Goal: Task Accomplishment & Management: Use online tool/utility

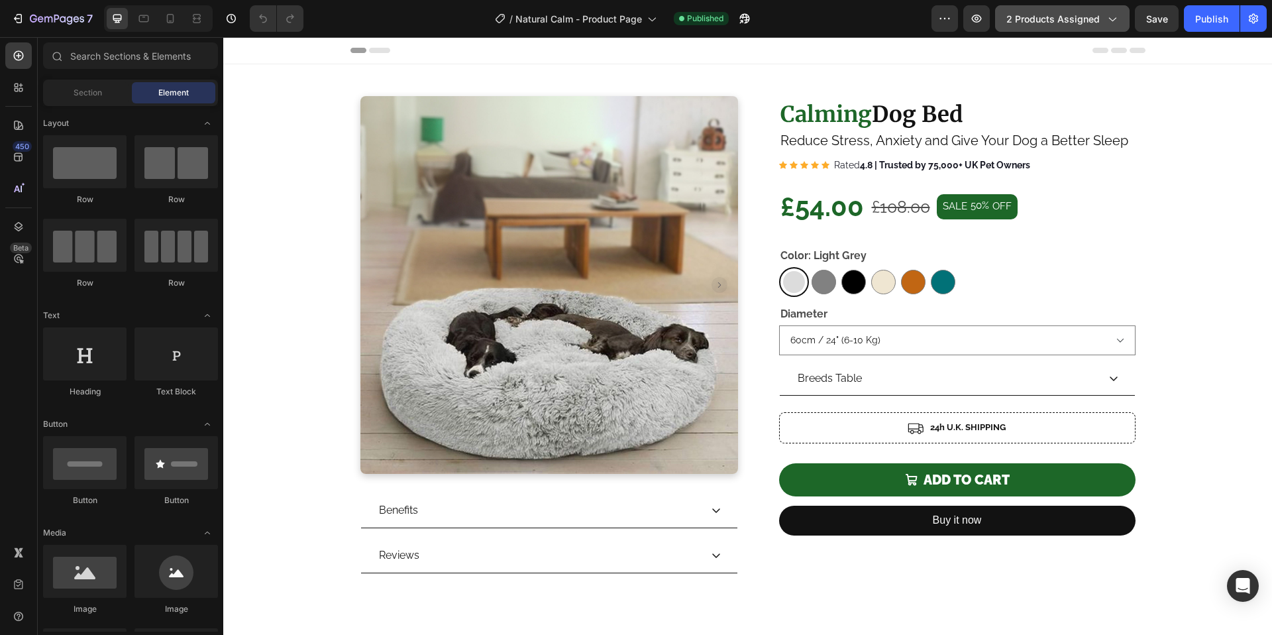
click at [1066, 23] on span "2 products assigned" at bounding box center [1052, 19] width 93 height 14
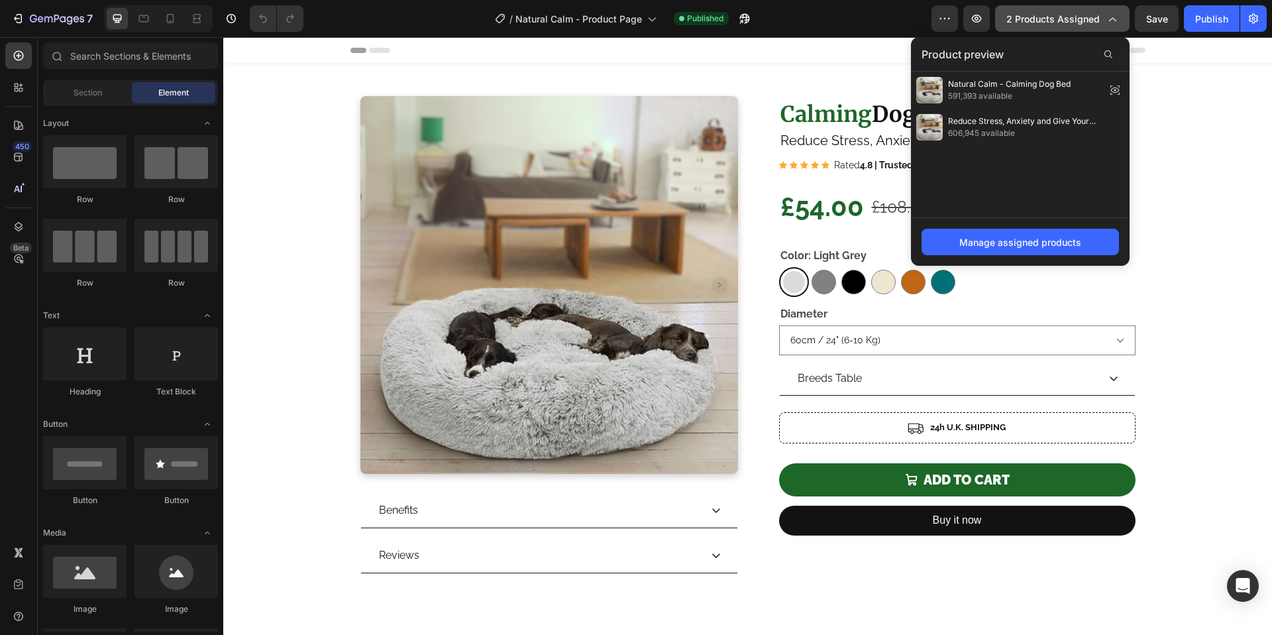
click at [1066, 23] on span "2 products assigned" at bounding box center [1052, 19] width 93 height 14
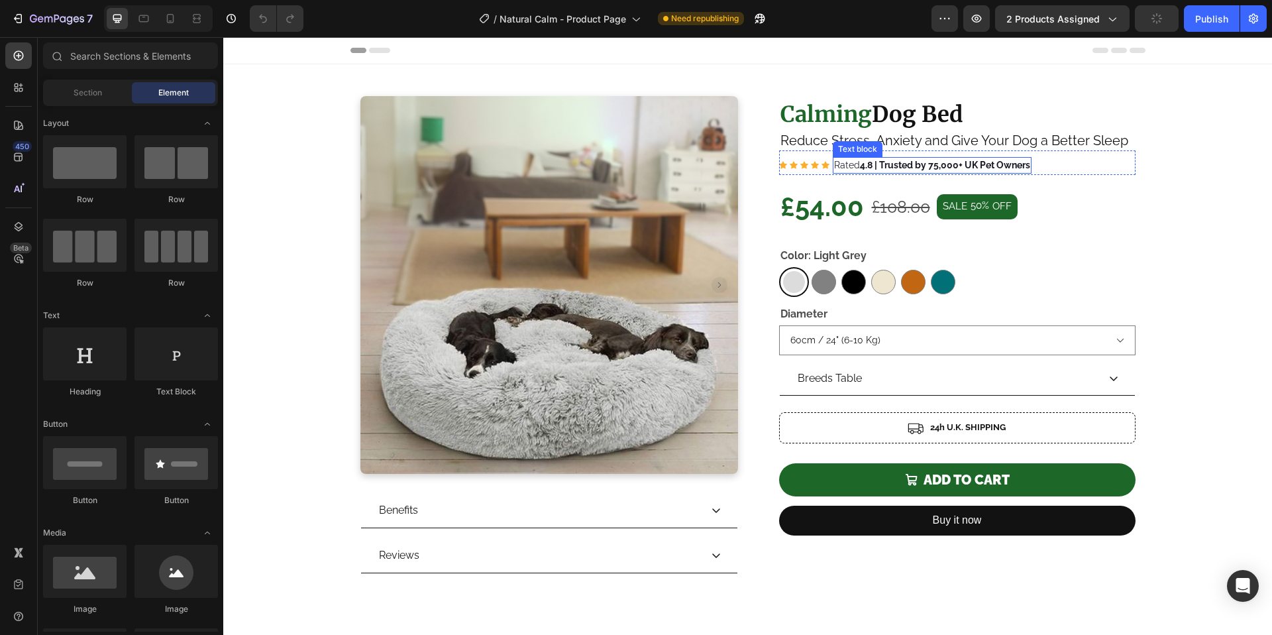
click at [933, 164] on strong "4.8 | Trusted by 75,000+ UK Pet Owners" at bounding box center [945, 165] width 170 height 11
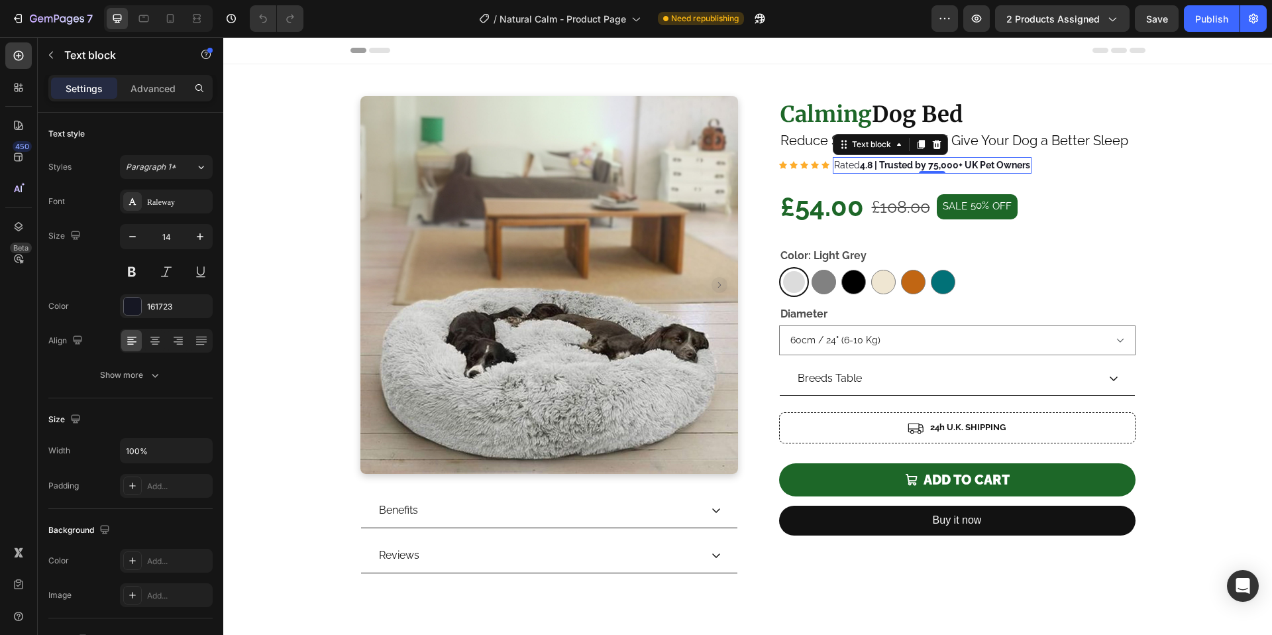
click at [927, 166] on strong "4.8 | Trusted by 75,000+ UK Pet Owners" at bounding box center [945, 165] width 170 height 11
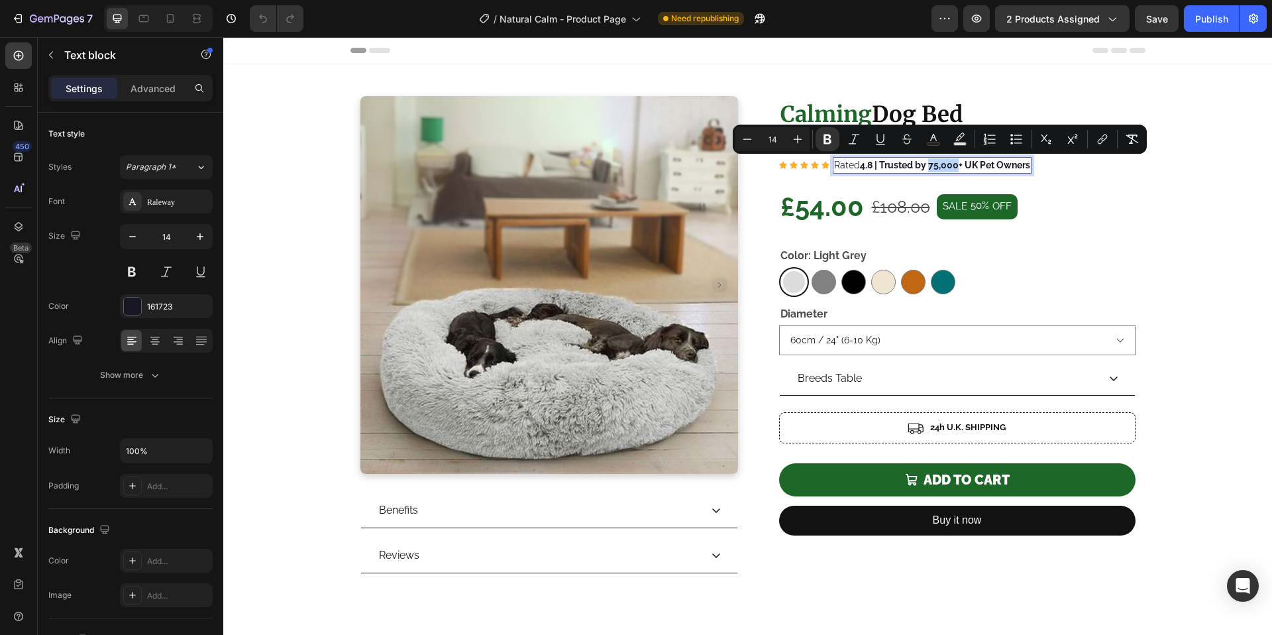
click at [932, 165] on strong "4.8 | Trusted by 75,000+ UK Pet Owners" at bounding box center [945, 165] width 170 height 11
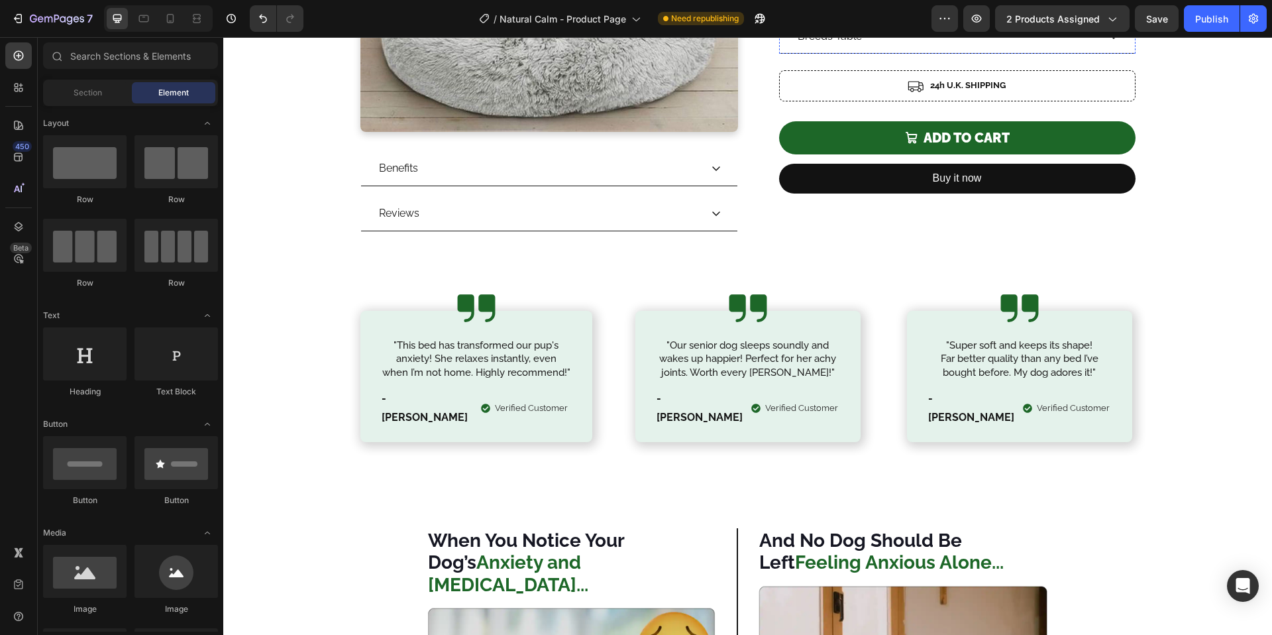
scroll to position [370, 0]
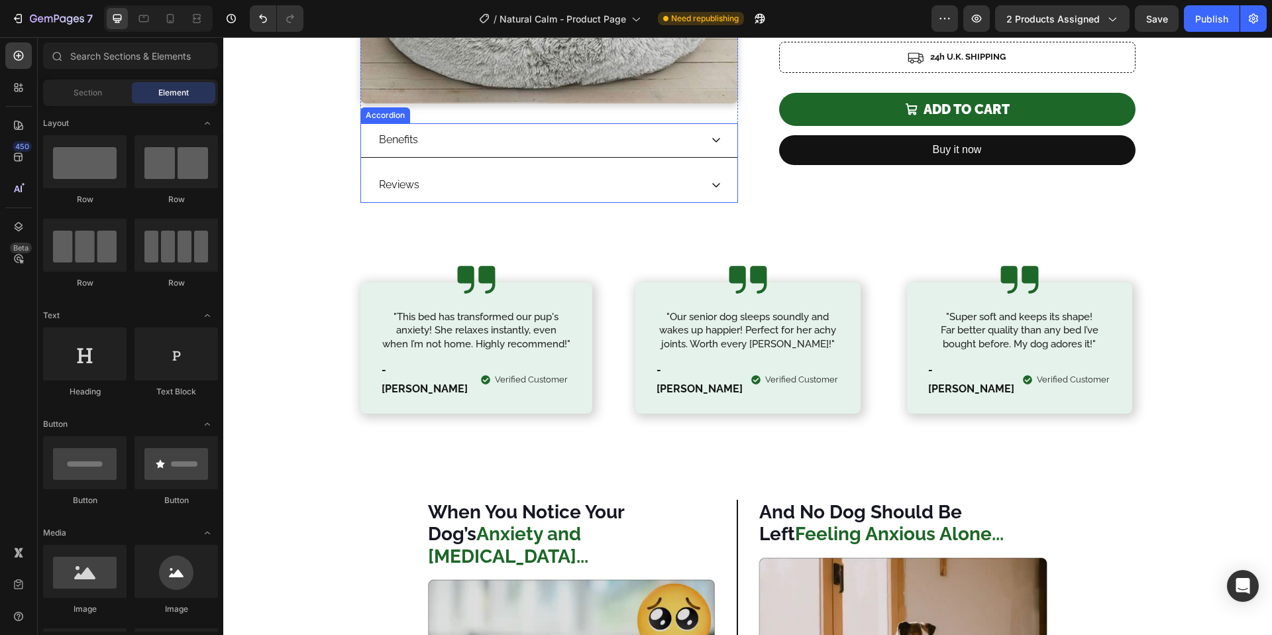
click at [572, 150] on div "Benefits" at bounding box center [538, 139] width 323 height 23
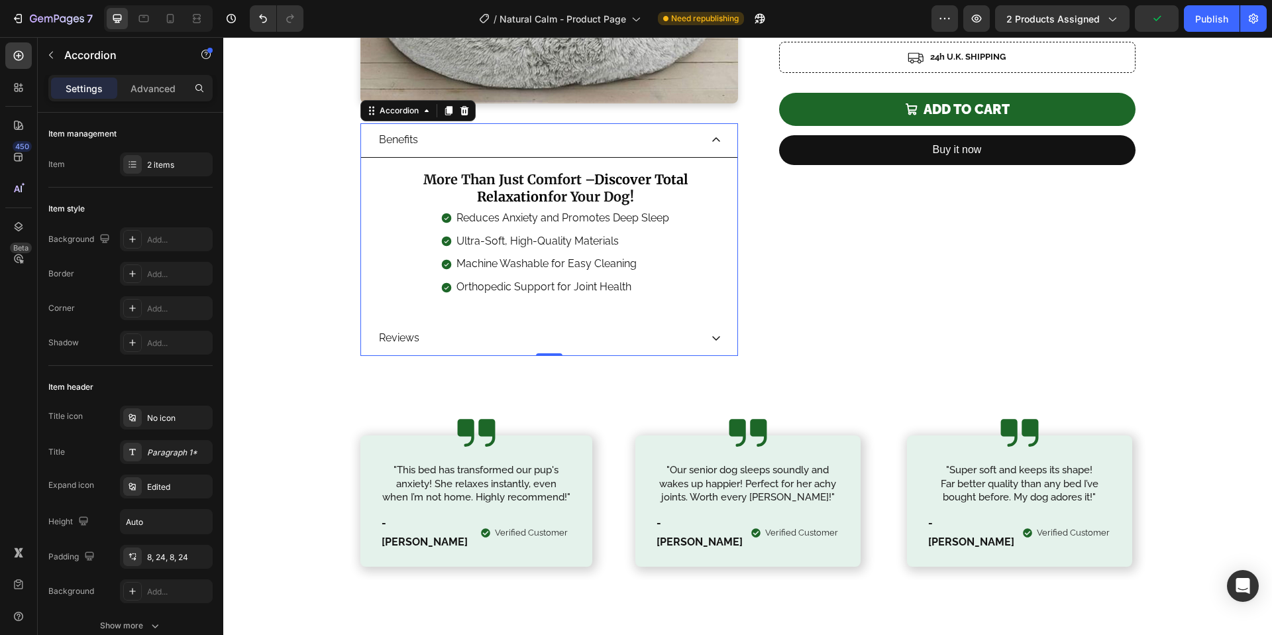
click at [662, 329] on div "Reviews" at bounding box center [538, 338] width 323 height 23
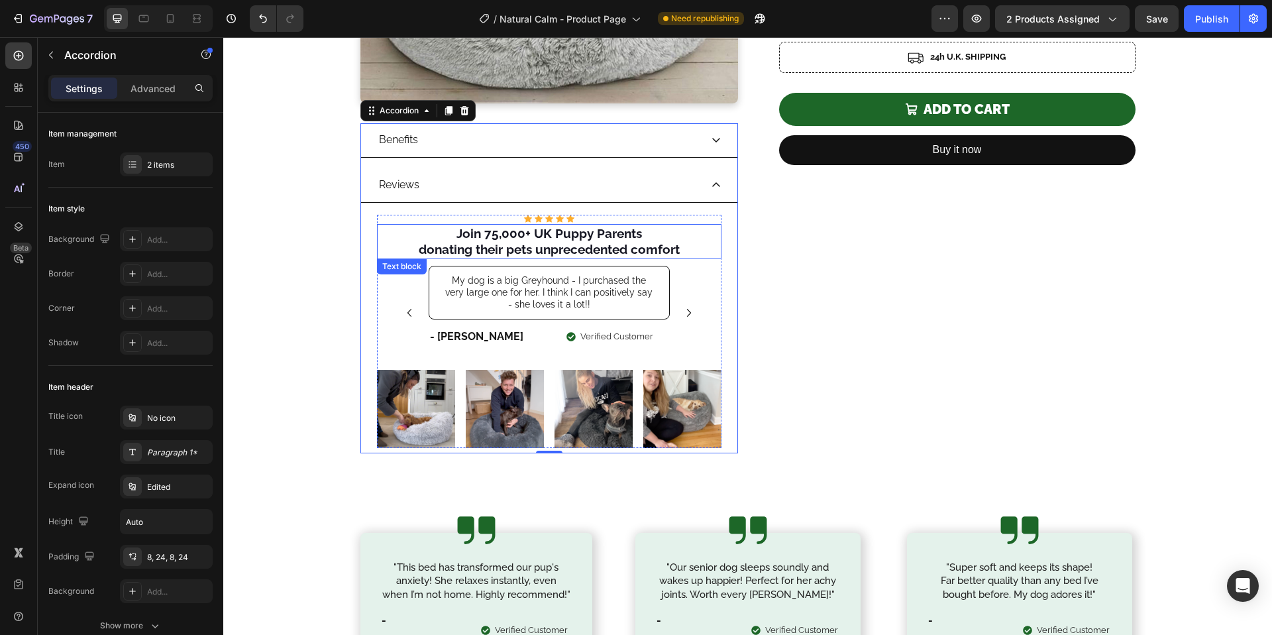
click at [493, 236] on strong "Join 75,000+ UK Puppy Parents" at bounding box center [548, 233] width 185 height 15
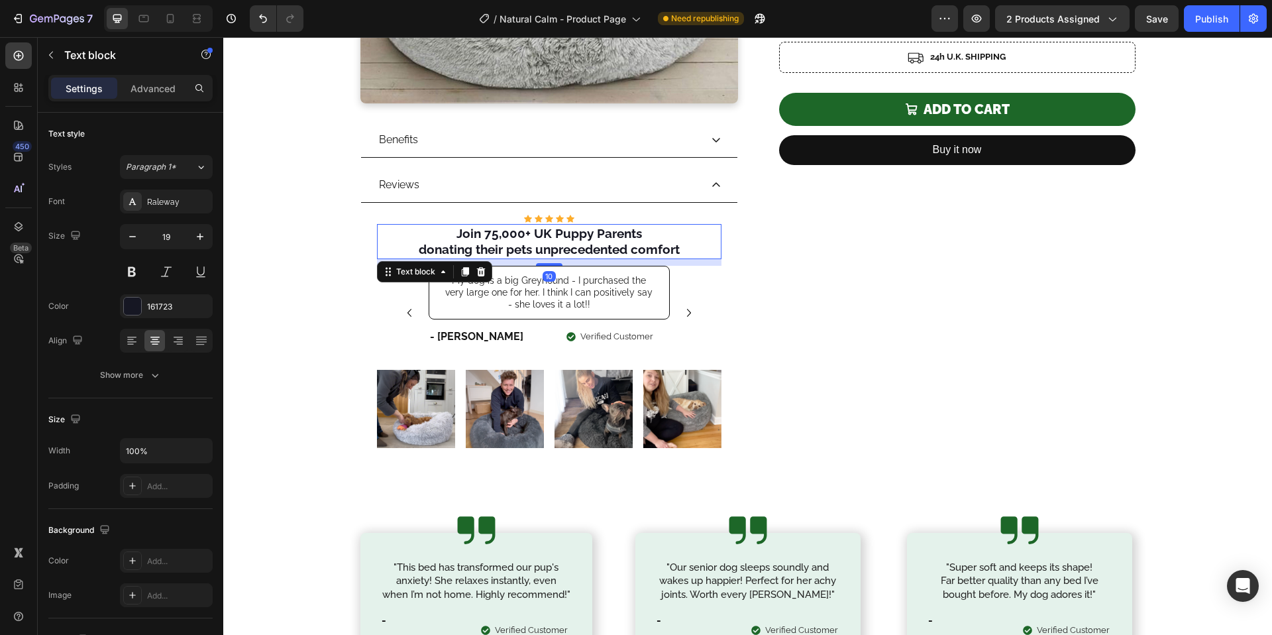
click at [485, 234] on strong "Join 75,000+ UK Puppy Parents" at bounding box center [548, 233] width 185 height 15
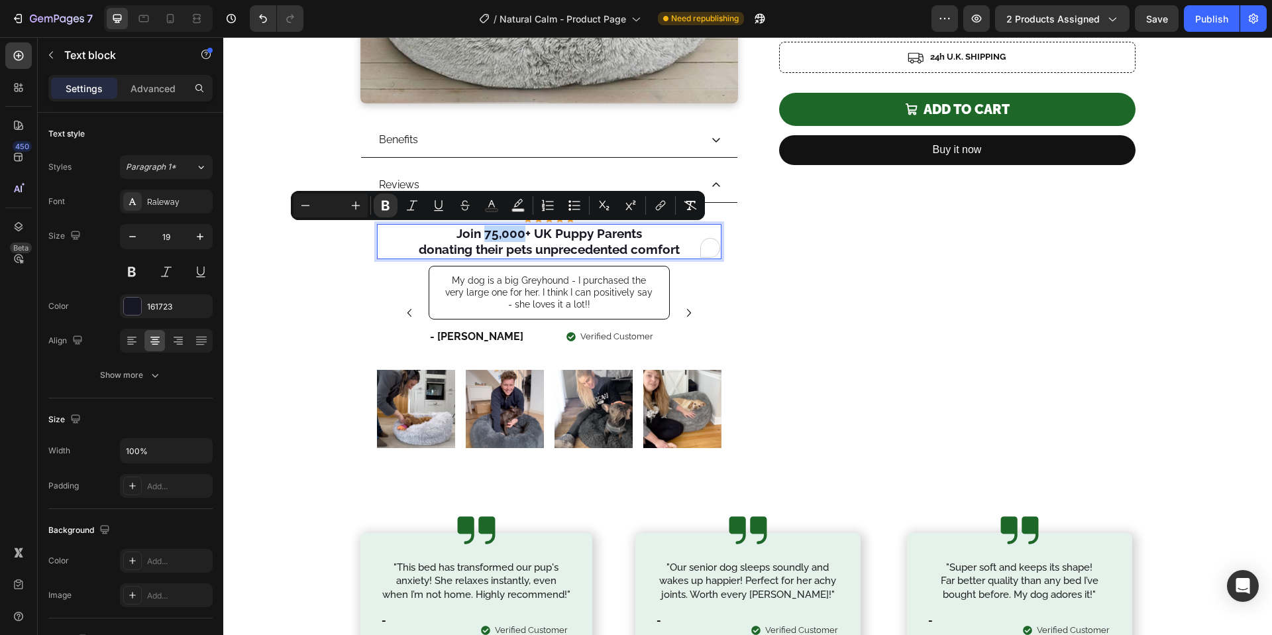
click at [484, 236] on strong "Join 75,000+ UK Puppy Parents" at bounding box center [548, 233] width 185 height 15
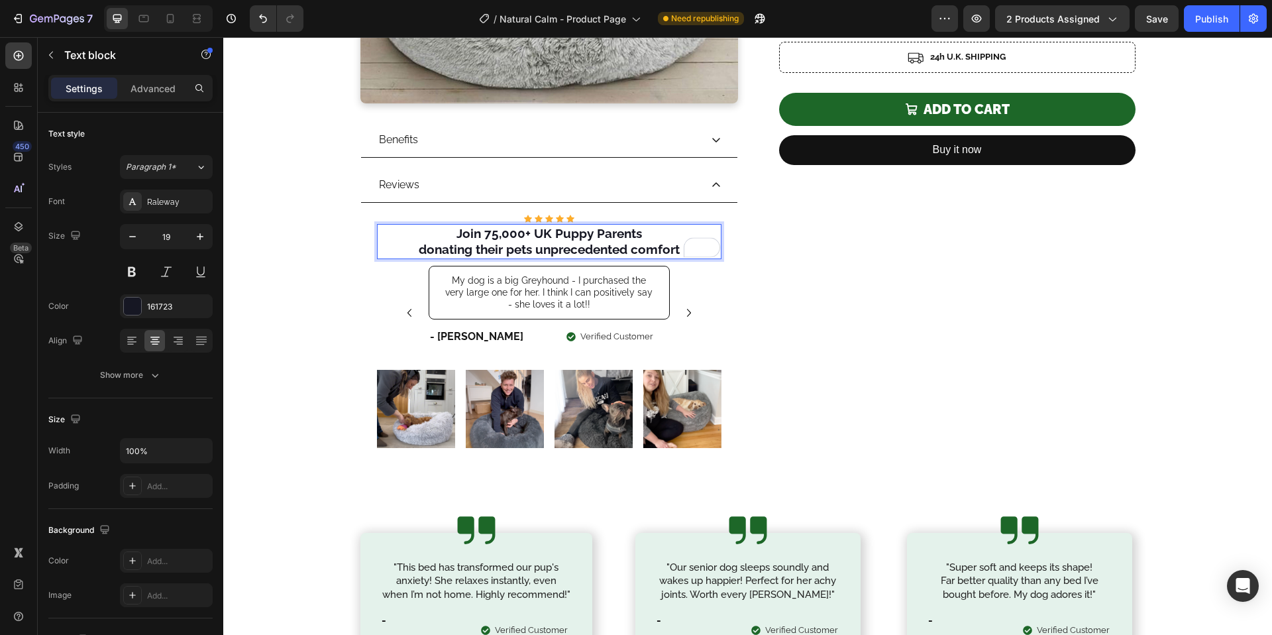
click at [495, 233] on strong "Join 75,000+ UK Puppy Parents" at bounding box center [548, 233] width 185 height 15
click at [491, 236] on strong "Join 75,000+ UK Puppy Parents" at bounding box center [548, 233] width 185 height 15
click at [695, 142] on div "Benefits" at bounding box center [549, 140] width 376 height 34
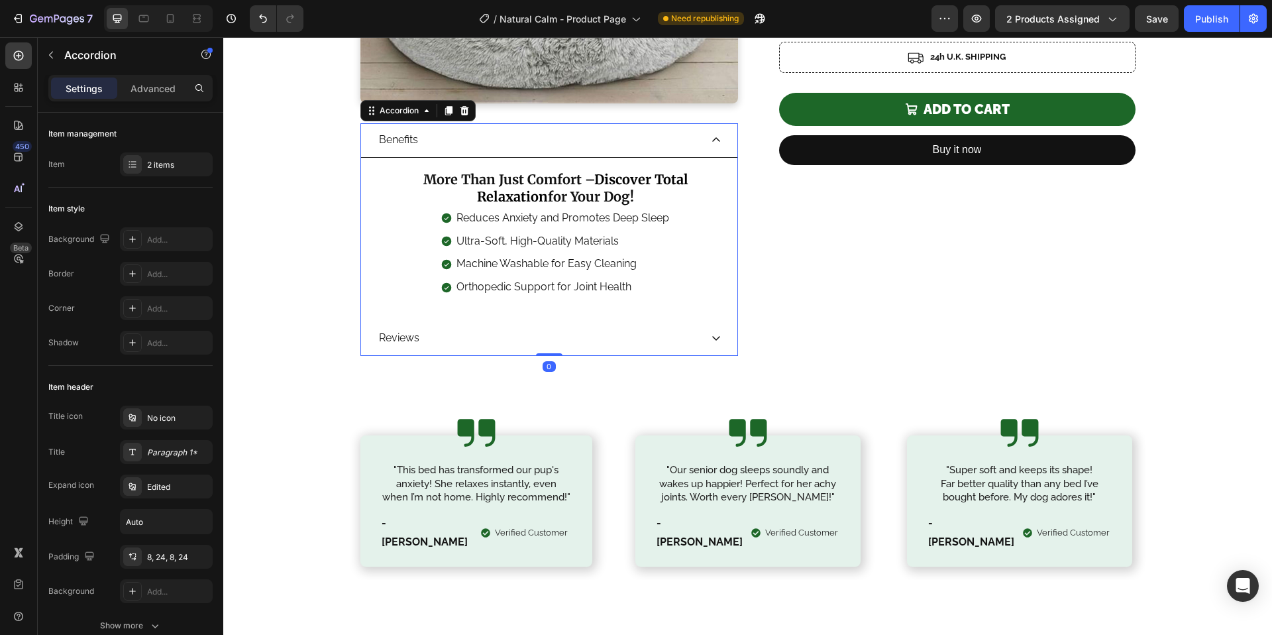
click at [693, 331] on div "Reviews" at bounding box center [538, 338] width 323 height 23
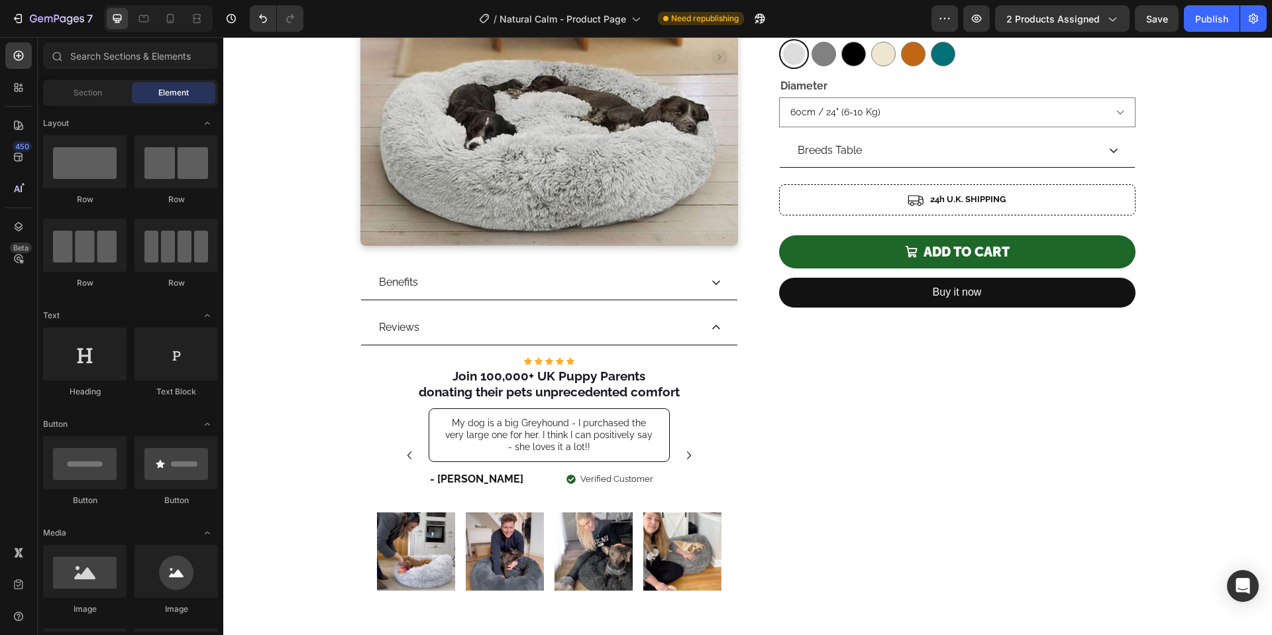
scroll to position [70, 0]
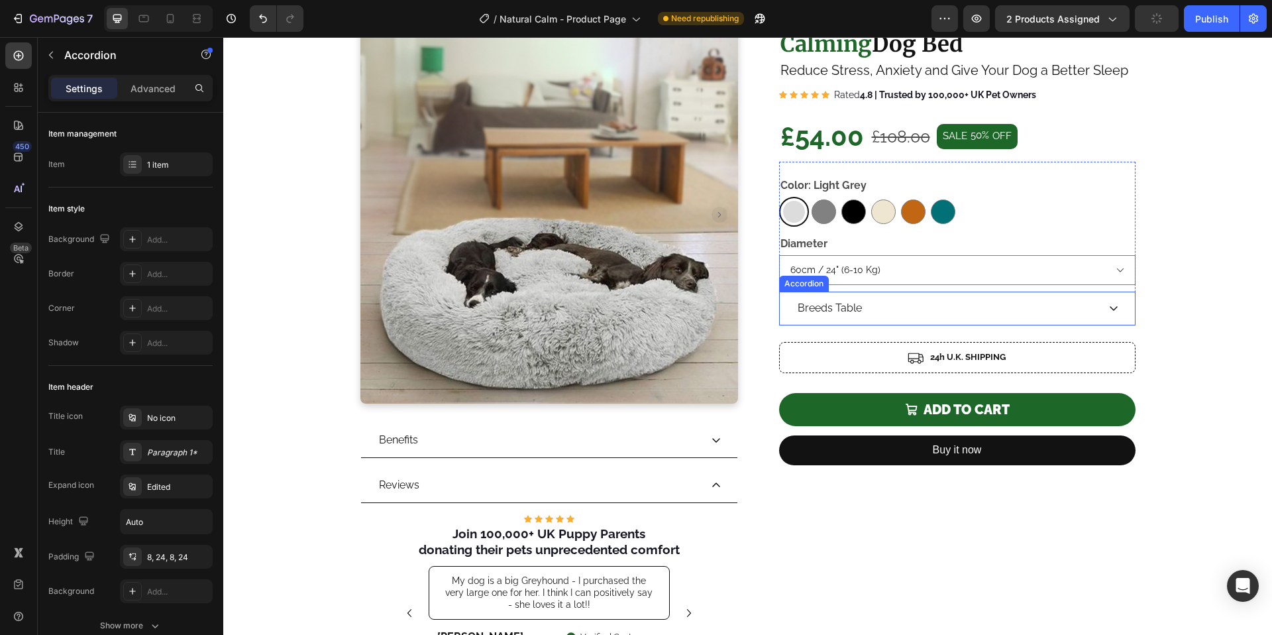
click at [976, 318] on div "Breeds Table" at bounding box center [946, 308] width 302 height 23
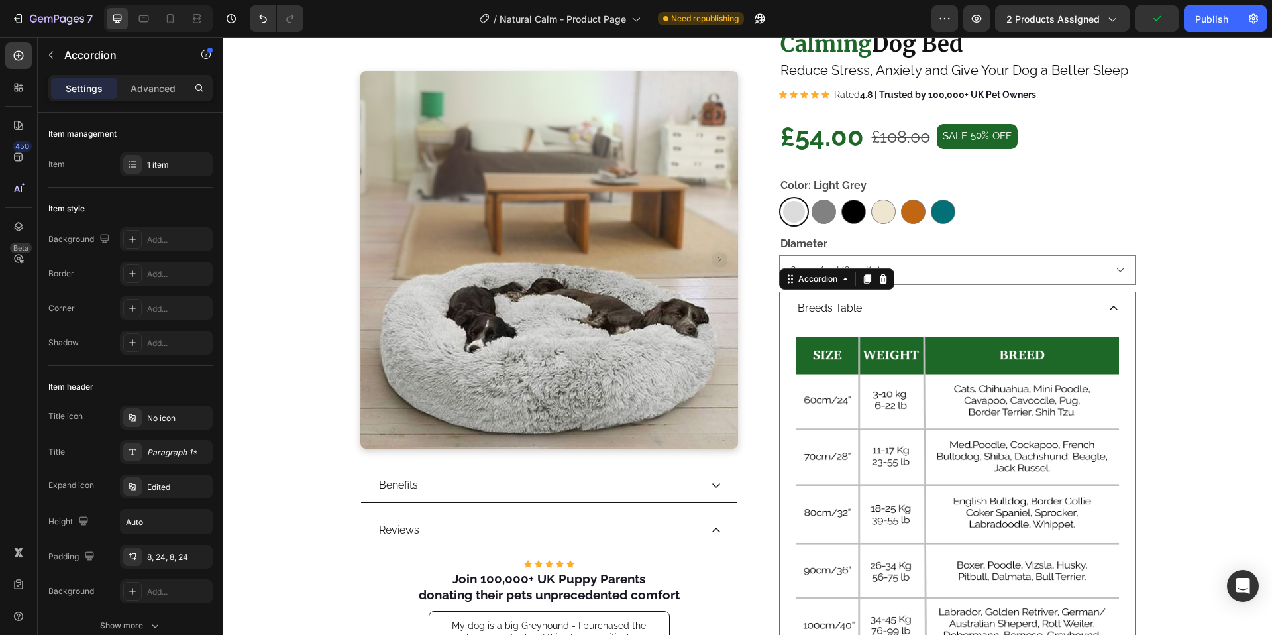
click at [976, 318] on div "Breeds Table" at bounding box center [946, 308] width 302 height 23
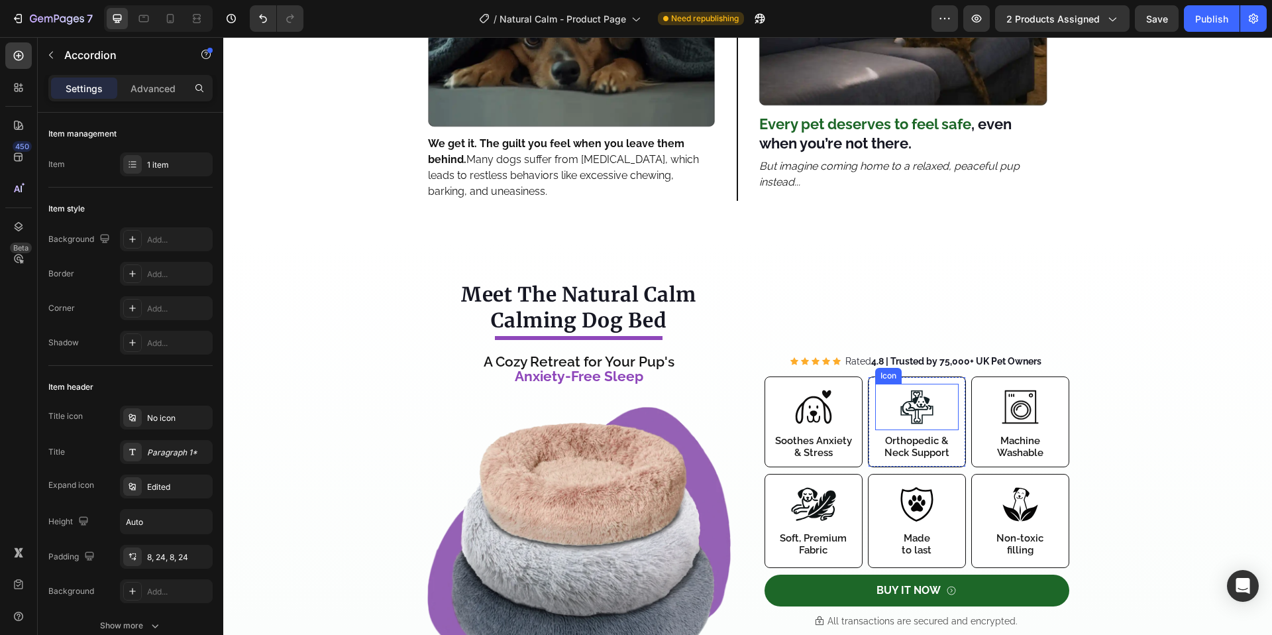
scroll to position [1342, 0]
click at [904, 355] on strong "4.8 | Trusted by 75,000+ UK Pet Owners" at bounding box center [956, 360] width 170 height 11
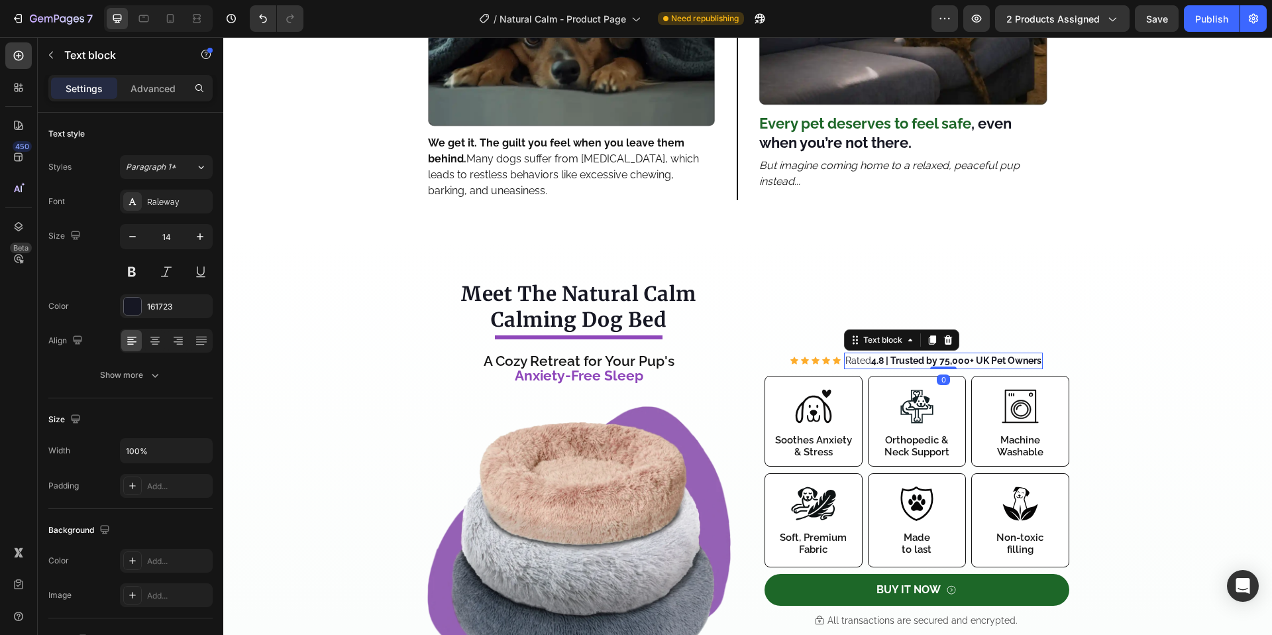
click at [939, 355] on strong "4.8 | Trusted by 75,000+ UK Pet Owners" at bounding box center [956, 360] width 170 height 11
click at [1223, 389] on div "Icon Icon Icon Icon Icon Icon List Hoz Rated 4.8 | Trusted by 100,000+ UK Pet O…" at bounding box center [747, 492] width 1048 height 424
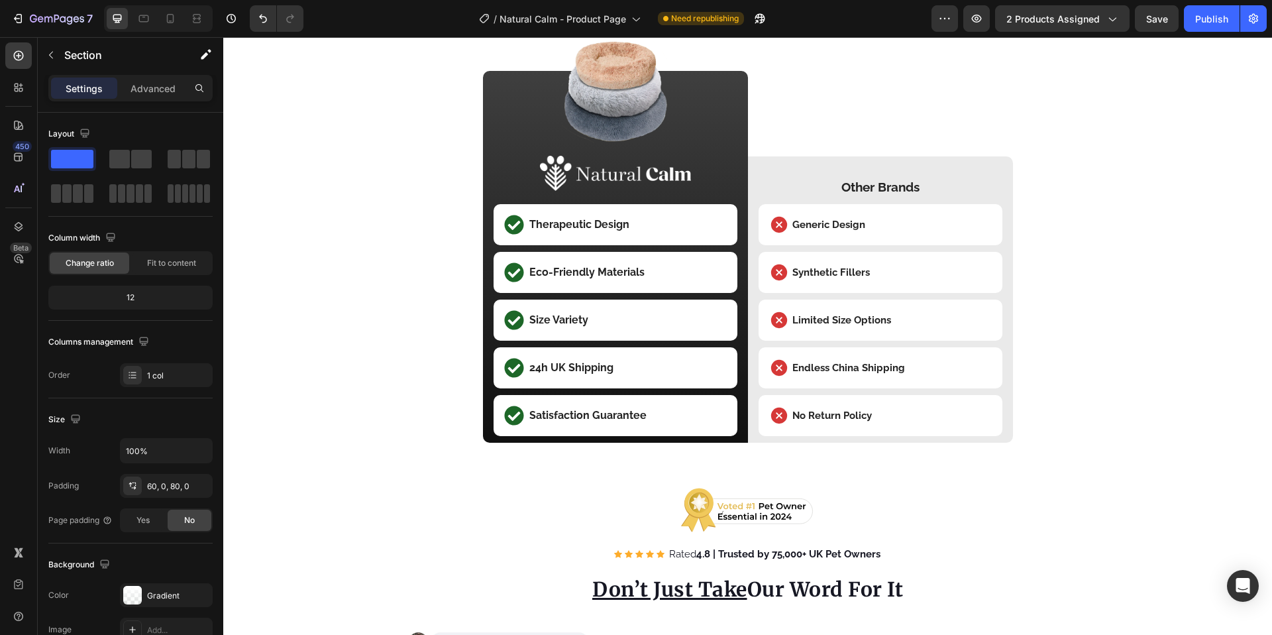
scroll to position [3599, 0]
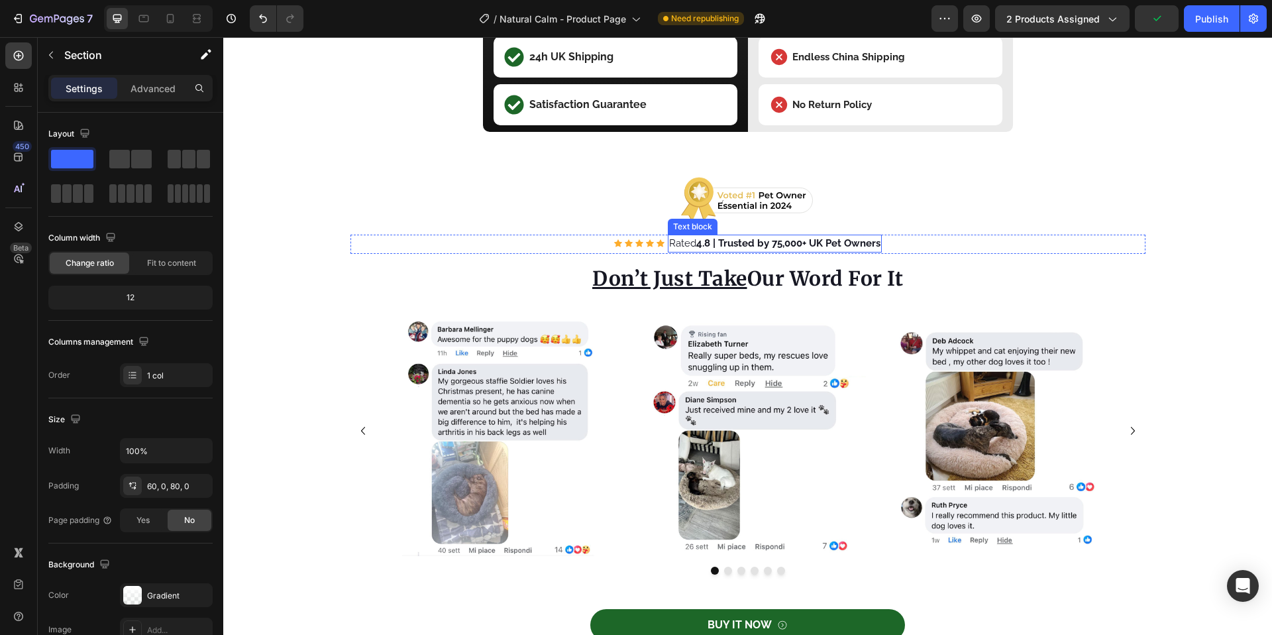
click at [779, 248] on strong "4.8 | Trusted by 75,000+ UK Pet Owners" at bounding box center [788, 243] width 184 height 12
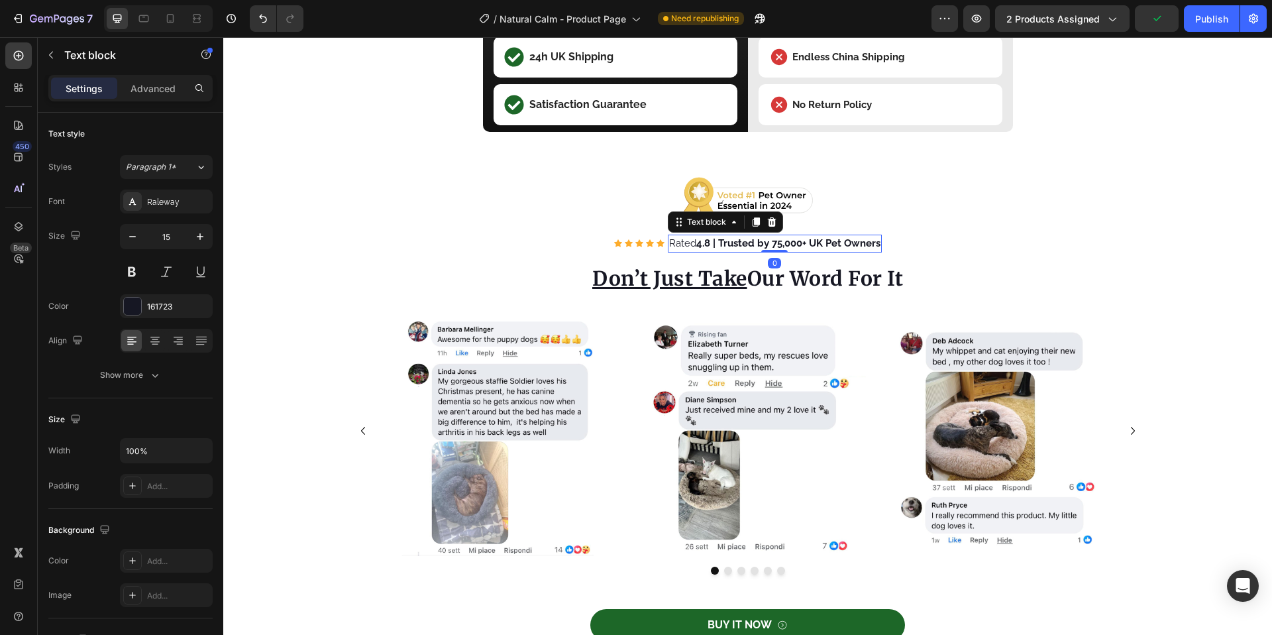
click at [774, 243] on strong "4.8 | Trusted by 75,000+ UK Pet Owners" at bounding box center [788, 243] width 184 height 12
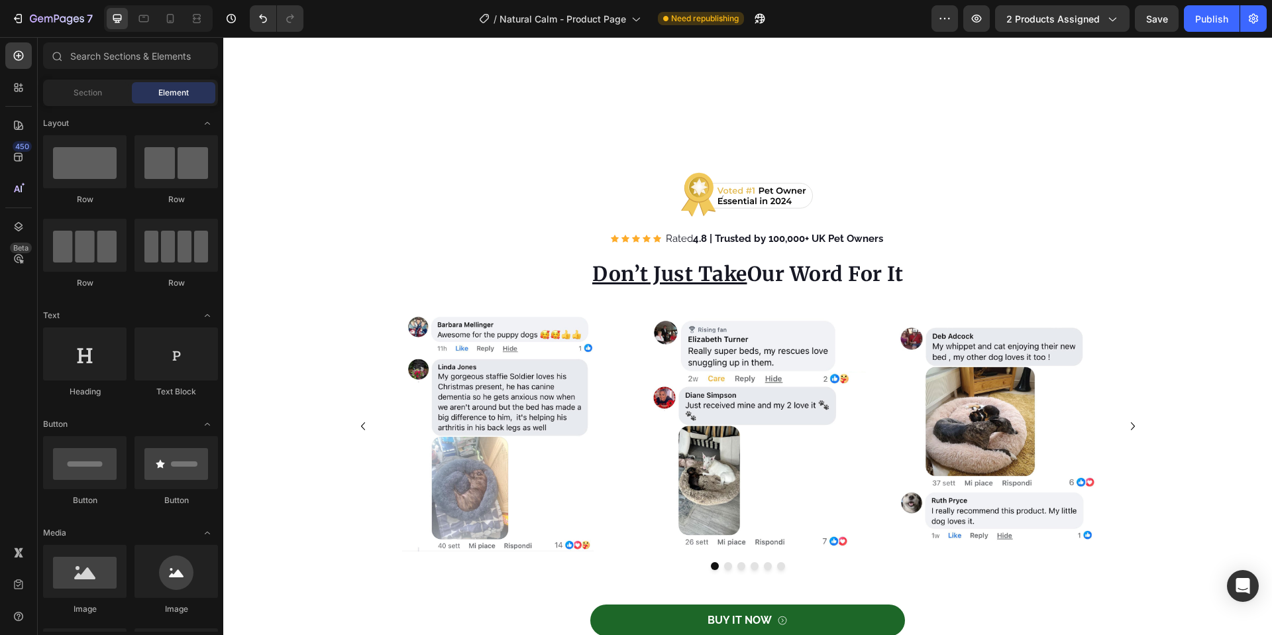
scroll to position [3945, 0]
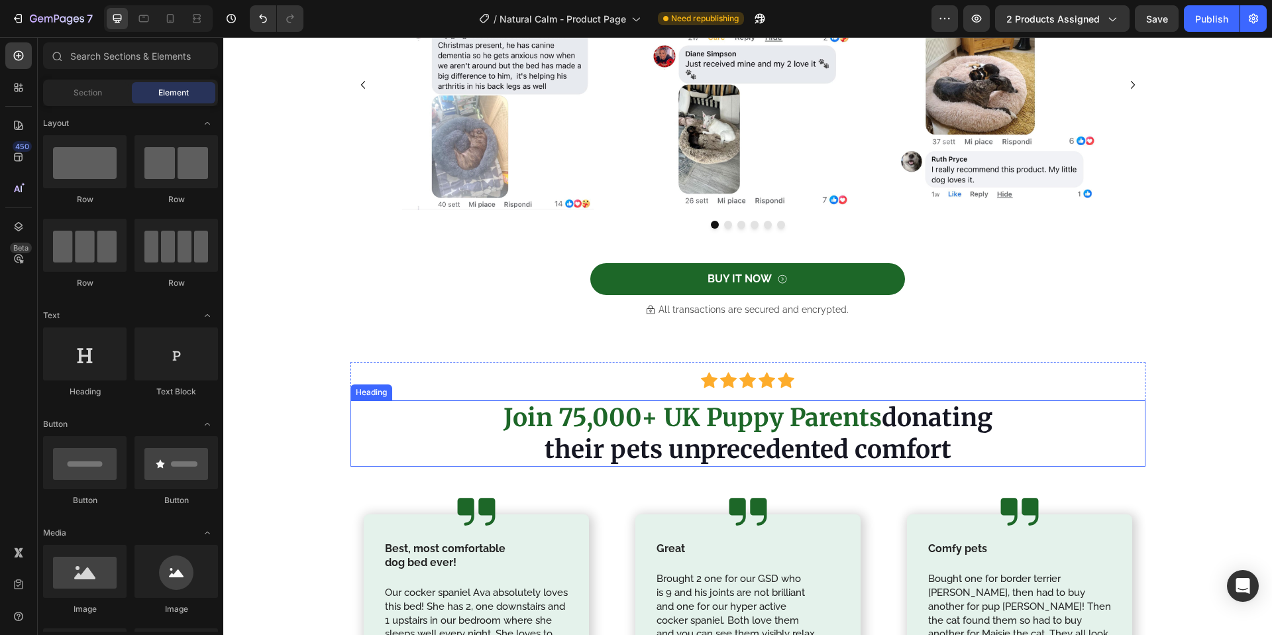
click at [575, 417] on strong "Join 75,000+ UK Puppy Parents" at bounding box center [692, 417] width 378 height 30
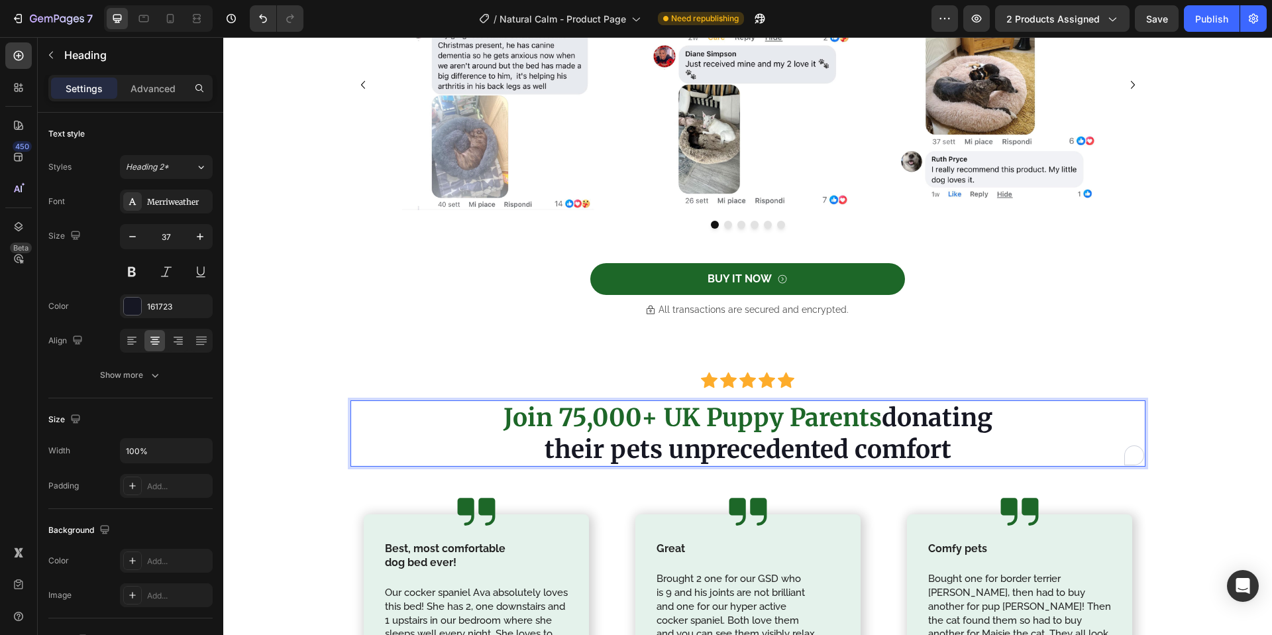
click at [577, 421] on strong "Join 75,000+ UK Puppy Parents" at bounding box center [692, 417] width 378 height 30
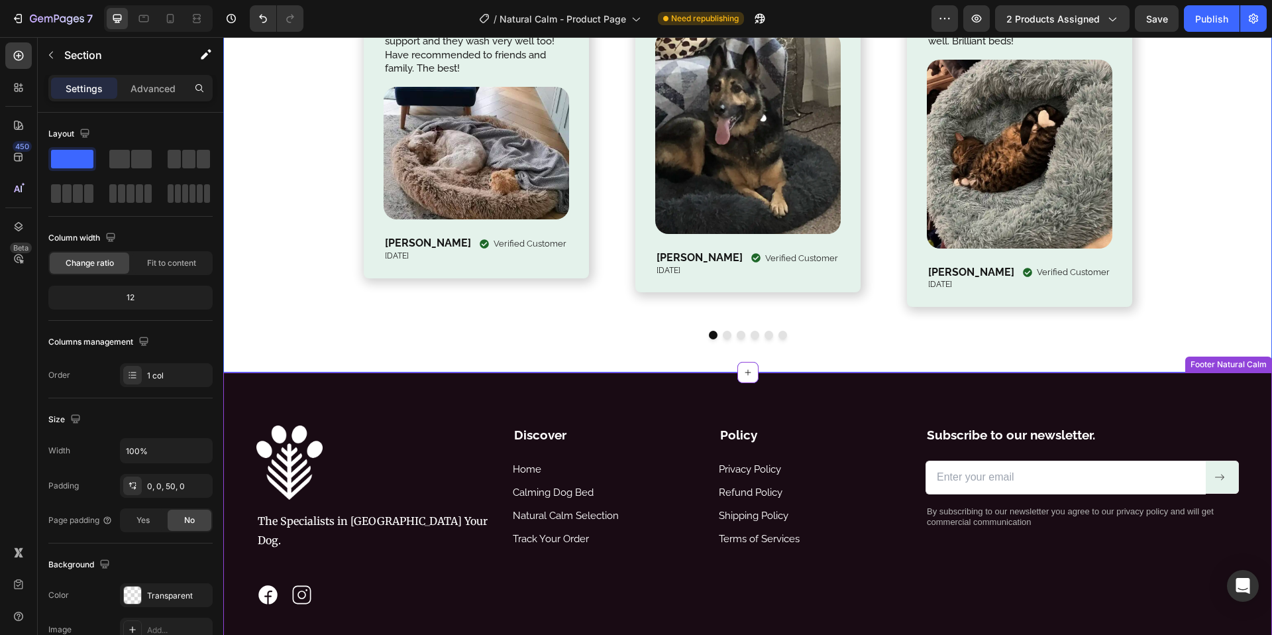
scroll to position [4766, 0]
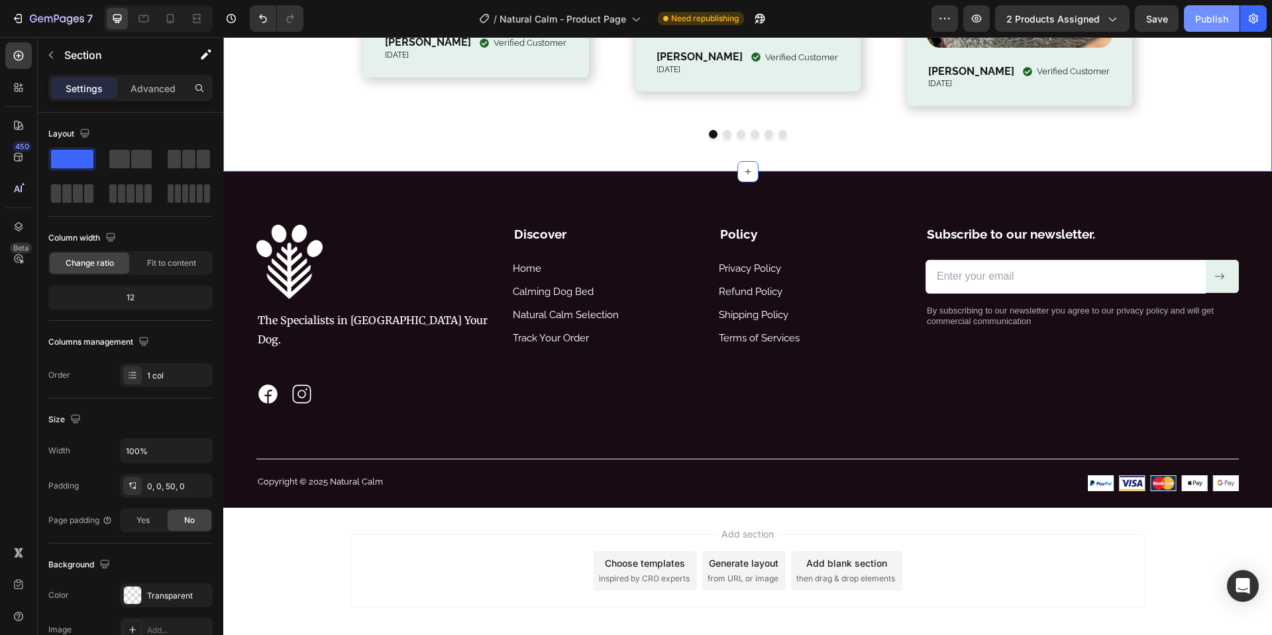
click at [1218, 25] on div "Publish" at bounding box center [1211, 19] width 33 height 14
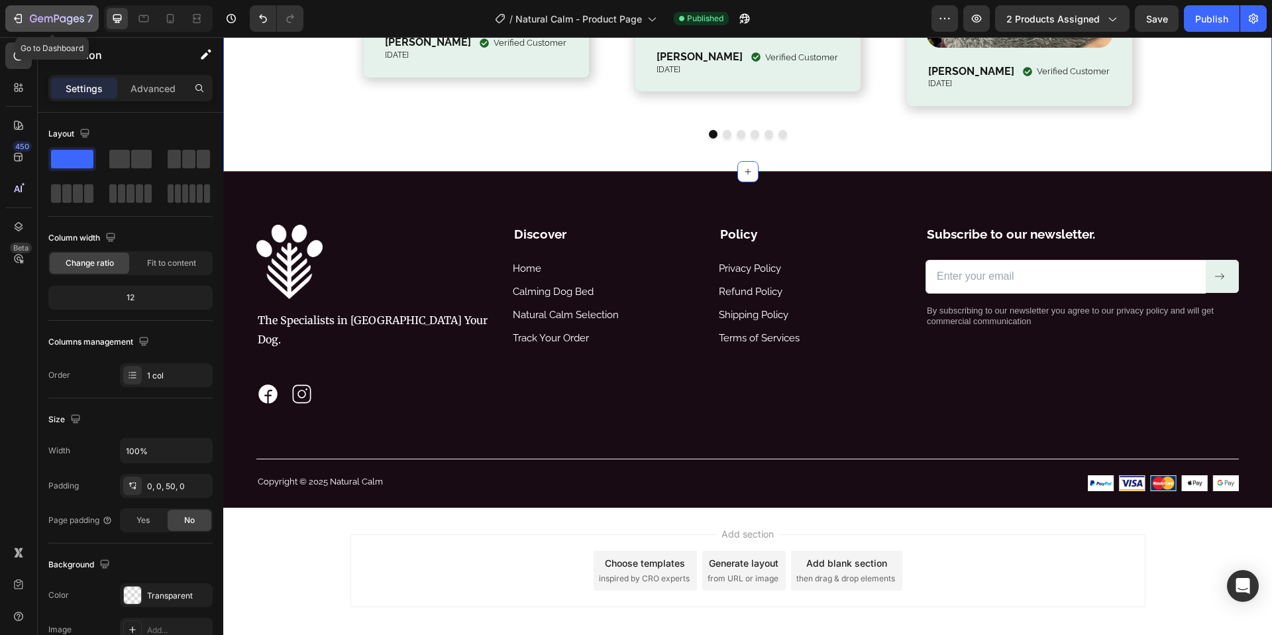
click at [23, 21] on icon "button" at bounding box center [17, 18] width 13 height 13
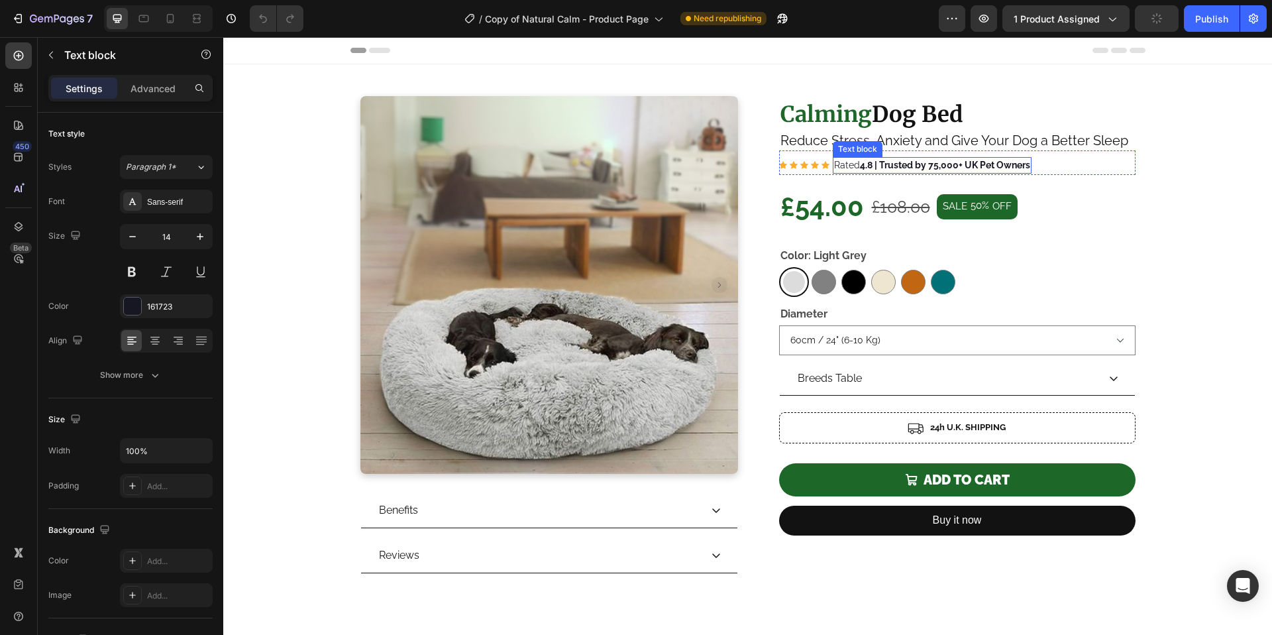
click at [929, 168] on strong "4.8 | Trusted by 75,000+ UK Pet Owners" at bounding box center [945, 165] width 170 height 11
click at [935, 166] on strong "4.8 | Trusted by 75,000+ UK Pet Owners" at bounding box center [945, 165] width 170 height 11
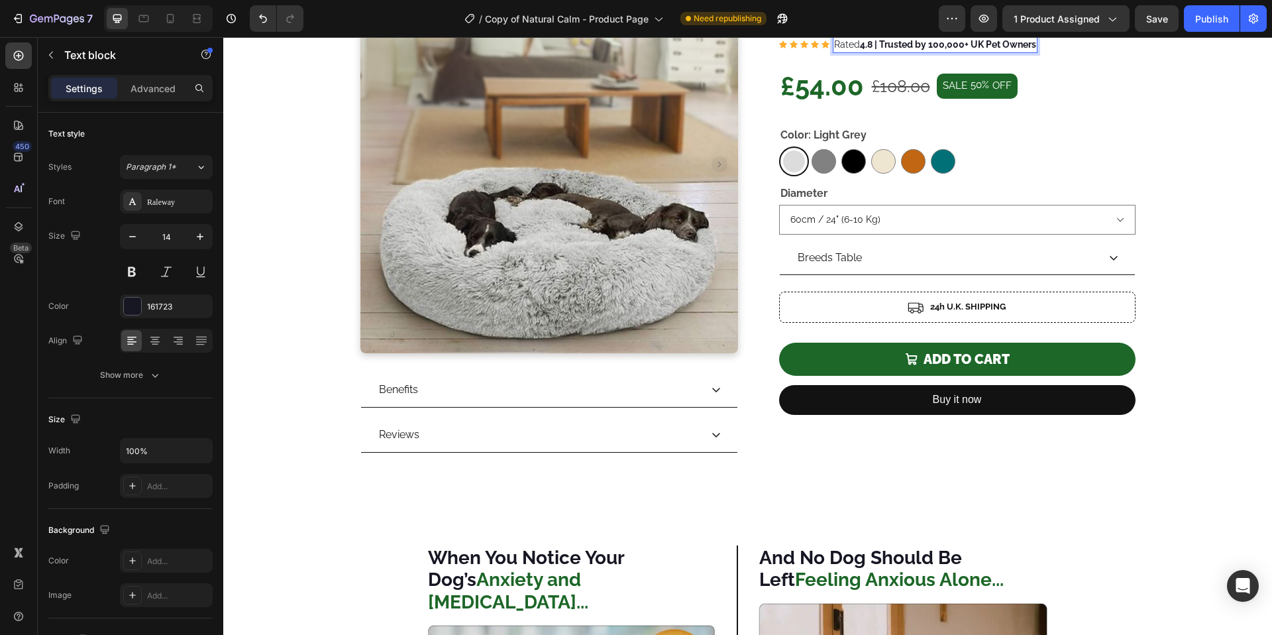
scroll to position [282, 0]
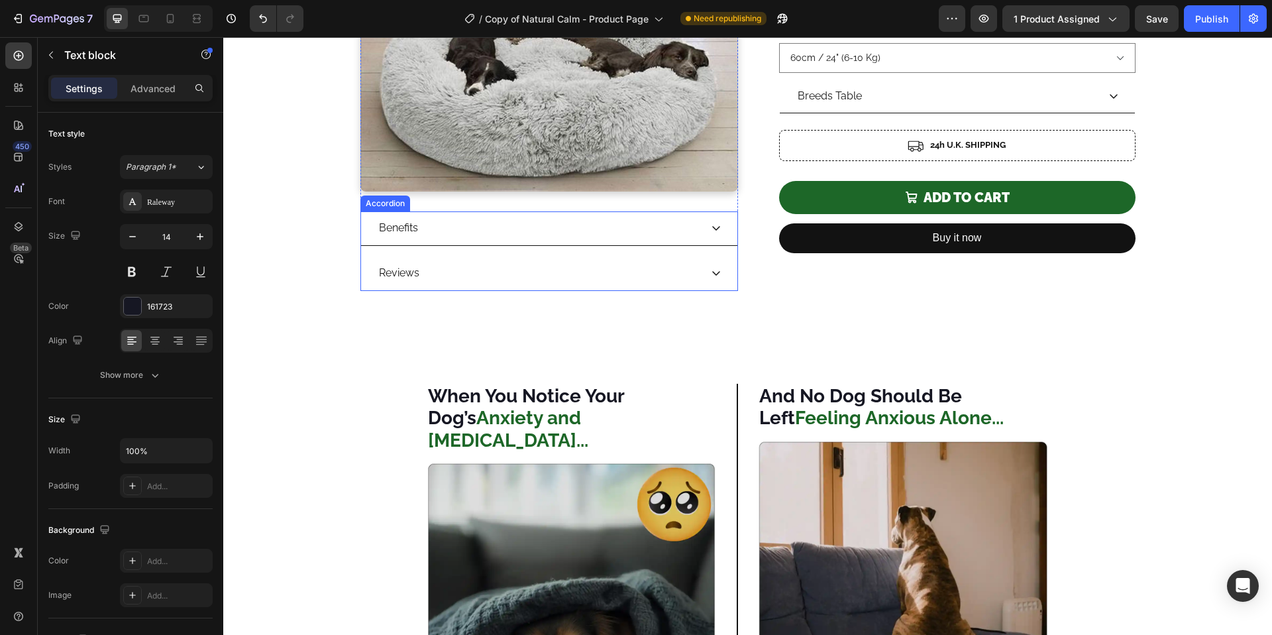
click at [663, 264] on div "Reviews" at bounding box center [538, 273] width 323 height 23
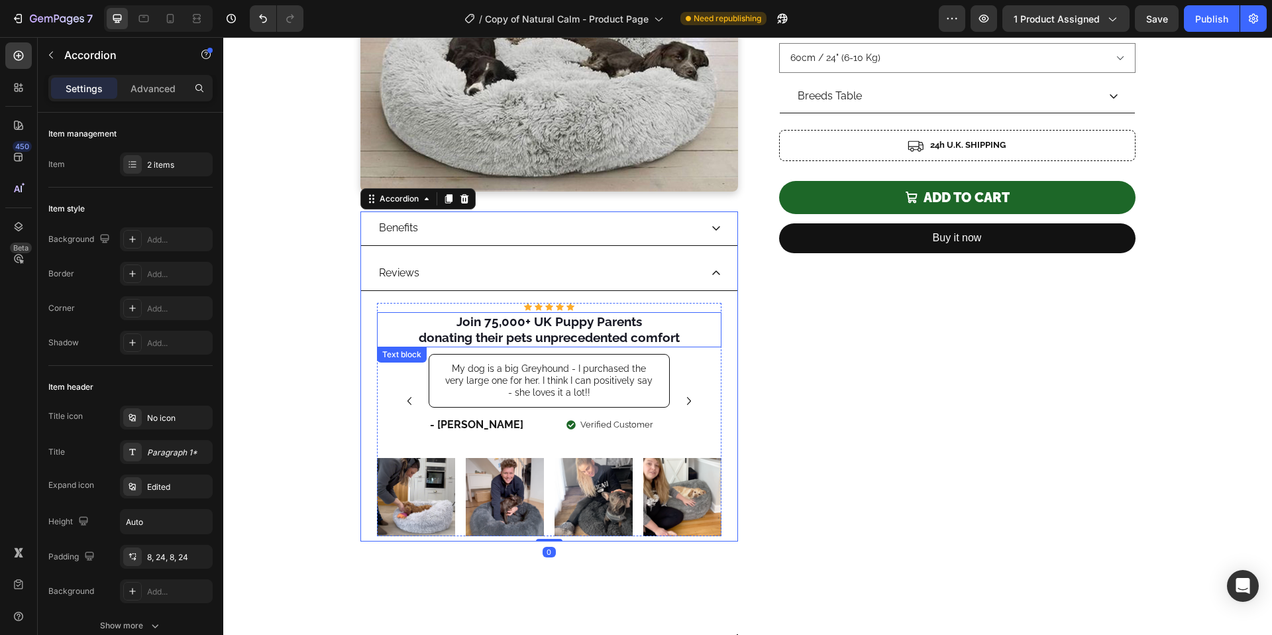
click at [493, 323] on strong "Join 75,000+ UK Puppy Parents" at bounding box center [548, 321] width 185 height 15
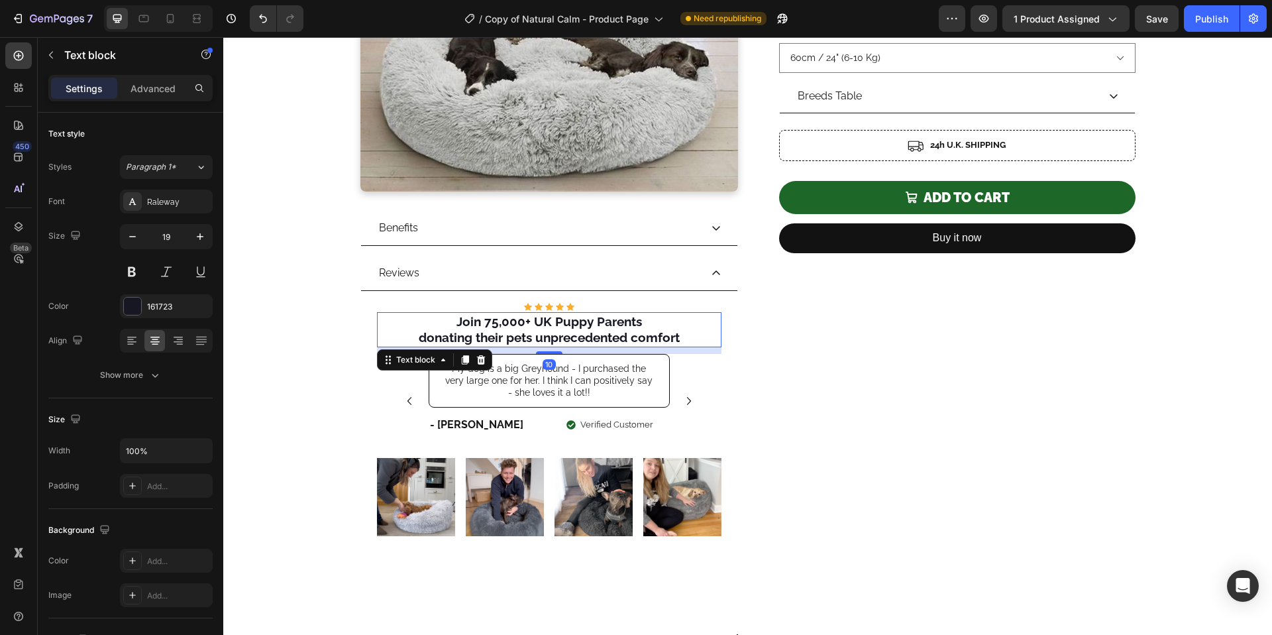
click at [491, 325] on strong "Join 75,000+ UK Puppy Parents" at bounding box center [548, 321] width 185 height 15
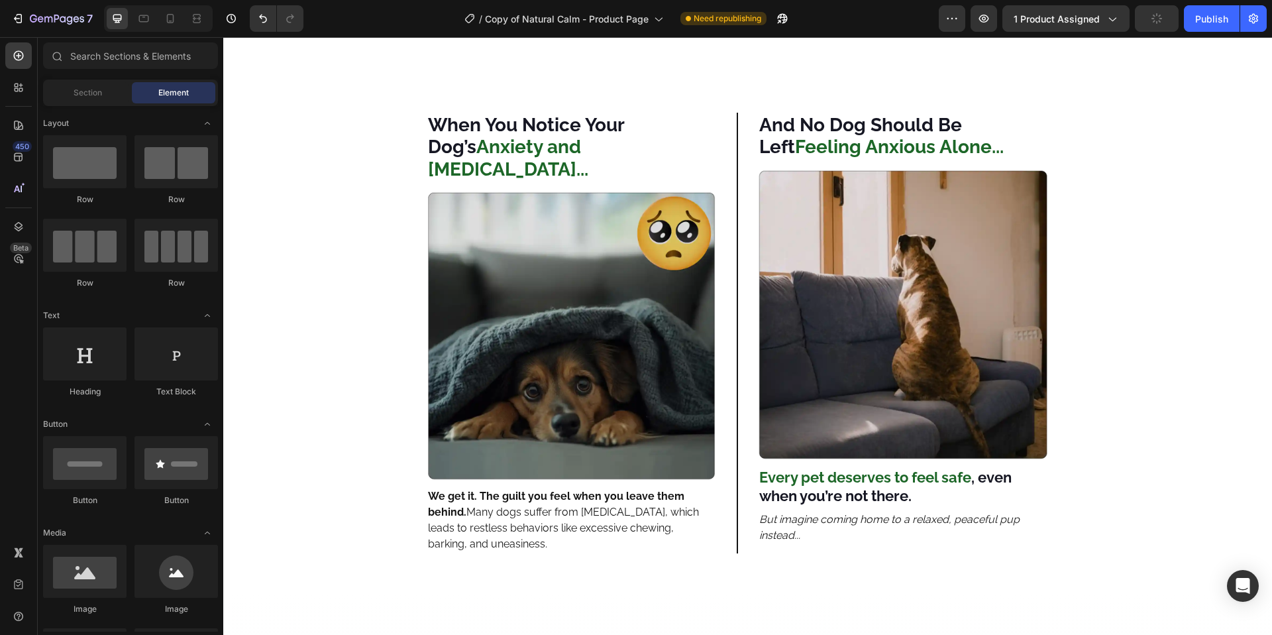
scroll to position [1311, 0]
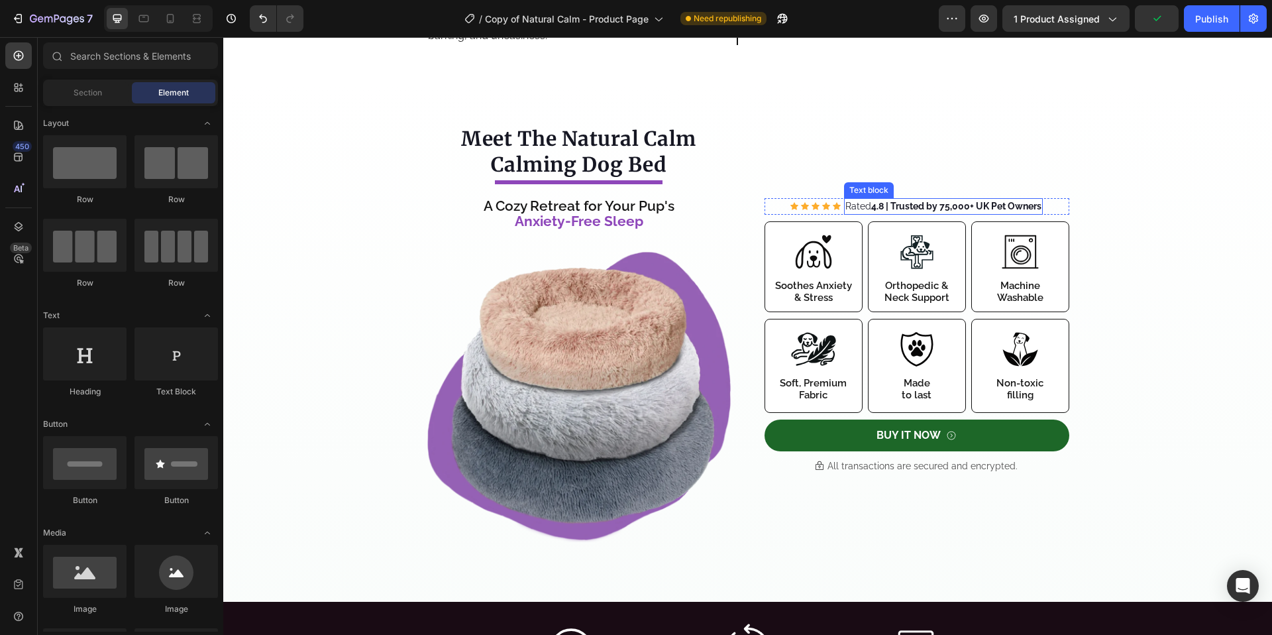
click at [909, 201] on strong "4.8 | Trusted by 75,000+ UK Pet Owners" at bounding box center [956, 206] width 170 height 11
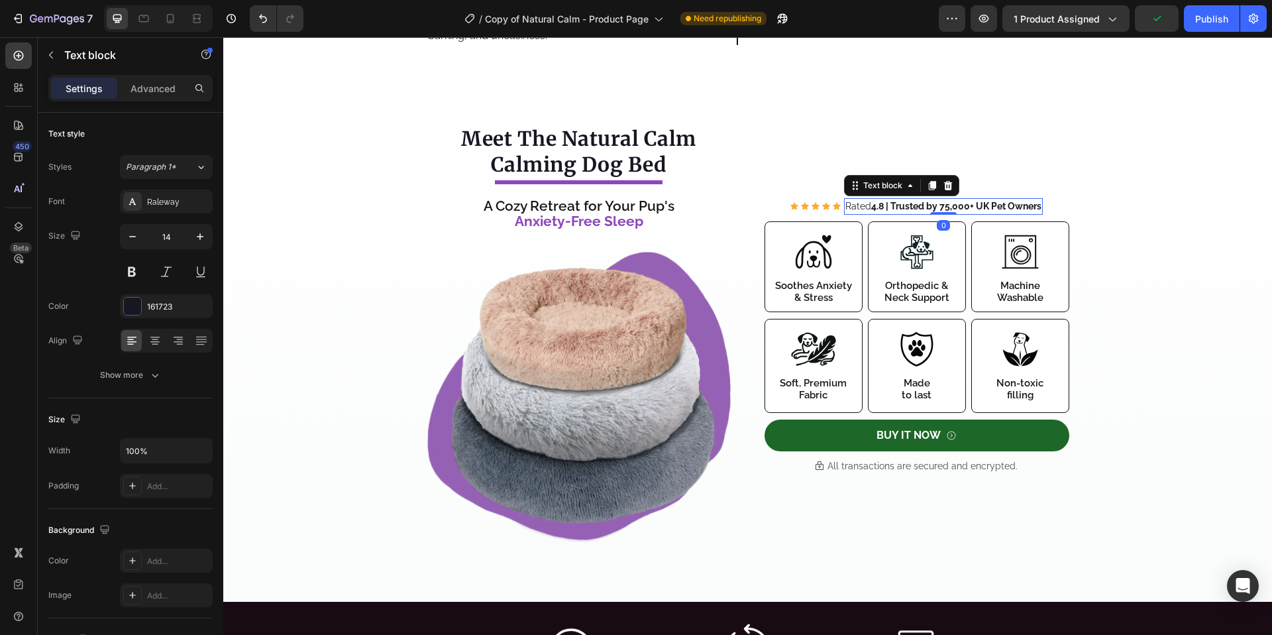
click at [945, 201] on strong "4.8 | Trusted by 75,000+ UK Pet Owners" at bounding box center [956, 206] width 170 height 11
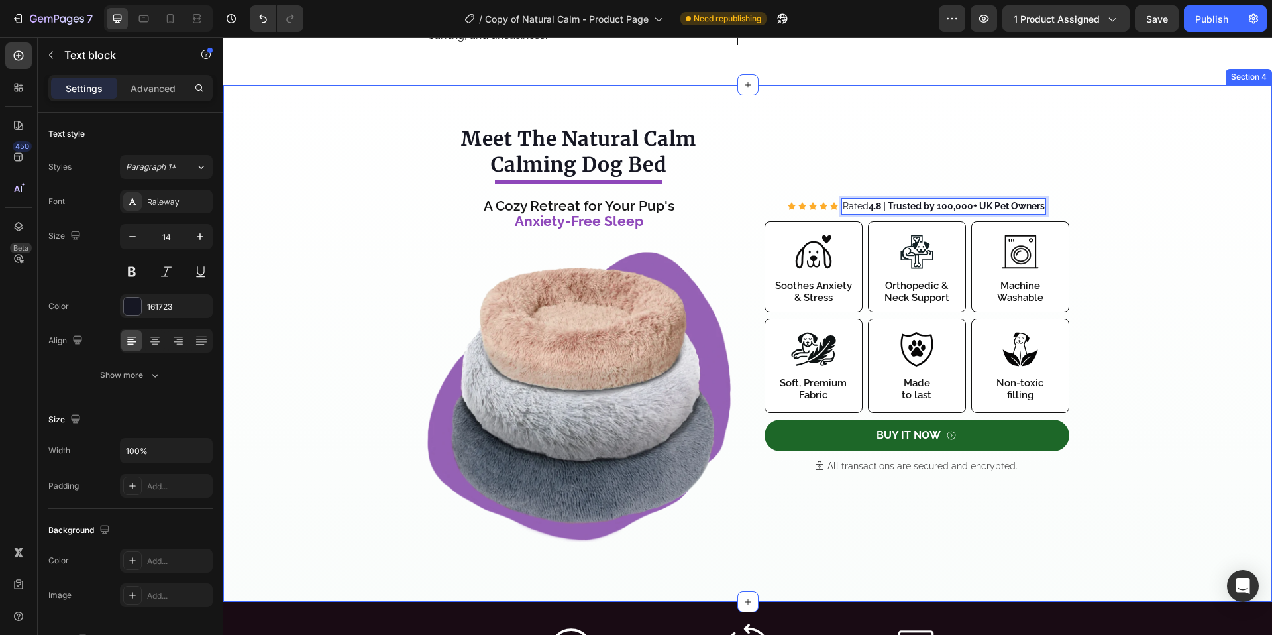
click at [1231, 294] on div "Icon Icon Icon Icon Icon Icon List Hoz Rated 4.8 | Trusted by 100,000+ UK Pet O…" at bounding box center [747, 337] width 1048 height 424
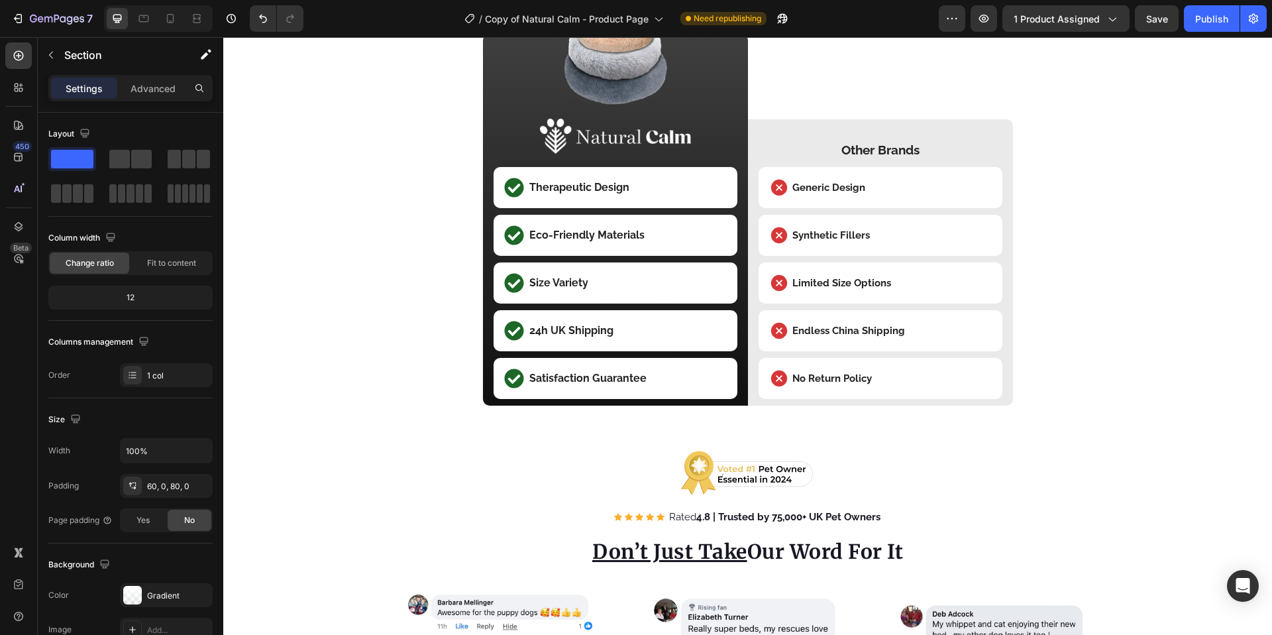
scroll to position [3318, 0]
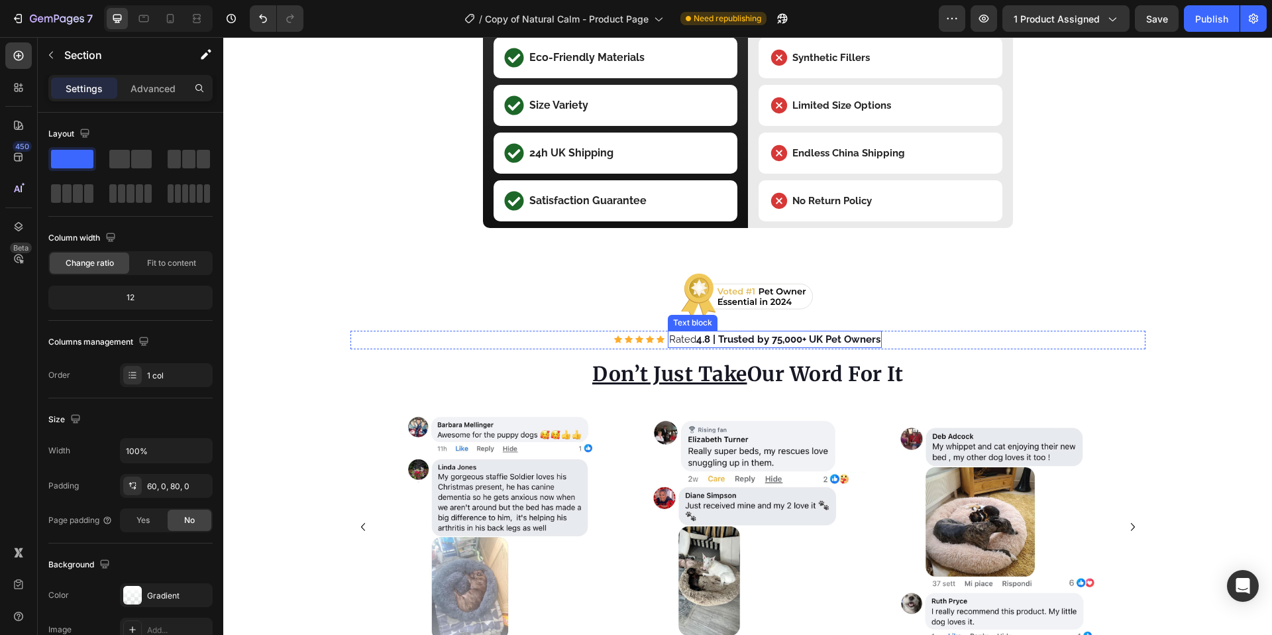
click at [776, 340] on strong "4.8 | Trusted by 75,000+ UK Pet Owners" at bounding box center [788, 339] width 184 height 12
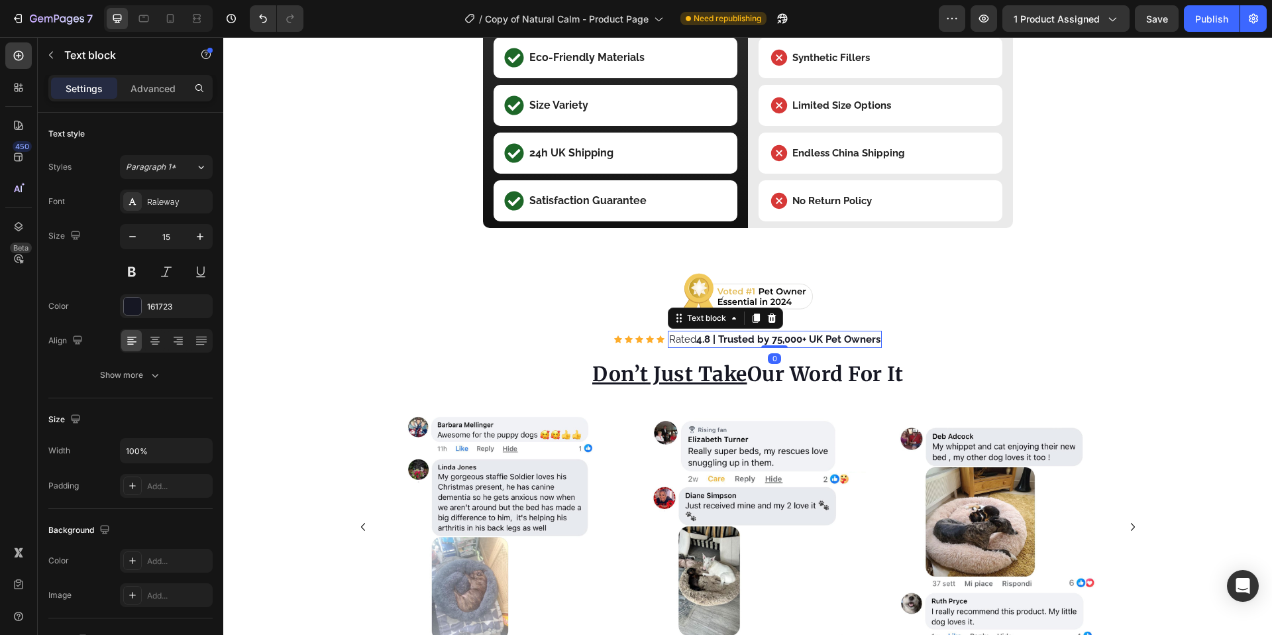
click at [776, 342] on strong "4.8 | Trusted by 75,000+ UK Pet Owners" at bounding box center [788, 339] width 184 height 12
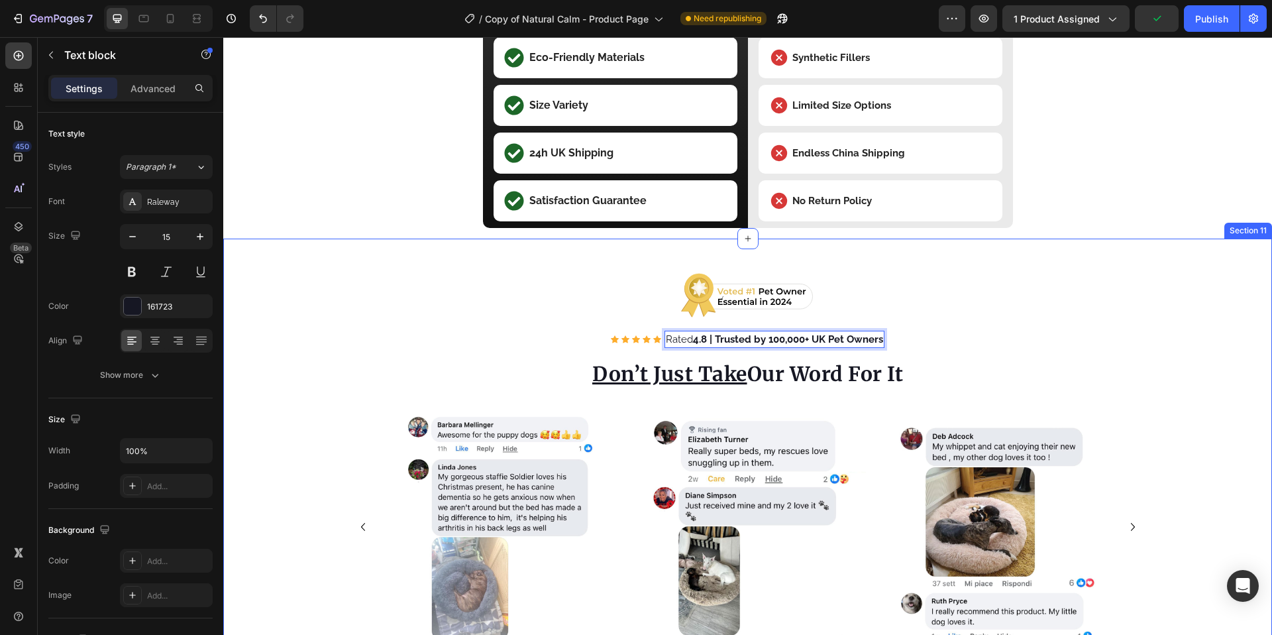
click at [1223, 340] on div "Image Row Icon Icon Icon Icon Icon Icon List Hoz Rated 4.8 | Trusted by 100,000…" at bounding box center [747, 453] width 1029 height 431
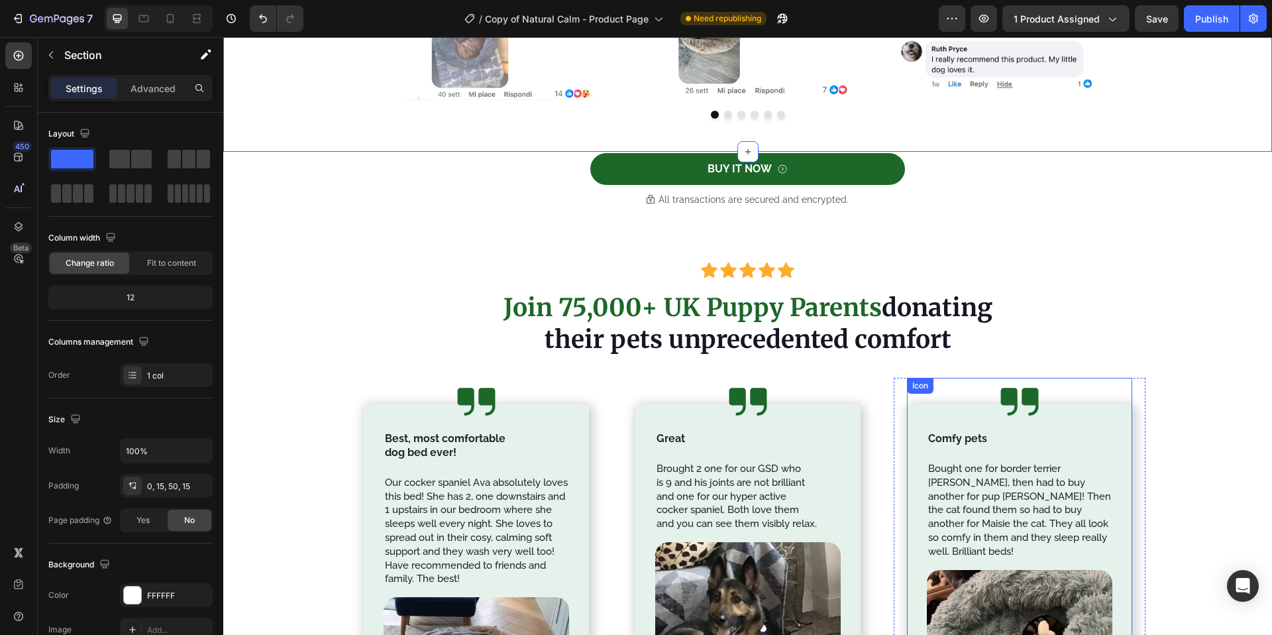
scroll to position [3871, 0]
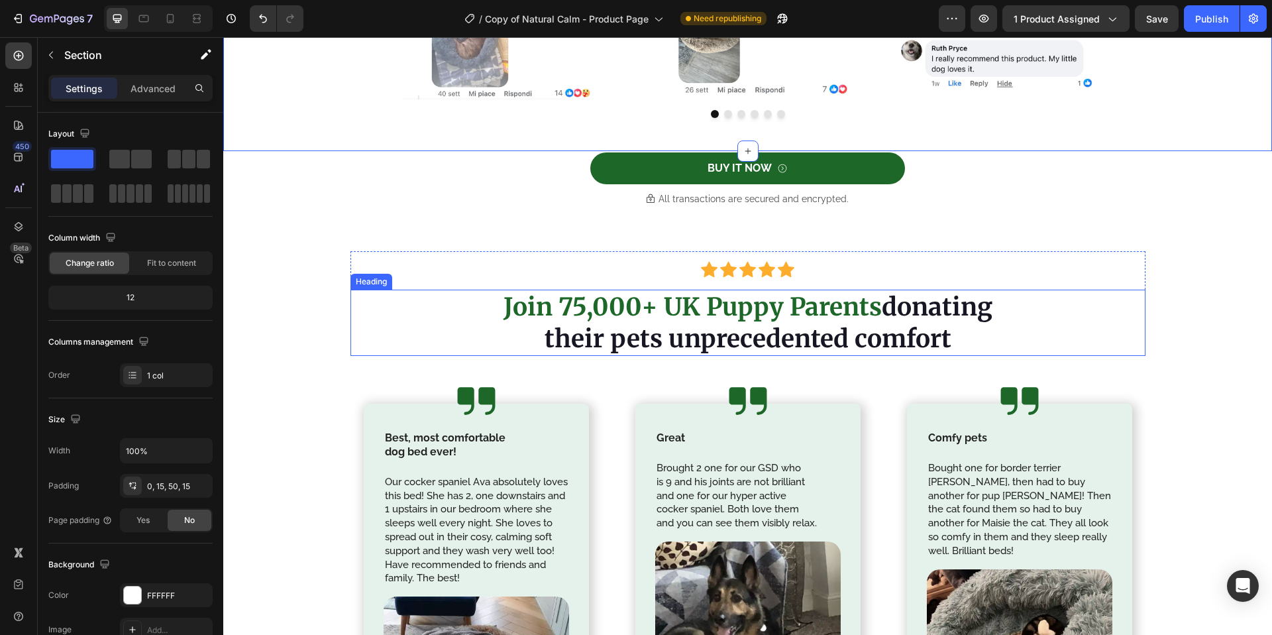
click at [578, 311] on strong "Join 75,000+ UK Puppy Parents" at bounding box center [692, 306] width 378 height 30
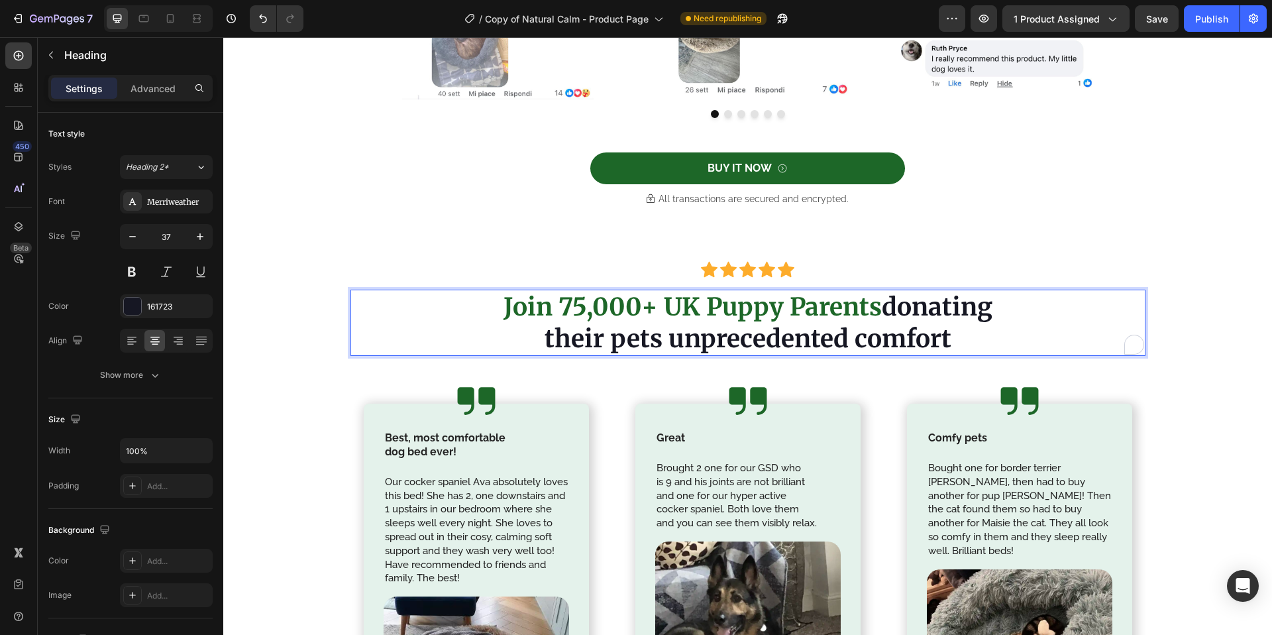
click at [574, 309] on strong "Join 75,000+ UK Puppy Parents" at bounding box center [692, 306] width 378 height 30
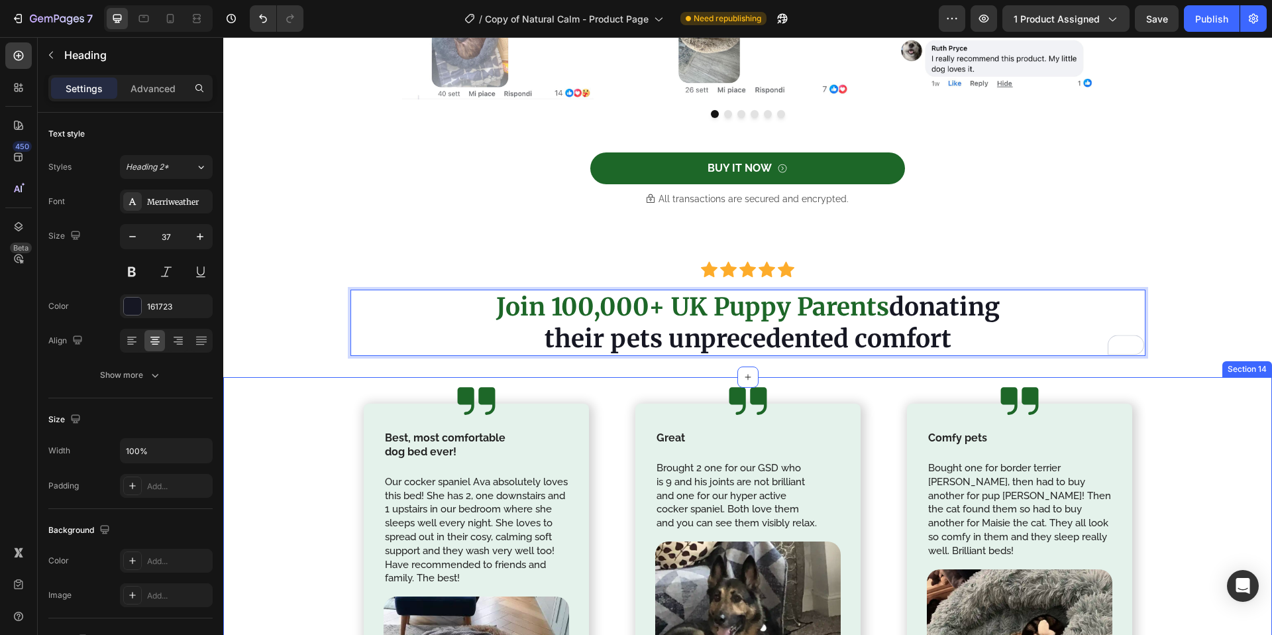
scroll to position [3993, 0]
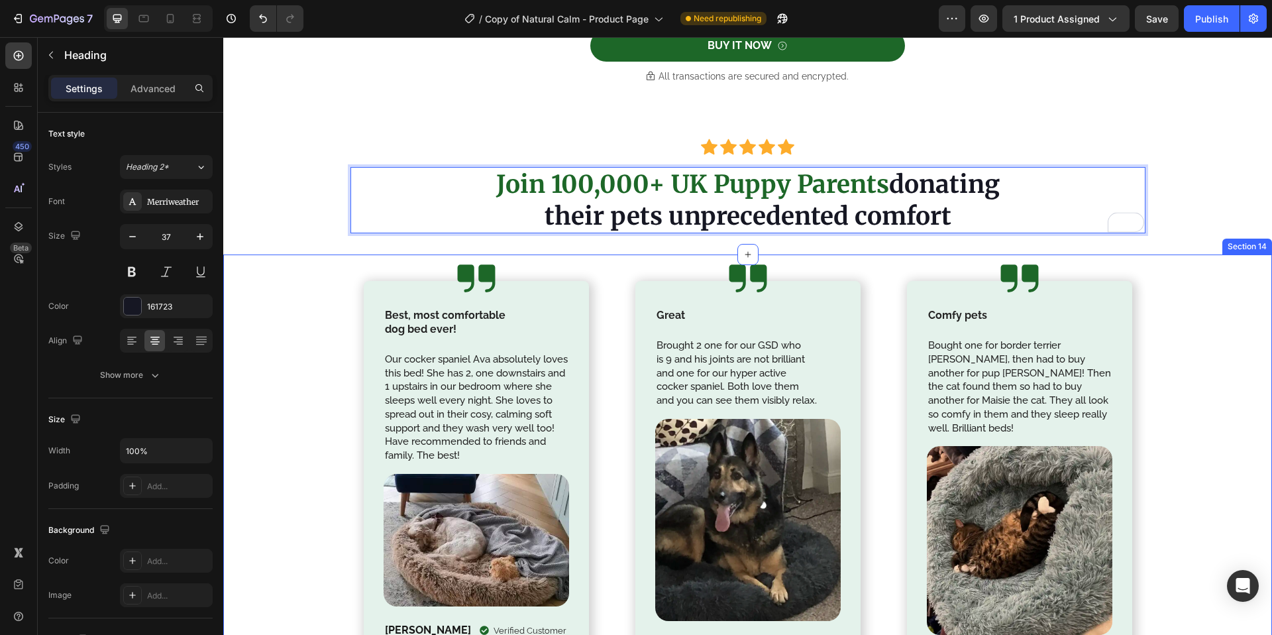
click at [1236, 434] on div "Icon Best, most comfortable dog bed ever! Text Block Our cocker spaniel Ava abs…" at bounding box center [747, 490] width 1048 height 472
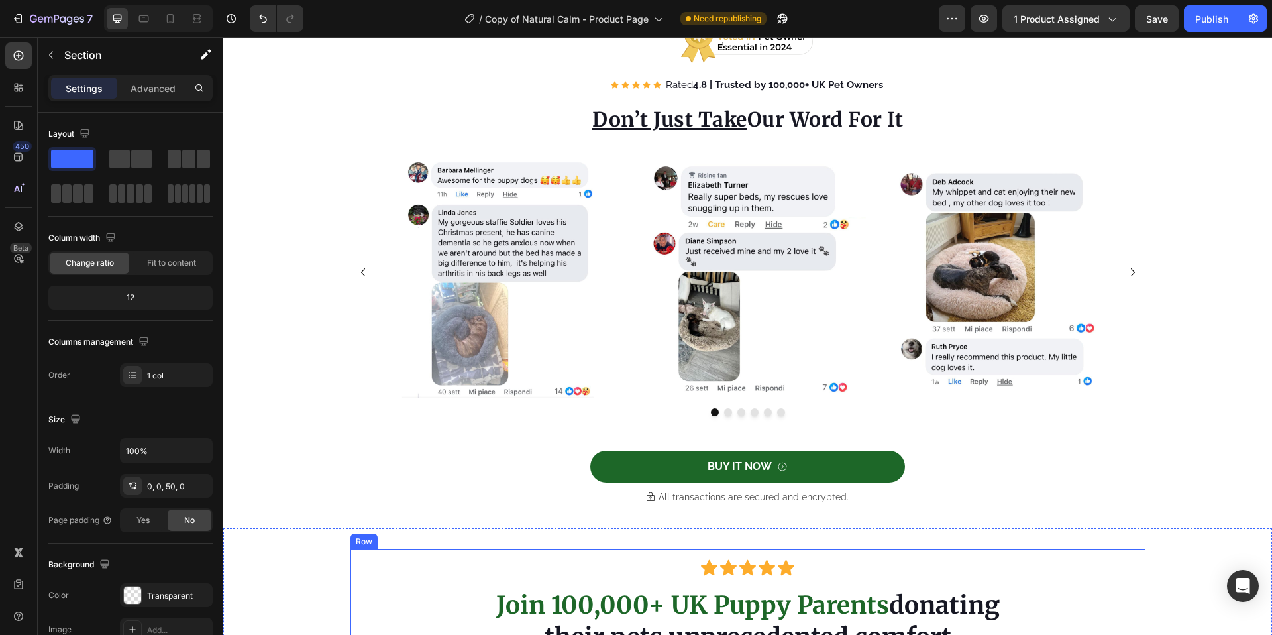
scroll to position [3568, 0]
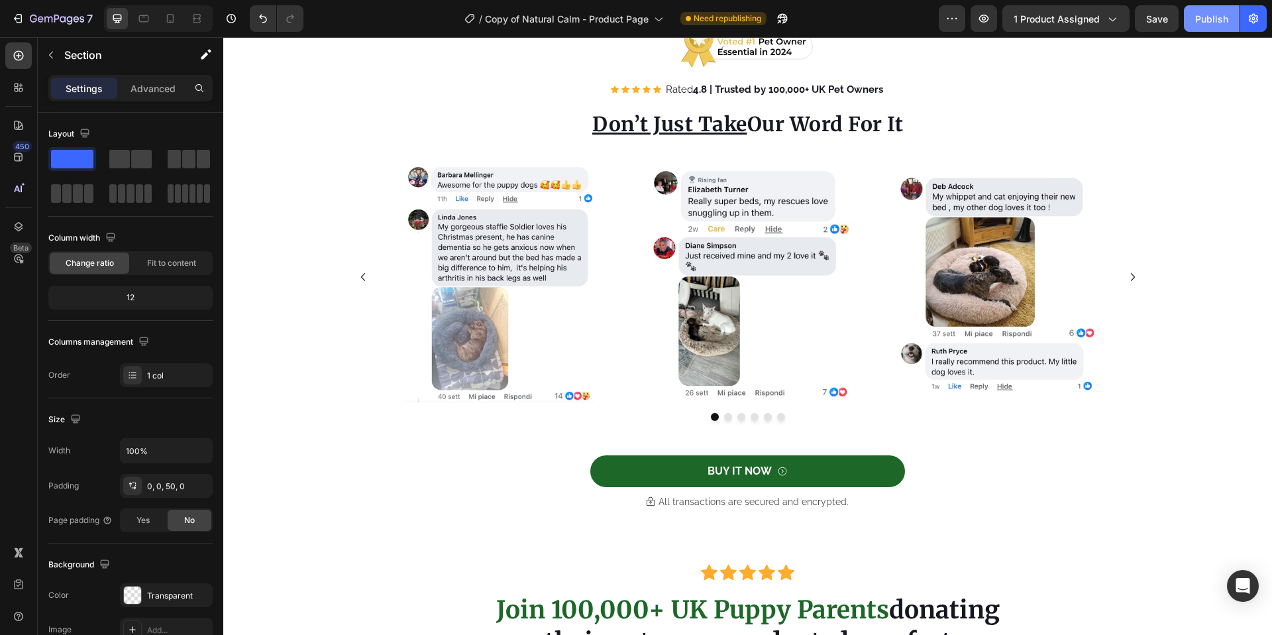
click at [1205, 16] on div "Publish" at bounding box center [1211, 19] width 33 height 14
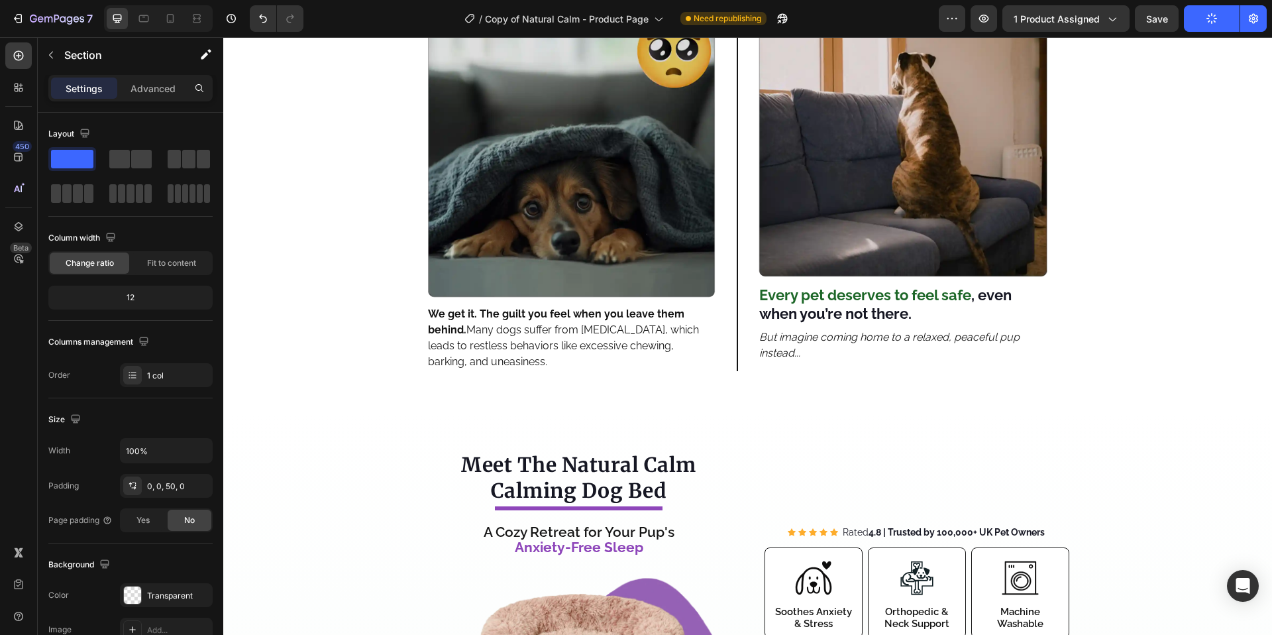
scroll to position [0, 0]
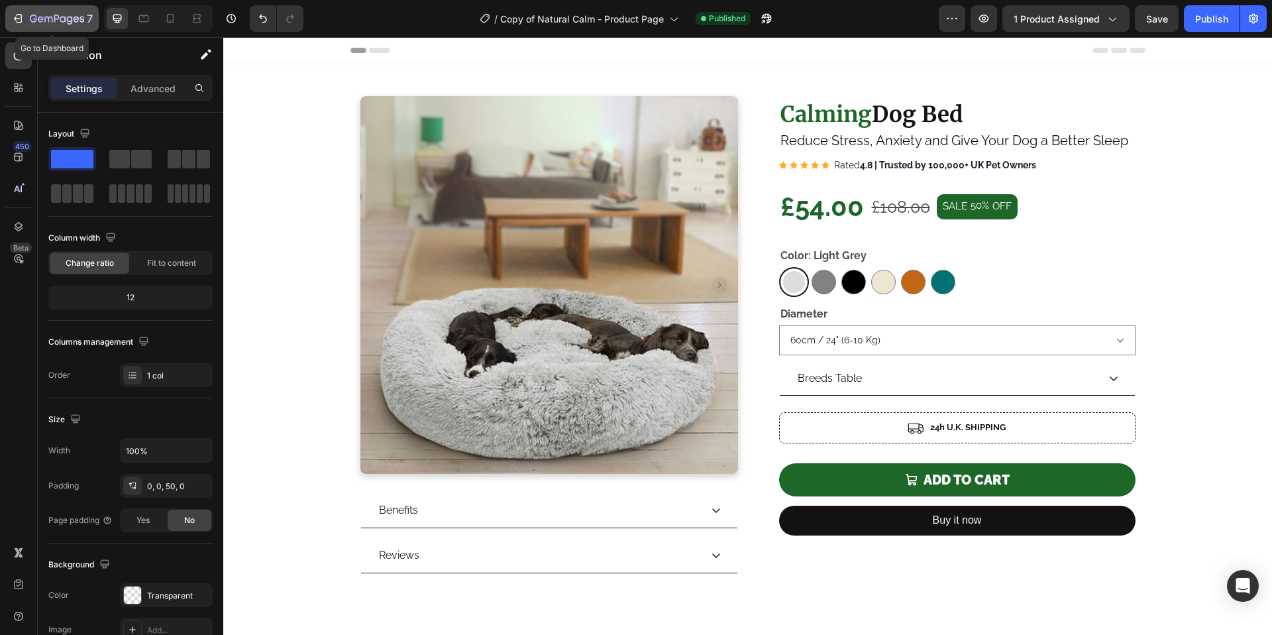
click at [33, 26] on div "7" at bounding box center [61, 19] width 63 height 16
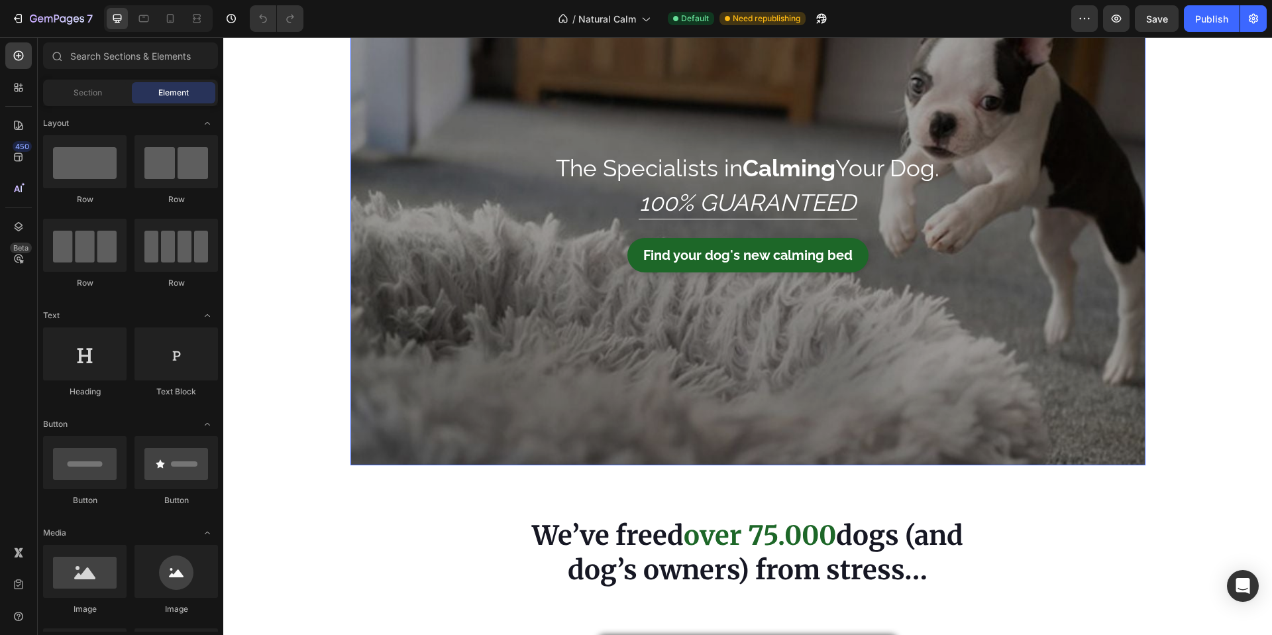
scroll to position [232, 0]
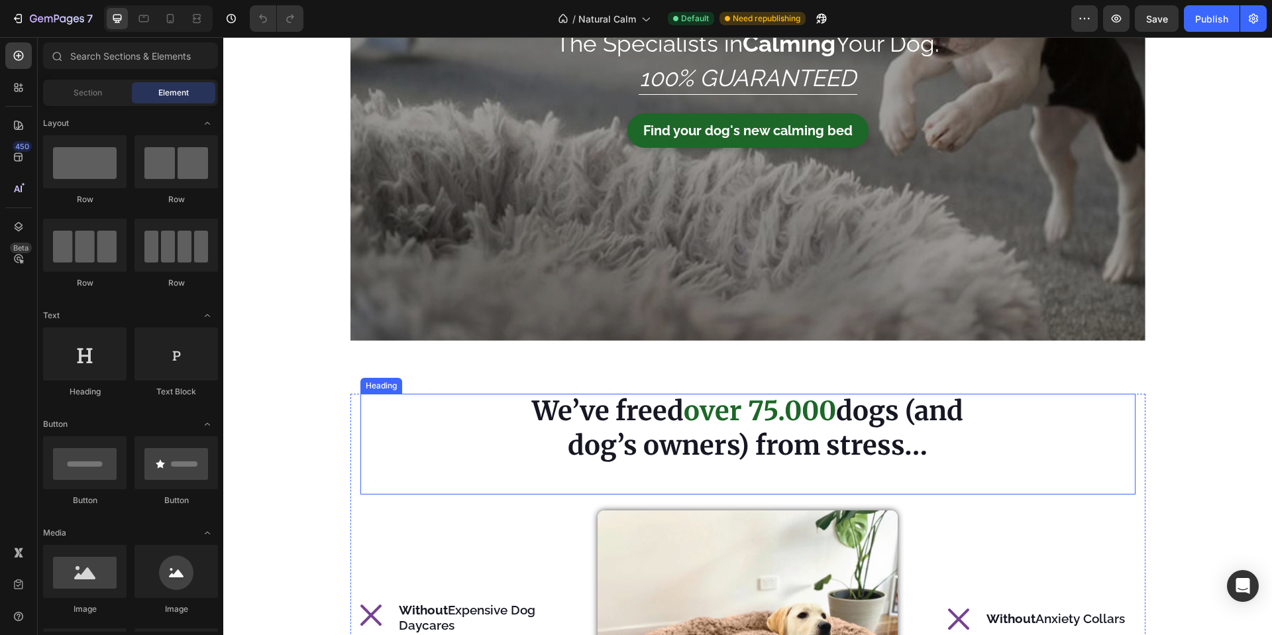
click at [770, 416] on span "over 75.000" at bounding box center [760, 410] width 152 height 33
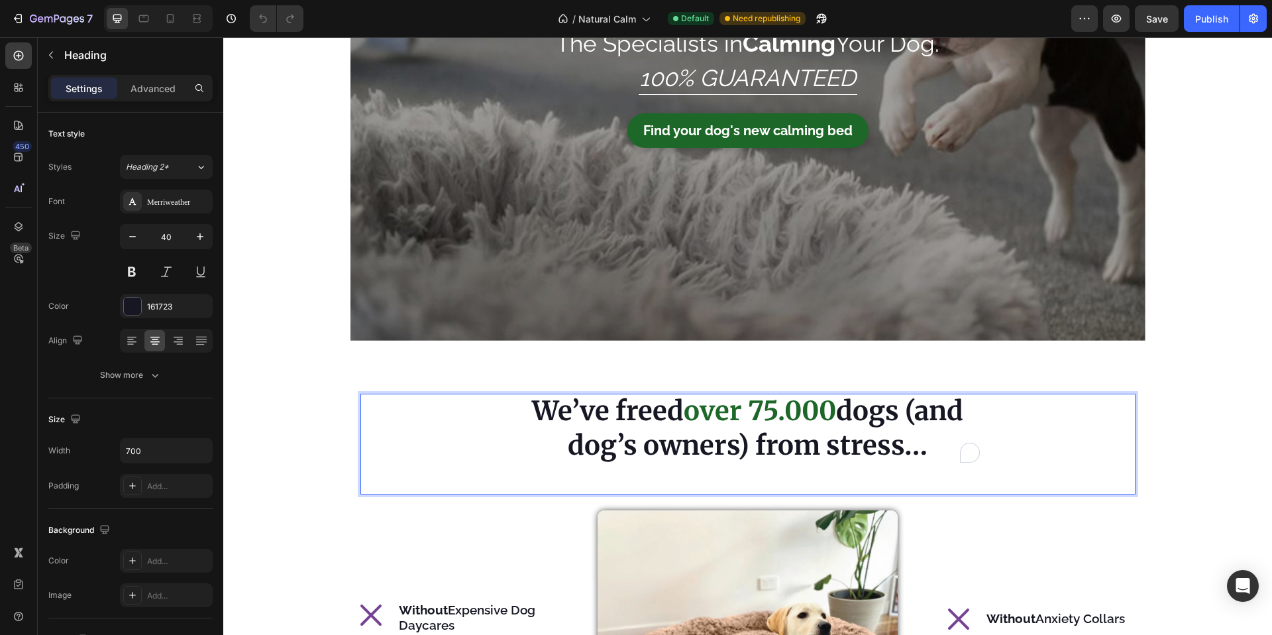
click at [772, 413] on span "over 75.000" at bounding box center [760, 410] width 152 height 33
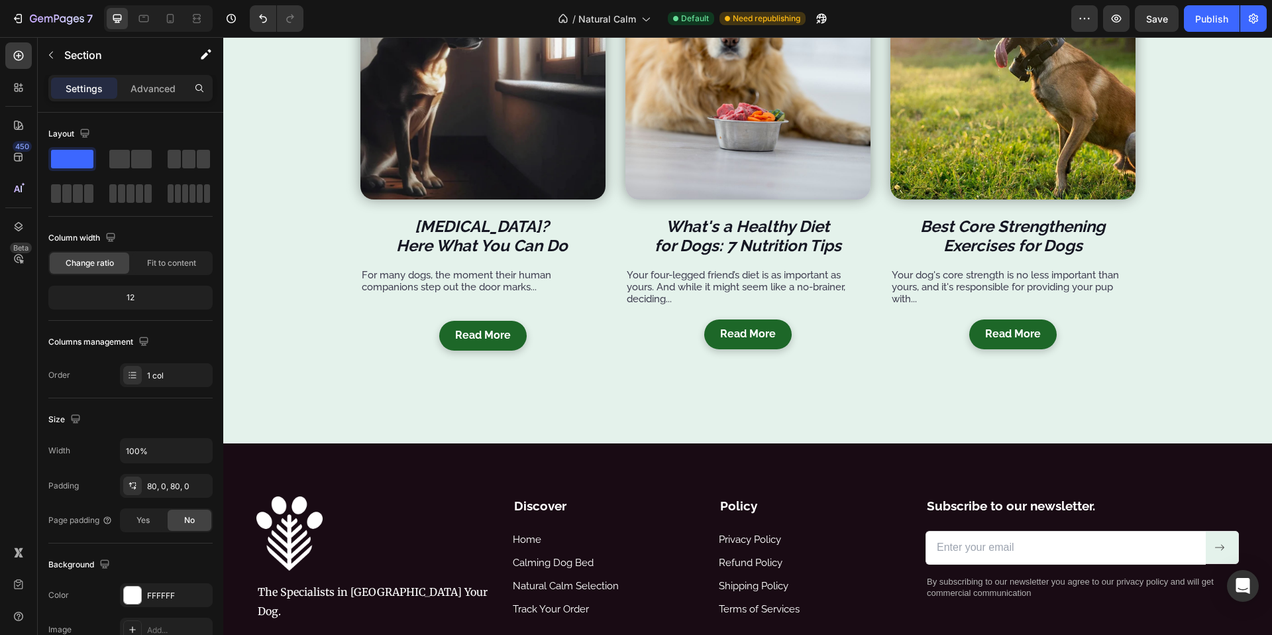
scroll to position [2783, 0]
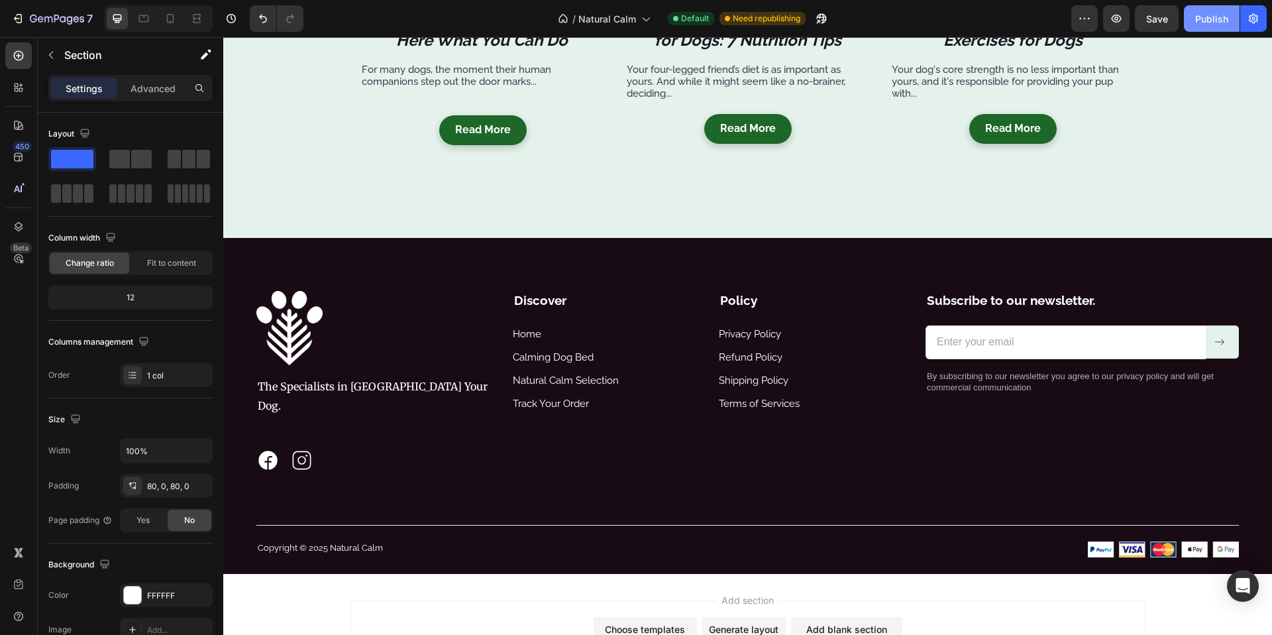
click at [1220, 23] on div "Publish" at bounding box center [1211, 19] width 33 height 14
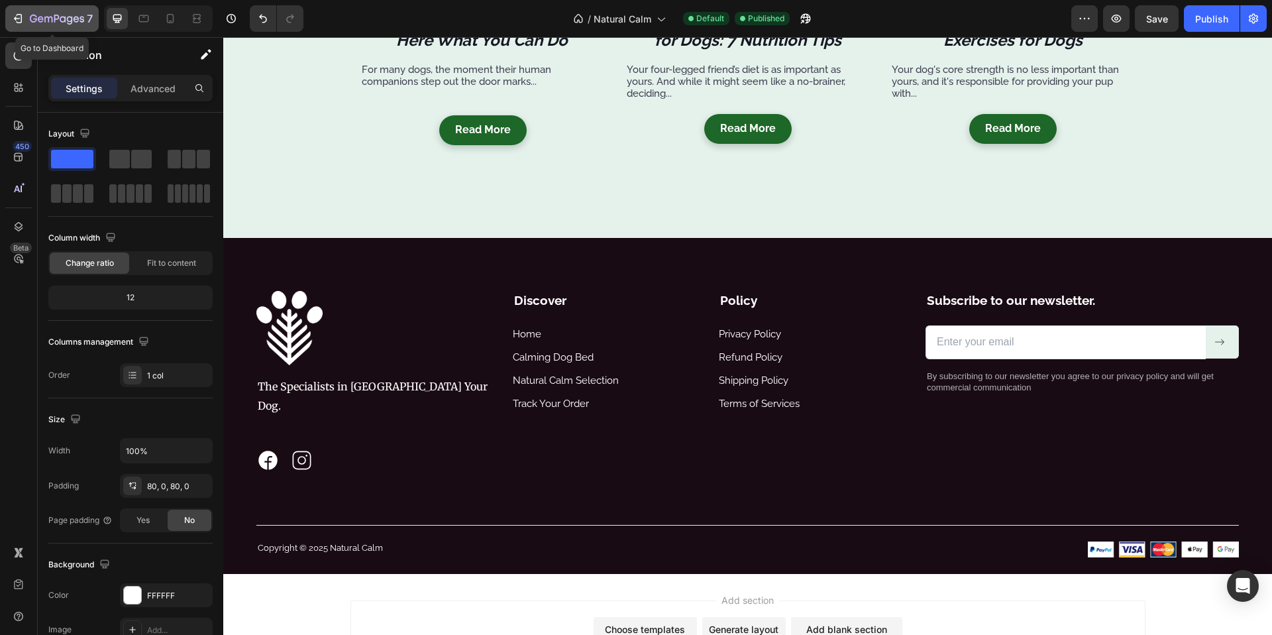
click at [32, 12] on div "7" at bounding box center [61, 19] width 63 height 16
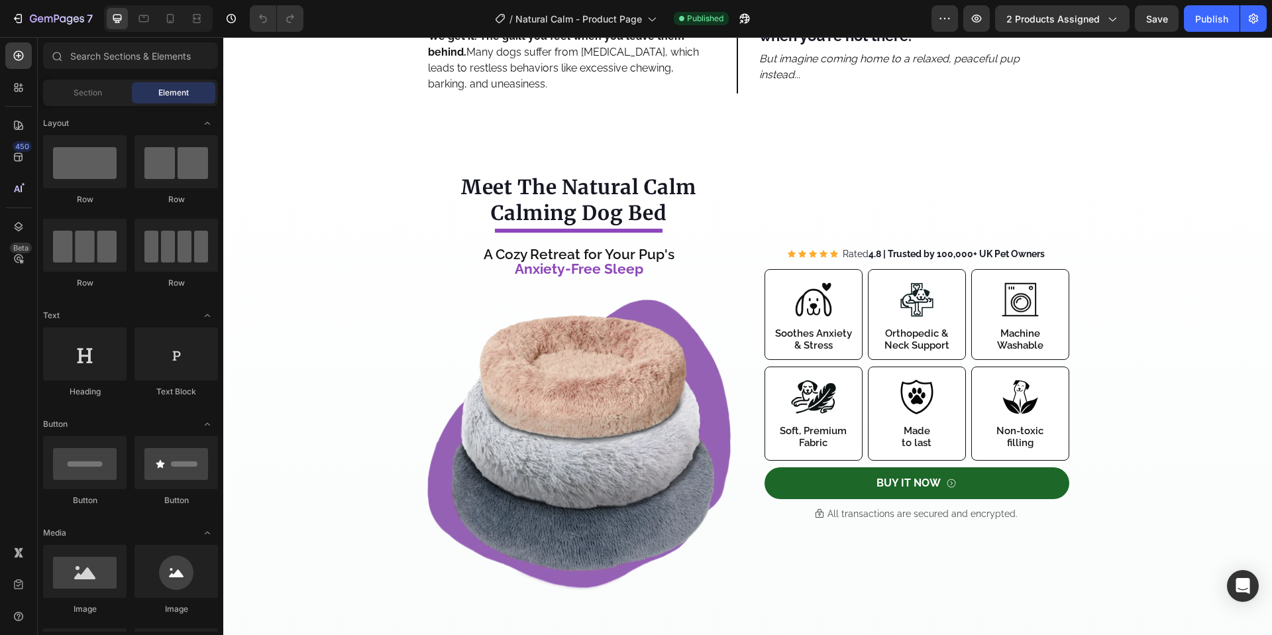
scroll to position [1116, 0]
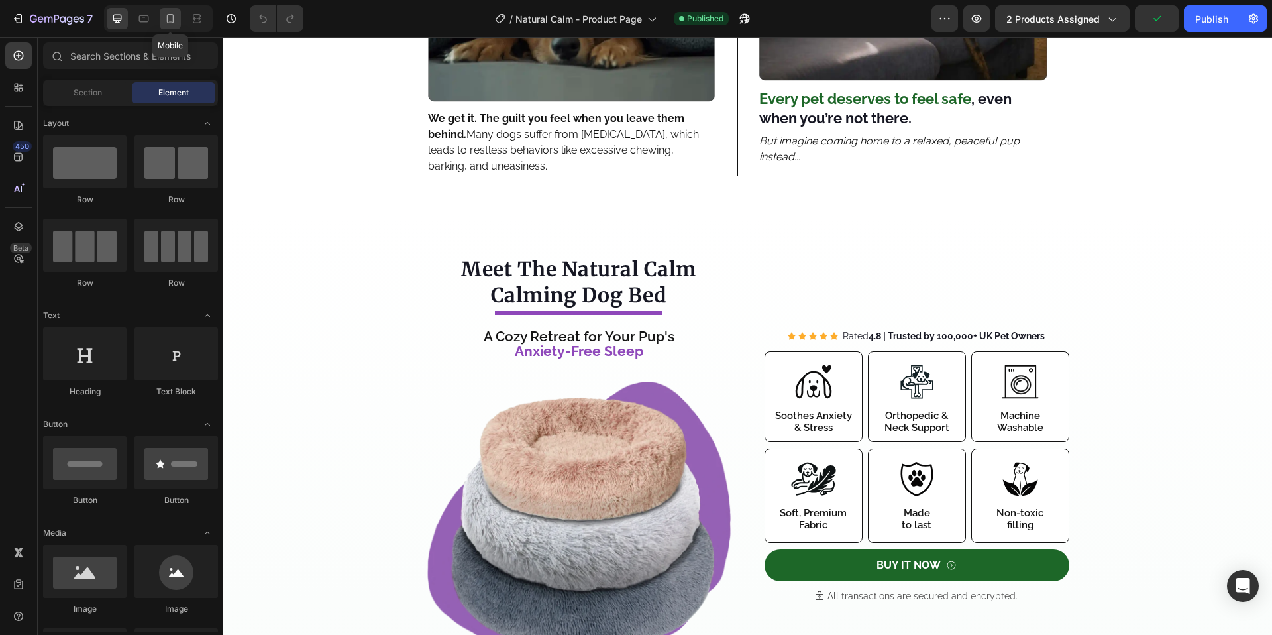
click at [168, 22] on icon at bounding box center [170, 18] width 13 height 13
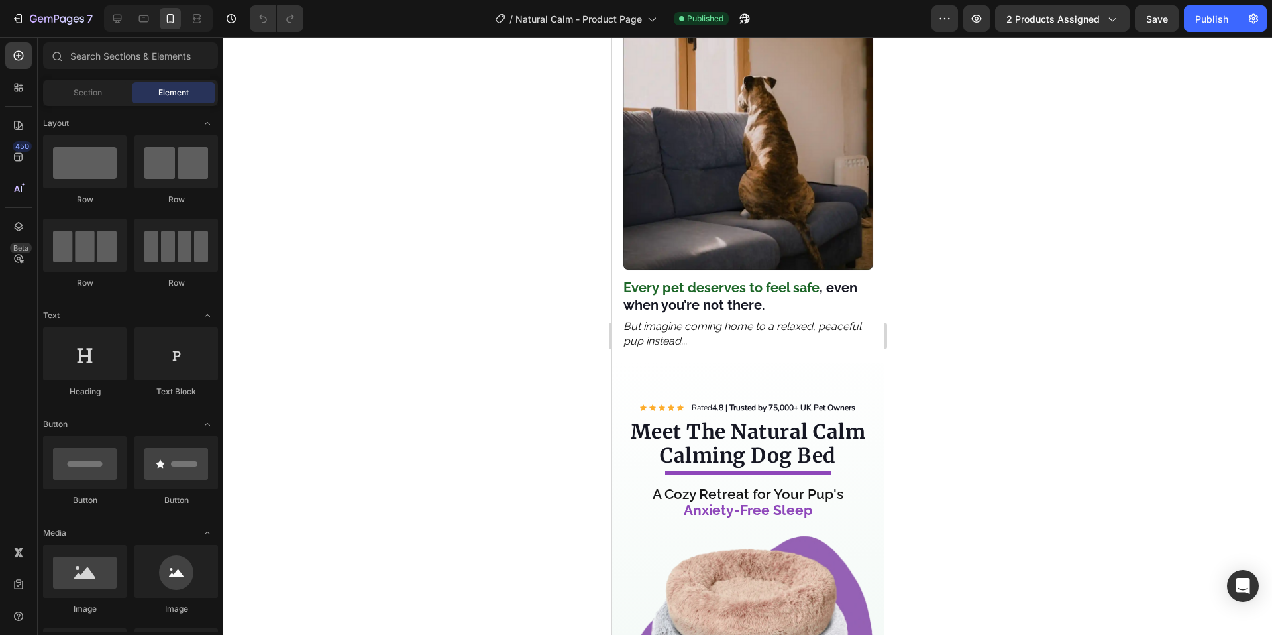
scroll to position [1649, 0]
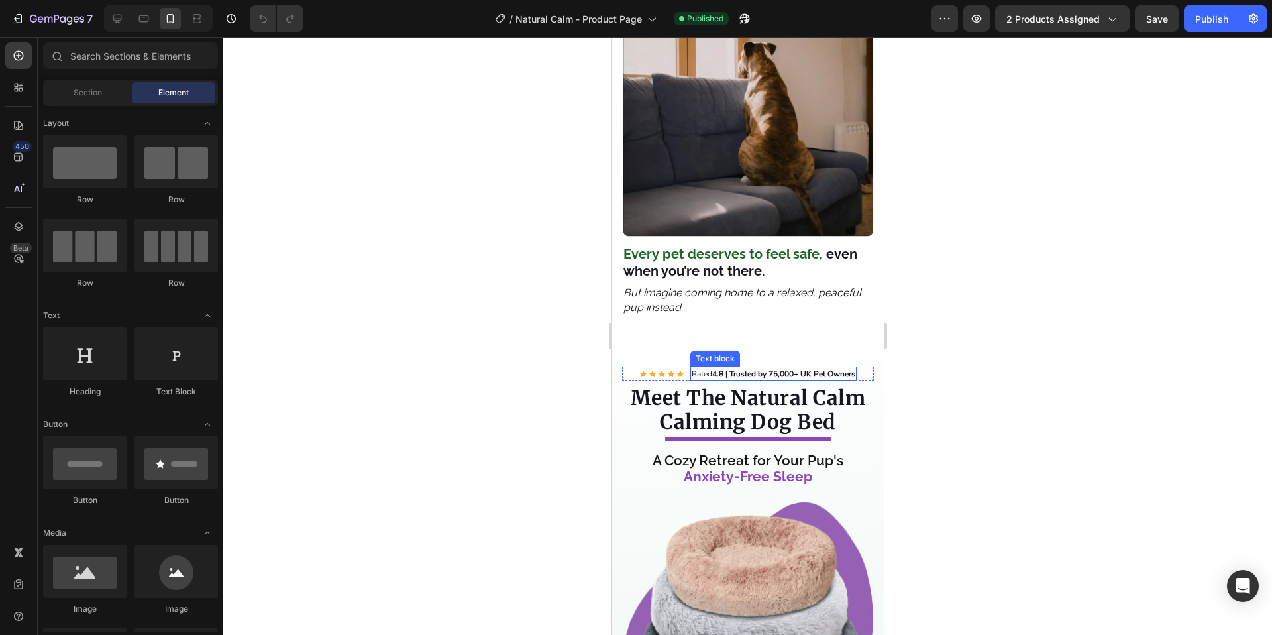
click at [780, 368] on strong "4.8 | Trusted by 75,000+ UK Pet Owners" at bounding box center [782, 373] width 143 height 11
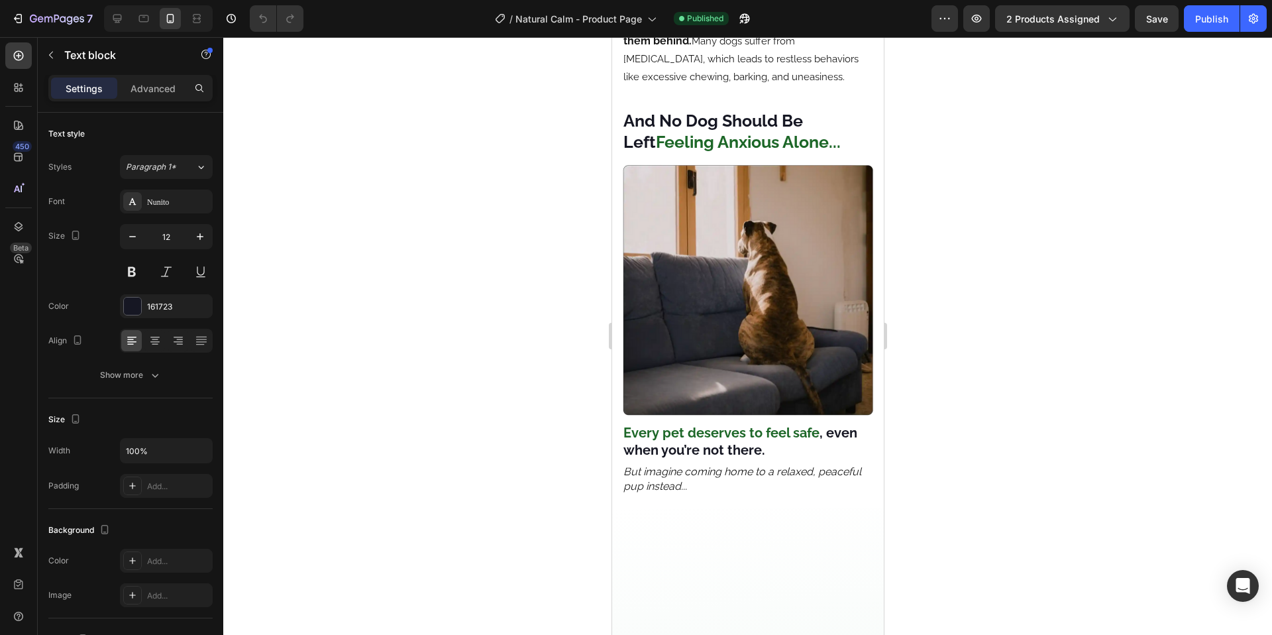
scroll to position [0, 0]
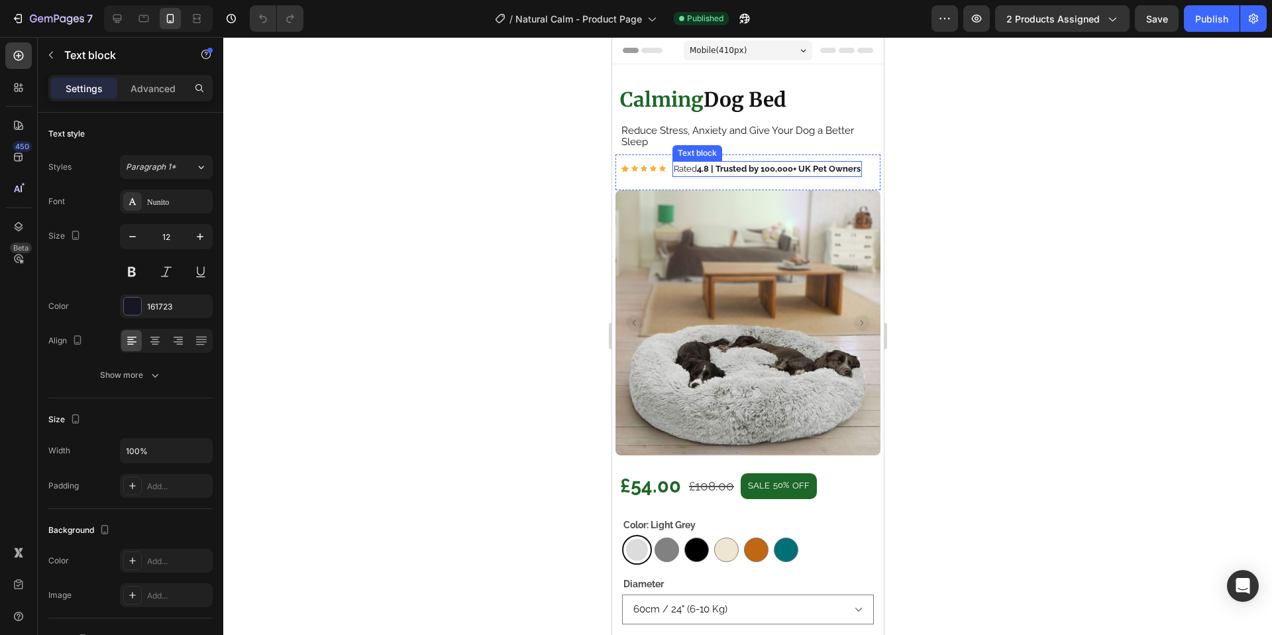
click at [774, 166] on strong "4.8 | Trusted by 100,000+ UK Pet Owners" at bounding box center [778, 169] width 164 height 10
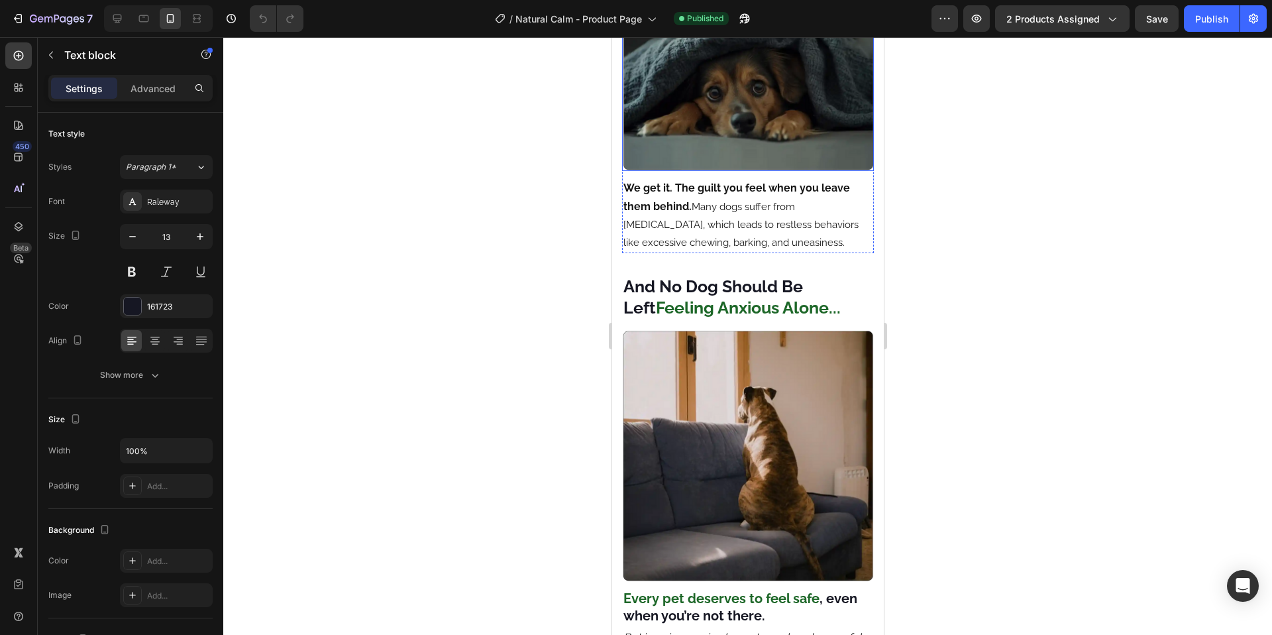
scroll to position [1674, 0]
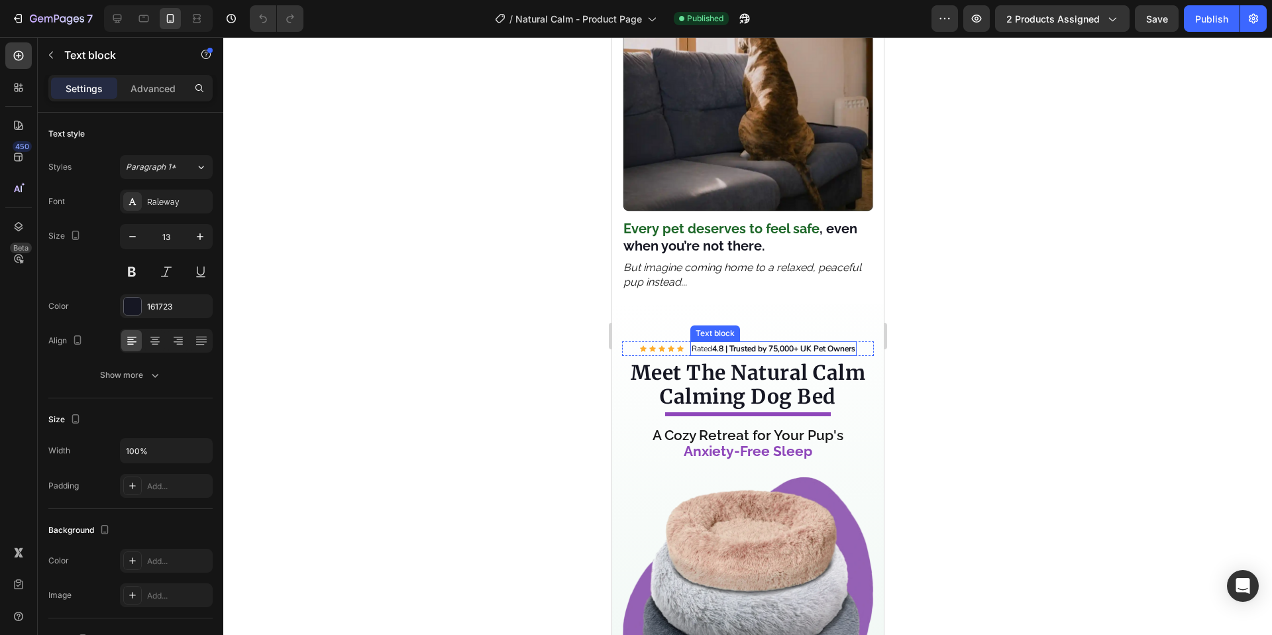
click at [795, 343] on strong "4.8 | Trusted by 75,000+ UK Pet Owners" at bounding box center [782, 348] width 143 height 11
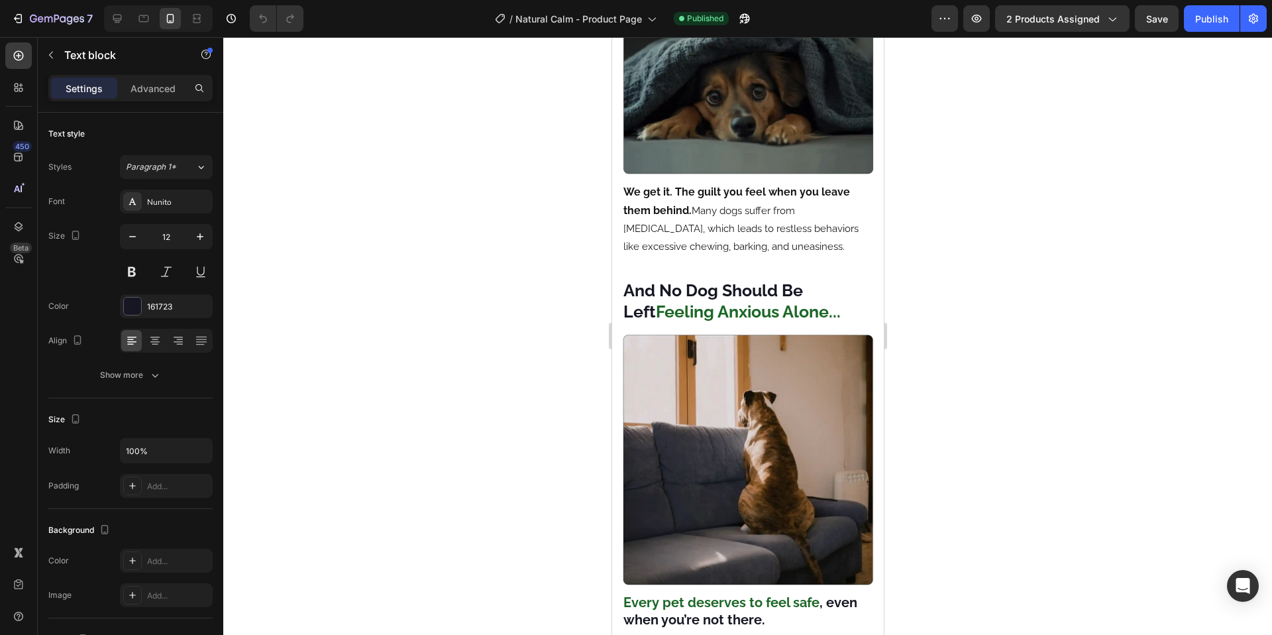
scroll to position [0, 0]
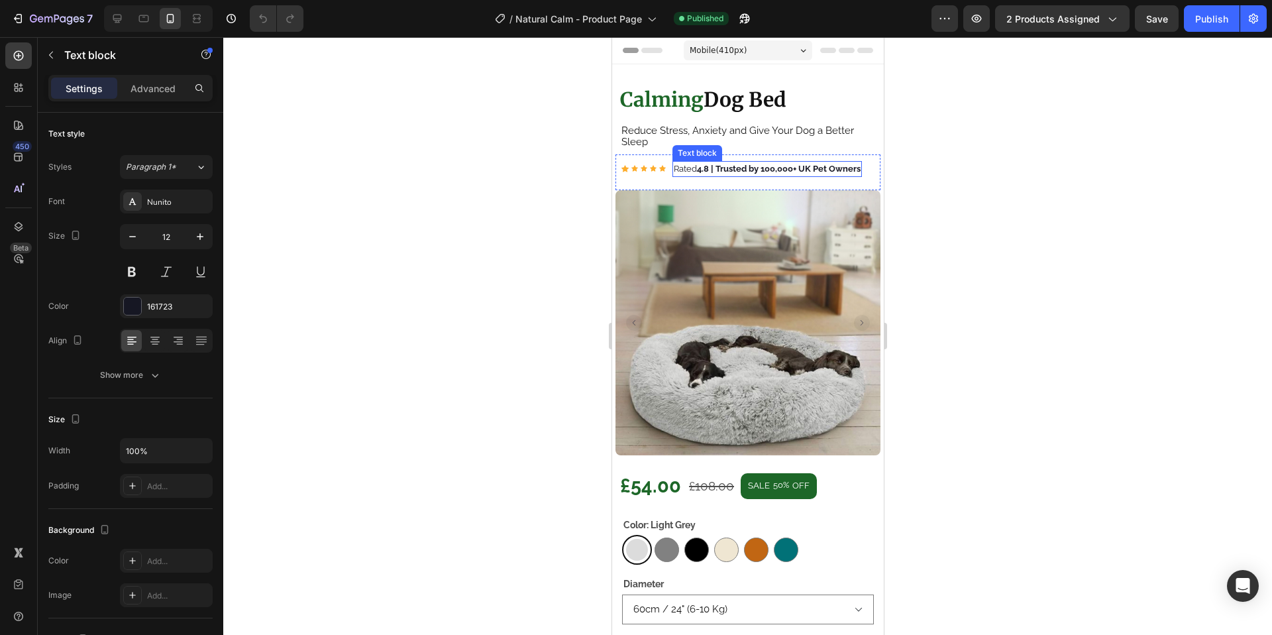
click at [764, 173] on strong "4.8 | Trusted by 100,000+ UK Pet Owners" at bounding box center [778, 169] width 164 height 10
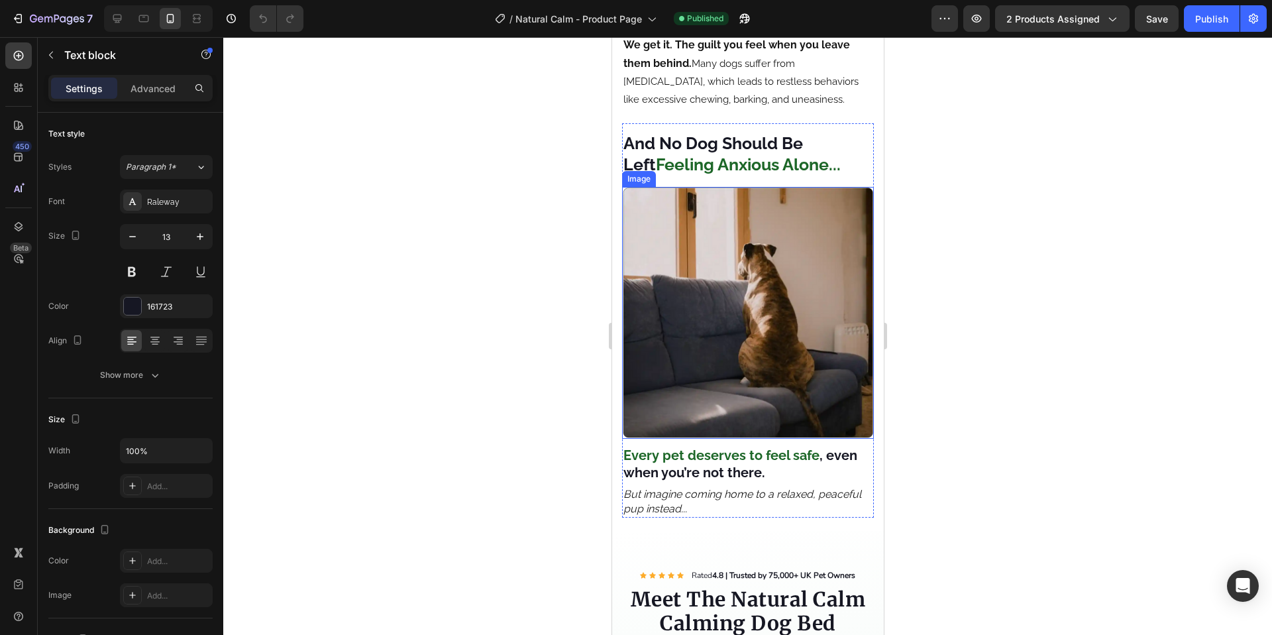
scroll to position [1799, 0]
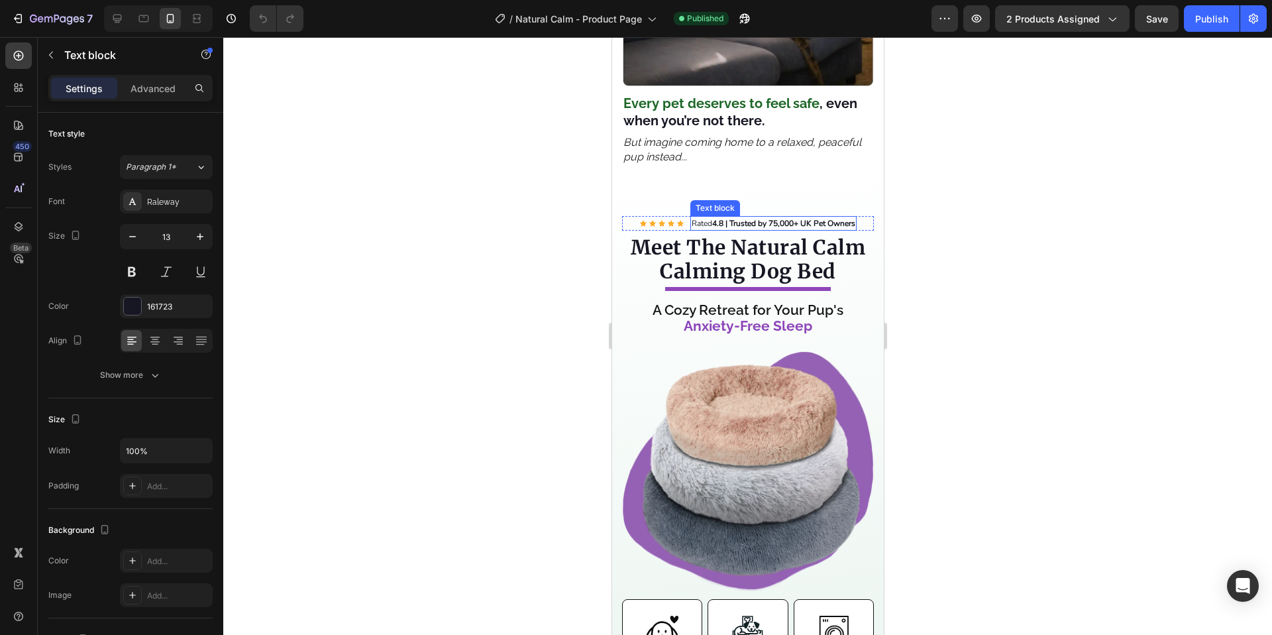
click at [786, 218] on strong "4.8 | Trusted by 75,000+ UK Pet Owners" at bounding box center [782, 223] width 143 height 11
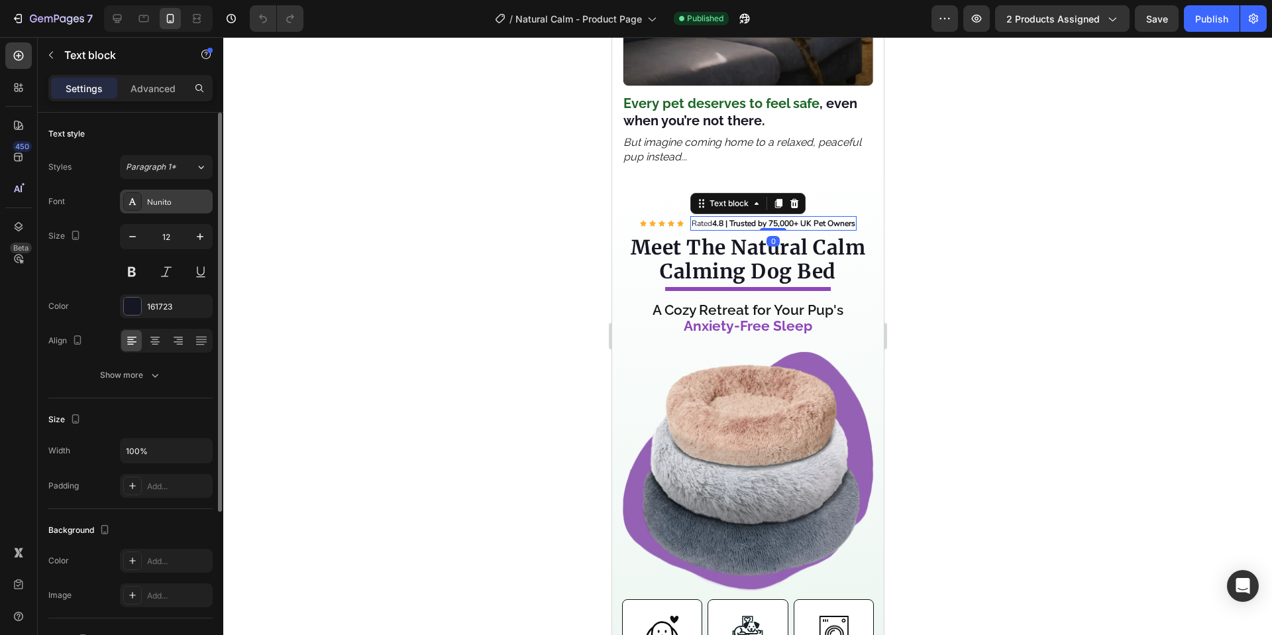
click at [179, 205] on div "Nunito" at bounding box center [178, 202] width 62 height 12
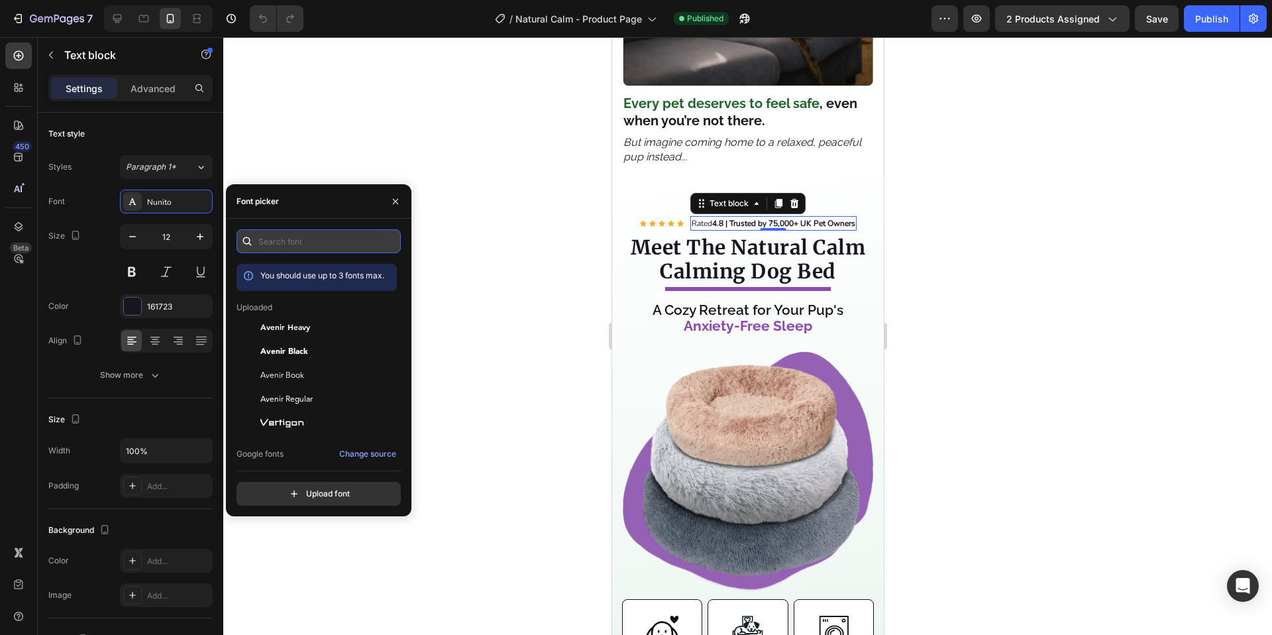
click at [323, 242] on input "text" at bounding box center [318, 241] width 164 height 24
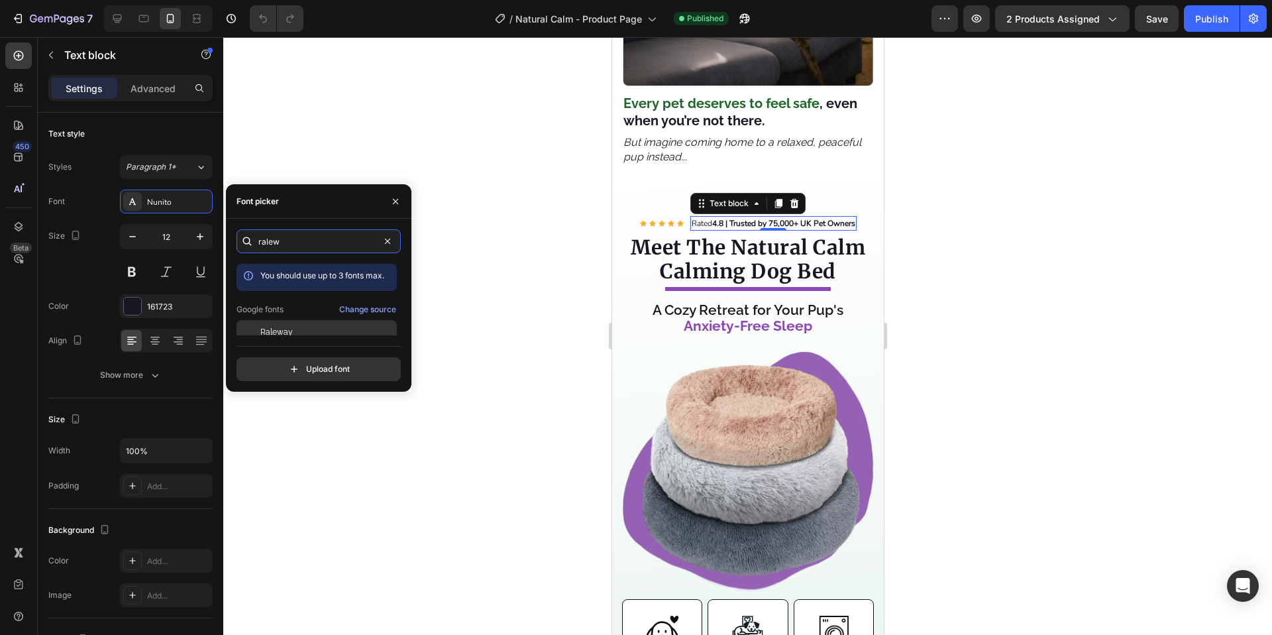
type input "ralew"
click at [323, 326] on div "Raleway" at bounding box center [327, 332] width 134 height 12
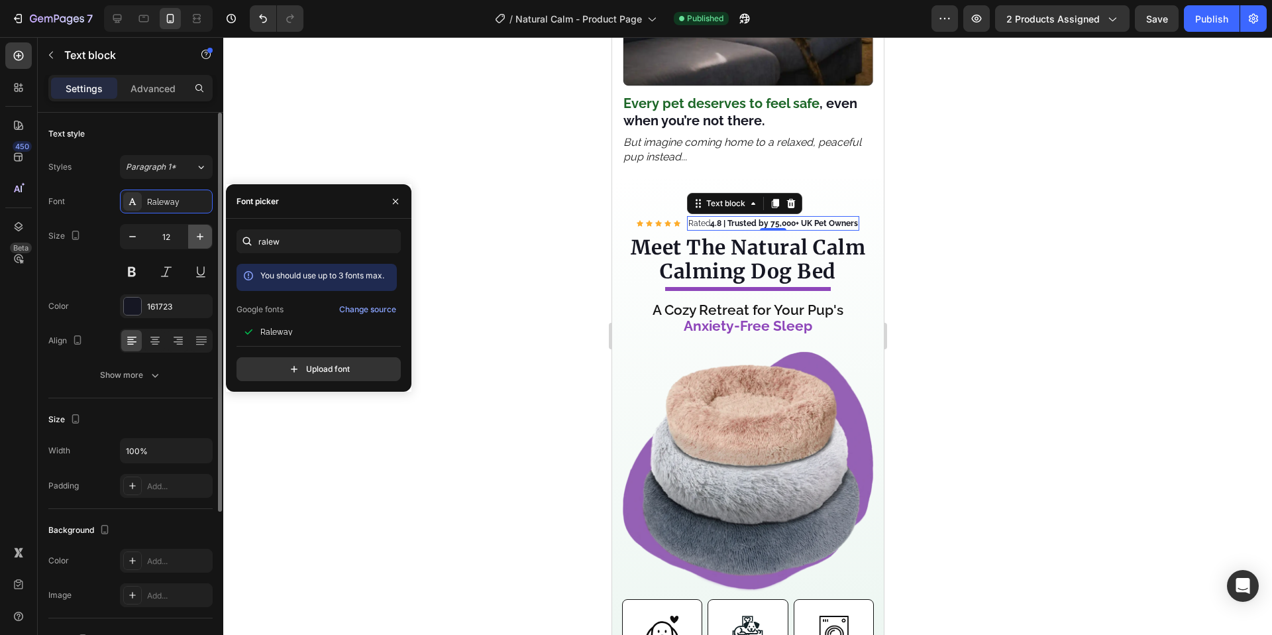
click at [195, 240] on icon "button" at bounding box center [199, 236] width 13 height 13
type input "13"
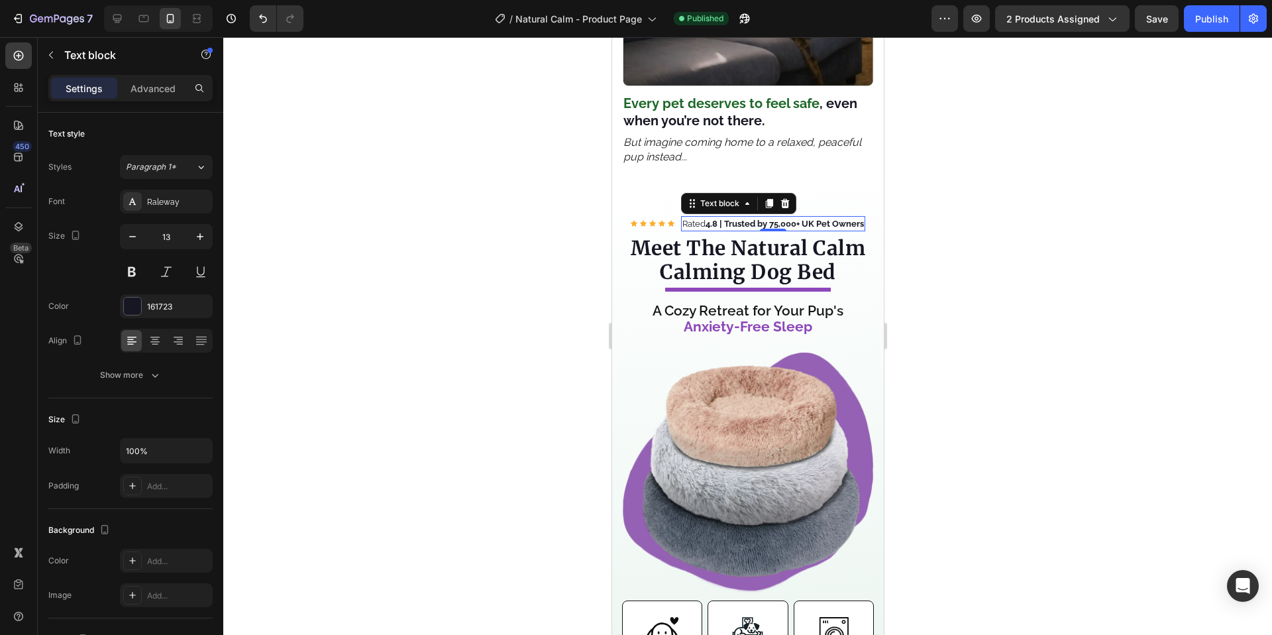
click at [772, 219] on strong "4.8 | Trusted by 75,000+ UK Pet Owners" at bounding box center [784, 224] width 158 height 10
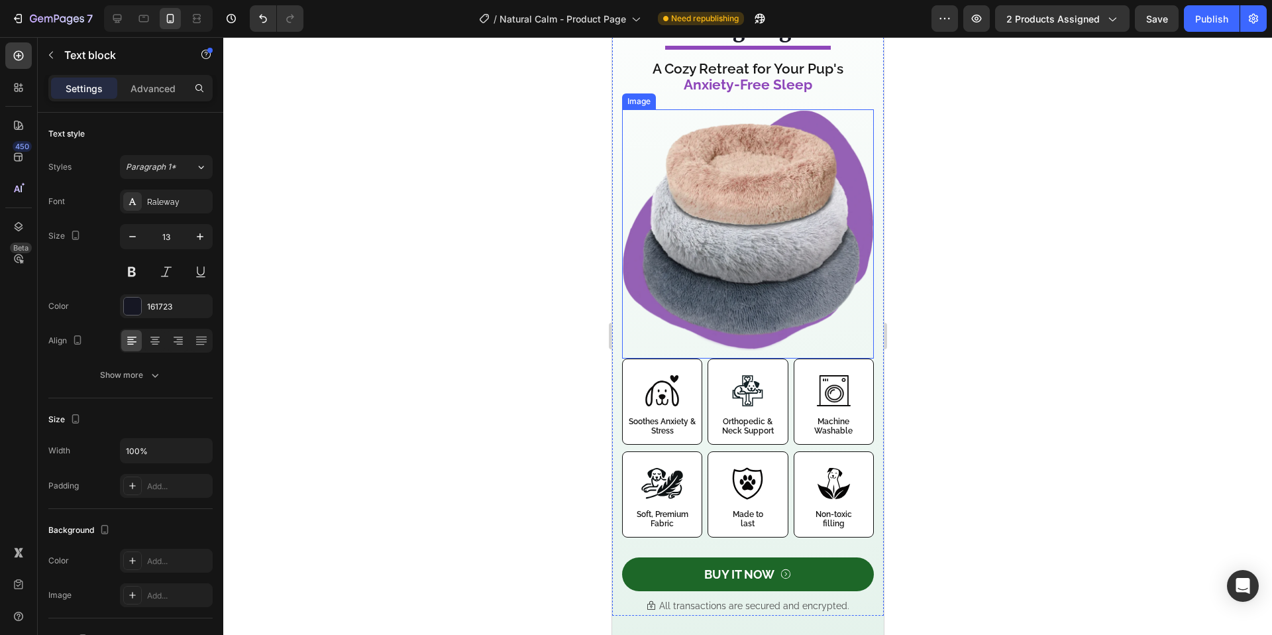
scroll to position [1676, 0]
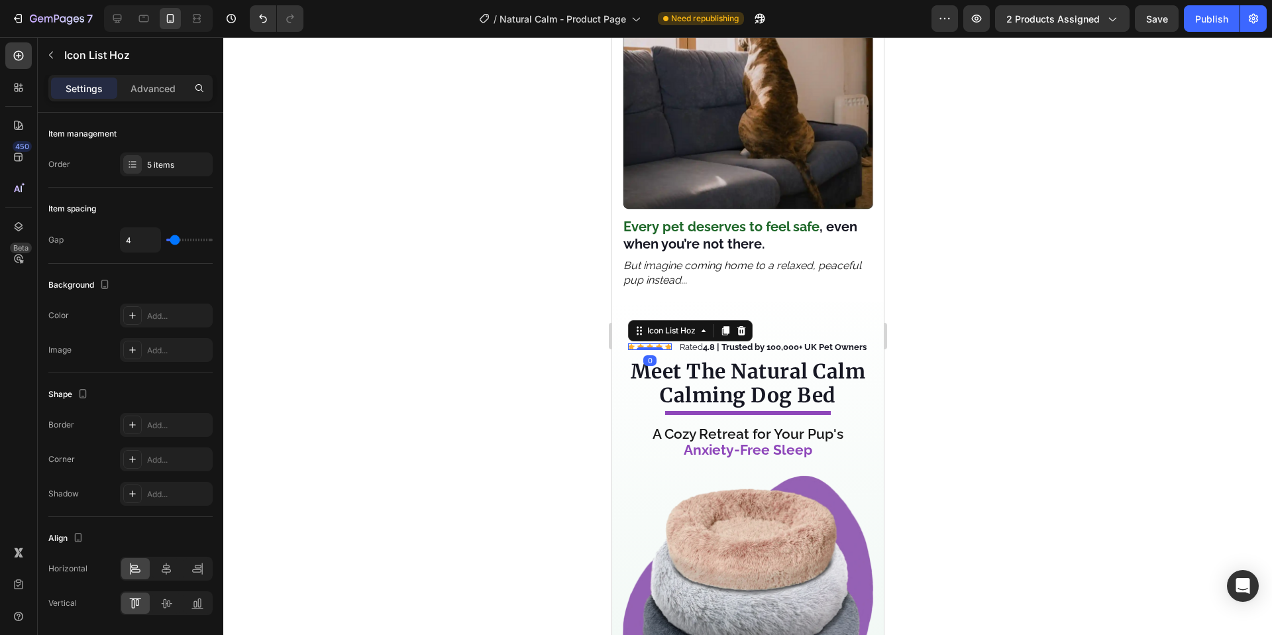
click at [656, 343] on div "Icon Icon Icon Icon Icon" at bounding box center [649, 346] width 44 height 7
click at [845, 340] on p "Rated 4.8 | Trusted by 100,000+ UK Pet Owners" at bounding box center [772, 346] width 187 height 13
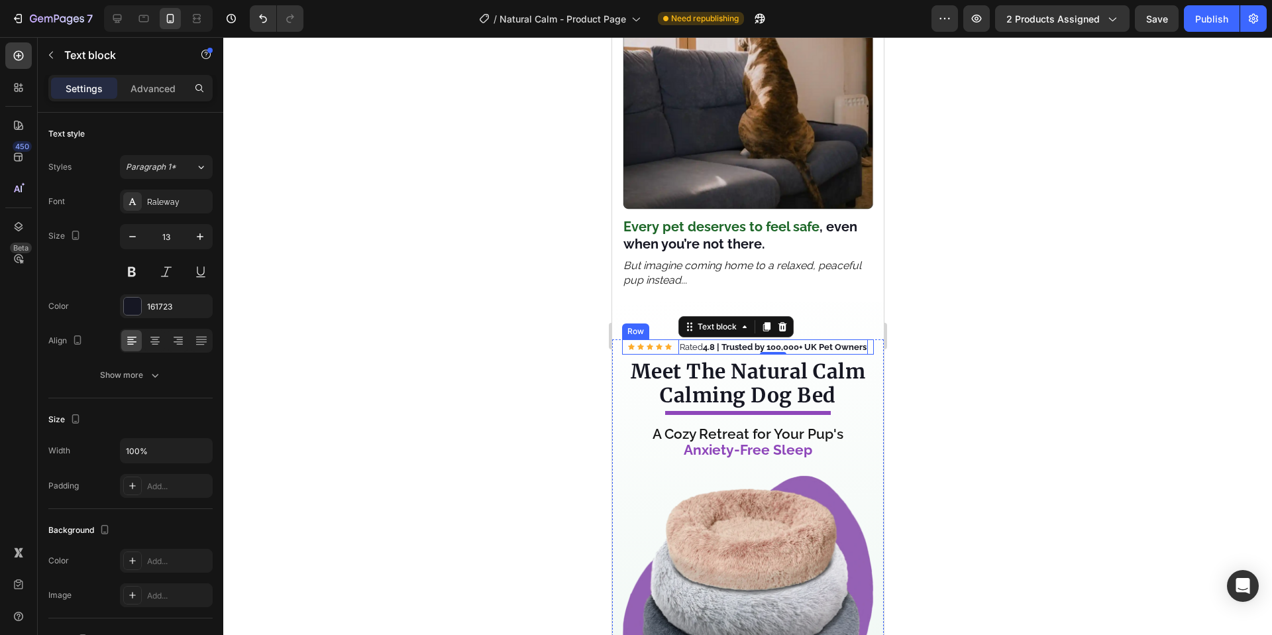
click at [663, 339] on div "Icon Icon Icon Icon Icon Icon List Hoz" at bounding box center [649, 347] width 44 height 16
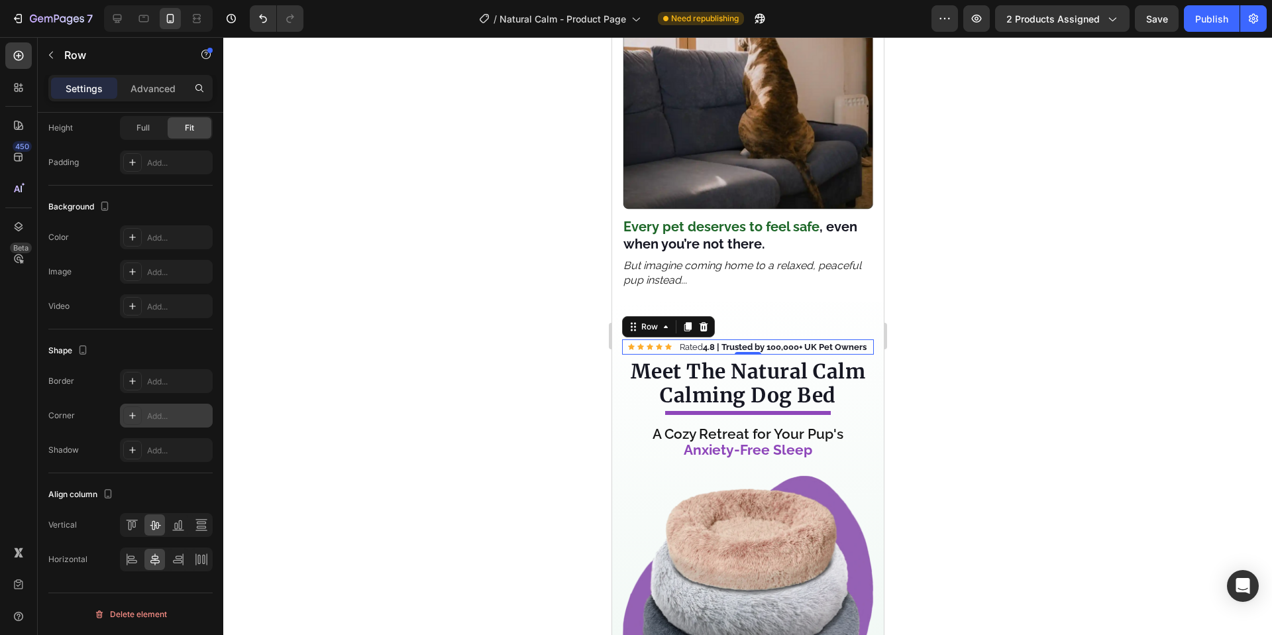
scroll to position [0, 0]
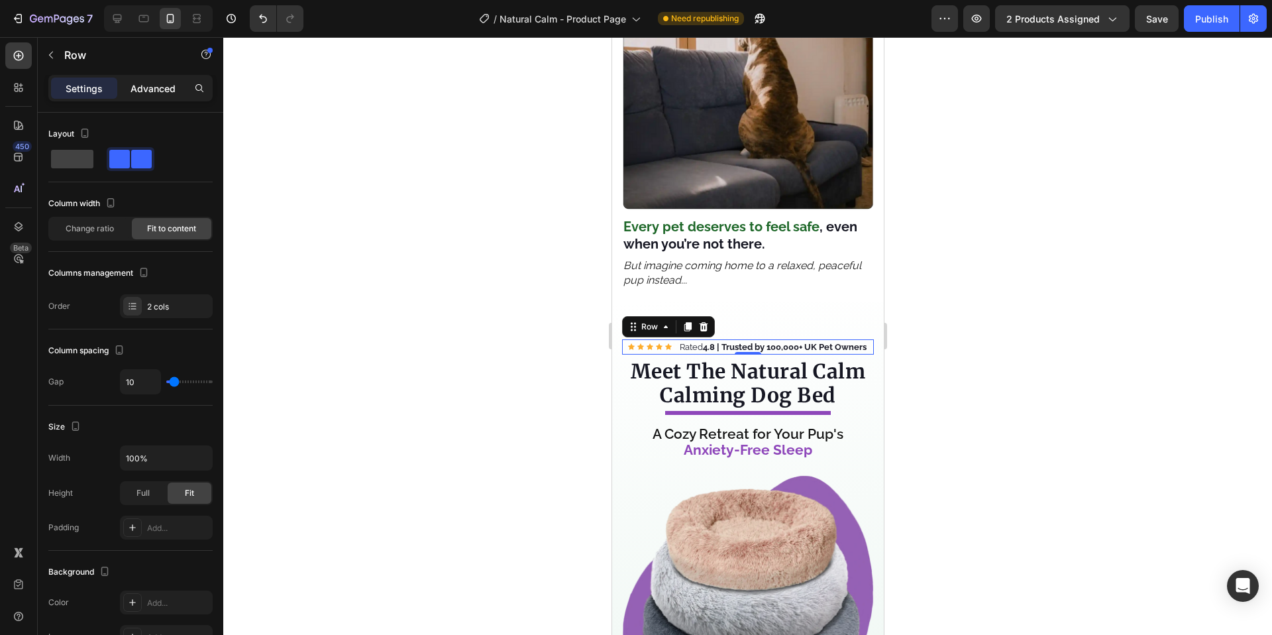
click at [159, 84] on p "Advanced" at bounding box center [152, 88] width 45 height 14
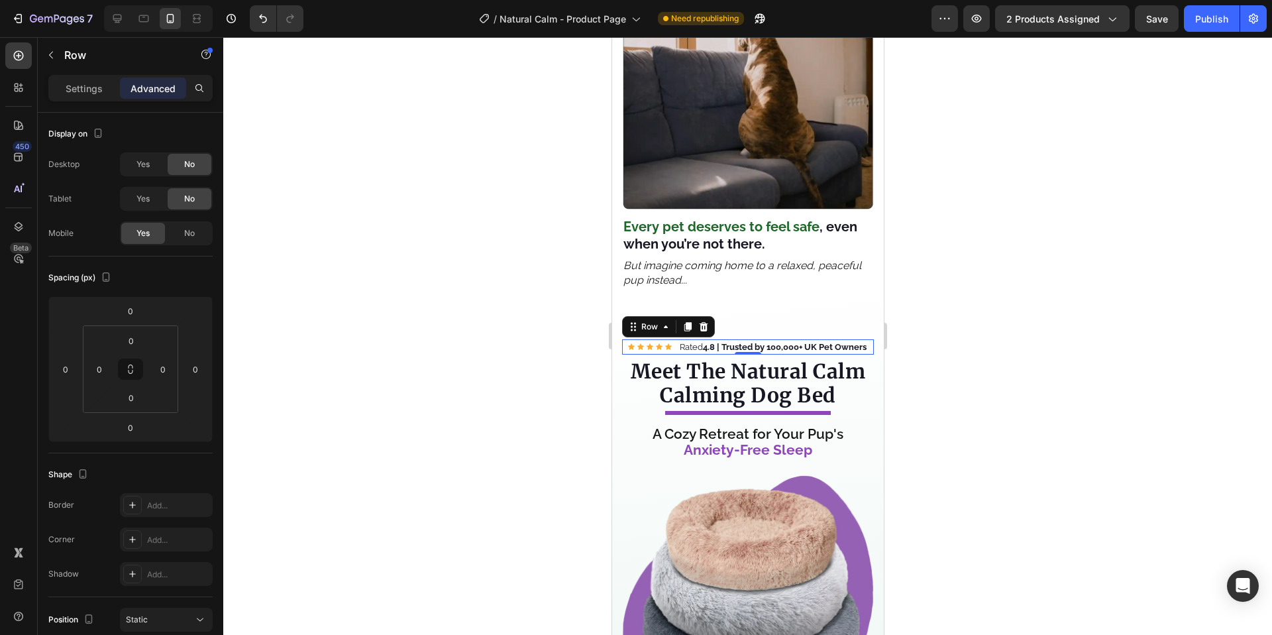
click at [74, 96] on div "Settings" at bounding box center [84, 87] width 66 height 21
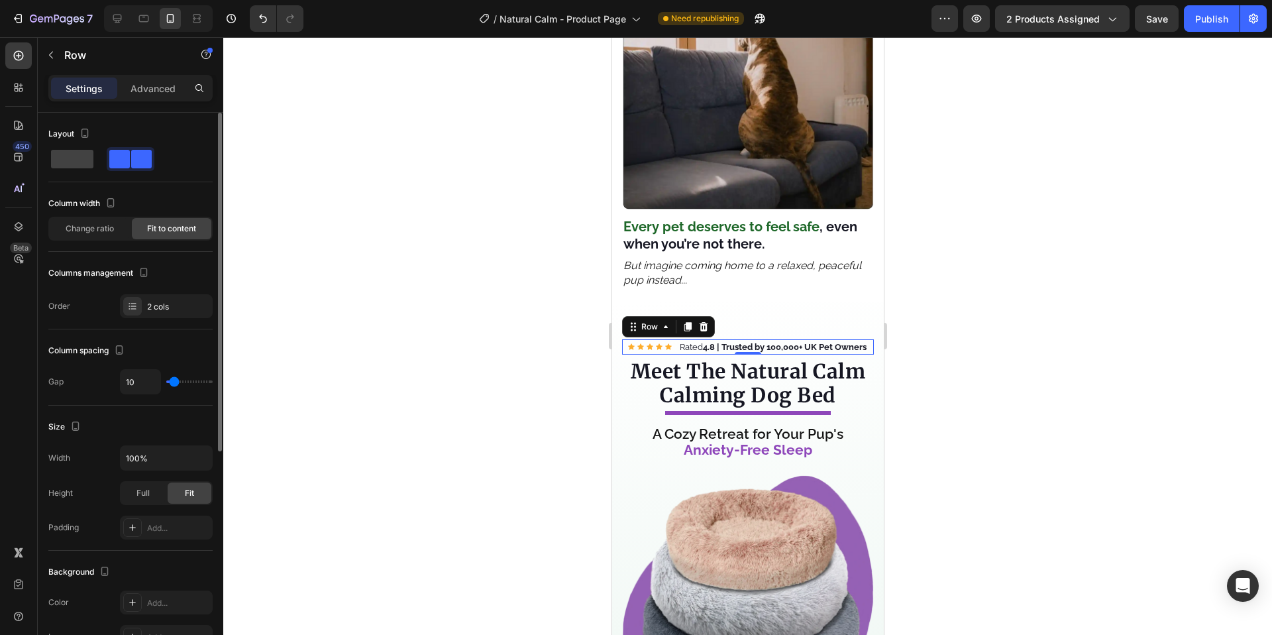
type input "15"
type input "12"
type input "0"
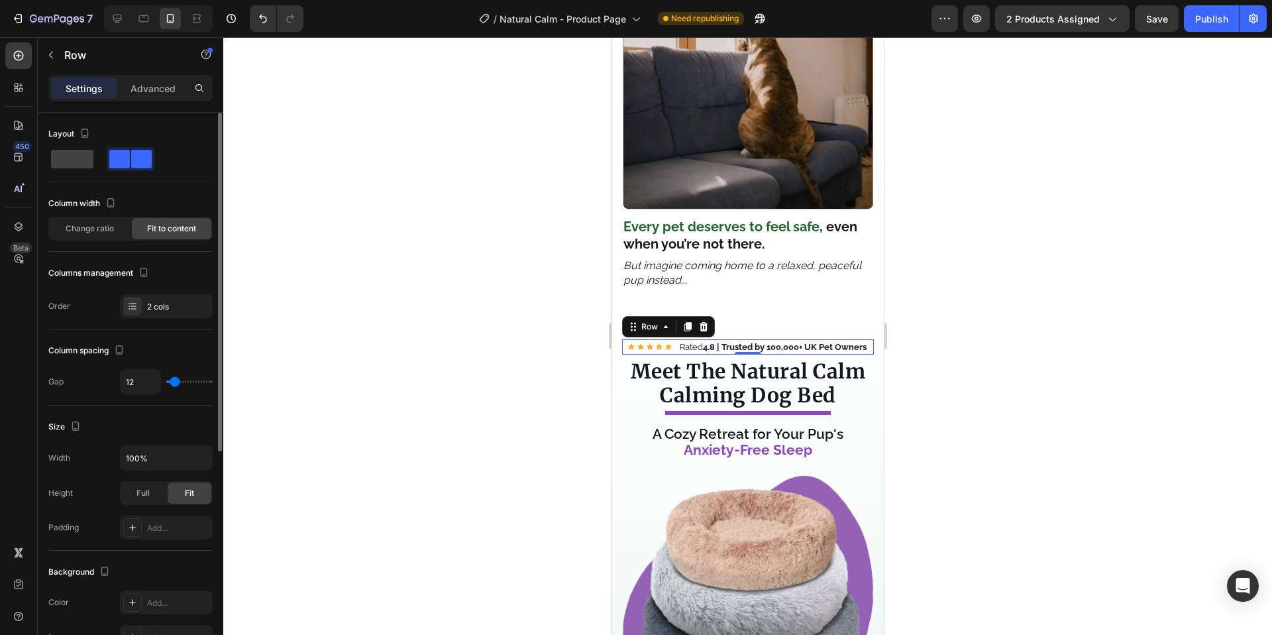
type input "0"
type input "6"
type input "10"
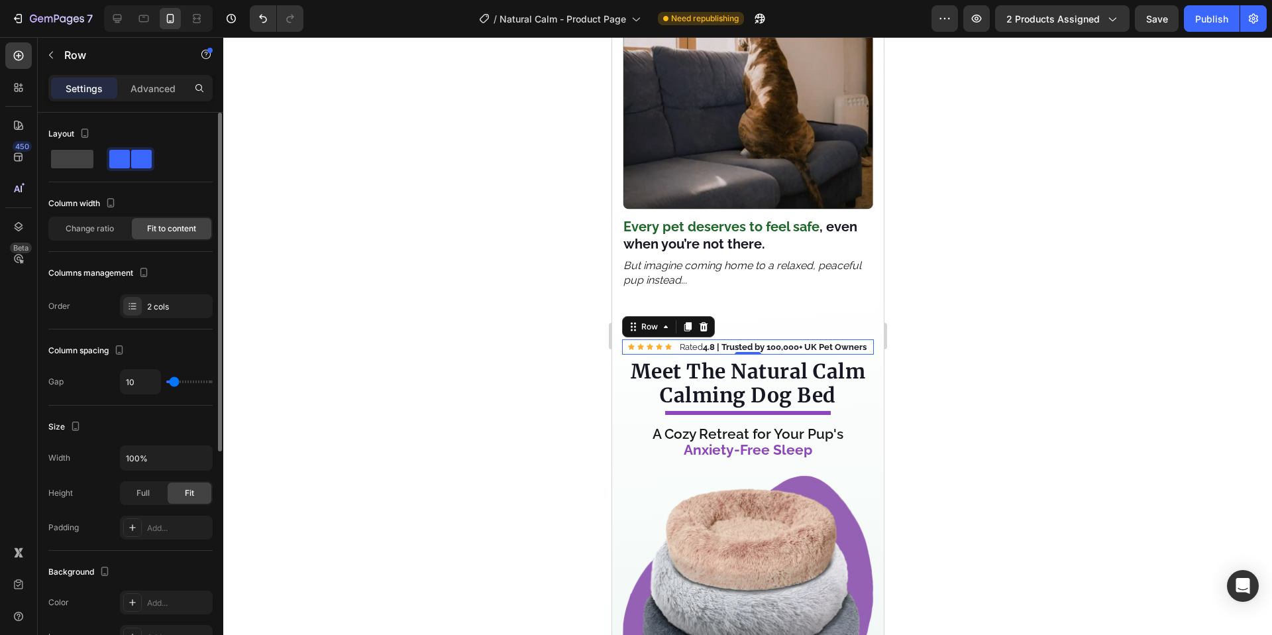
type input "9"
type input "8"
type input "7"
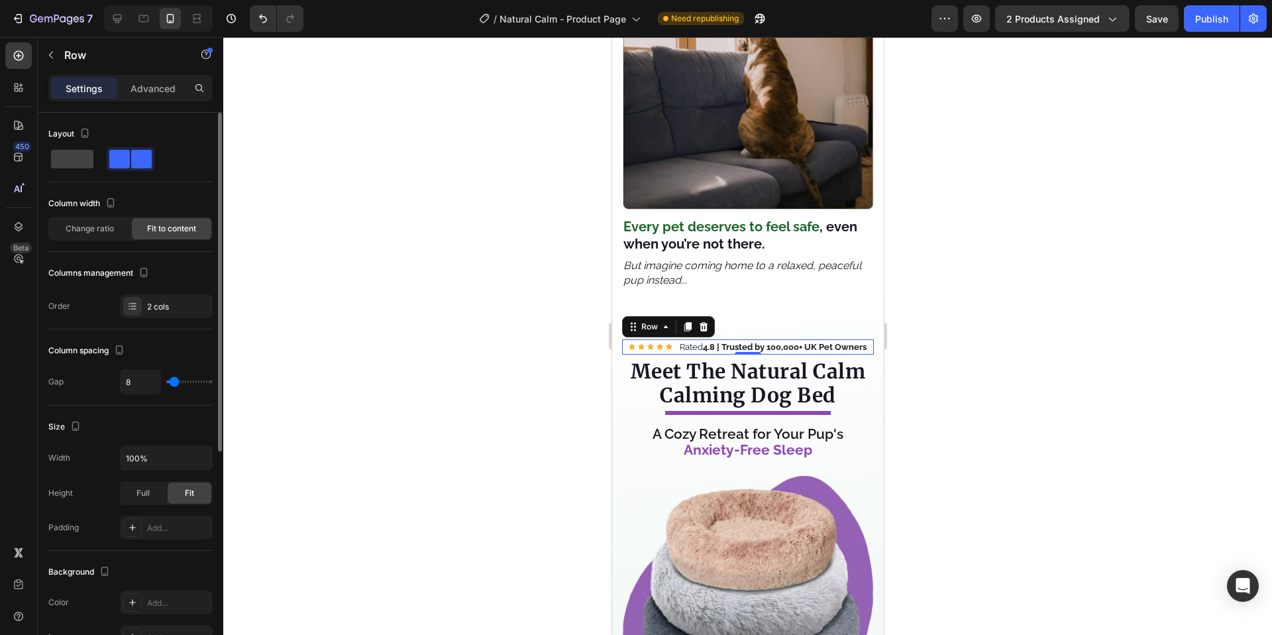
type input "7"
type input "8"
type input "7"
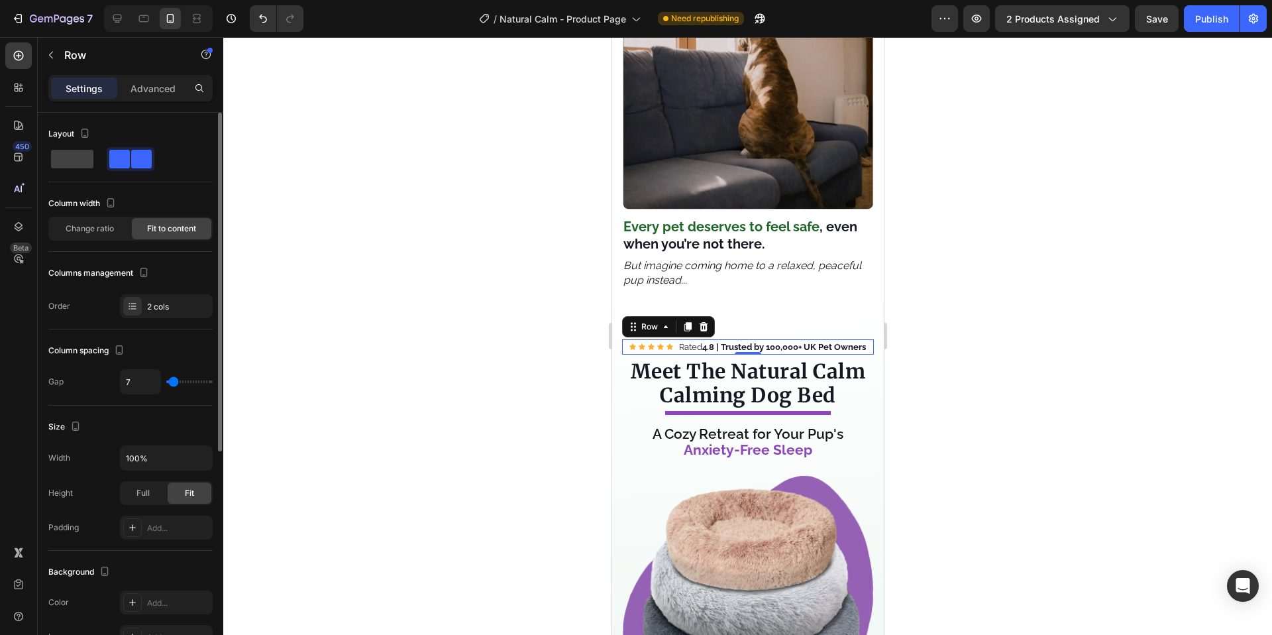
type input "6"
type input "5"
drag, startPoint x: 178, startPoint y: 382, endPoint x: 173, endPoint y: 386, distance: 7.0
type input "5"
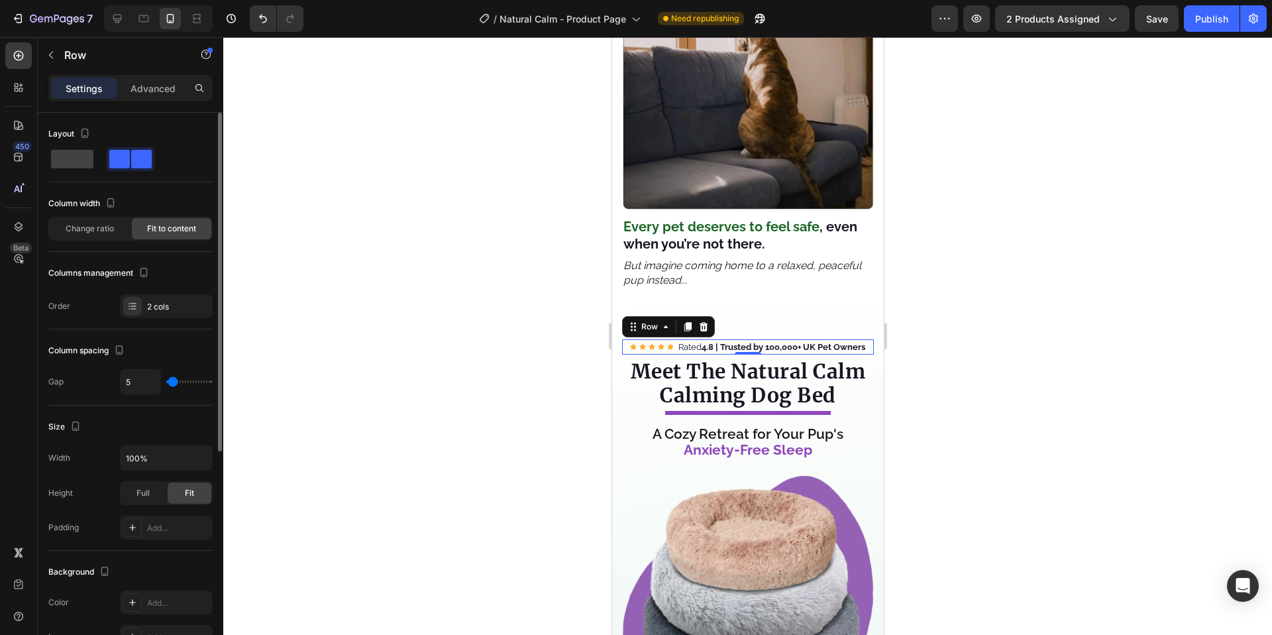
click at [173, 383] on input "range" at bounding box center [189, 381] width 46 height 3
click at [793, 342] on strong "4.8 | Trusted by 100,000+ UK Pet Owners" at bounding box center [783, 347] width 164 height 10
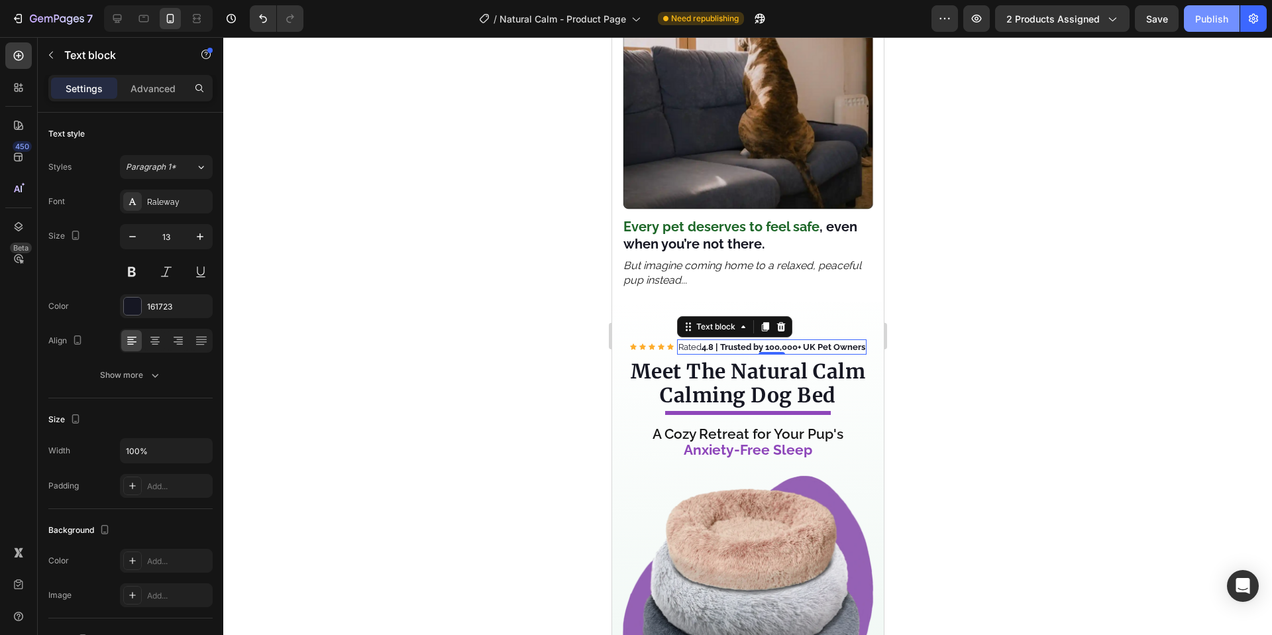
click at [1199, 19] on div "Publish" at bounding box center [1211, 19] width 33 height 14
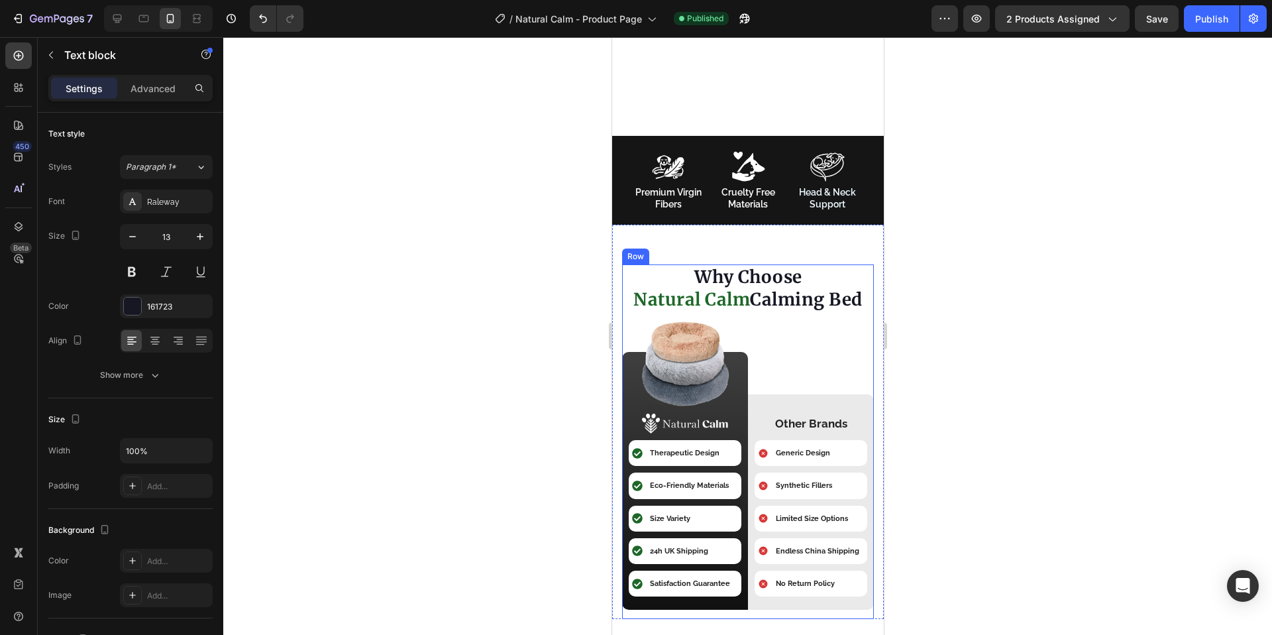
scroll to position [3901, 0]
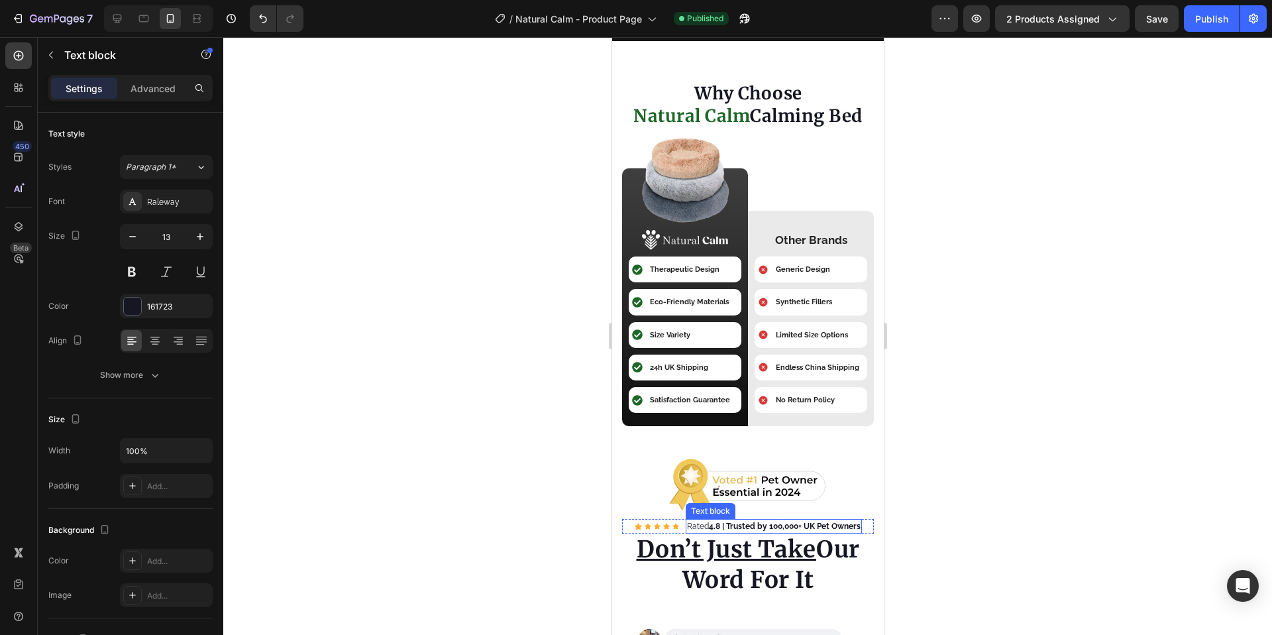
click at [771, 527] on strong "4.8 | Trusted by 100,000+ UK Pet Owners" at bounding box center [784, 525] width 152 height 9
click at [664, 533] on div "Icon Icon Icon Icon Icon Icon List Hoz" at bounding box center [656, 526] width 44 height 15
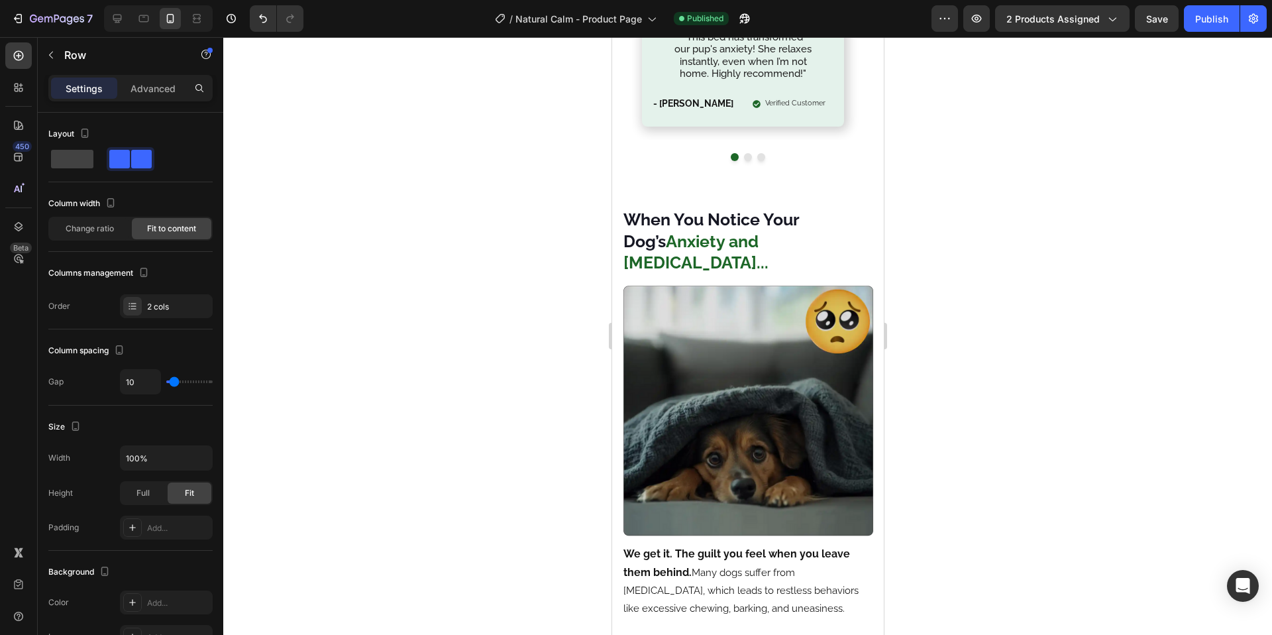
scroll to position [0, 0]
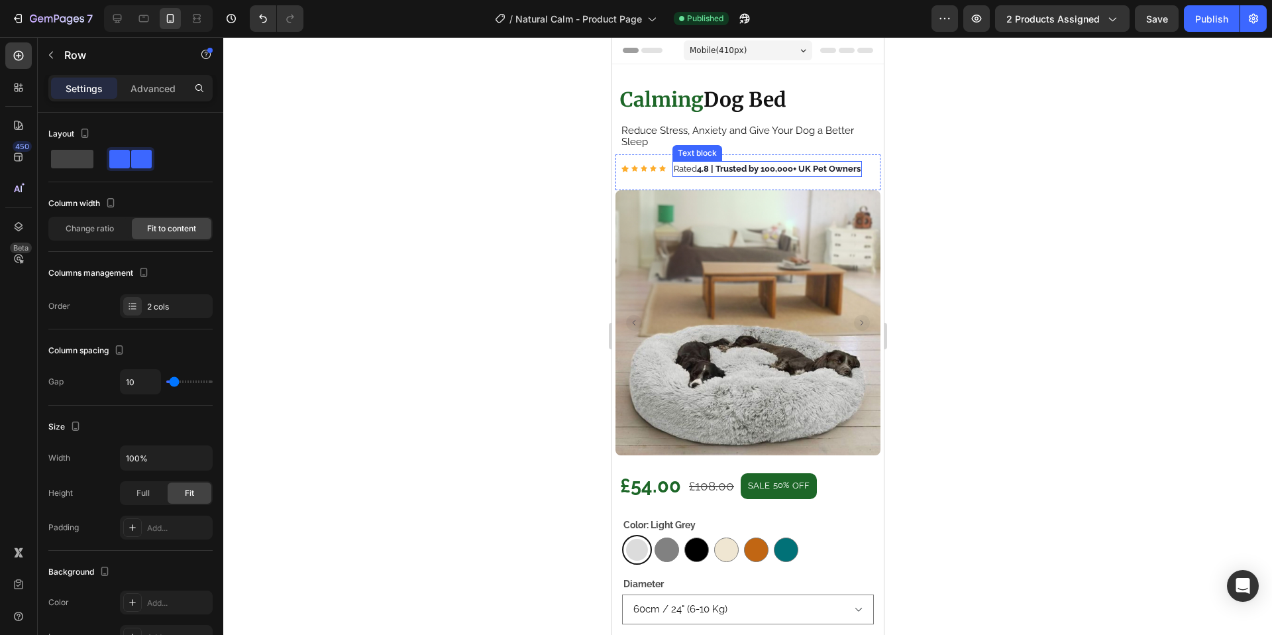
click at [778, 170] on strong "4.8 | Trusted by 100,000+ UK Pet Owners" at bounding box center [778, 169] width 164 height 10
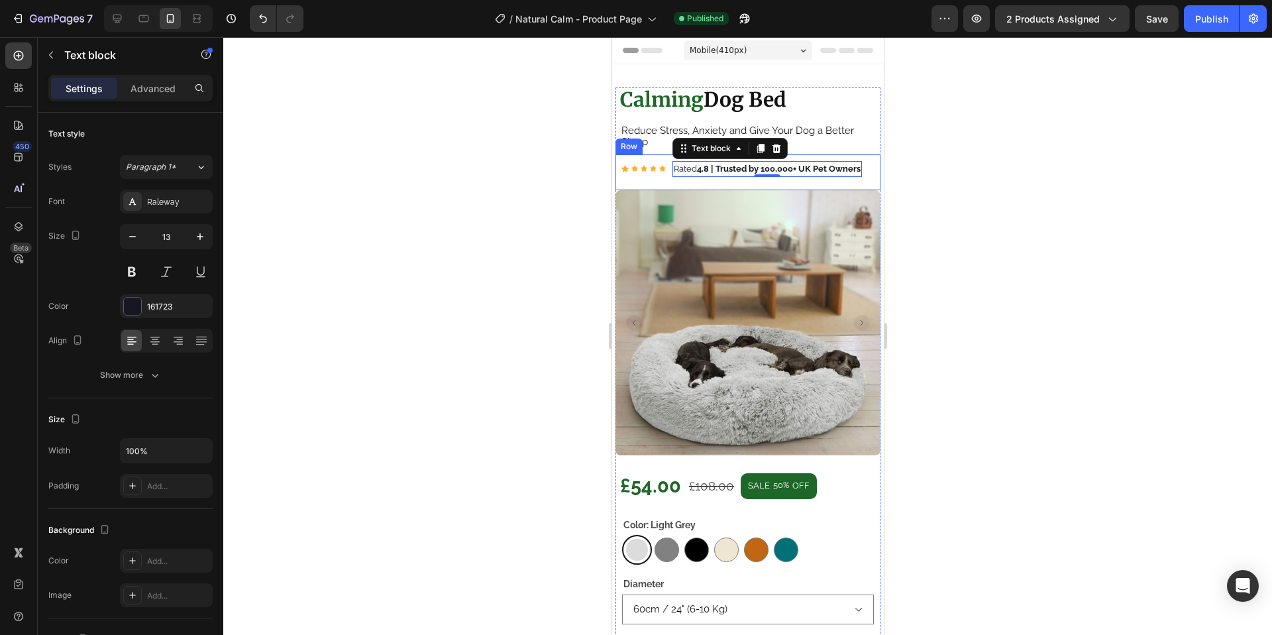
click at [663, 175] on div "Icon Icon Icon Icon Icon Icon List Hoz" at bounding box center [642, 169] width 45 height 16
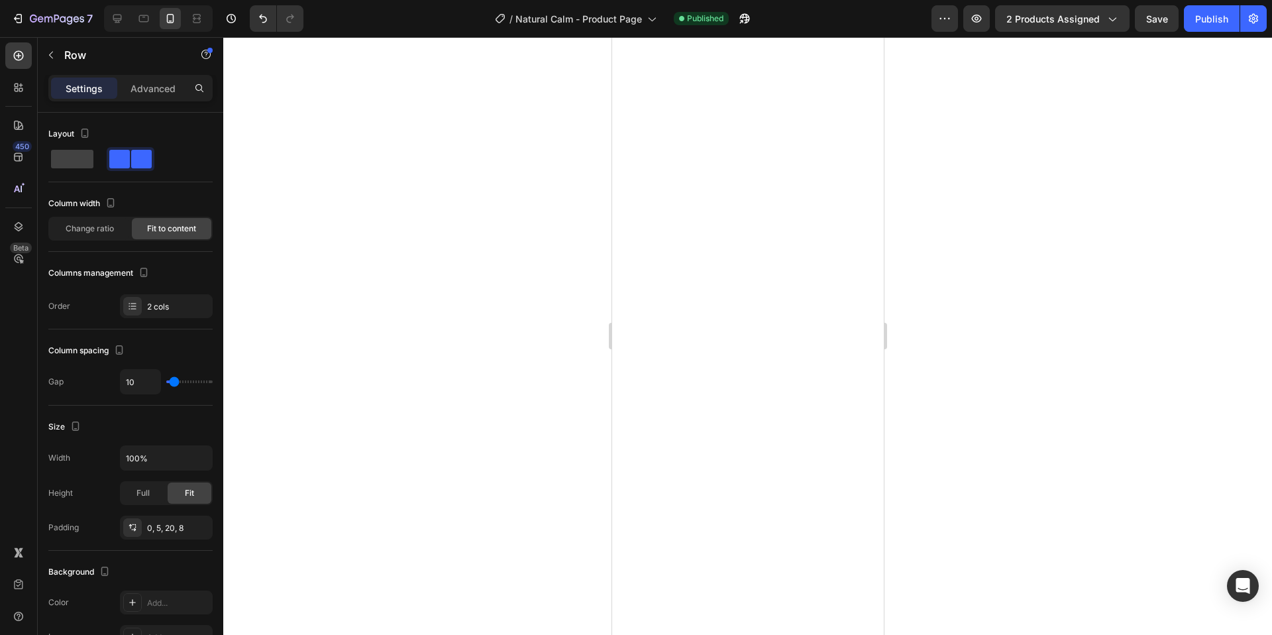
scroll to position [1352, 0]
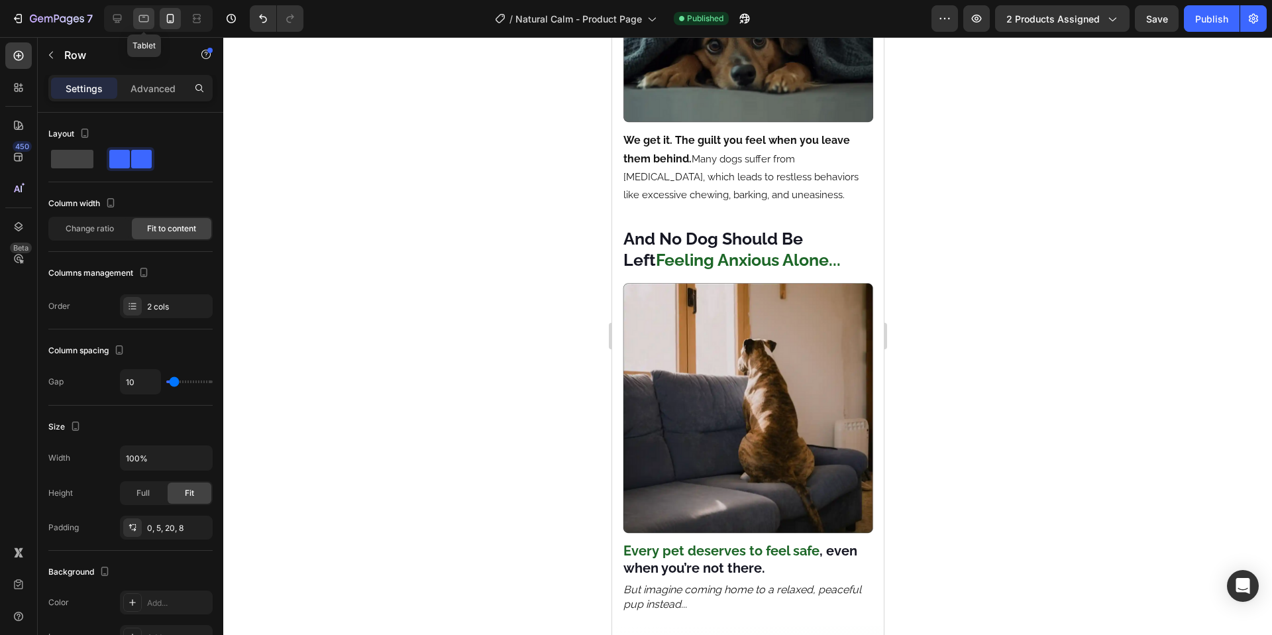
click at [145, 19] on icon at bounding box center [143, 18] width 13 height 13
type input "5"
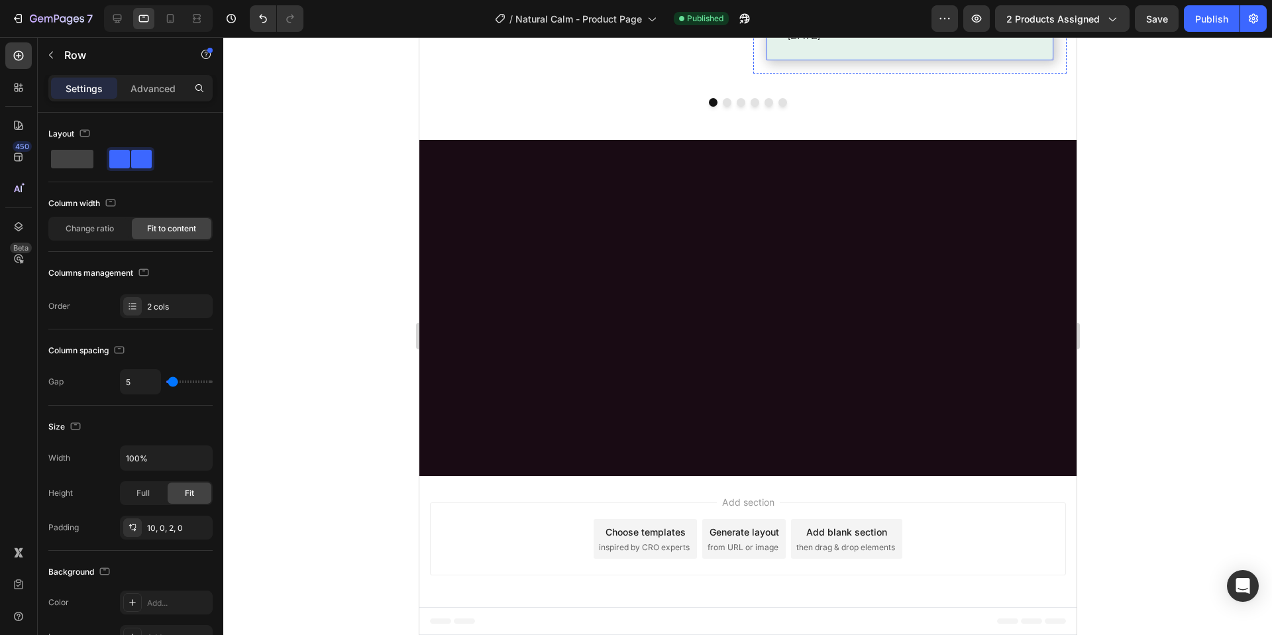
scroll to position [5535, 0]
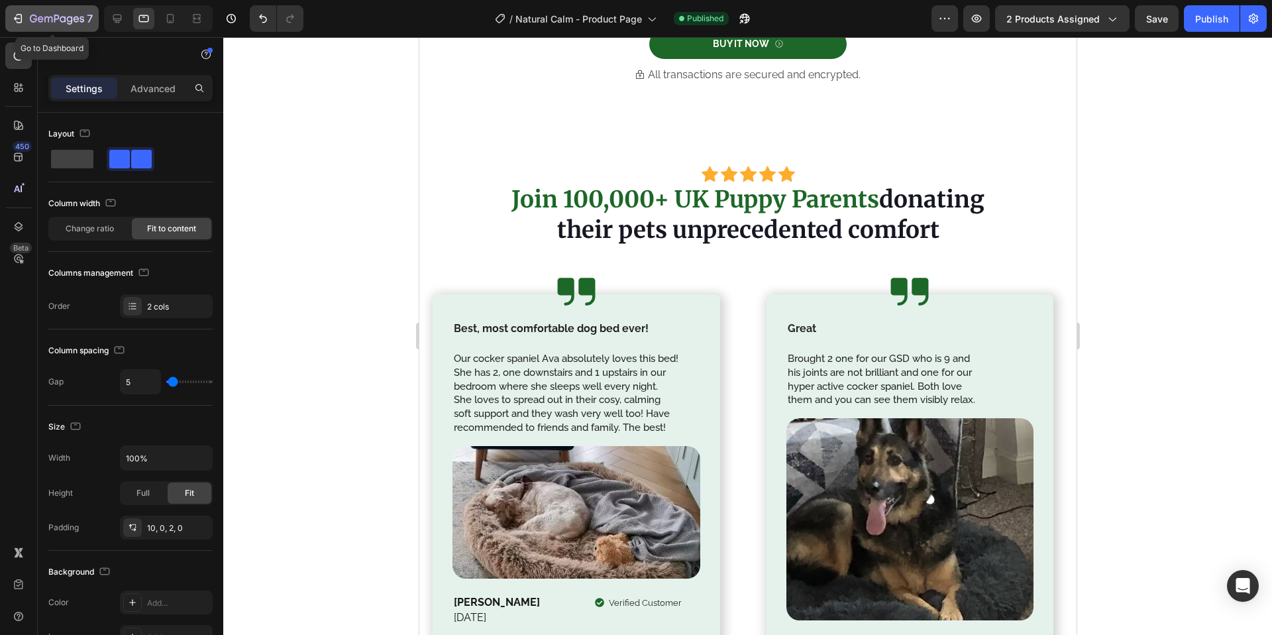
click at [8, 15] on button "7" at bounding box center [51, 18] width 93 height 26
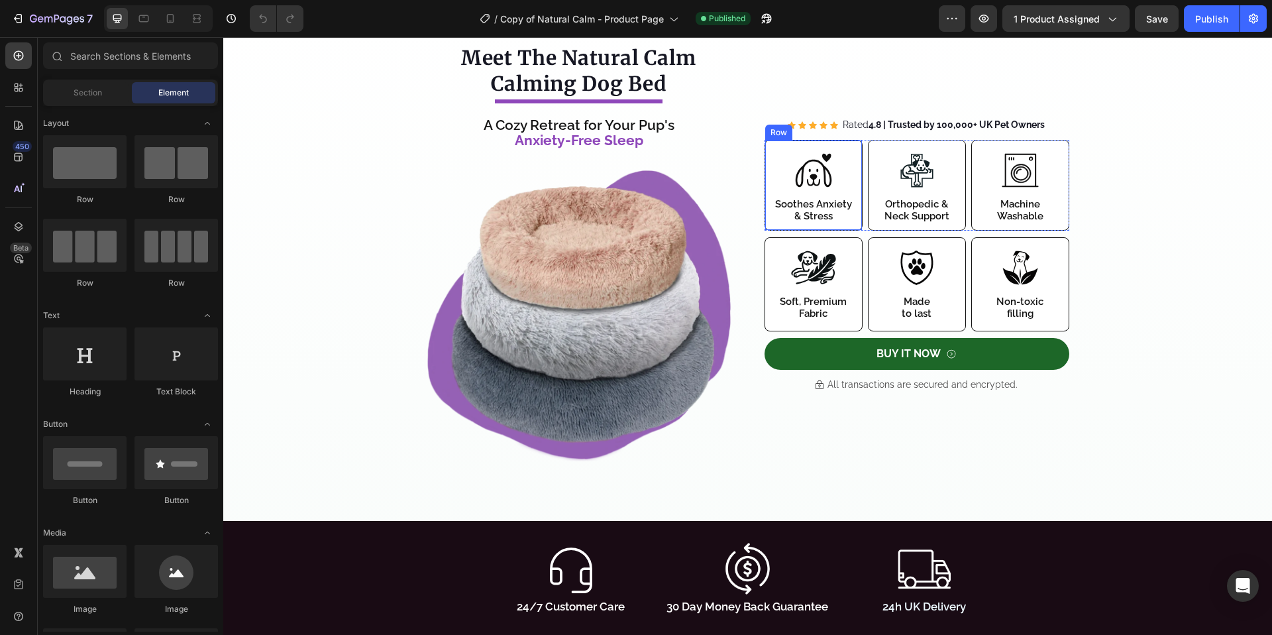
scroll to position [1113, 0]
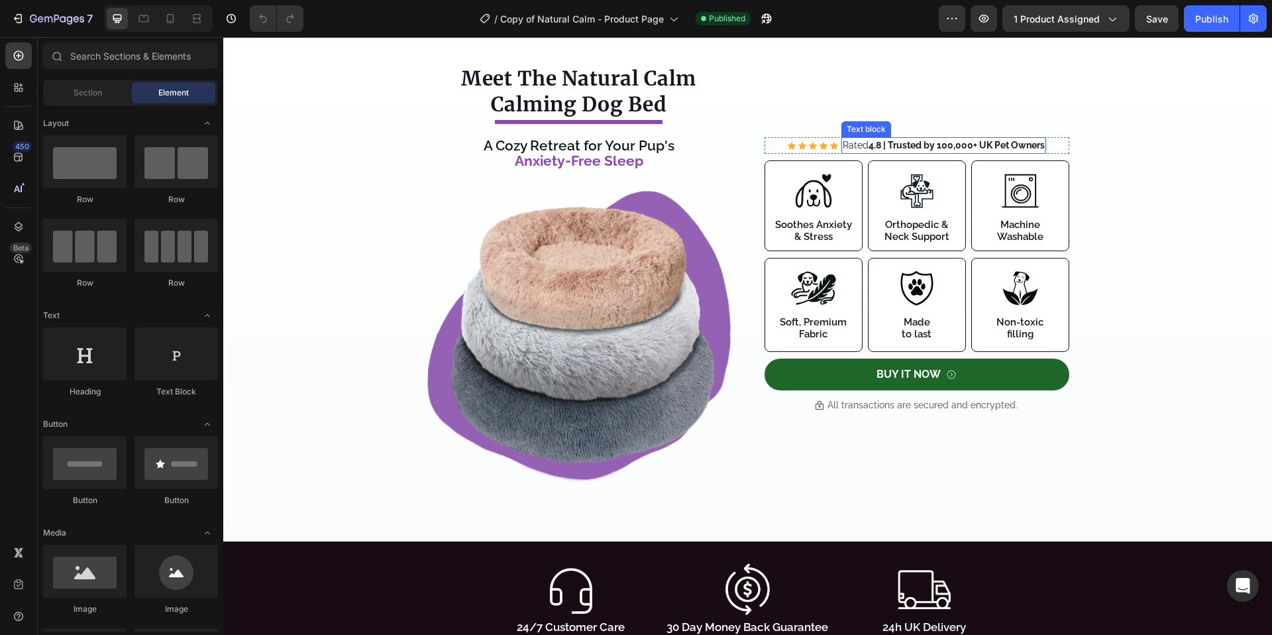
click at [966, 146] on strong "4.8 | Trusted by 100,000+ UK Pet Owners" at bounding box center [956, 145] width 176 height 11
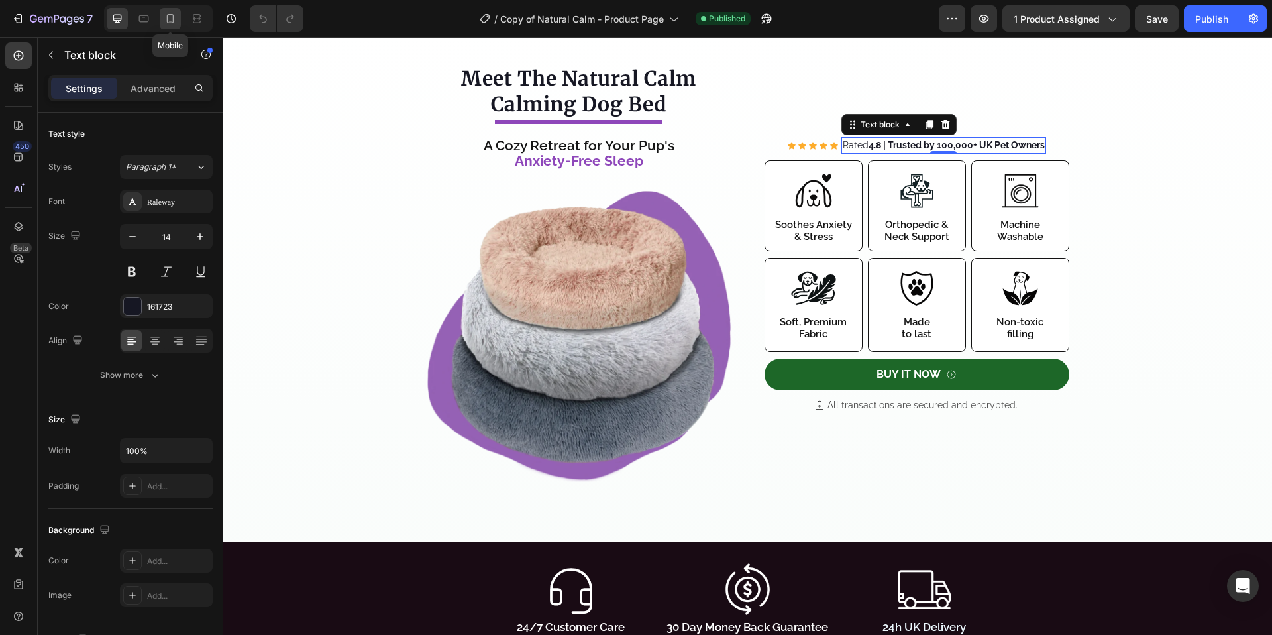
click at [164, 16] on icon at bounding box center [170, 18] width 13 height 13
type input "12"
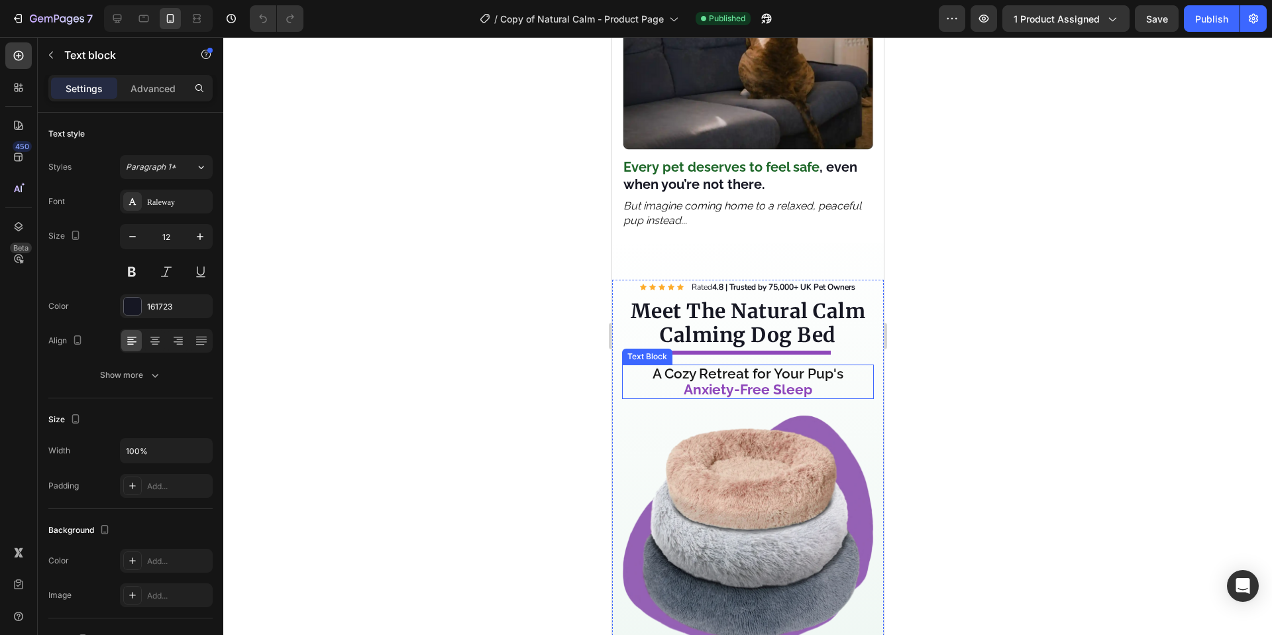
scroll to position [1605, 0]
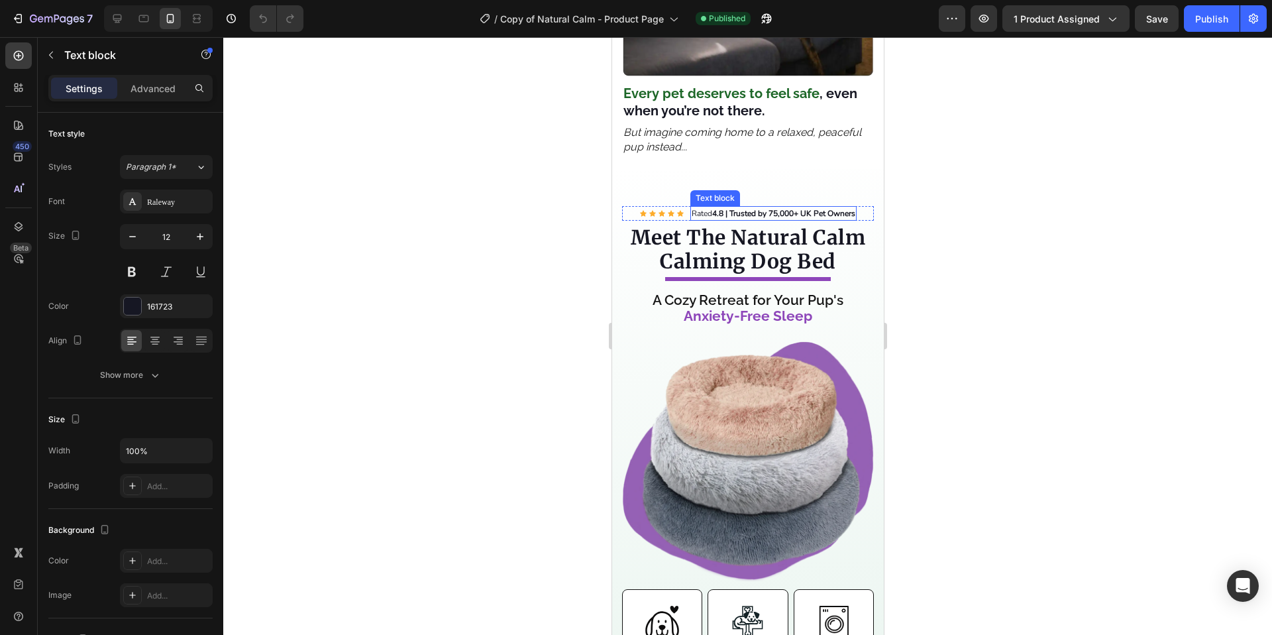
click at [787, 208] on strong "4.8 | Trusted by 75,000+ UK Pet Owners" at bounding box center [782, 213] width 143 height 11
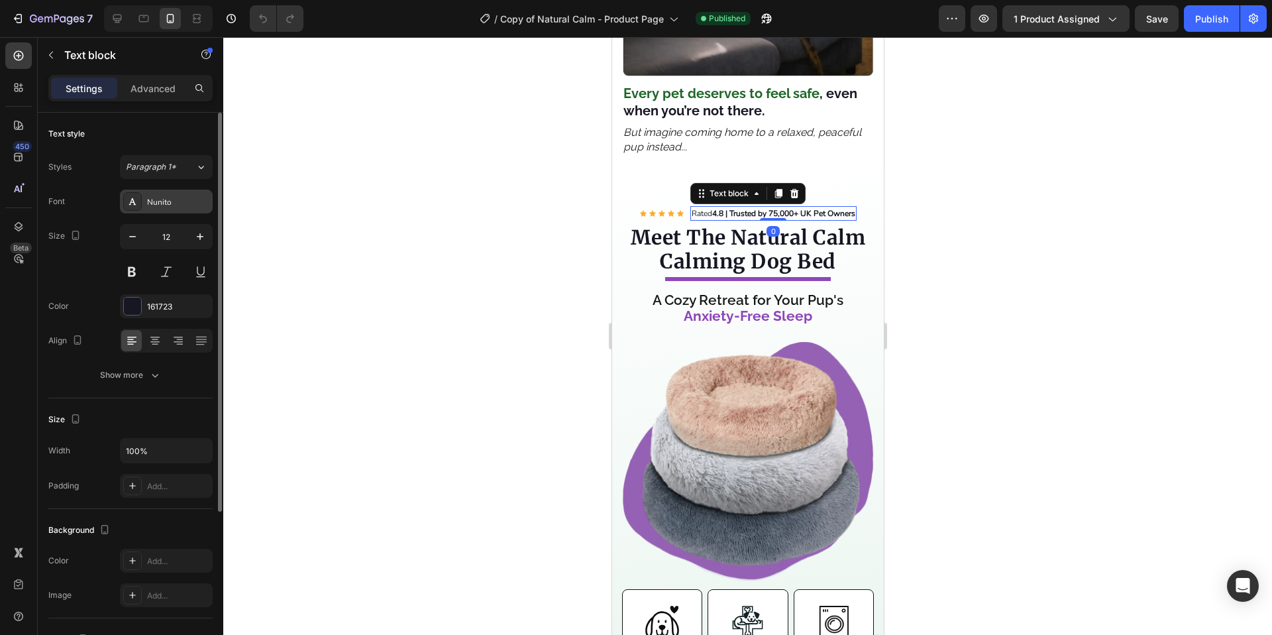
click at [158, 203] on div "Nunito" at bounding box center [178, 202] width 62 height 12
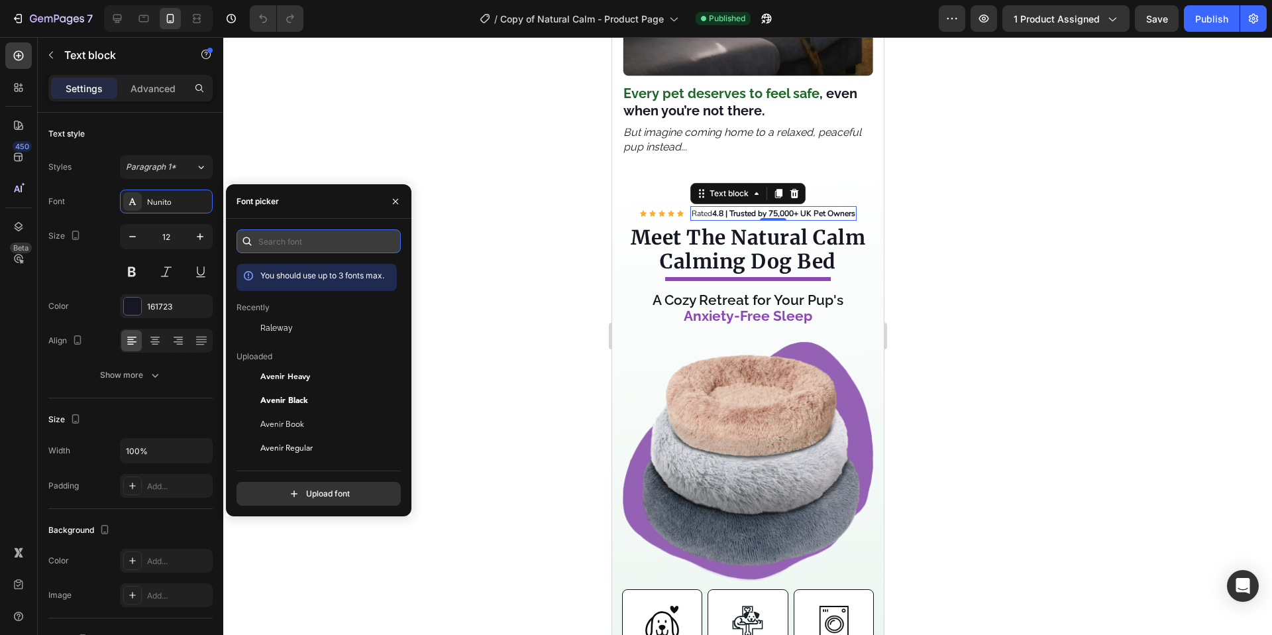
click at [281, 239] on input "text" at bounding box center [318, 241] width 164 height 24
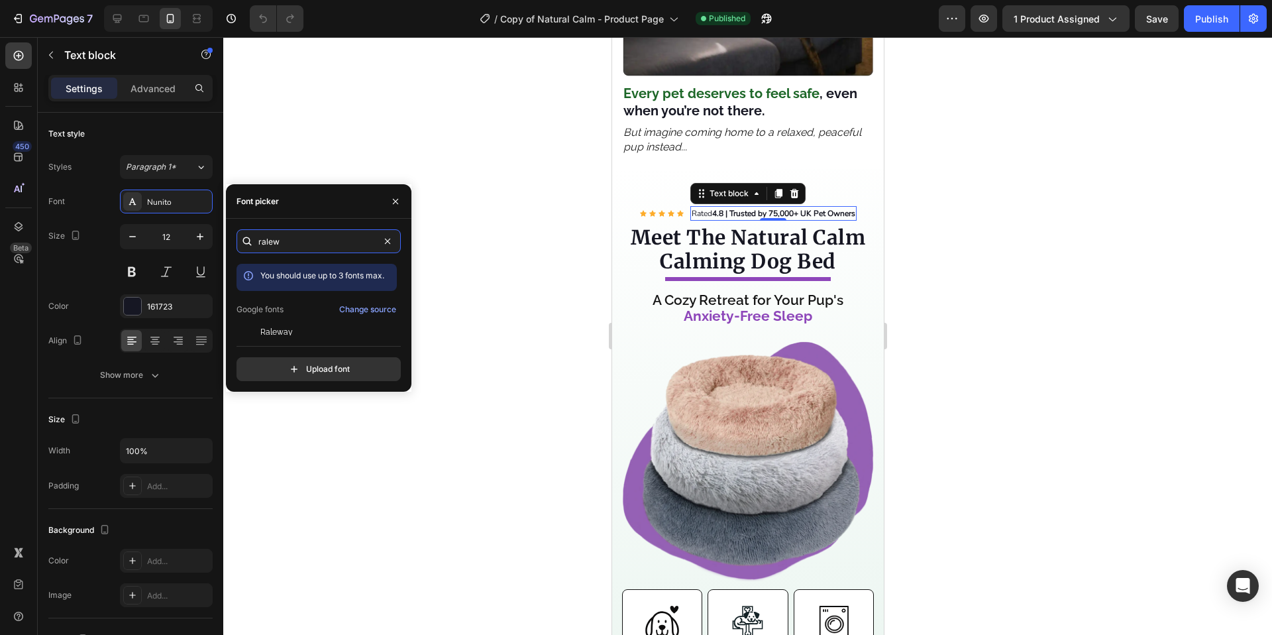
type input "ralew"
click at [272, 335] on div "ralew You should use up to 3 fonts max. Google fonts Change source Raleway Rale…" at bounding box center [318, 305] width 164 height 152
click at [270, 334] on span "Raleway" at bounding box center [276, 332] width 32 height 12
click at [197, 242] on icon "button" at bounding box center [199, 236] width 13 height 13
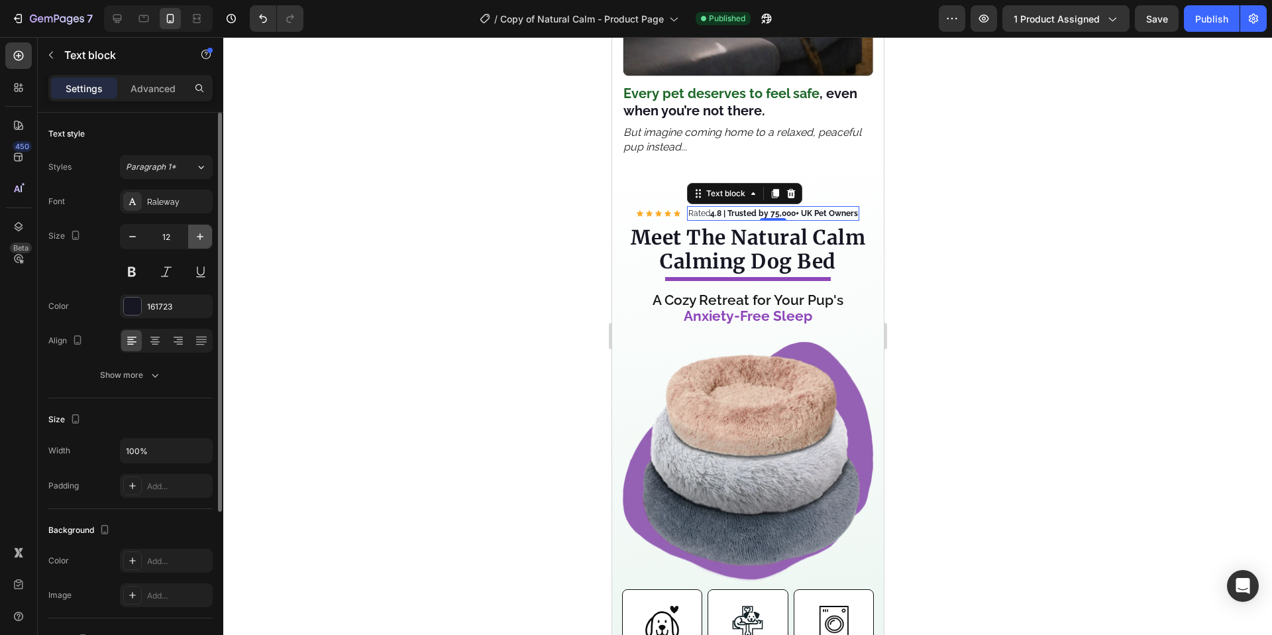
type input "13"
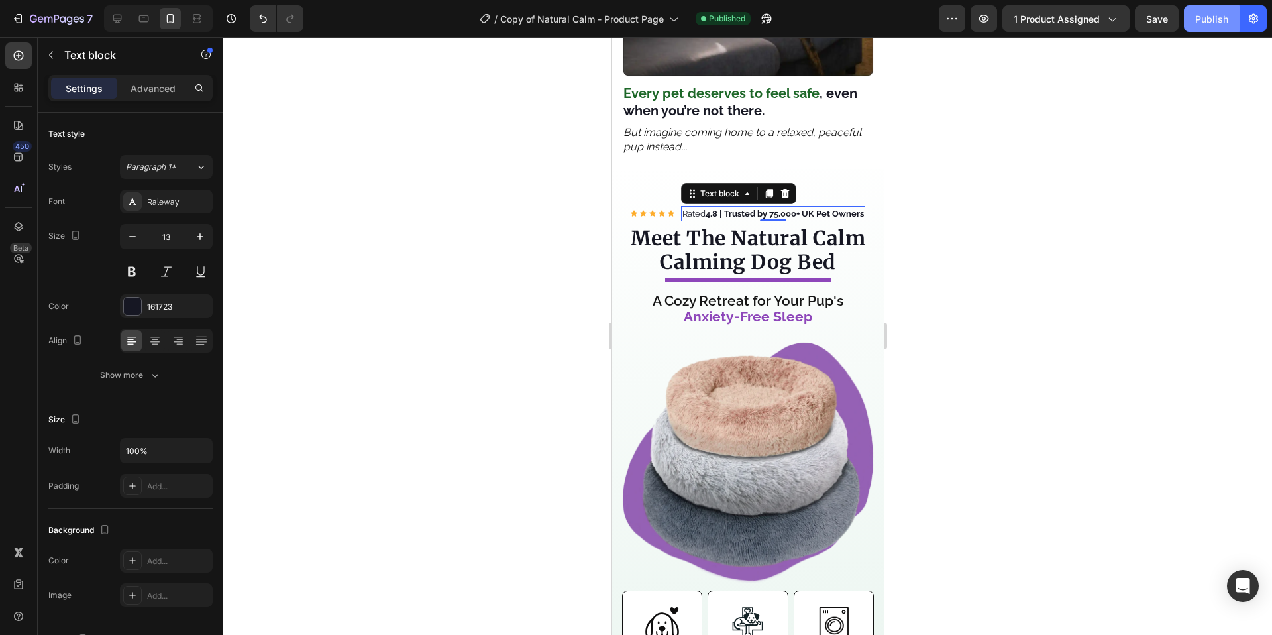
click at [1220, 15] on div "Publish" at bounding box center [1211, 19] width 33 height 14
click at [670, 206] on div "Icon Icon Icon Icon Icon Icon List Hoz Rated 4.8 | Trusted by 75,000+ UK Pet Ow…" at bounding box center [747, 214] width 252 height 16
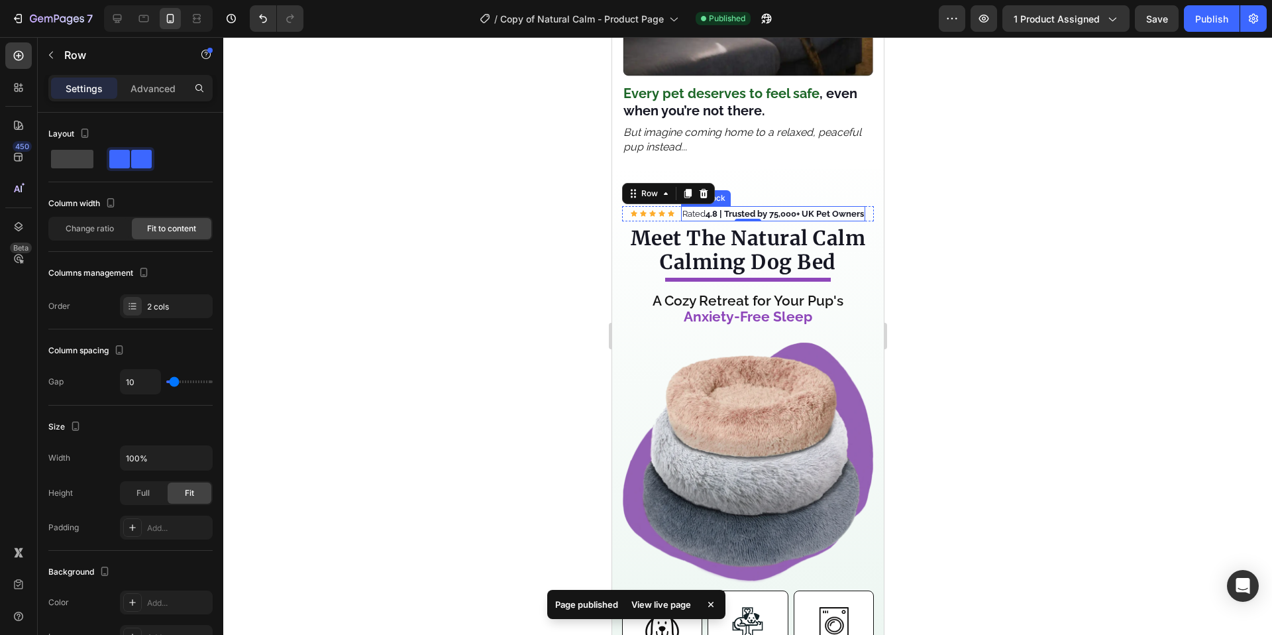
click at [774, 209] on strong "4.8 | Trusted by 75,000+ UK Pet Owners" at bounding box center [784, 214] width 158 height 10
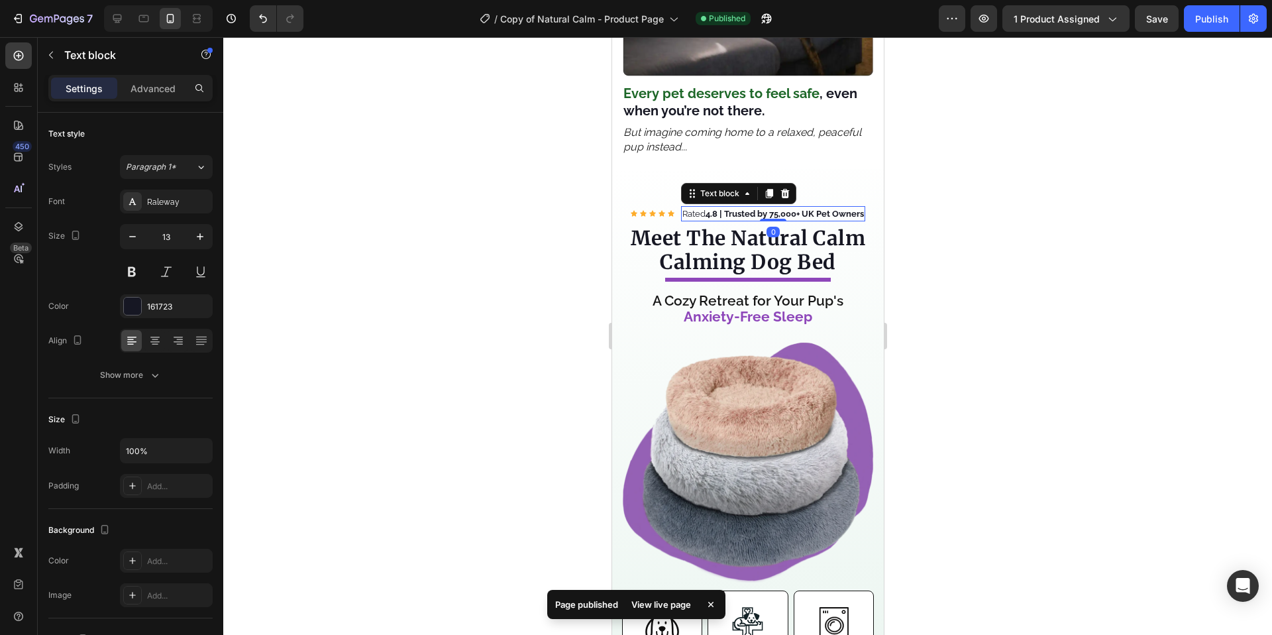
click at [774, 209] on strong "4.8 | Trusted by 75,000+ UK Pet Owners" at bounding box center [784, 214] width 158 height 10
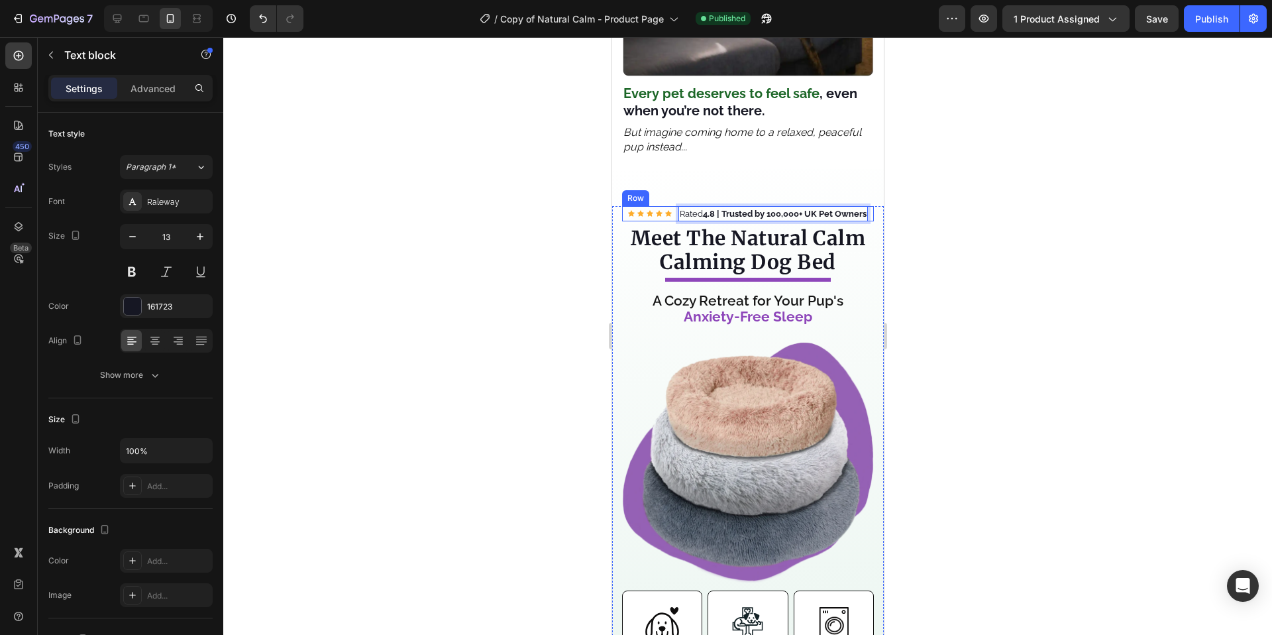
click at [636, 206] on div "Icon Icon Icon Icon Icon Icon List Hoz" at bounding box center [649, 214] width 44 height 16
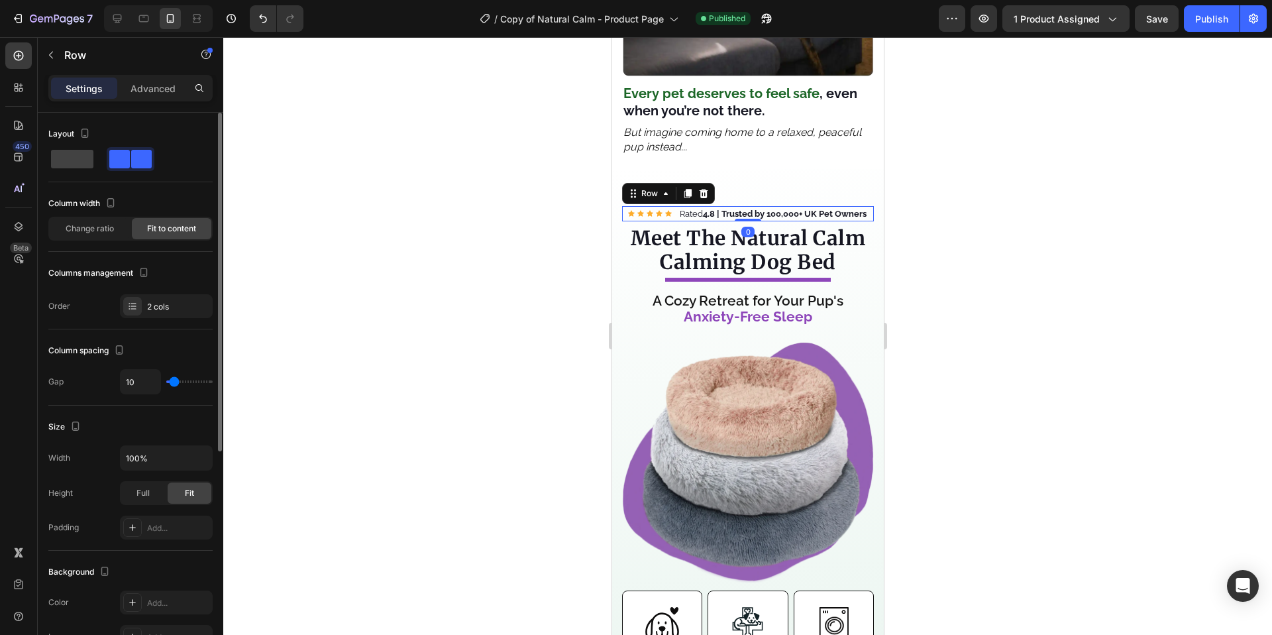
type input "15"
type input "14"
type input "13"
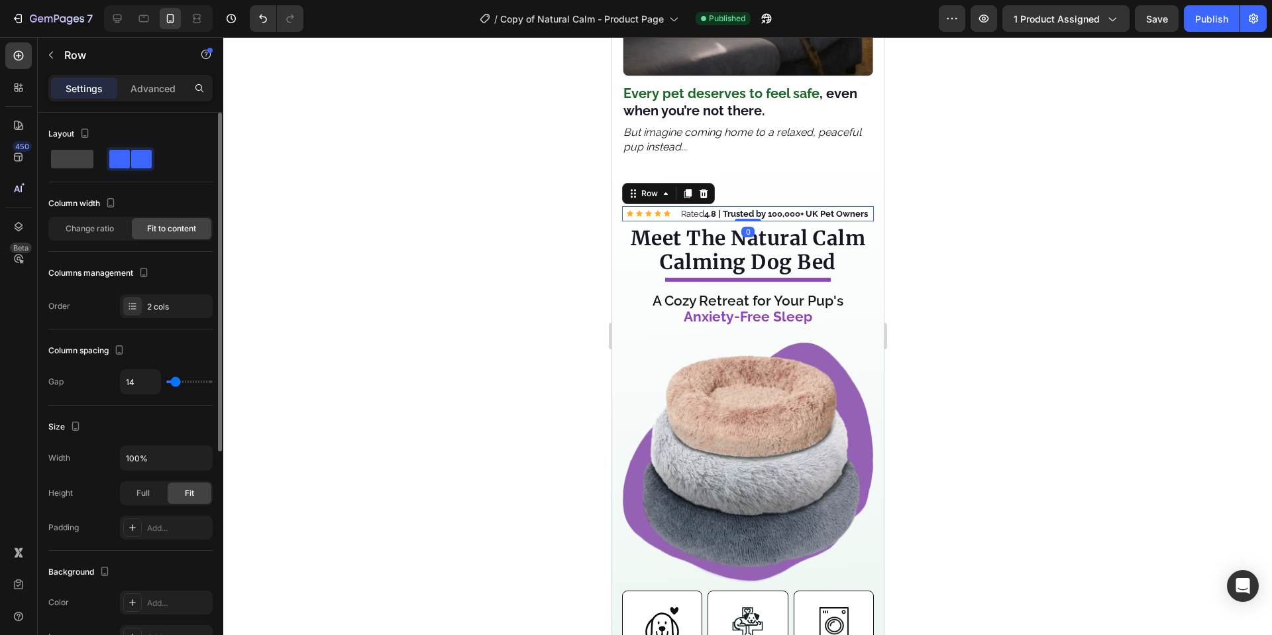
type input "13"
type input "12"
type input "11"
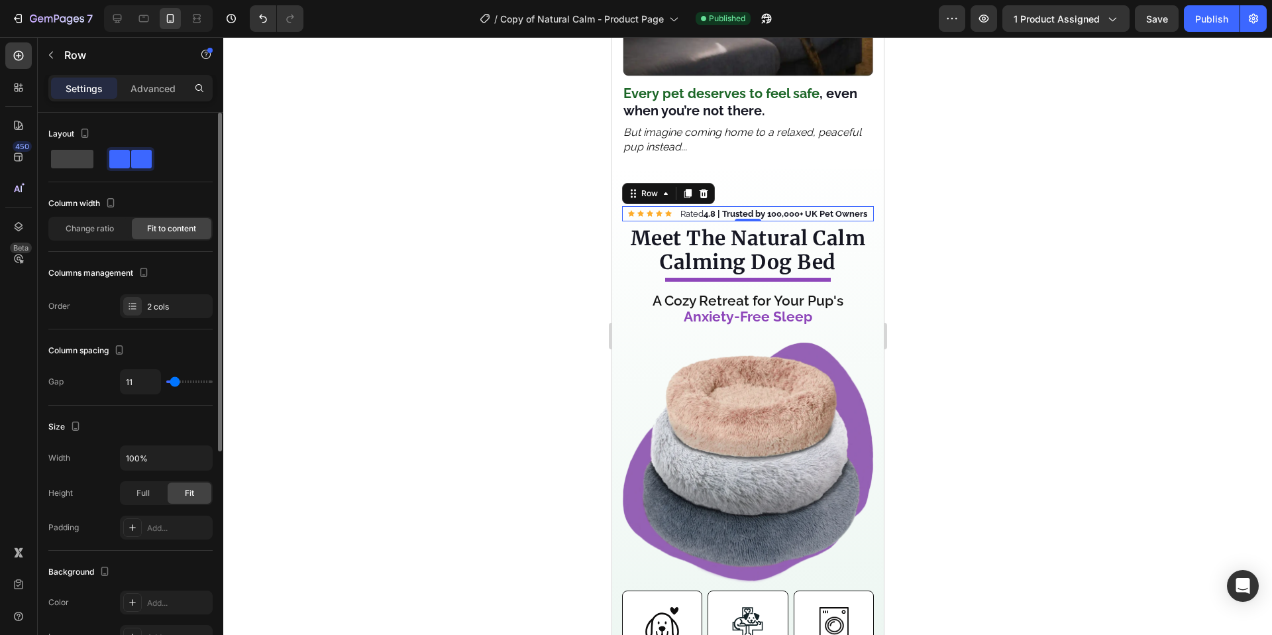
type input "10"
type input "9"
type input "8"
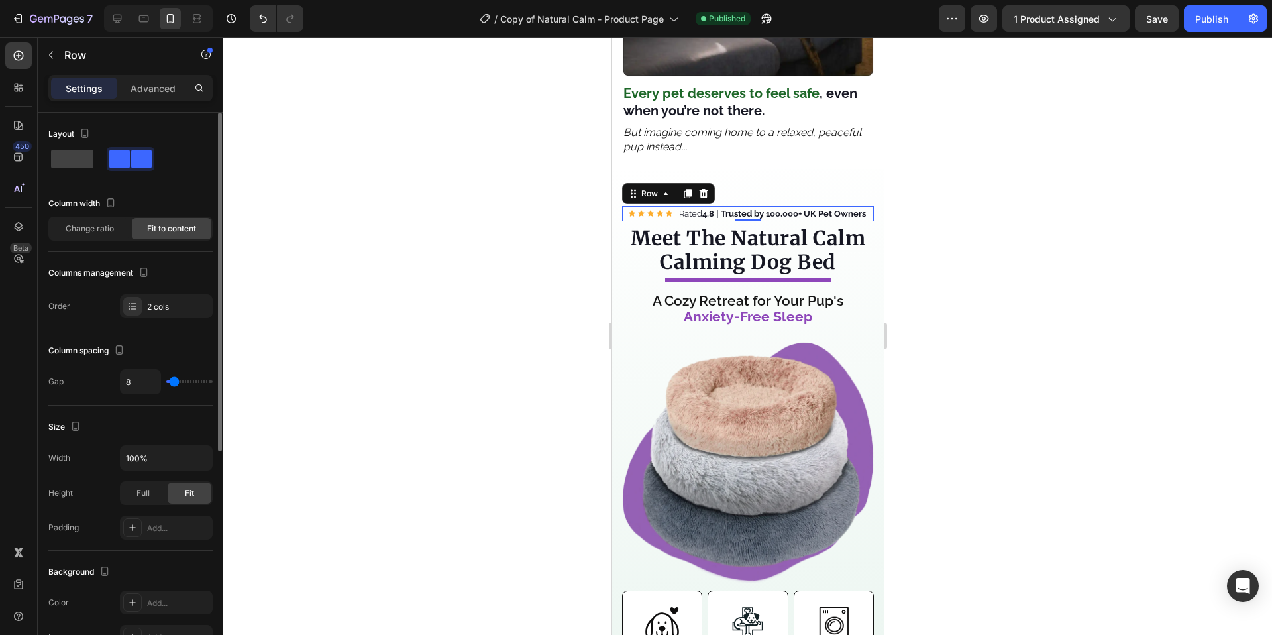
type input "8"
click at [174, 383] on input "range" at bounding box center [189, 381] width 46 height 3
click at [1052, 197] on div at bounding box center [747, 335] width 1048 height 597
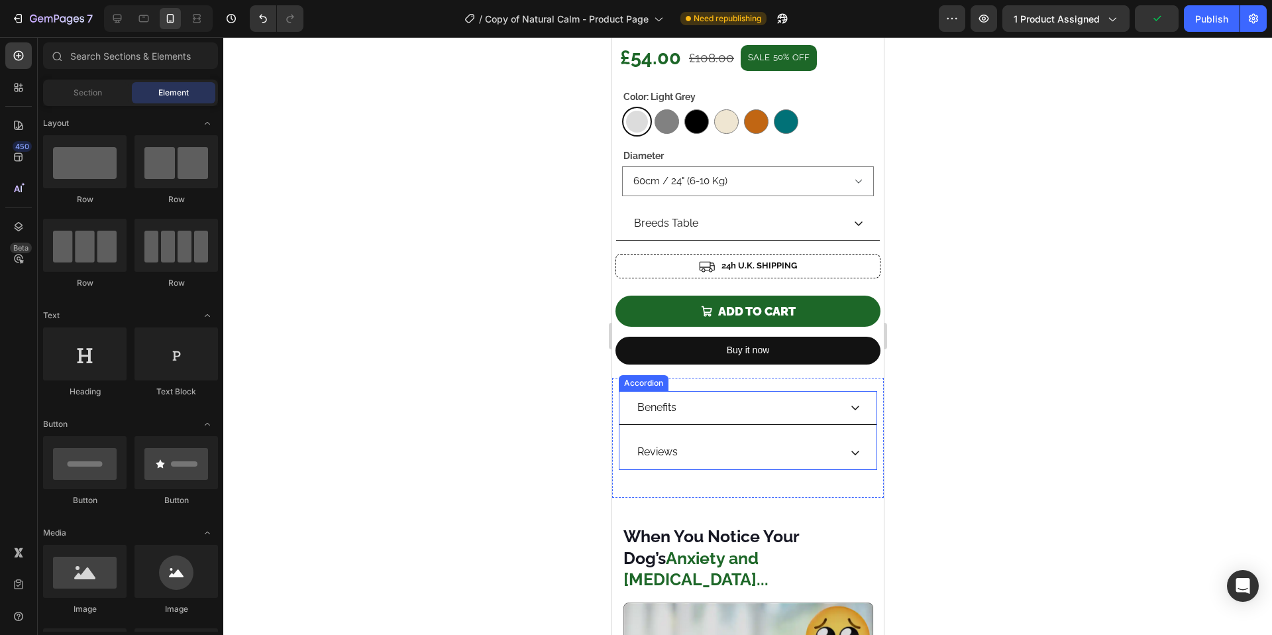
scroll to position [429, 0]
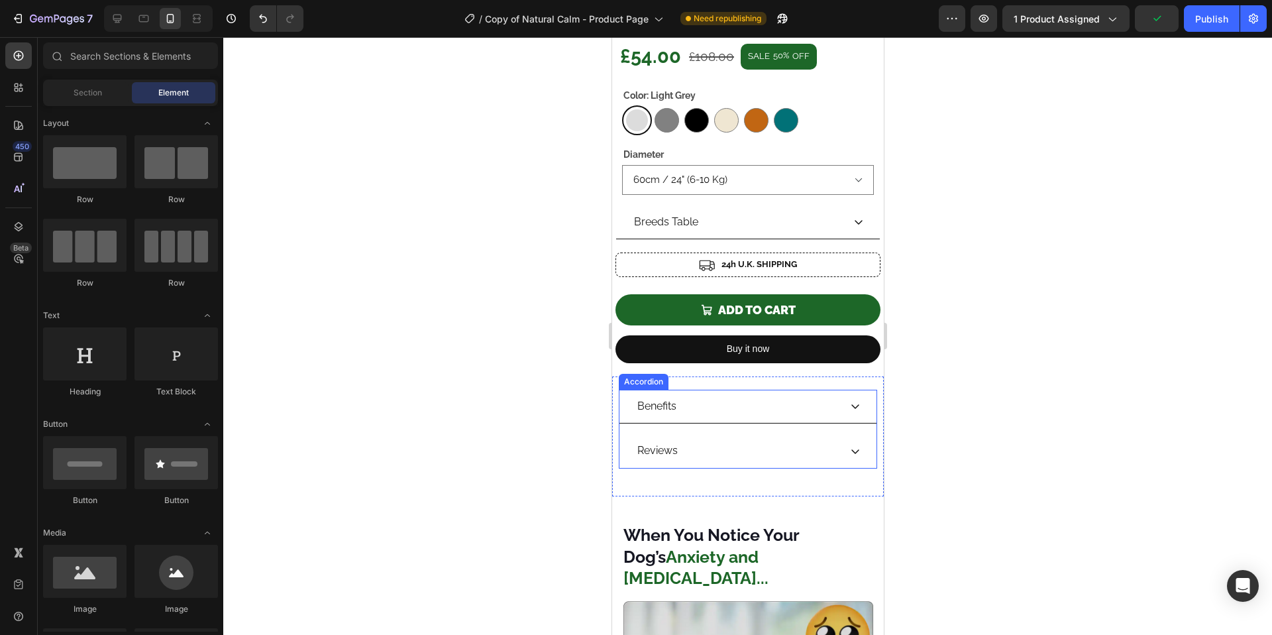
click at [709, 448] on div "Reviews" at bounding box center [737, 450] width 204 height 23
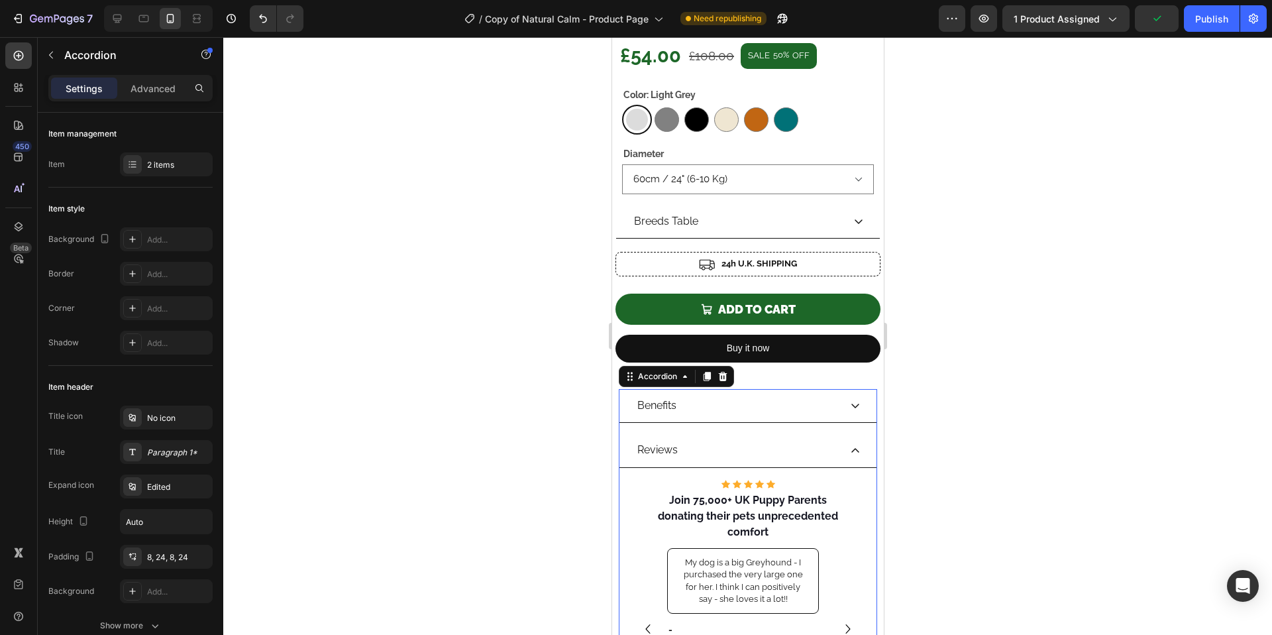
scroll to position [575, 0]
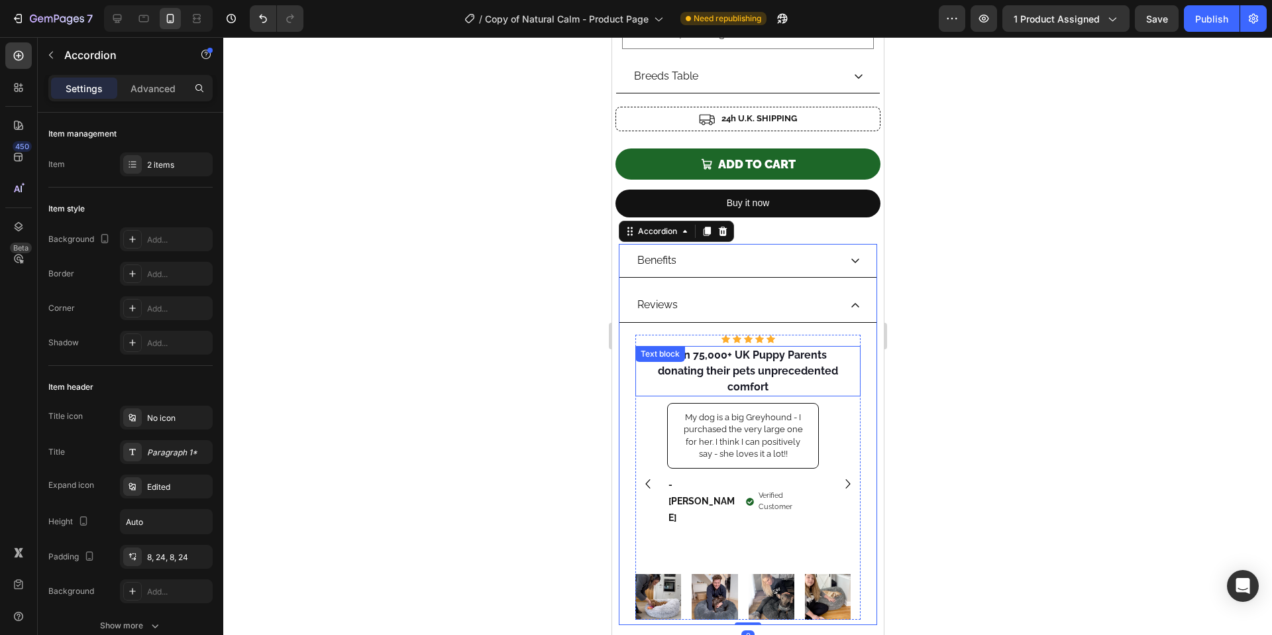
click at [697, 348] on strong "Join 75,000+ UK Puppy Parents" at bounding box center [747, 354] width 158 height 13
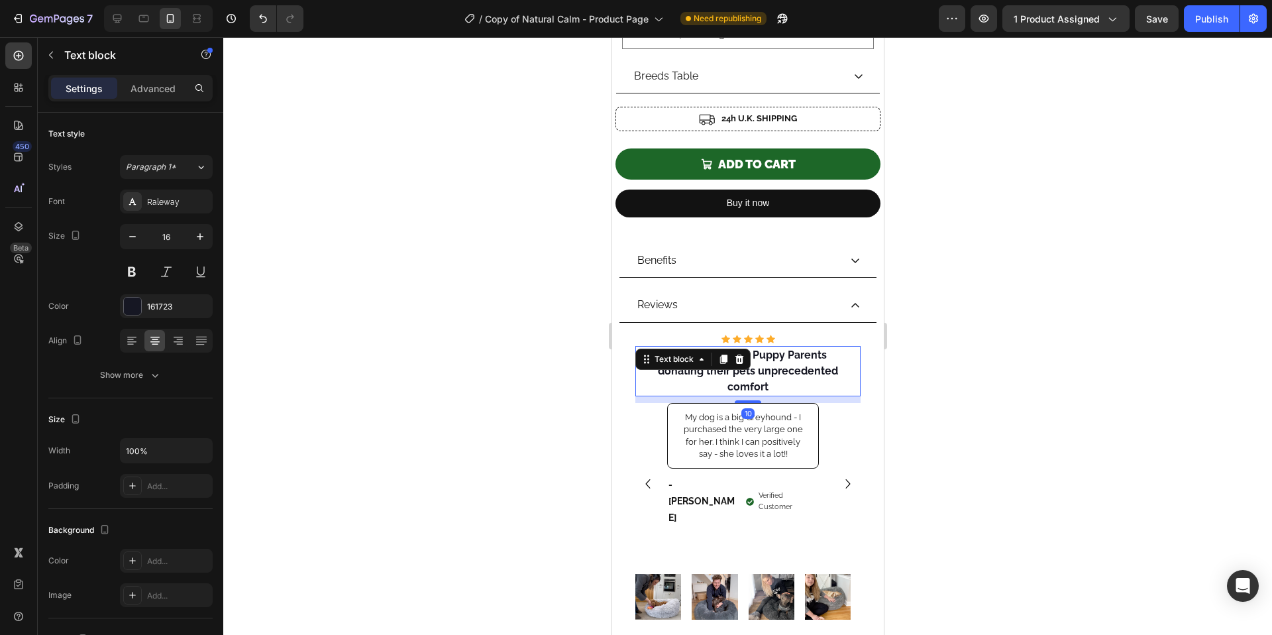
click at [805, 364] on span "donating their pets unprecedented comfort" at bounding box center [747, 378] width 180 height 28
click at [696, 348] on strong "Join 75,000+ UK Puppy Parents" at bounding box center [747, 354] width 158 height 13
click at [1183, 134] on div at bounding box center [747, 335] width 1048 height 597
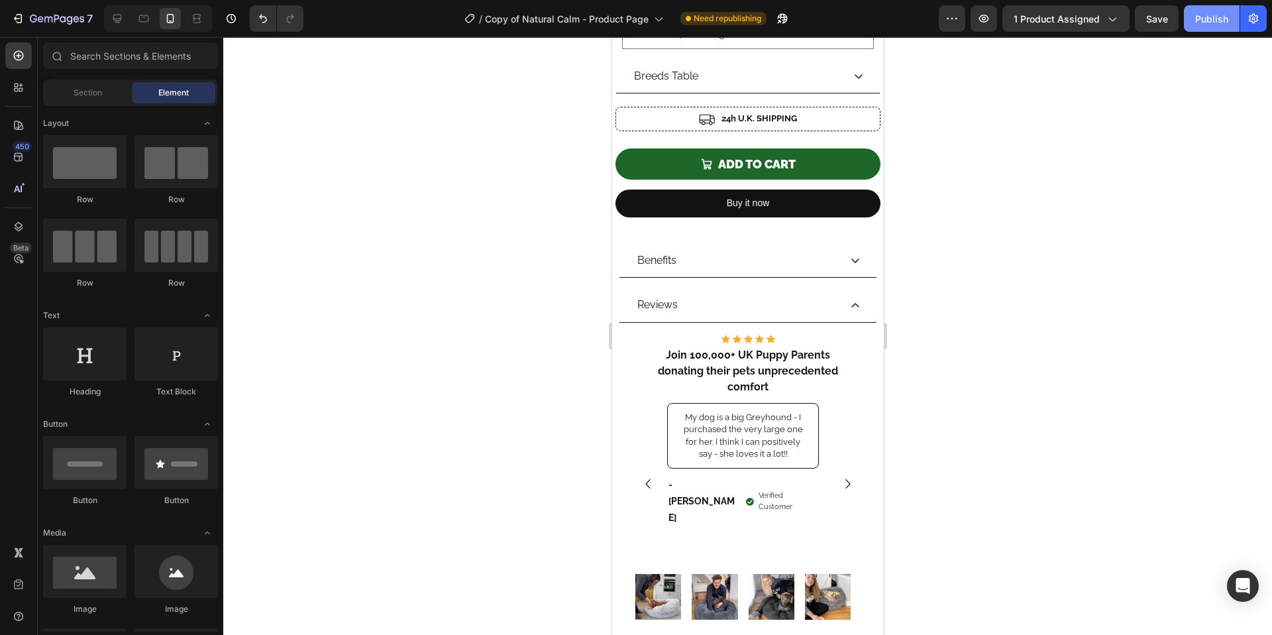
click at [1211, 21] on div "Publish" at bounding box center [1211, 19] width 33 height 14
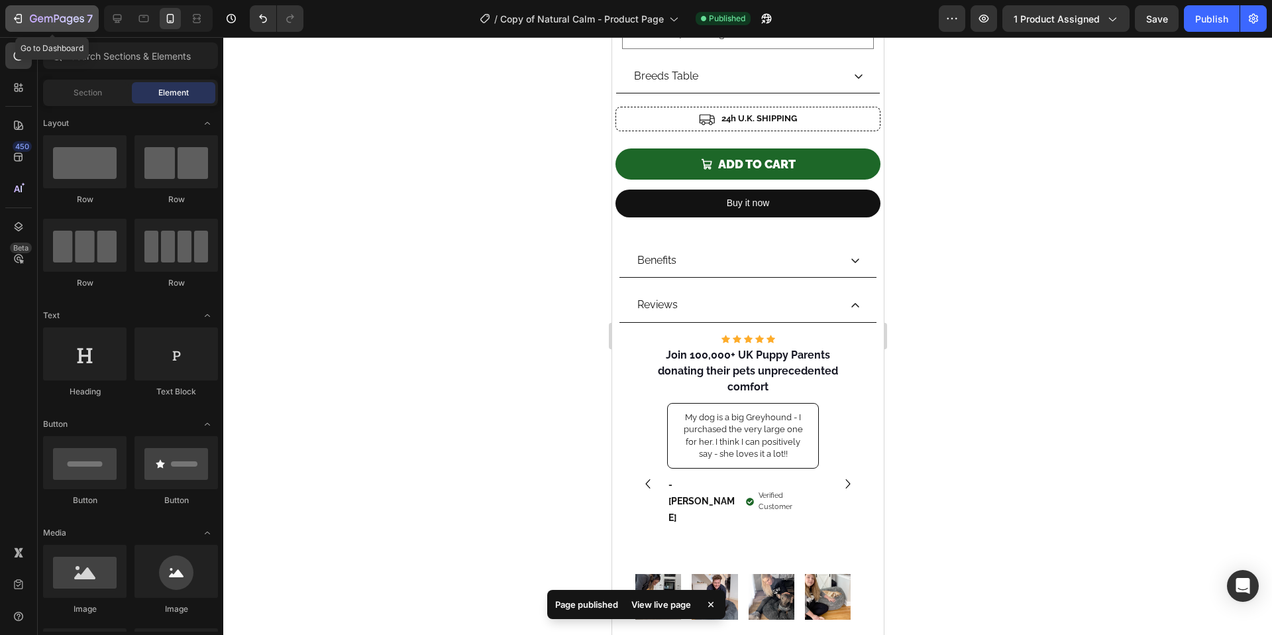
click at [23, 14] on icon "button" at bounding box center [17, 18] width 13 height 13
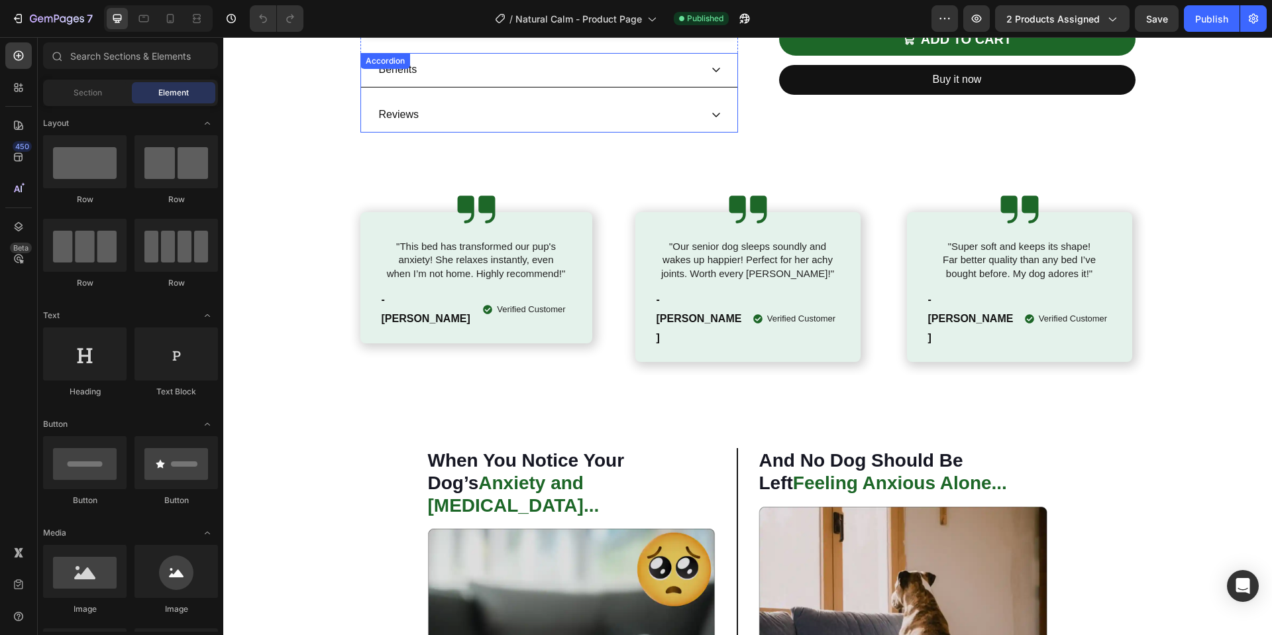
scroll to position [438, 0]
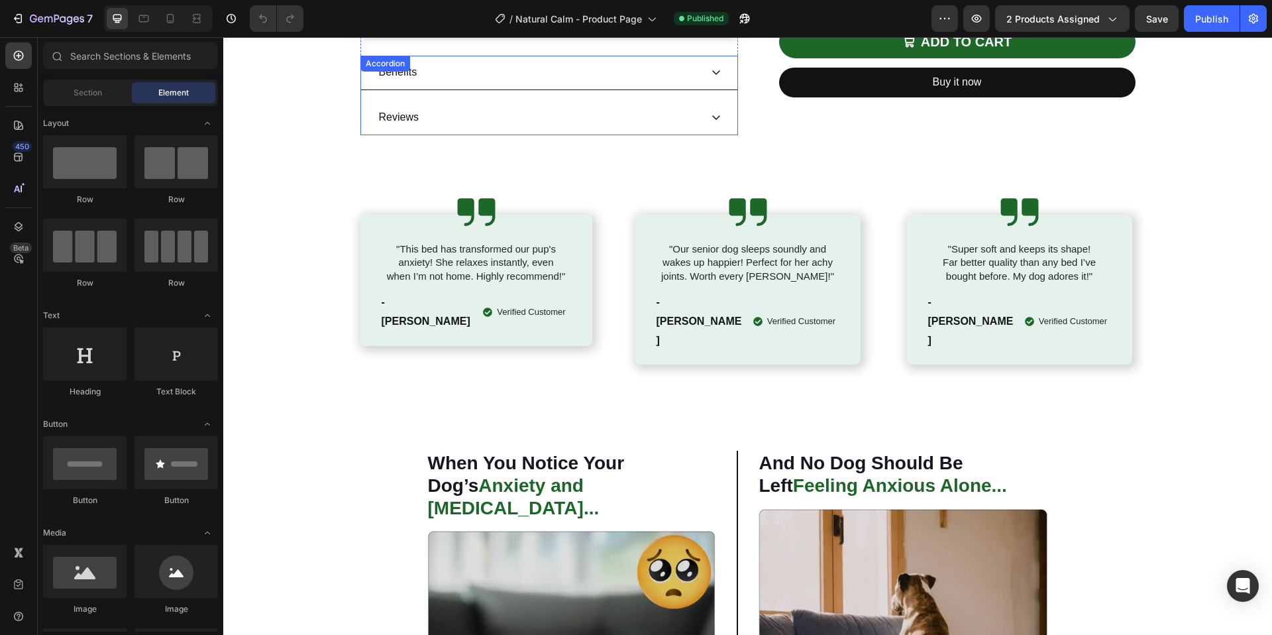
click at [456, 122] on div "Reviews" at bounding box center [538, 117] width 323 height 23
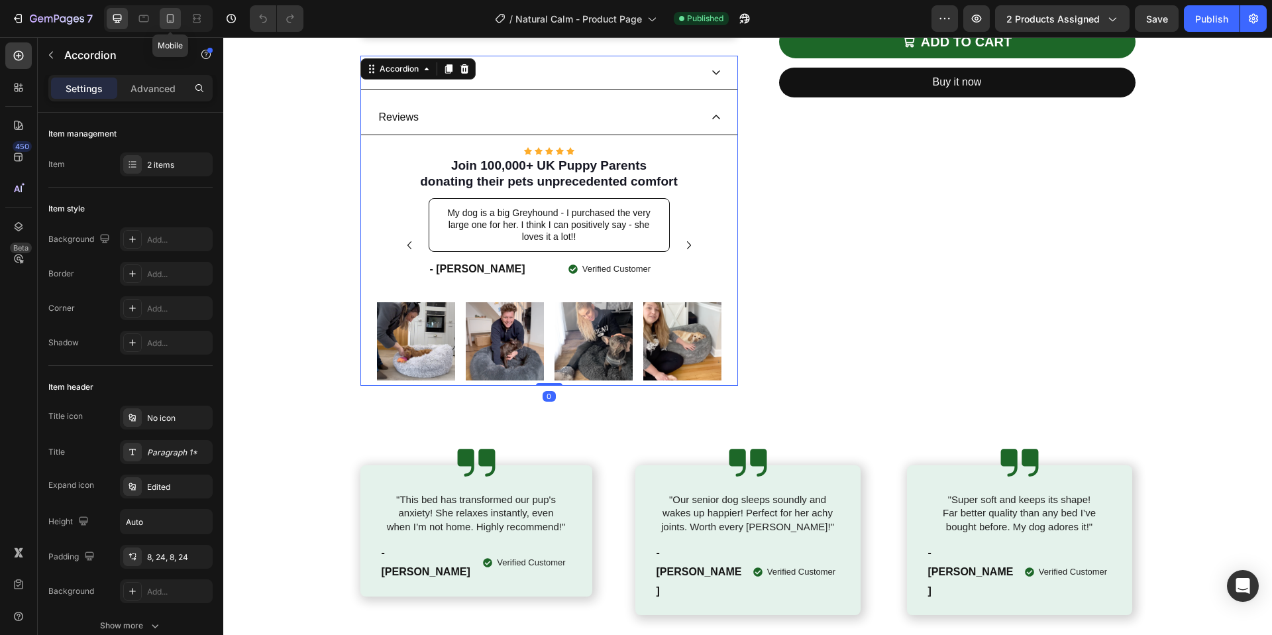
click at [164, 21] on icon at bounding box center [170, 18] width 13 height 13
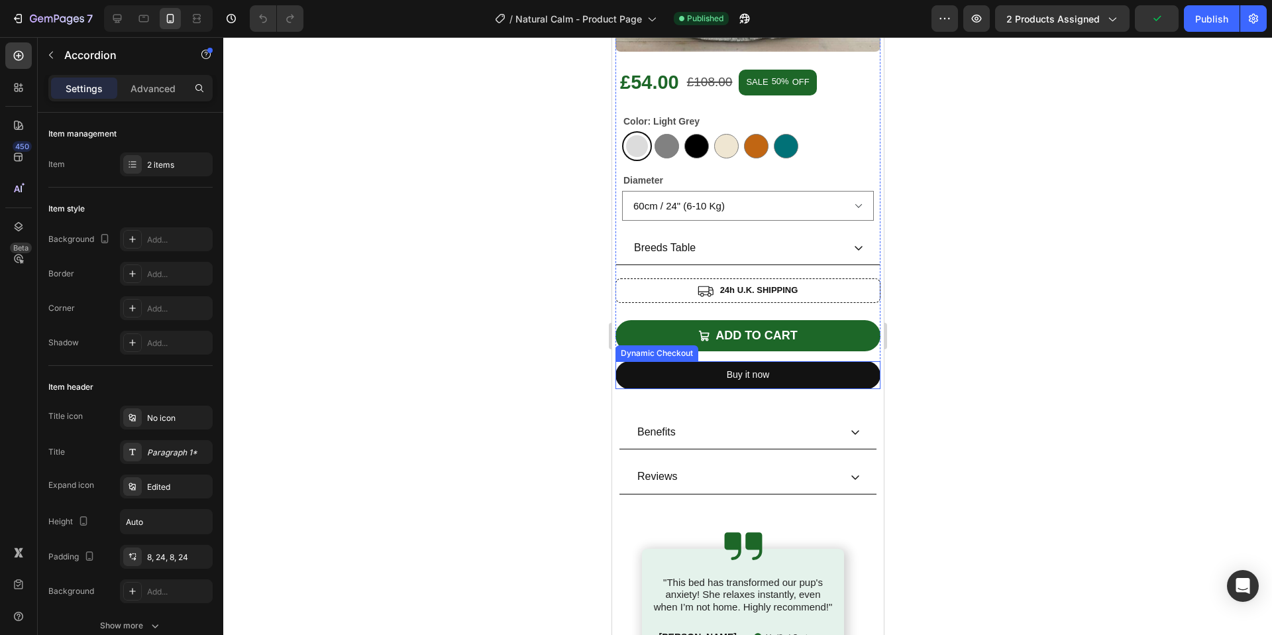
scroll to position [403, 0]
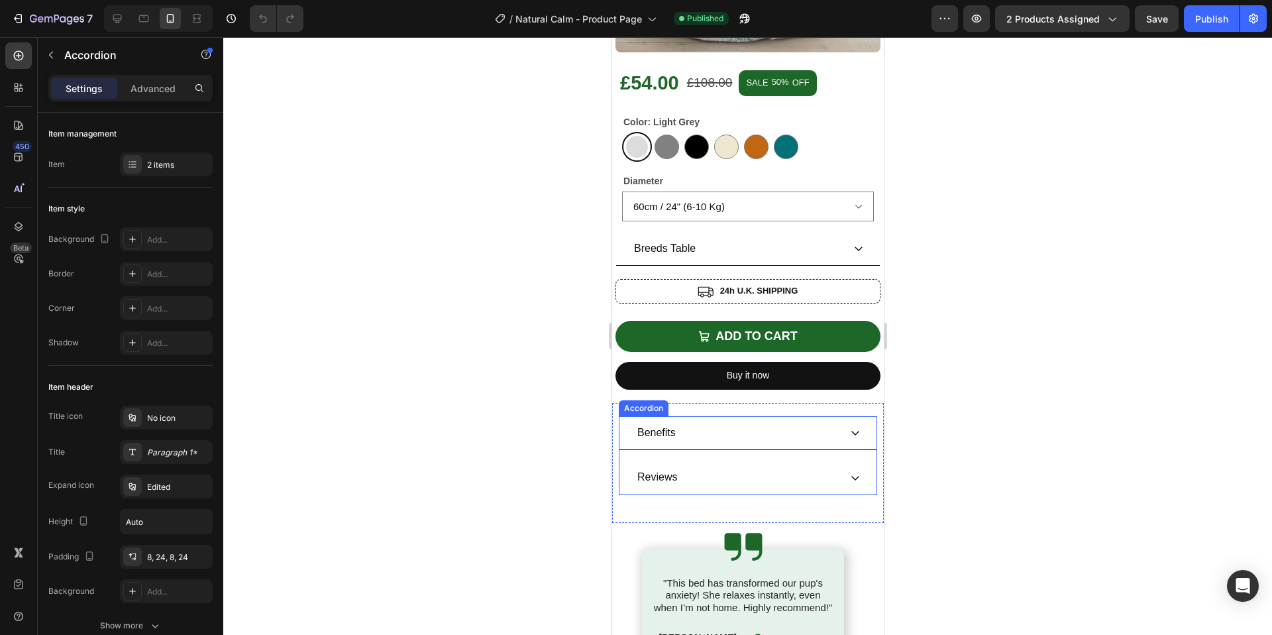
click at [815, 470] on div "Reviews" at bounding box center [737, 477] width 204 height 23
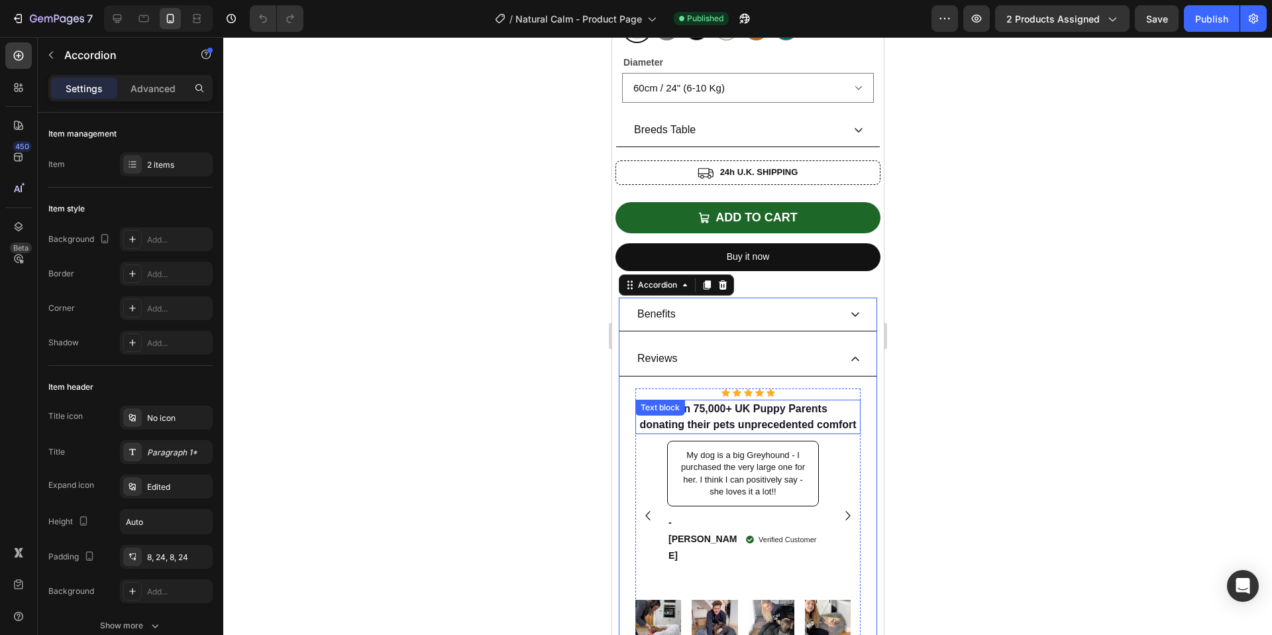
scroll to position [660, 0]
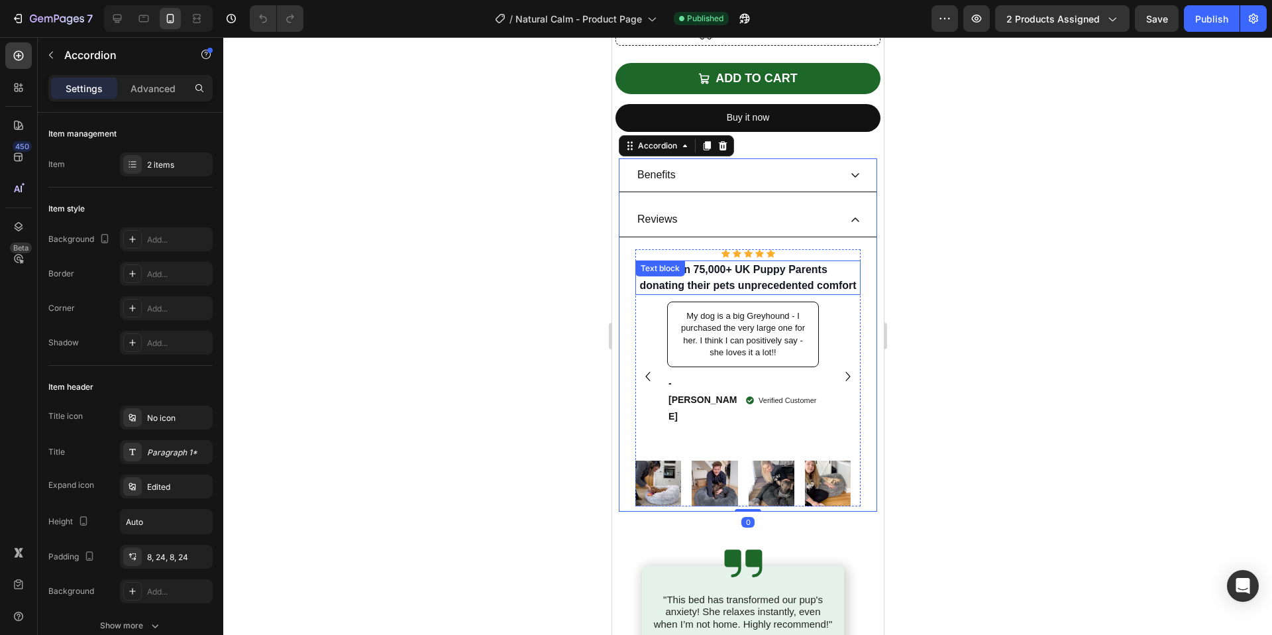
click at [698, 264] on strong "Join 75,000+ UK Puppy Parents" at bounding box center [747, 269] width 159 height 11
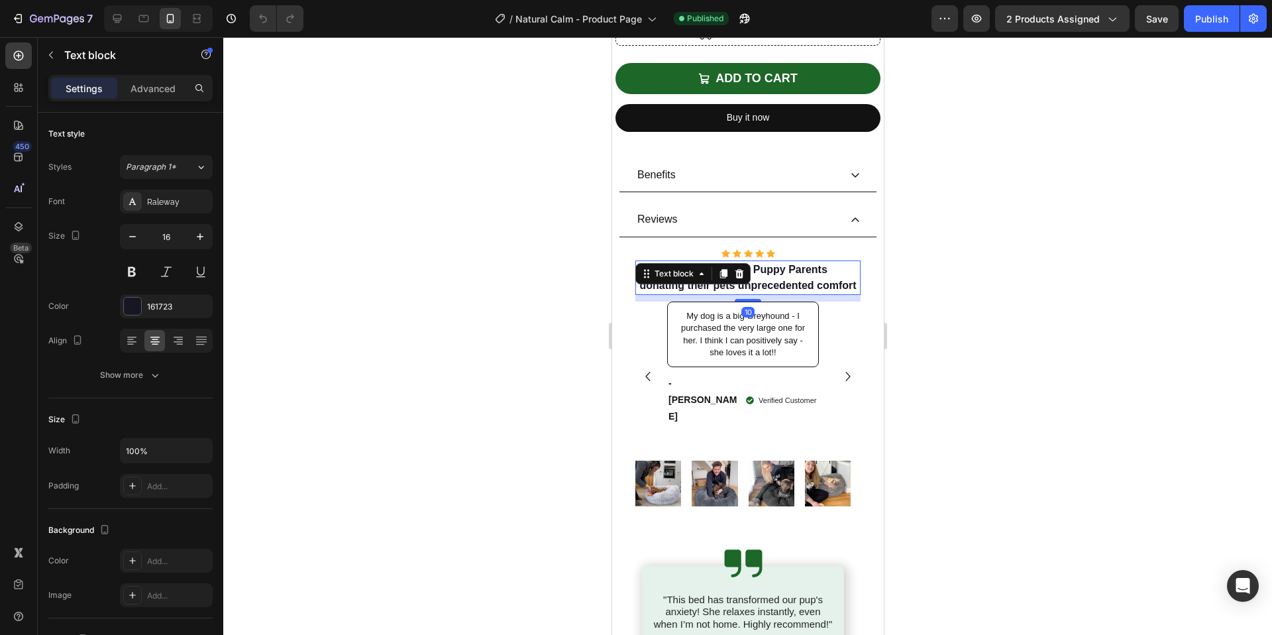
click at [794, 280] on span "donating their pets unprecedented comfort" at bounding box center [747, 285] width 217 height 11
click at [697, 264] on strong "Join 75,000+ UK Puppy Parents" at bounding box center [747, 269] width 159 height 11
click at [391, 287] on div at bounding box center [747, 335] width 1048 height 597
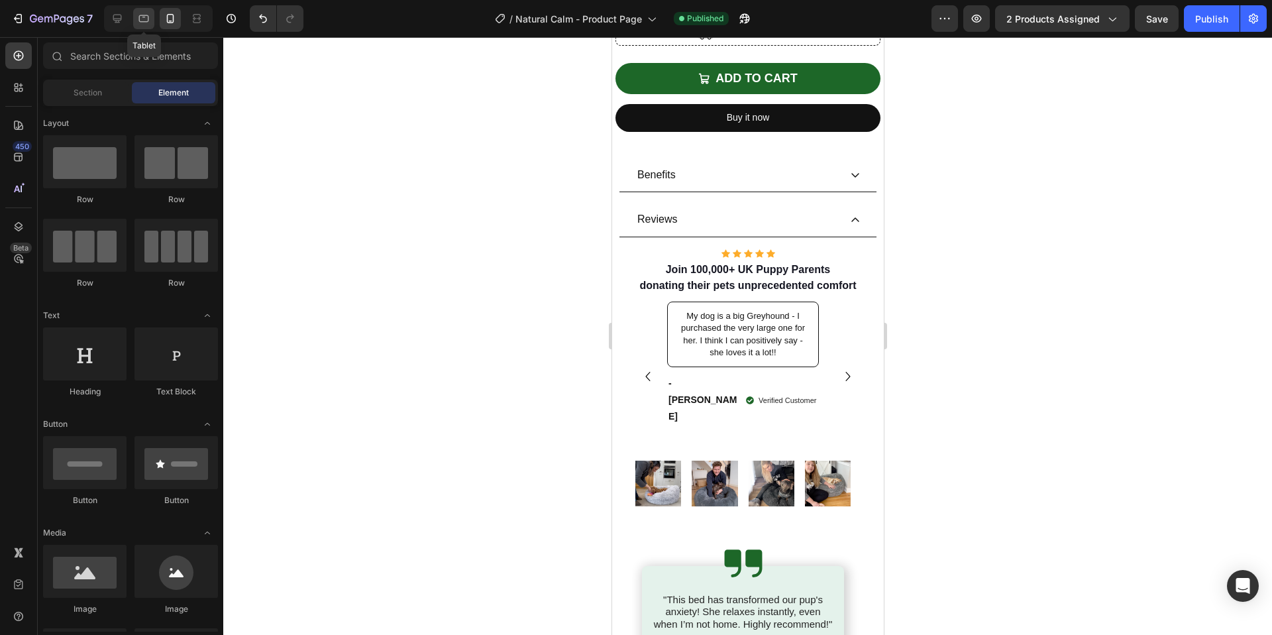
drag, startPoint x: 148, startPoint y: 22, endPoint x: 191, endPoint y: 196, distance: 179.4
click at [148, 22] on icon at bounding box center [143, 18] width 13 height 13
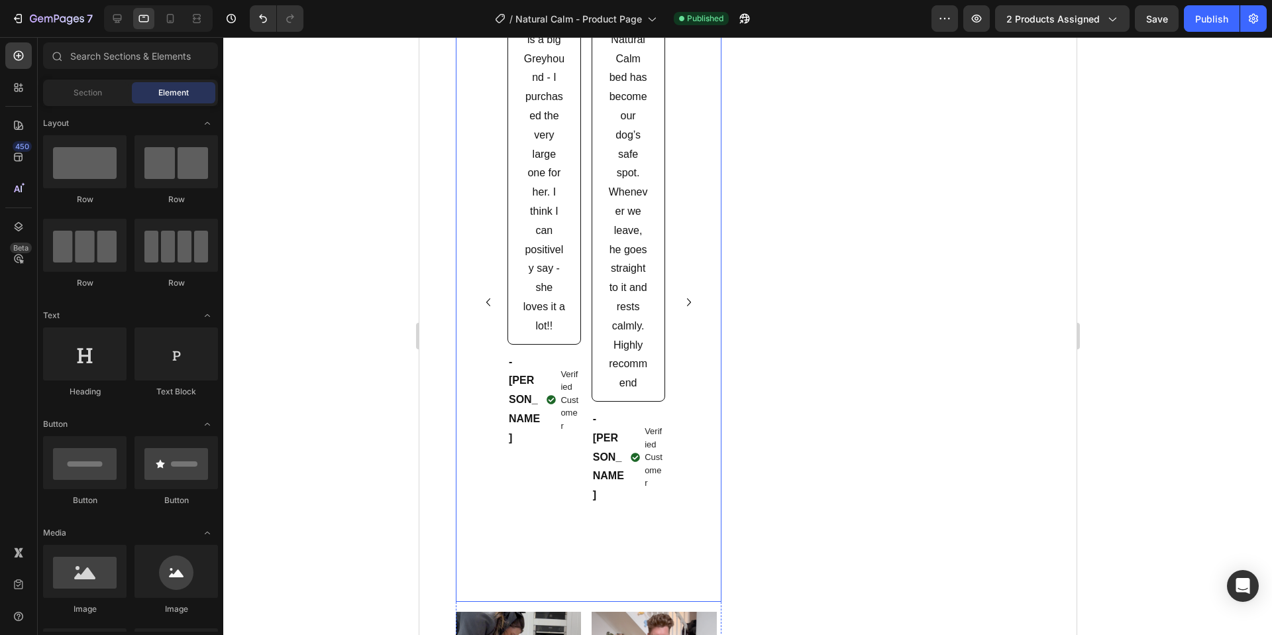
scroll to position [176, 0]
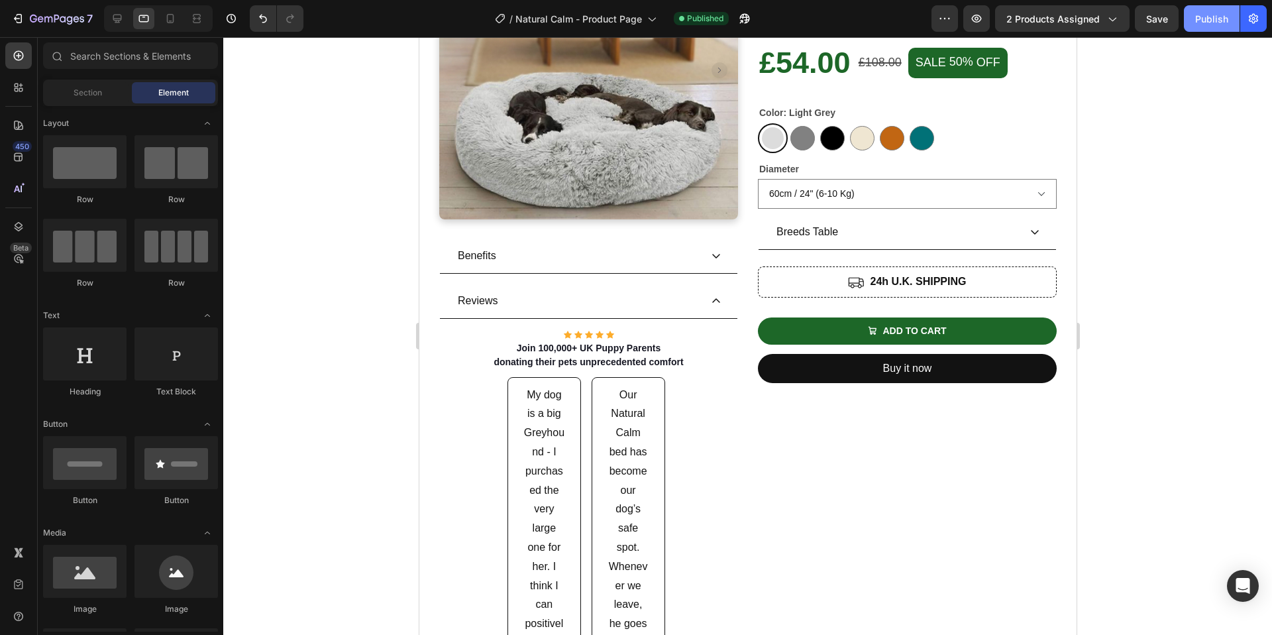
click at [1210, 23] on div "Publish" at bounding box center [1211, 19] width 33 height 14
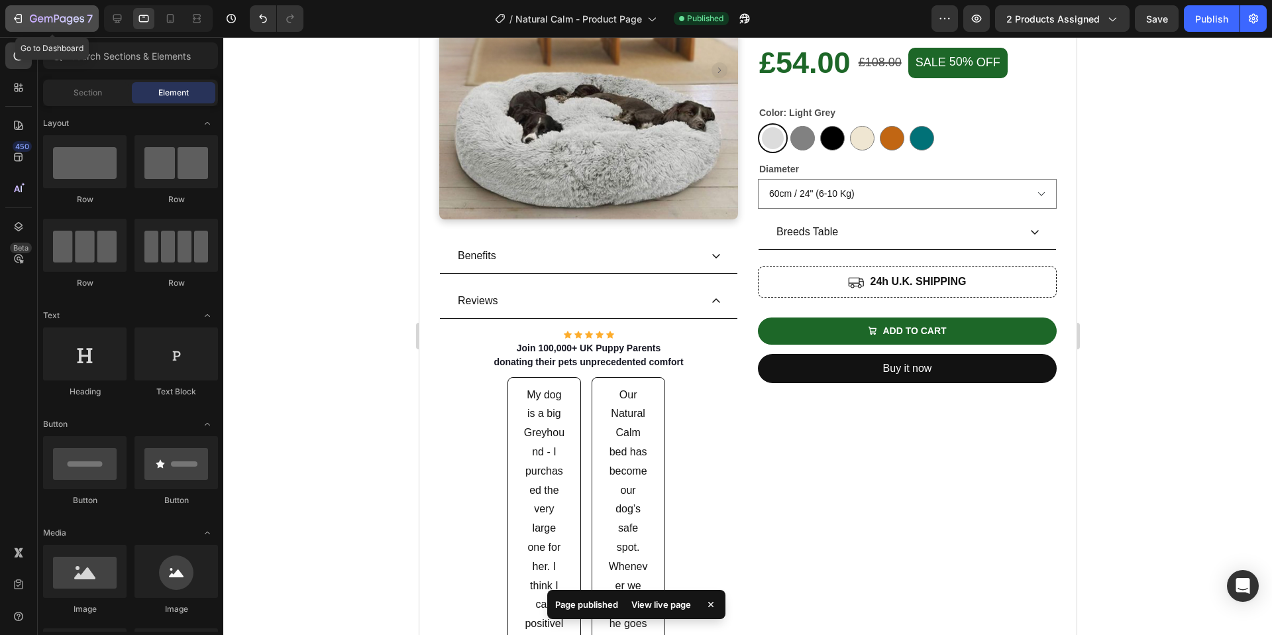
click at [71, 19] on icon "button" at bounding box center [70, 20] width 6 height 9
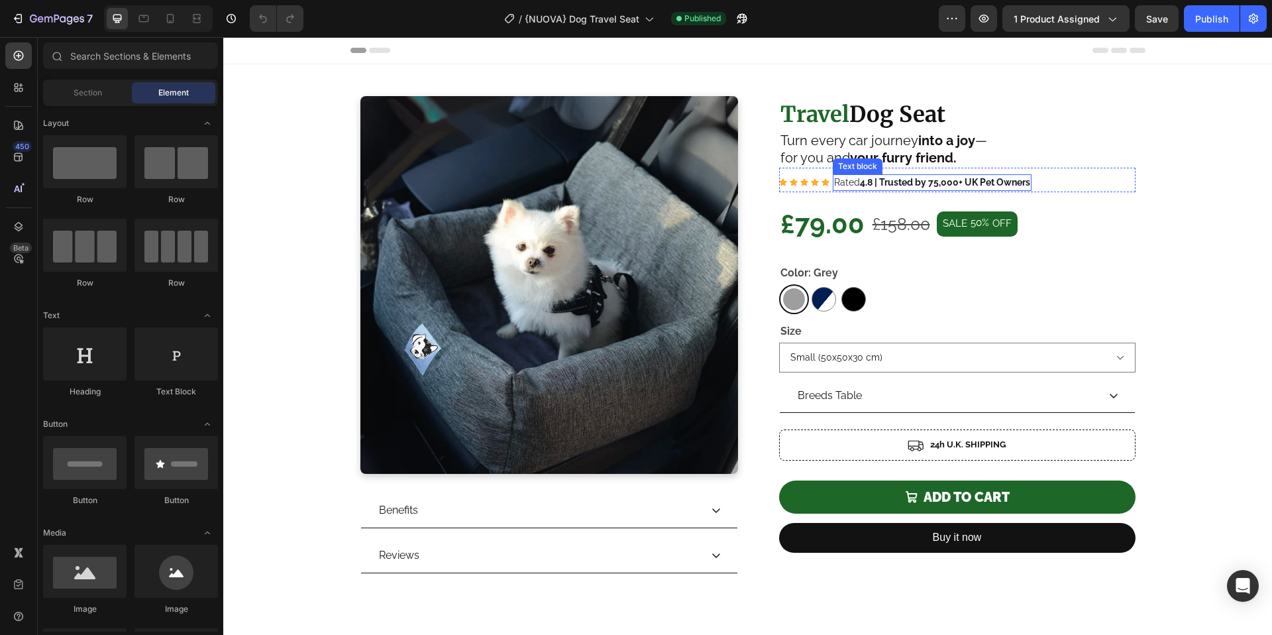
click at [933, 183] on strong "4.8 | Trusted by 75,000+ UK Pet Owners" at bounding box center [945, 182] width 170 height 11
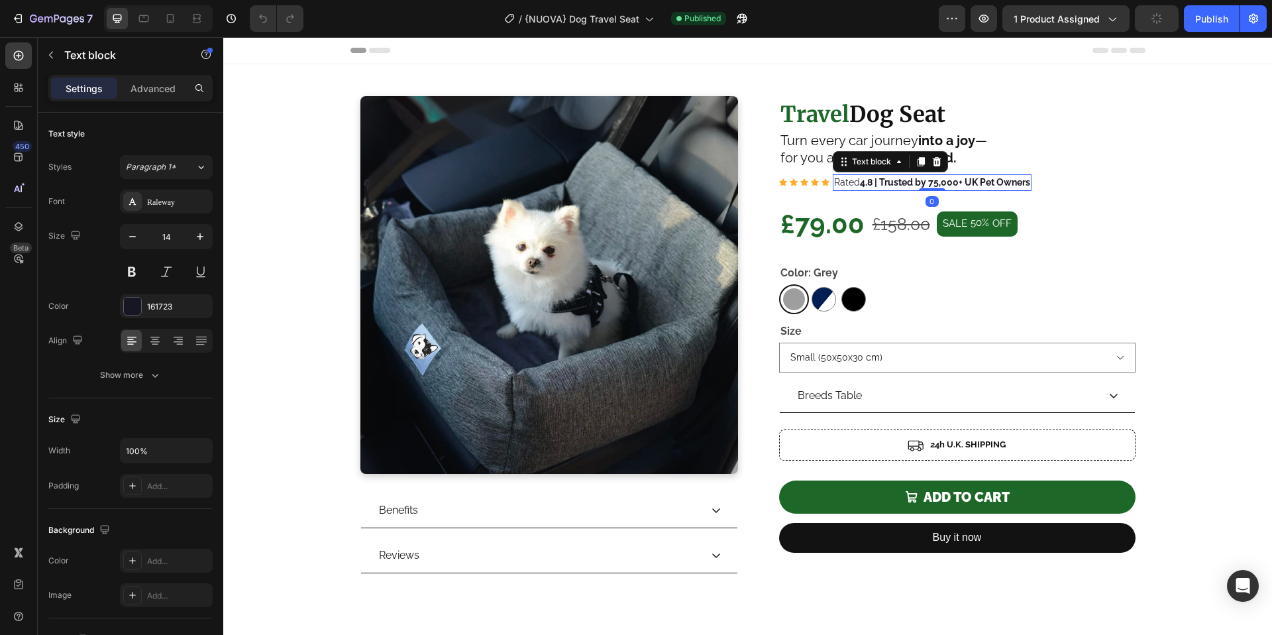
click at [934, 181] on strong "4.8 | Trusted by 75,000+ UK Pet Owners" at bounding box center [945, 182] width 170 height 11
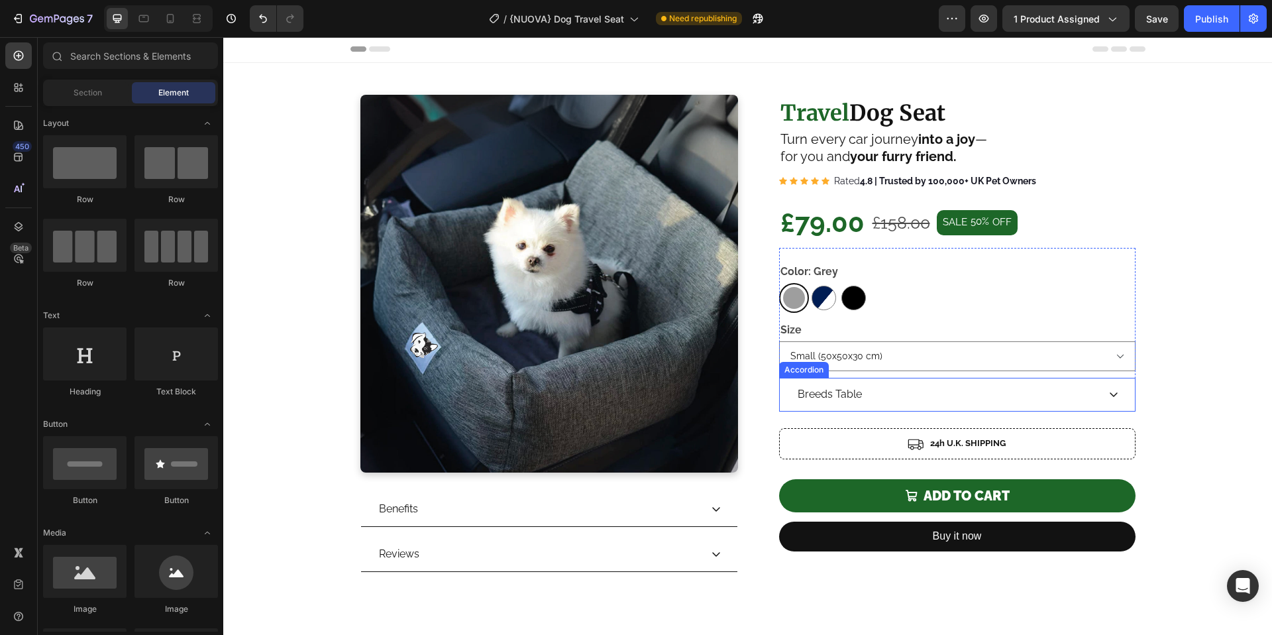
scroll to position [152, 0]
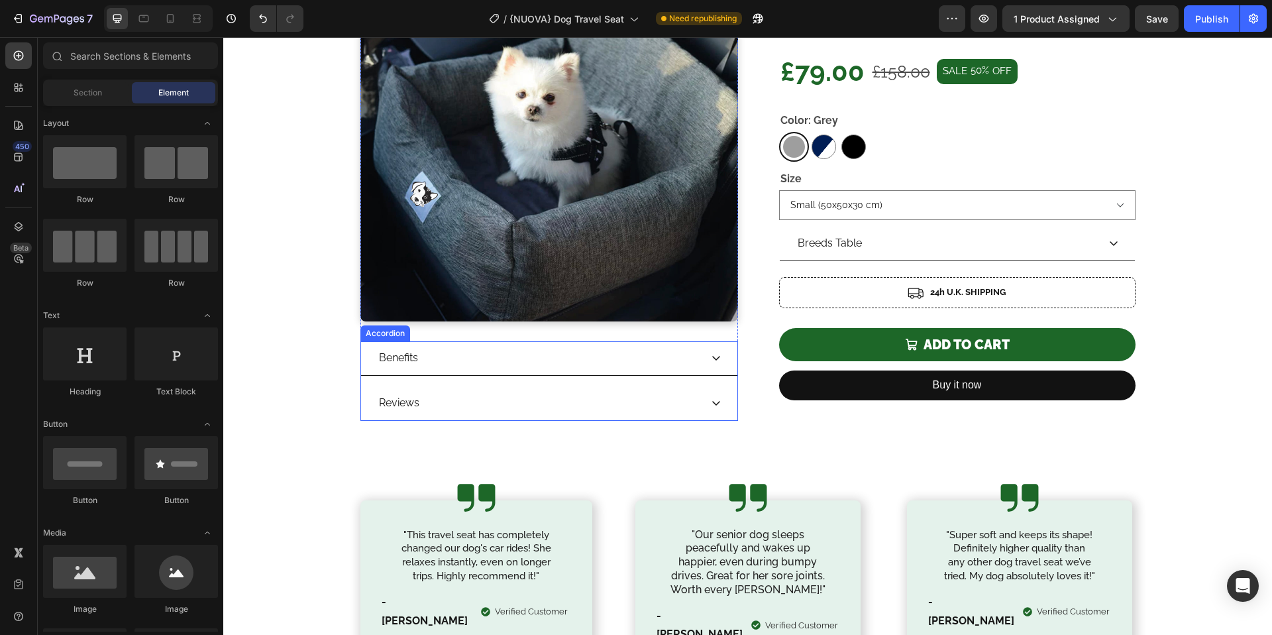
click at [551, 409] on div "Reviews" at bounding box center [538, 402] width 323 height 23
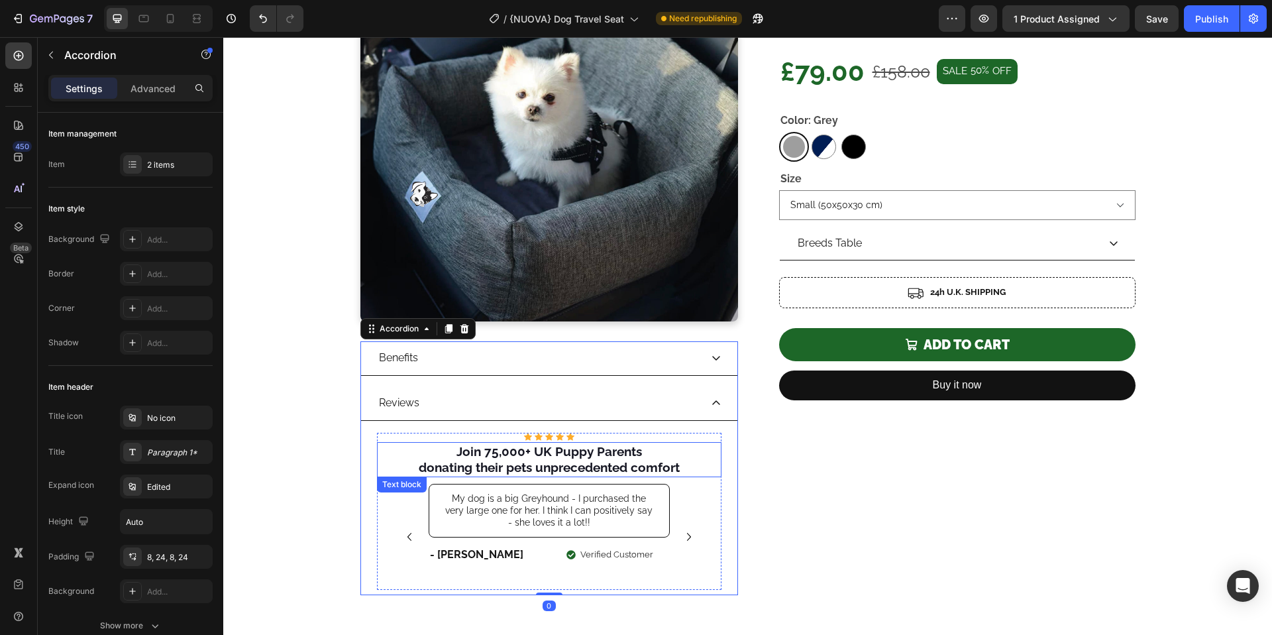
click at [489, 452] on strong "Join 75,000+ UK Puppy Parents" at bounding box center [548, 451] width 185 height 15
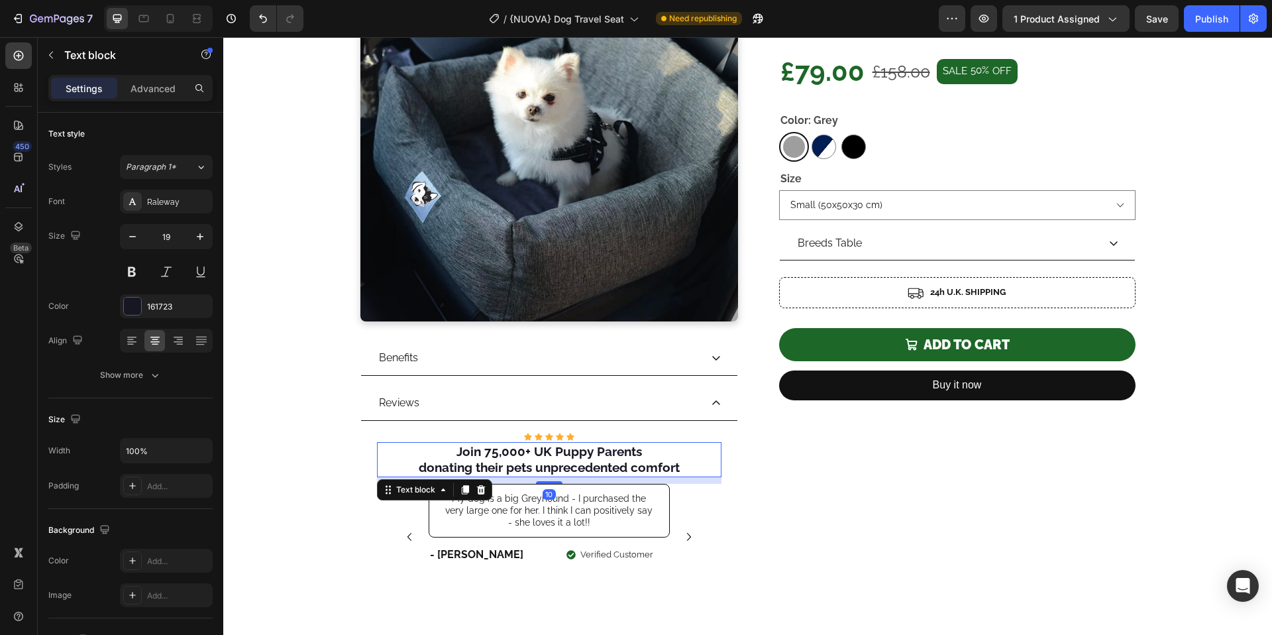
click at [491, 454] on strong "Join 75,000+ UK Puppy Parents" at bounding box center [548, 451] width 185 height 15
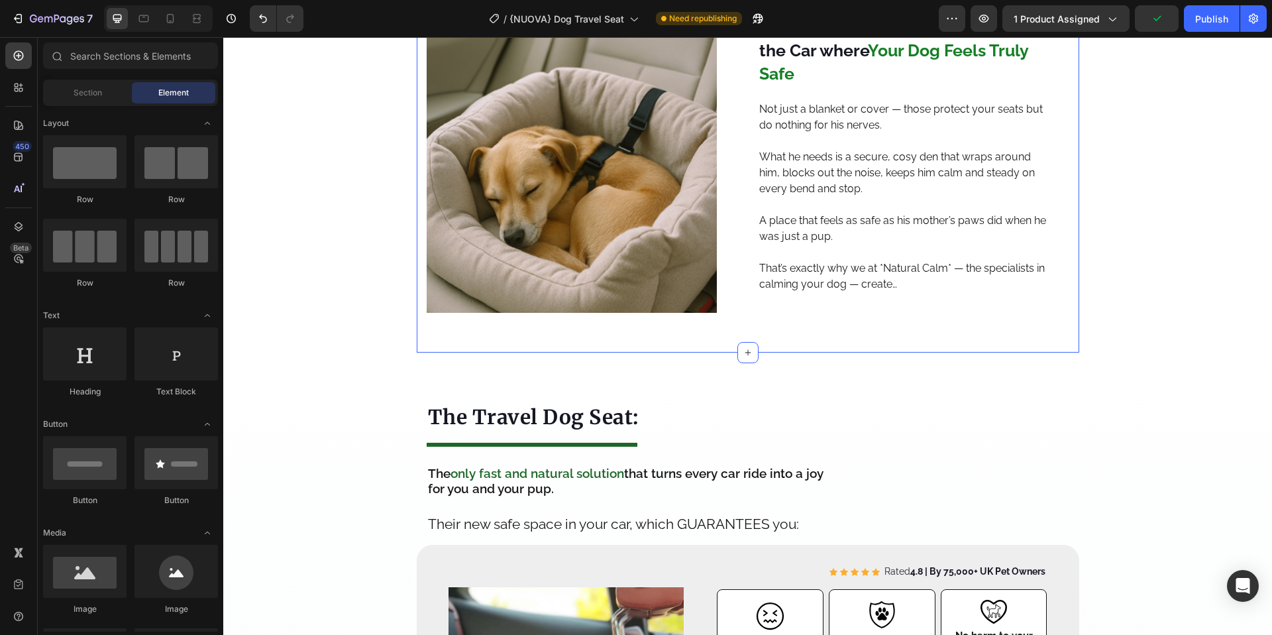
scroll to position [2259, 0]
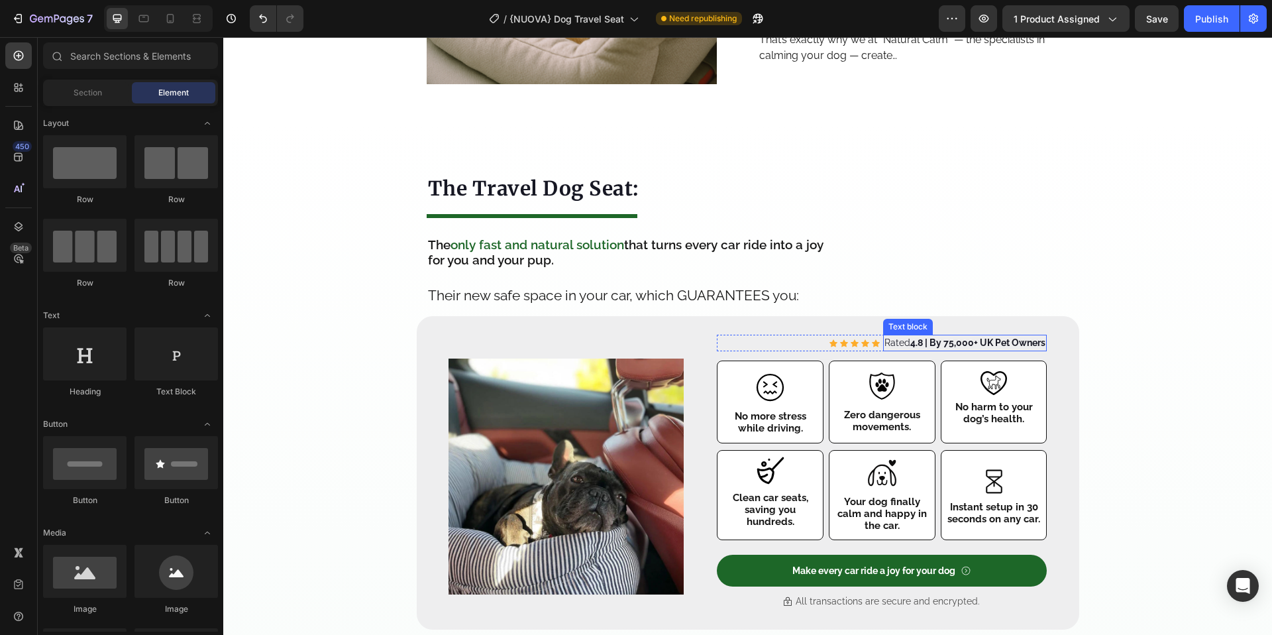
click at [948, 344] on strong "4.8 | By 75,000+ UK Pet Owners" at bounding box center [977, 342] width 135 height 11
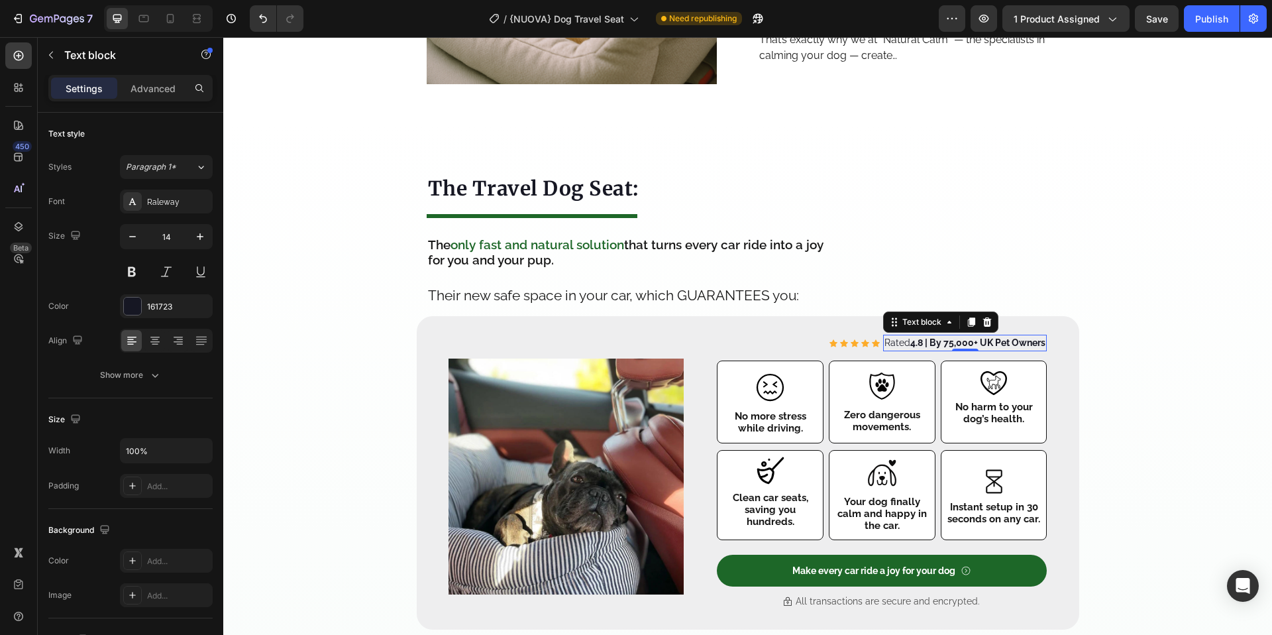
click at [929, 344] on strong "4.8 | By 75,000+ UK Pet Owners" at bounding box center [977, 342] width 135 height 11
click at [947, 343] on strong "4.8 | By 75,000+ UK Pet Owners" at bounding box center [977, 342] width 135 height 11
click at [924, 340] on strong "4.8 | By 100,000+ UK Pet Owners" at bounding box center [974, 342] width 141 height 11
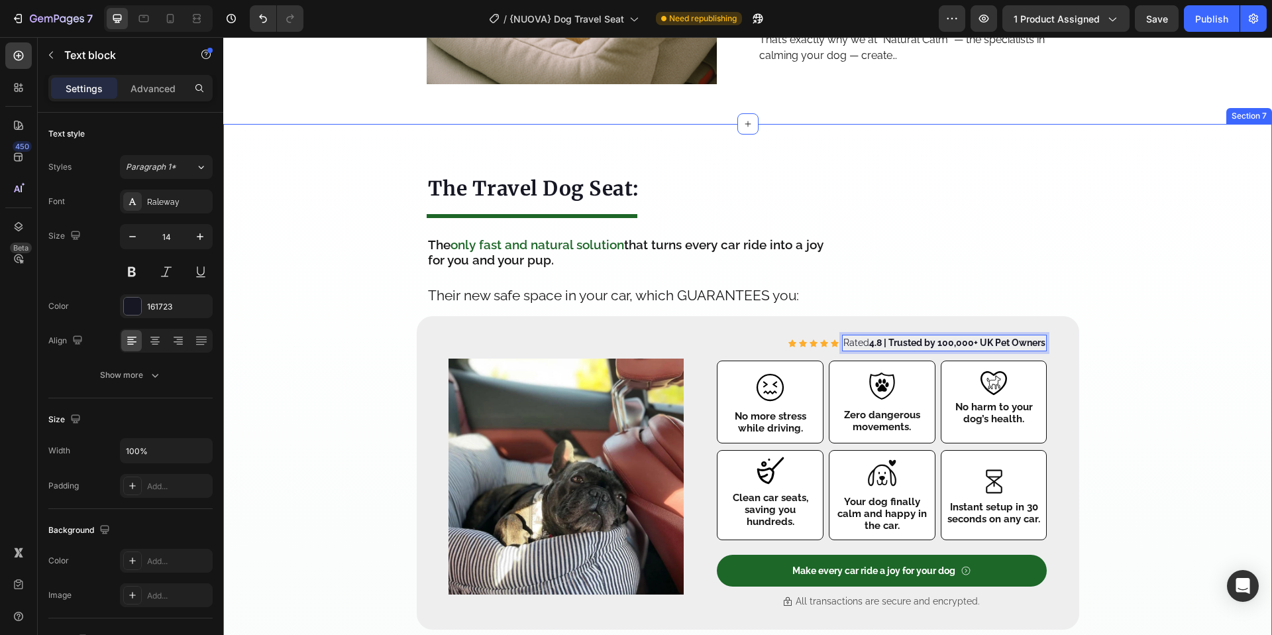
click at [1184, 354] on div "Image The Travel Dog Seat: Heading Title Line The only fast and natural solutio…" at bounding box center [747, 397] width 1048 height 466
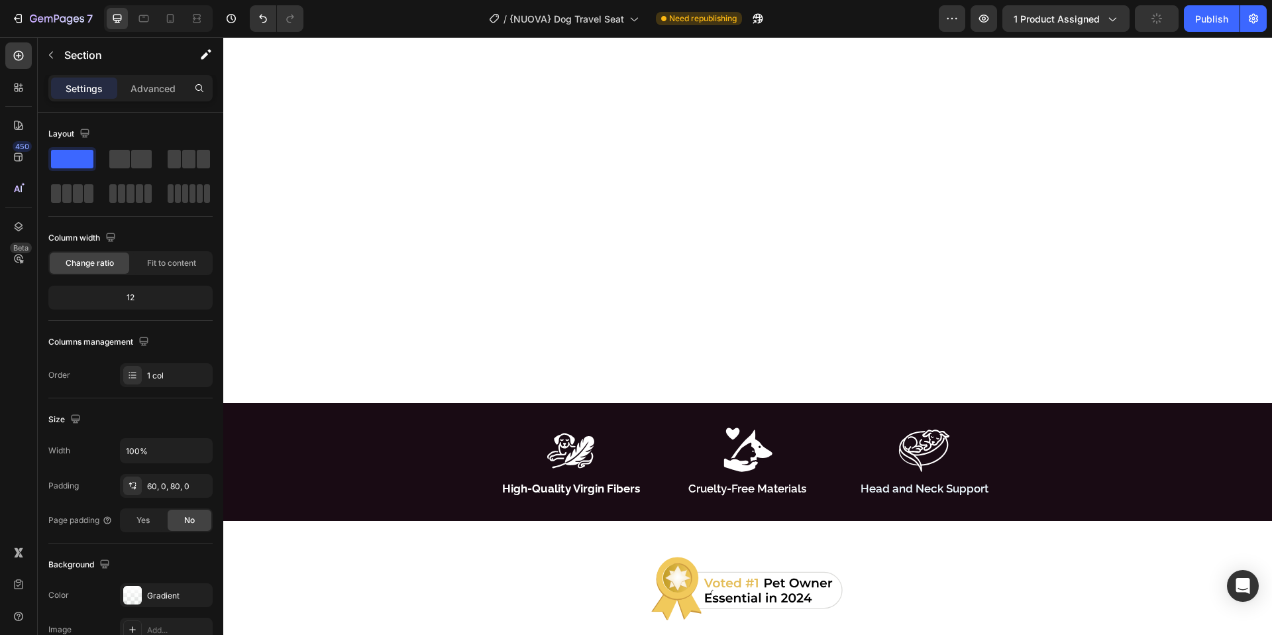
scroll to position [4767, 0]
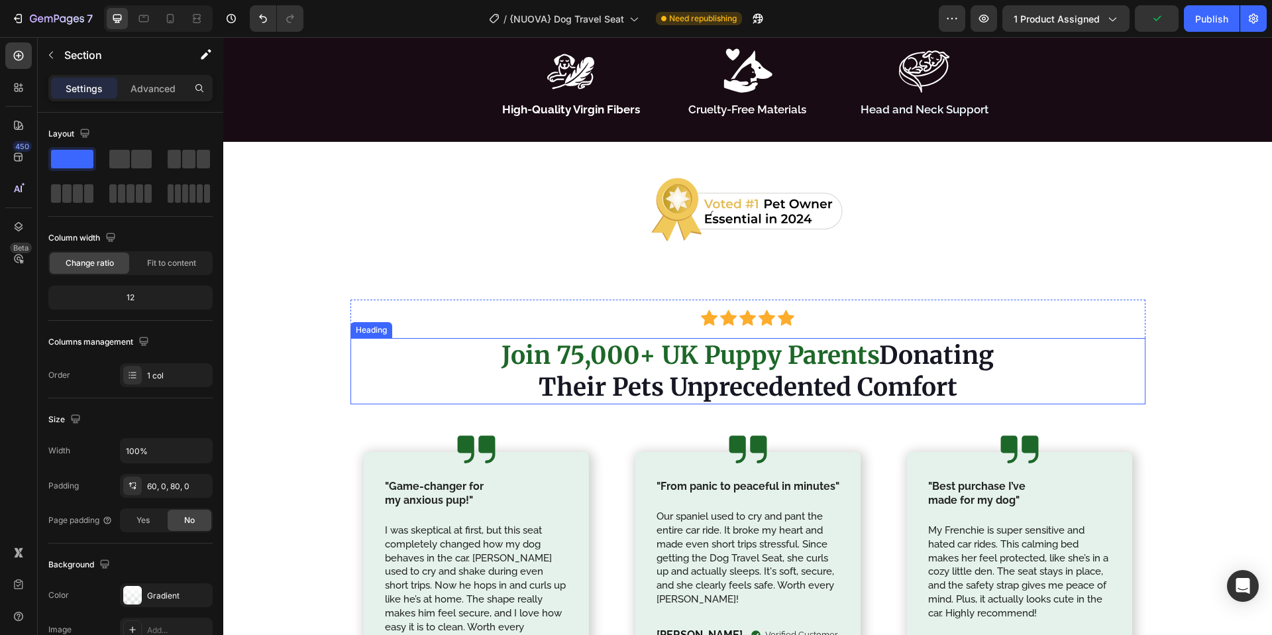
click at [581, 358] on strong "Join 75,000+ UK Puppy Parents" at bounding box center [690, 355] width 378 height 30
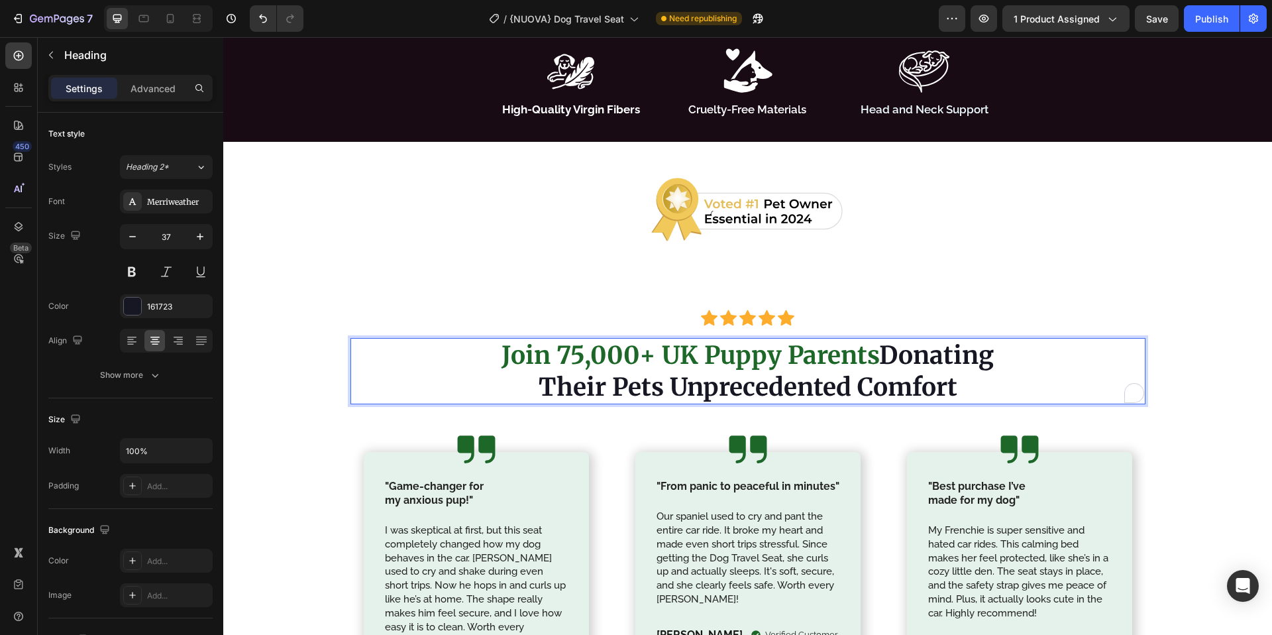
click at [577, 355] on strong "Join 75,000+ UK Puppy Parents" at bounding box center [690, 355] width 378 height 30
click at [272, 383] on div "Icon Icon Icon Icon Icon Icon List Hoz Row Row Join 100,000+ UK Puppy Parents D…" at bounding box center [747, 351] width 1048 height 105
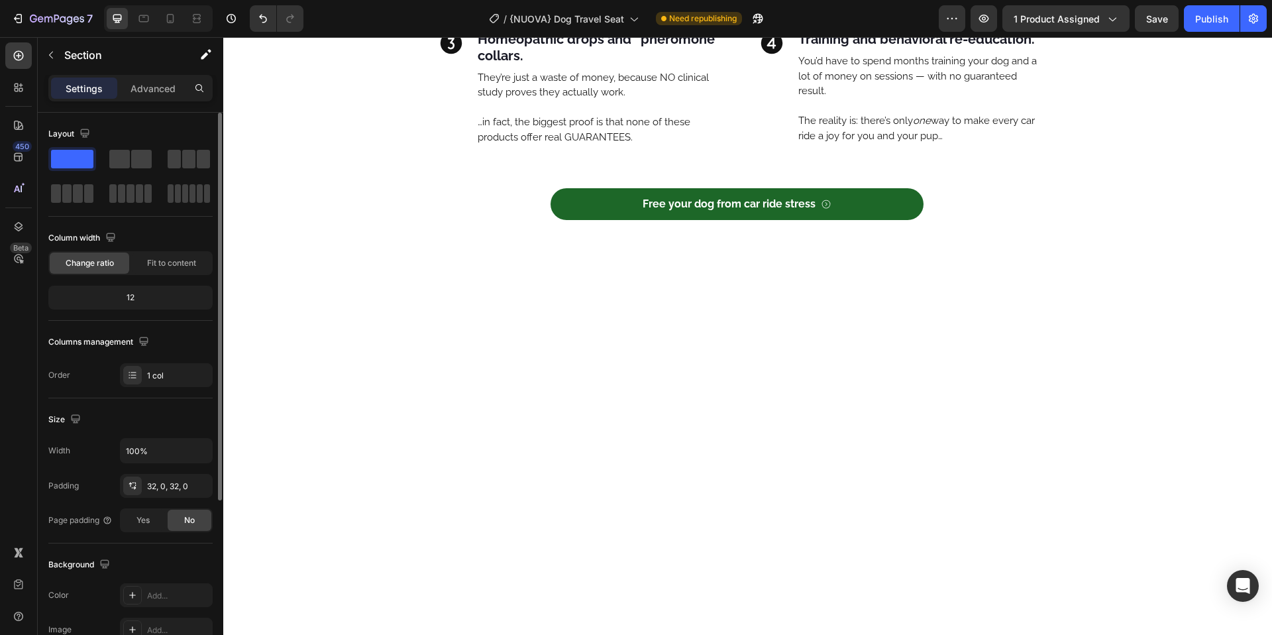
scroll to position [1366, 0]
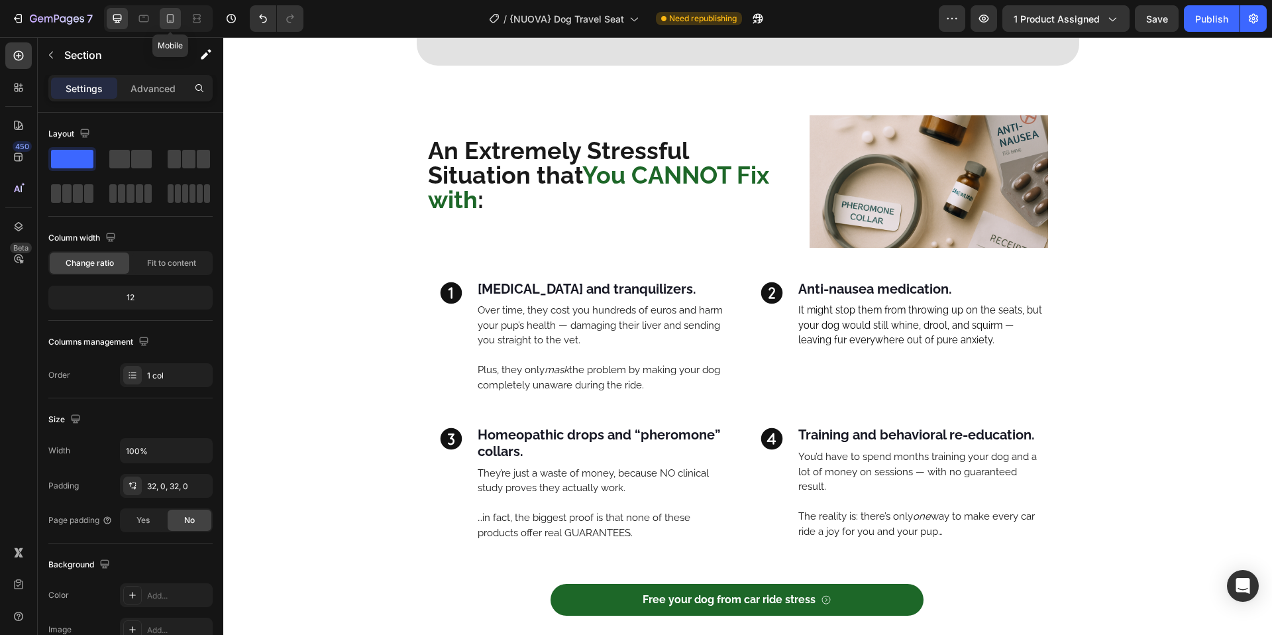
click at [164, 18] on icon at bounding box center [170, 18] width 13 height 13
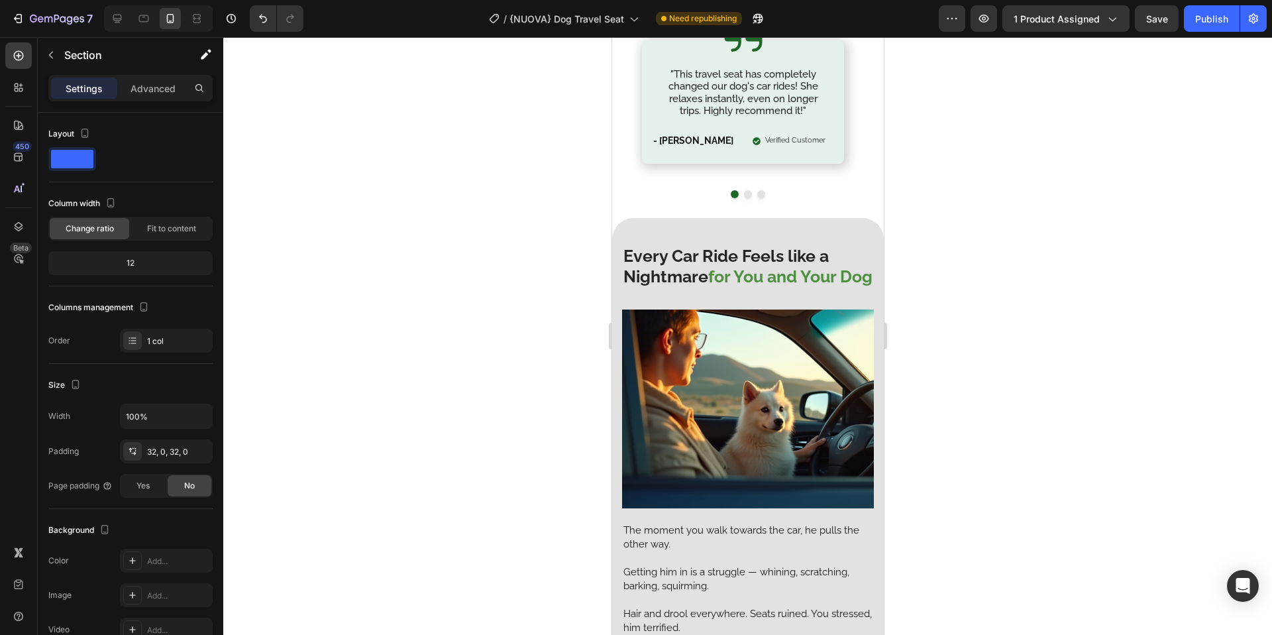
scroll to position [536, 0]
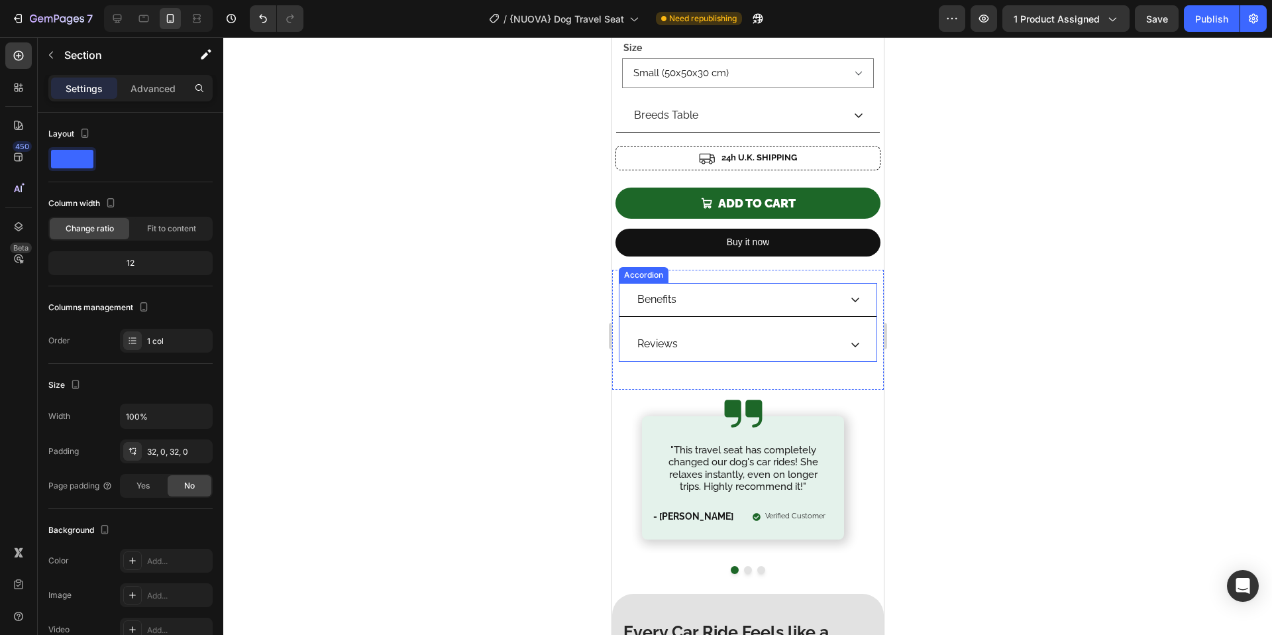
click at [691, 332] on div "Reviews" at bounding box center [737, 343] width 204 height 23
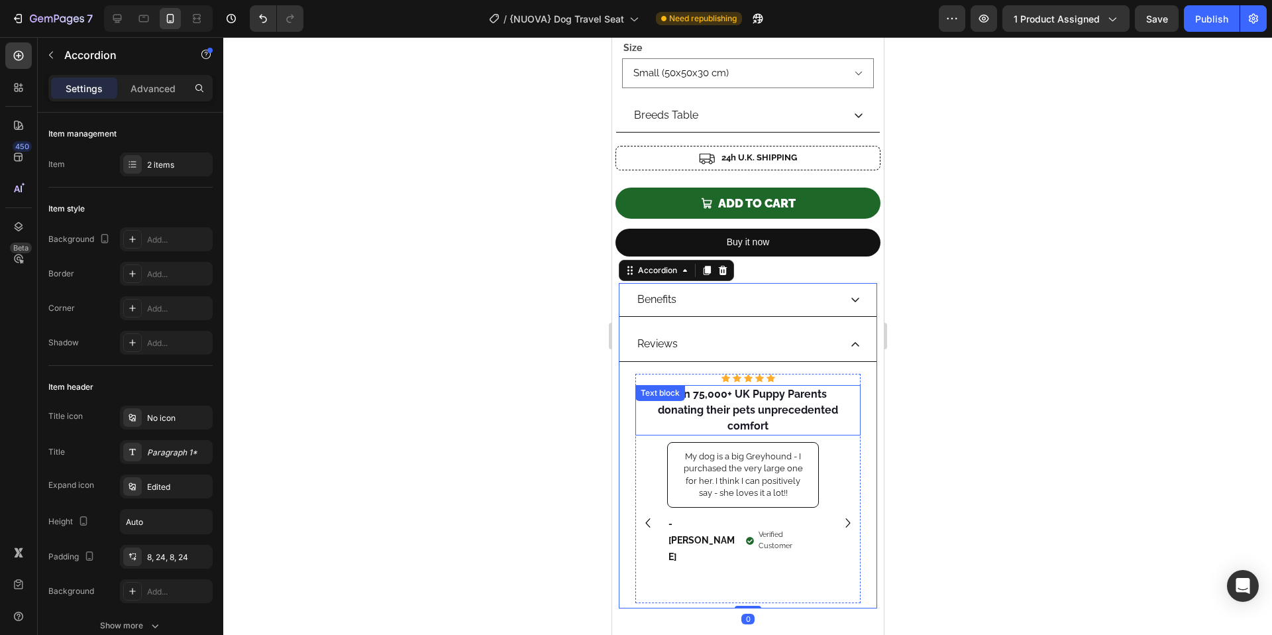
click at [697, 387] on strong "Join 75,000+ UK Puppy Parents" at bounding box center [747, 393] width 158 height 13
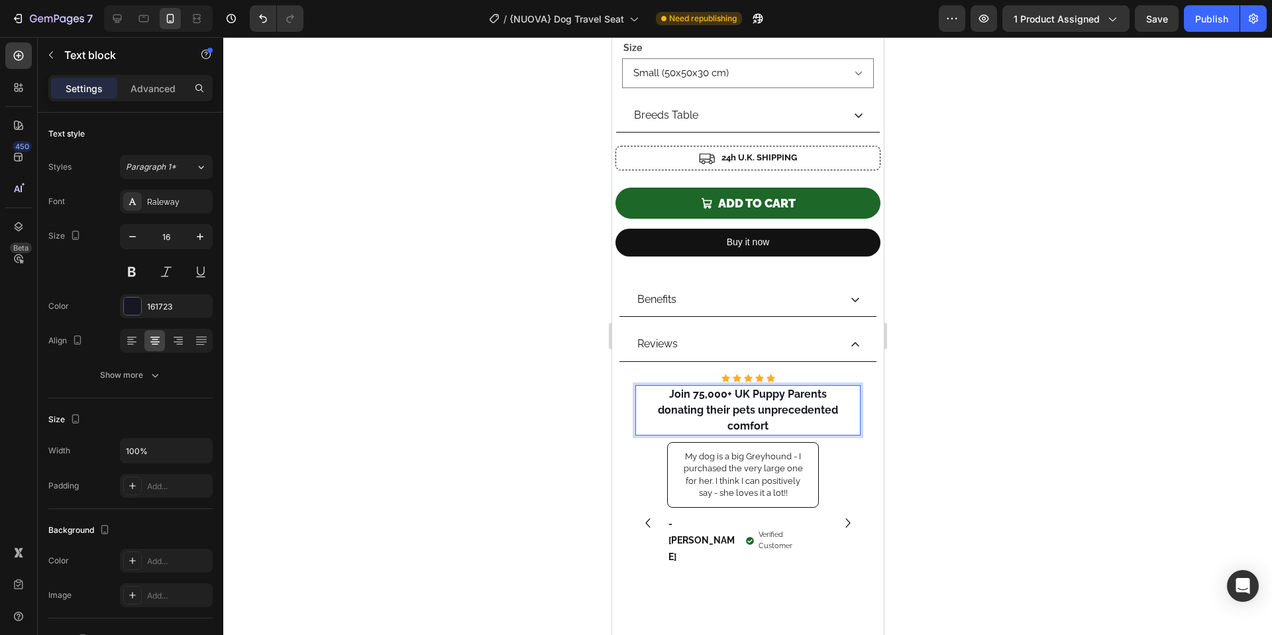
click at [790, 411] on p "Join 75,000+ UK Puppy Parents donating their pets unprecedented comfort" at bounding box center [747, 410] width 223 height 48
click at [700, 387] on strong "Join 75,000+ UK Puppy Parents" at bounding box center [747, 393] width 158 height 13
click at [1035, 419] on div at bounding box center [747, 335] width 1048 height 597
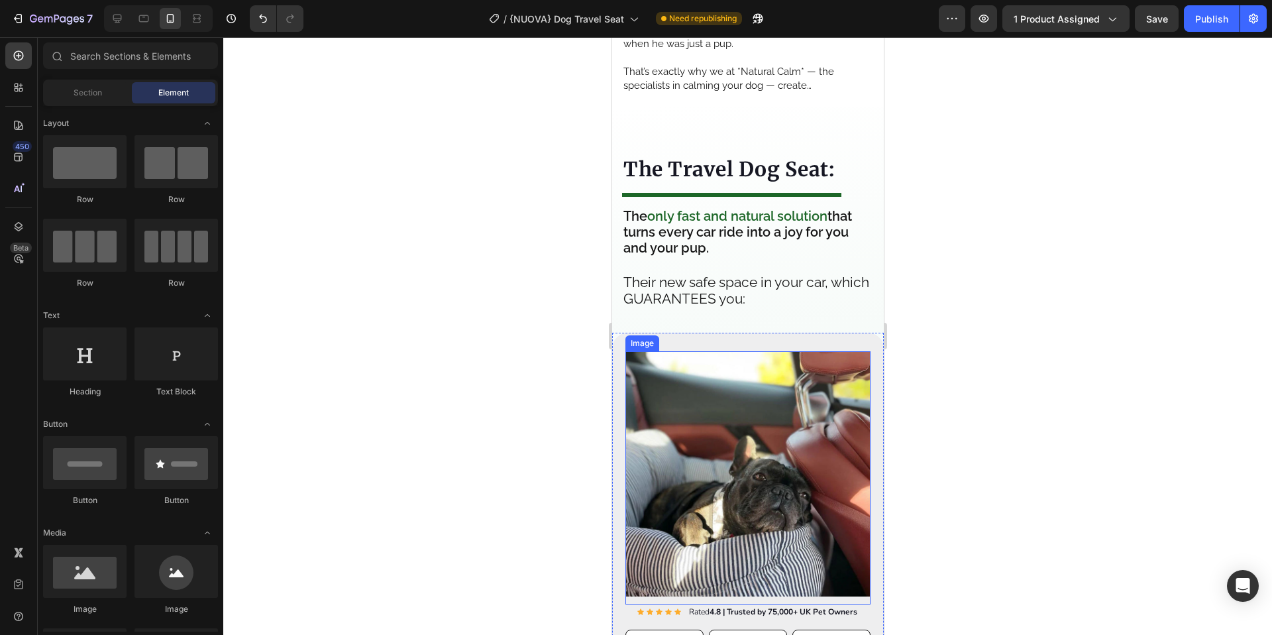
scroll to position [3475, 0]
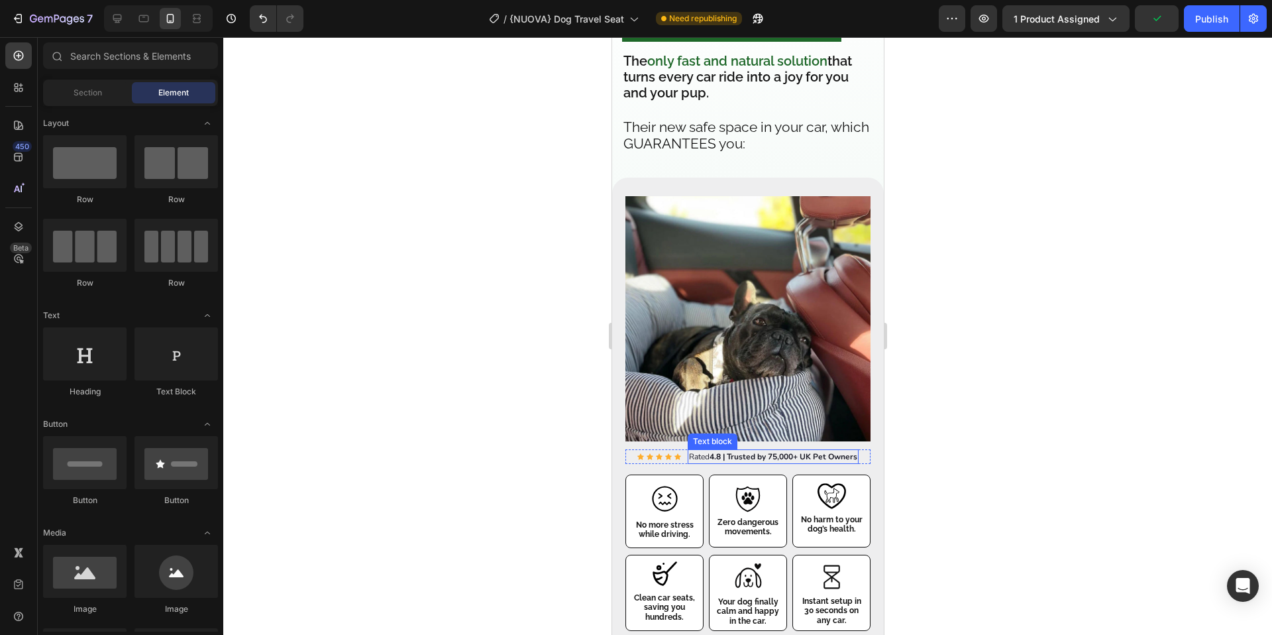
click at [772, 451] on strong "4.8 | Trusted by 75,000+ UK Pet Owners" at bounding box center [783, 456] width 148 height 11
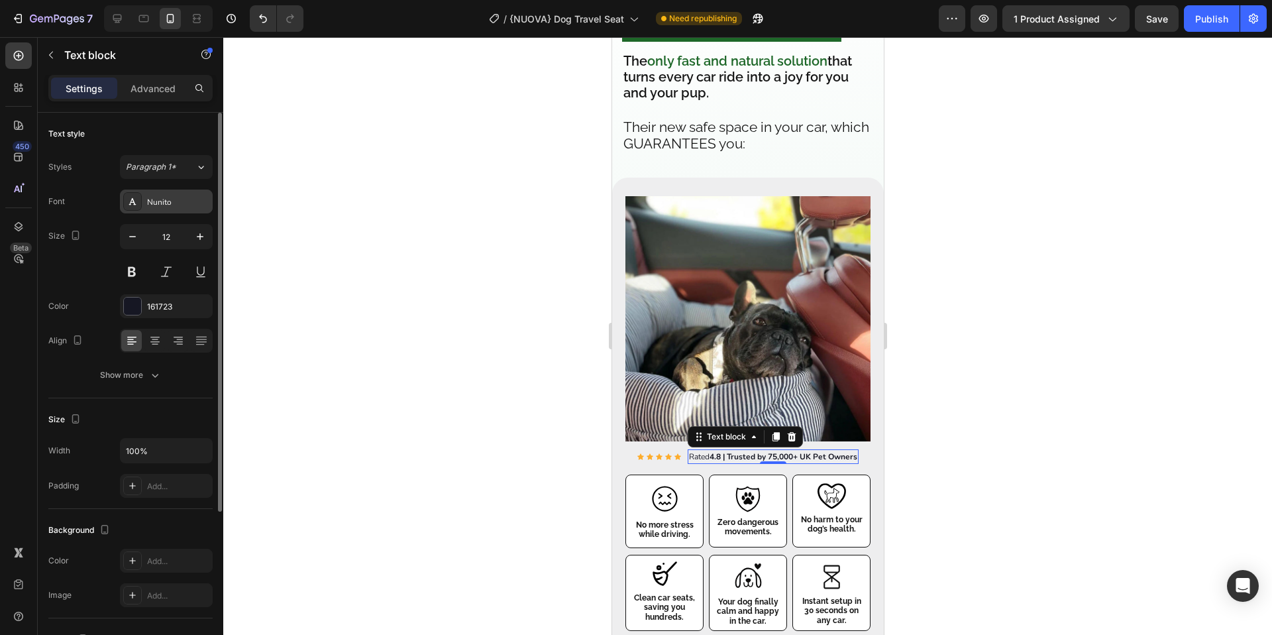
click at [175, 202] on div "Nunito" at bounding box center [178, 202] width 62 height 12
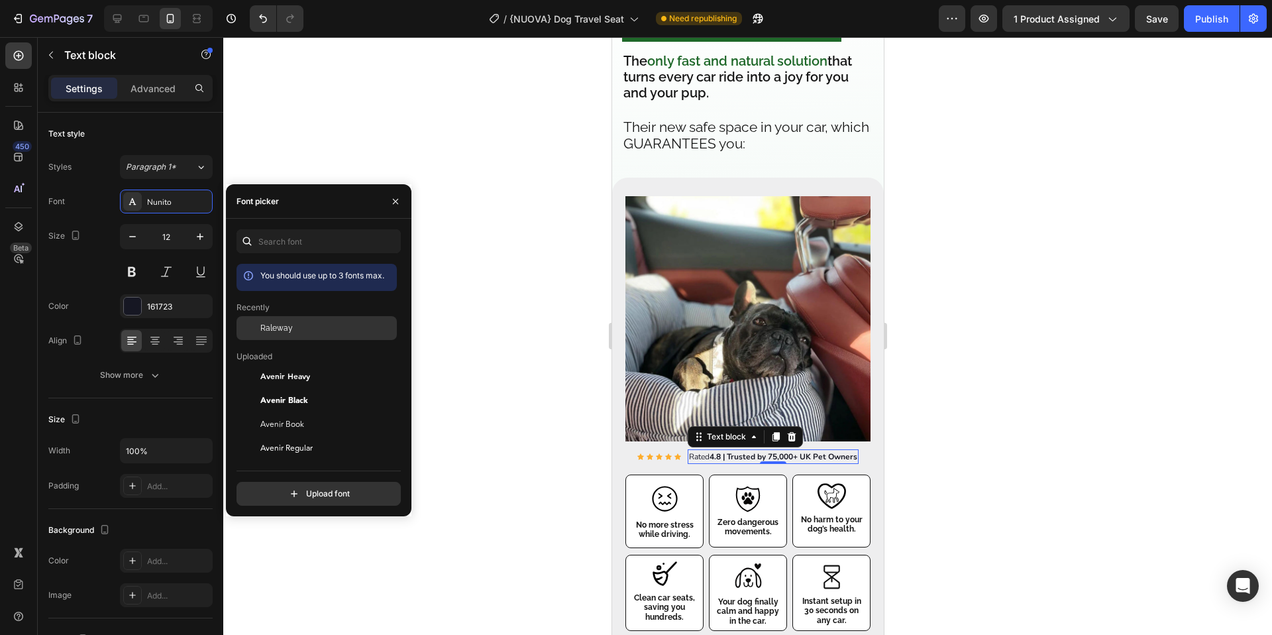
click at [302, 331] on div "Raleway" at bounding box center [327, 328] width 134 height 12
click at [195, 234] on icon "button" at bounding box center [199, 236] width 13 height 13
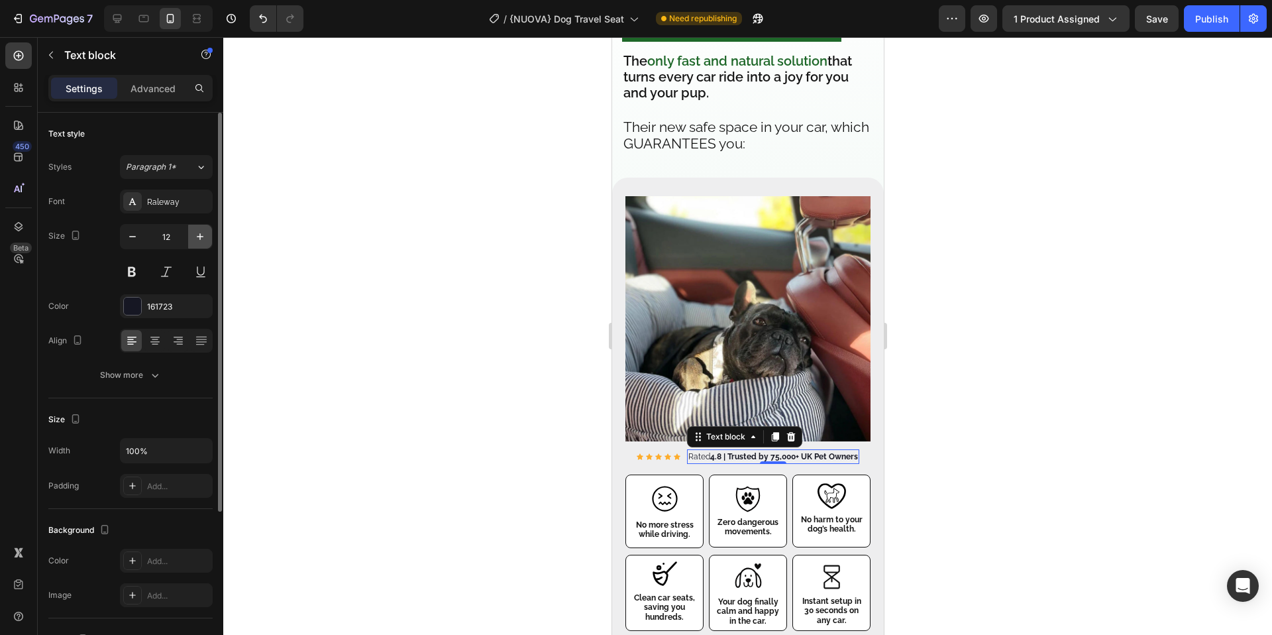
type input "13"
click at [648, 461] on div "Icon Icon Icon Icon Icon Icon List Hoz" at bounding box center [652, 457] width 44 height 16
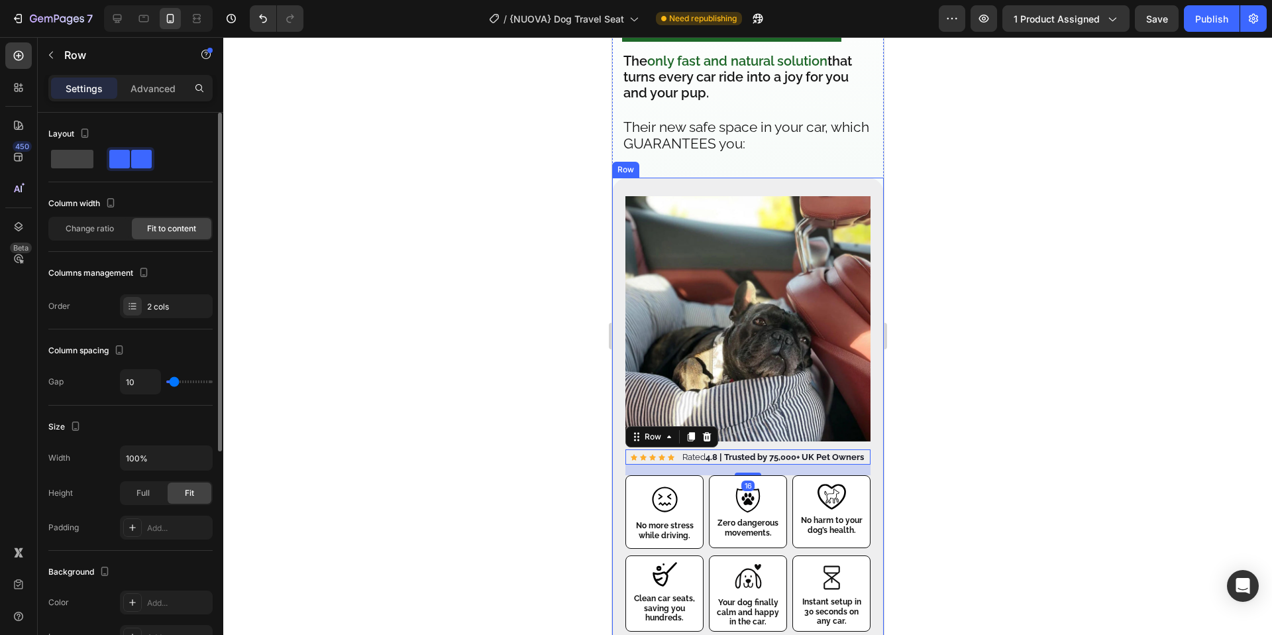
type input "12"
type input "11"
type input "10"
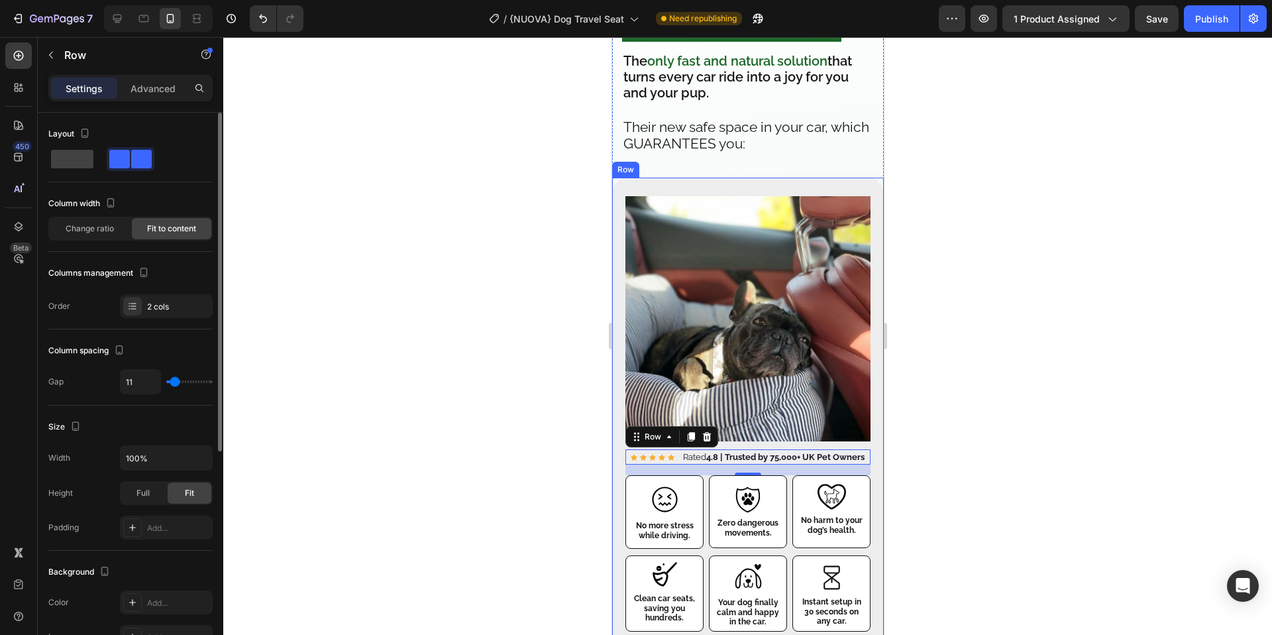
type input "10"
type input "9"
type input "8"
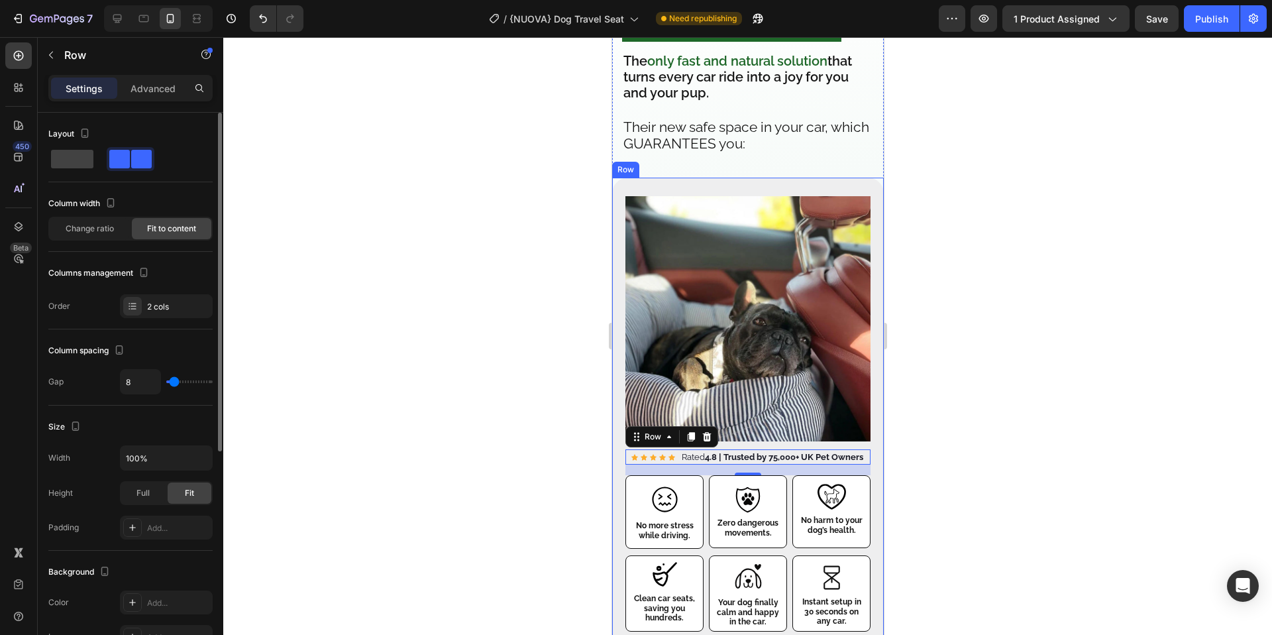
click at [174, 383] on input "range" at bounding box center [189, 381] width 46 height 3
type input "7"
type input "6"
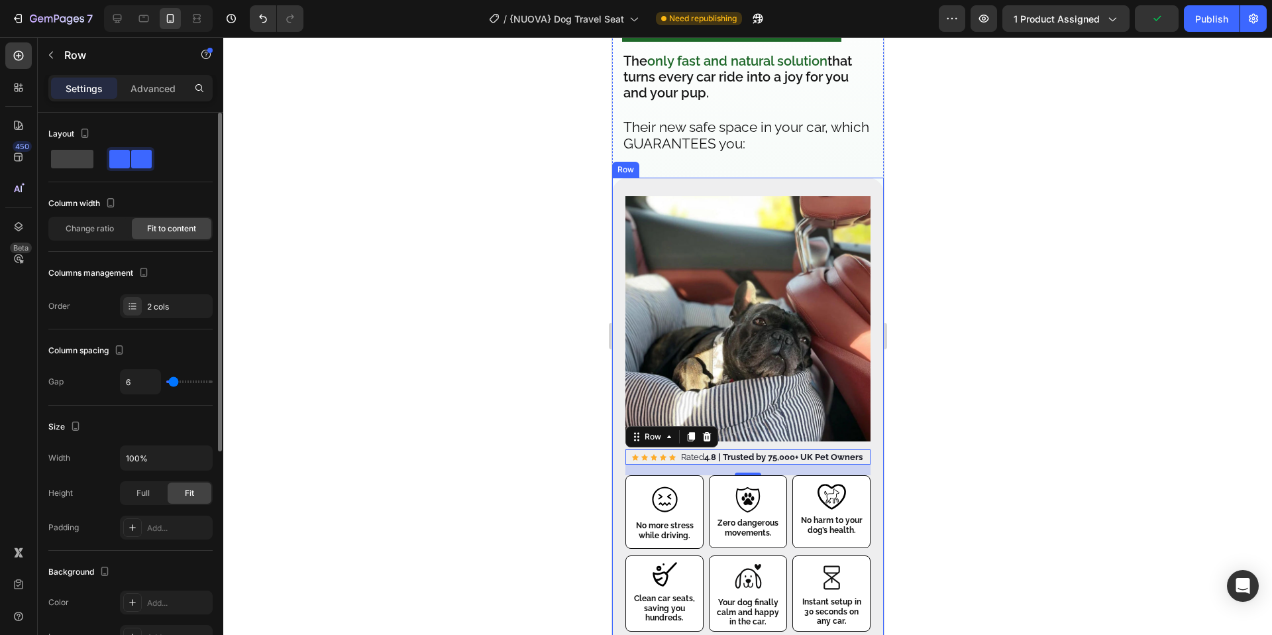
click at [173, 383] on input "range" at bounding box center [189, 381] width 46 height 3
click at [456, 389] on div at bounding box center [747, 335] width 1048 height 597
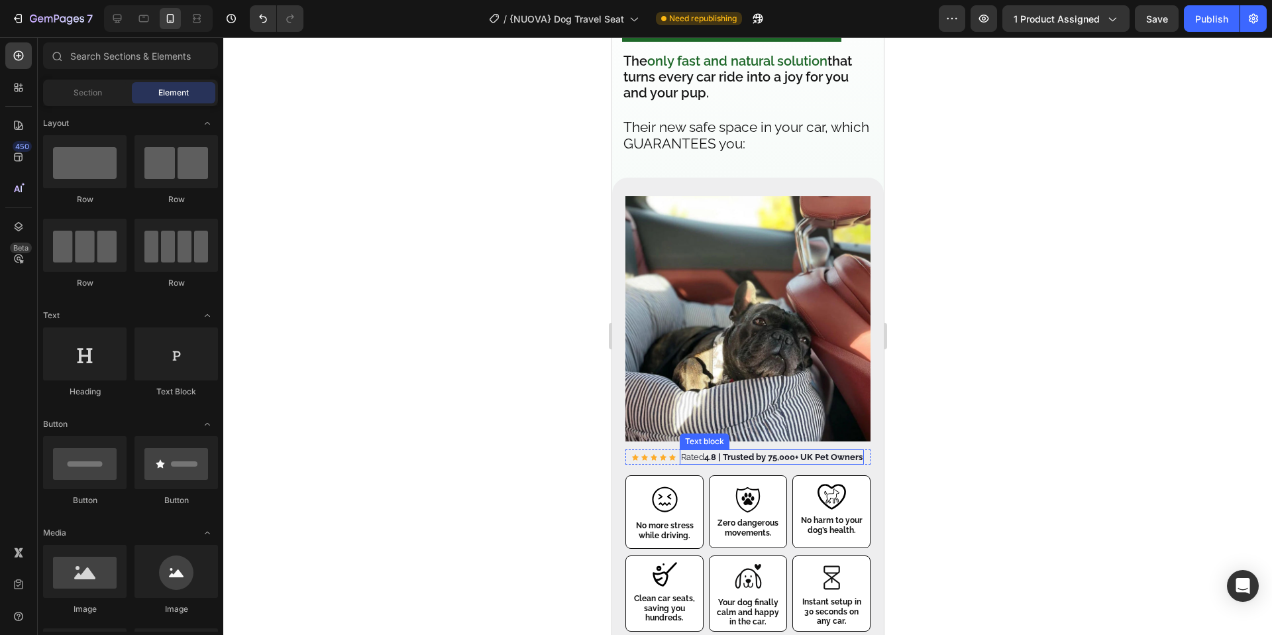
click at [778, 452] on strong "4.8 | Trusted by 75,000+ UK Pet Owners" at bounding box center [782, 457] width 158 height 10
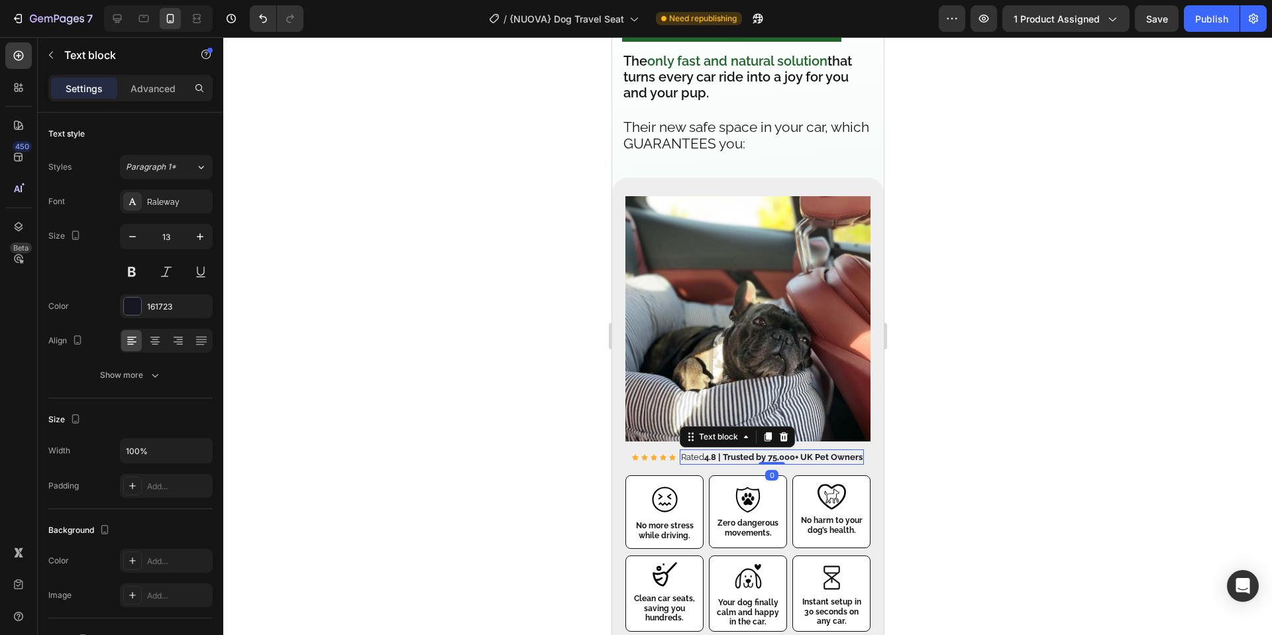
click at [772, 452] on strong "4.8 | Trusted by 75,000+ UK Pet Owners" at bounding box center [782, 457] width 158 height 10
click at [1018, 431] on div at bounding box center [747, 335] width 1048 height 597
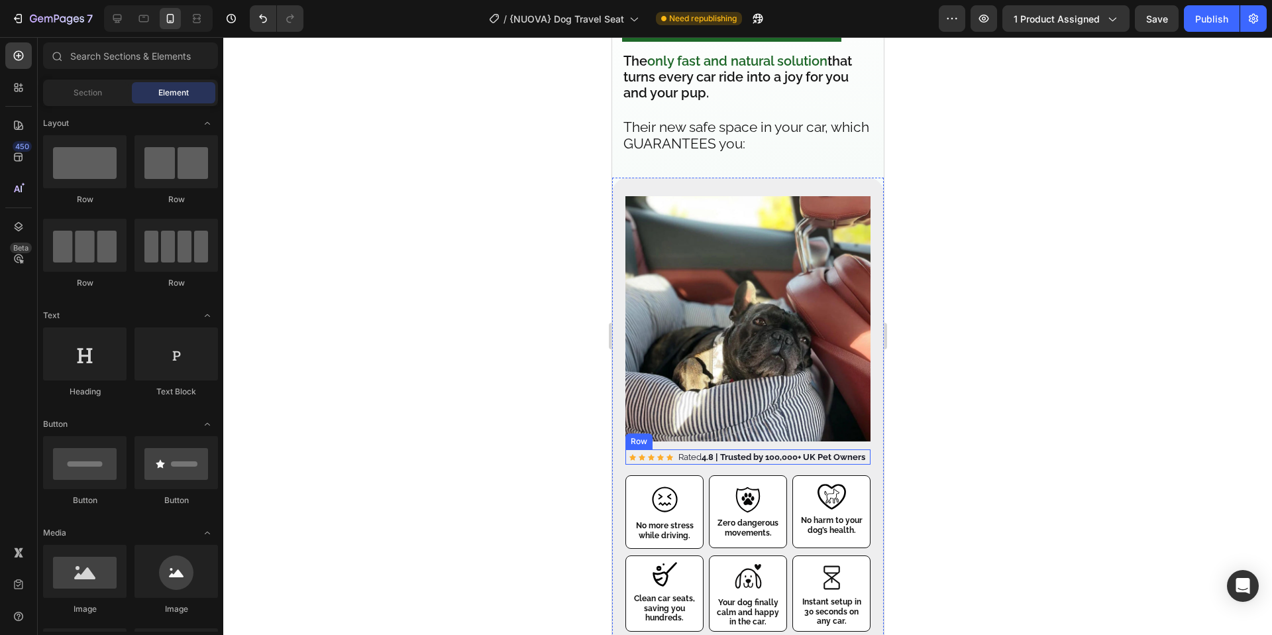
click at [651, 465] on div "Icon Icon Icon Icon Icon Icon List Hoz" at bounding box center [651, 457] width 44 height 16
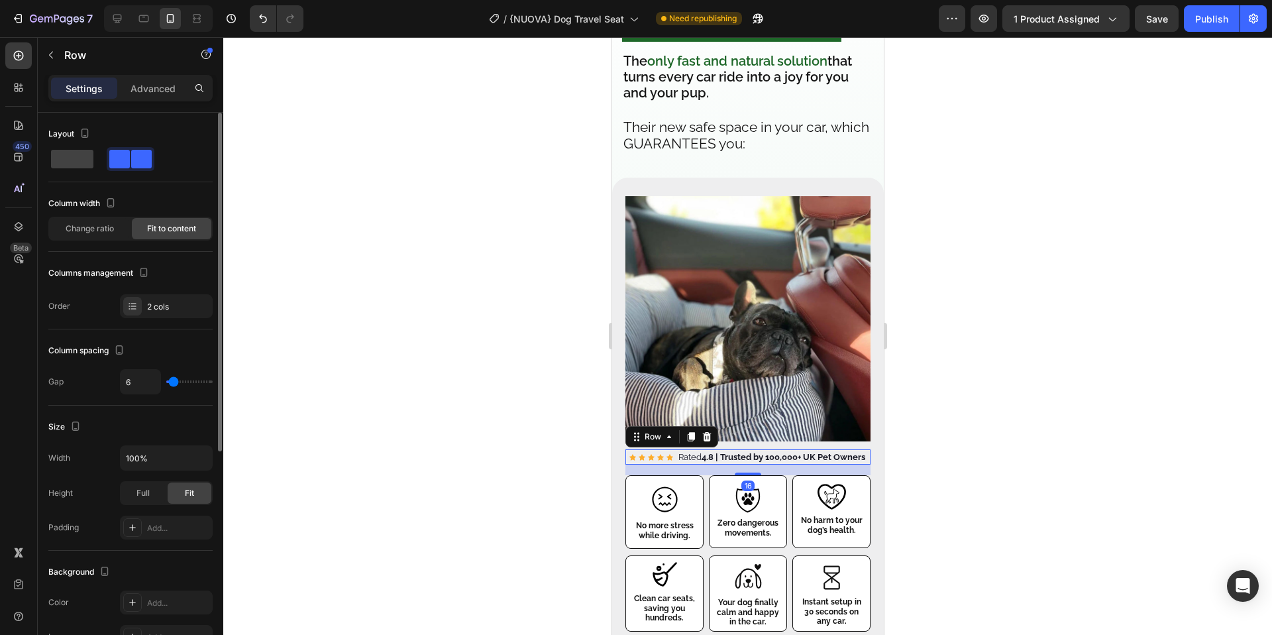
type input "16"
type input "17"
type input "16"
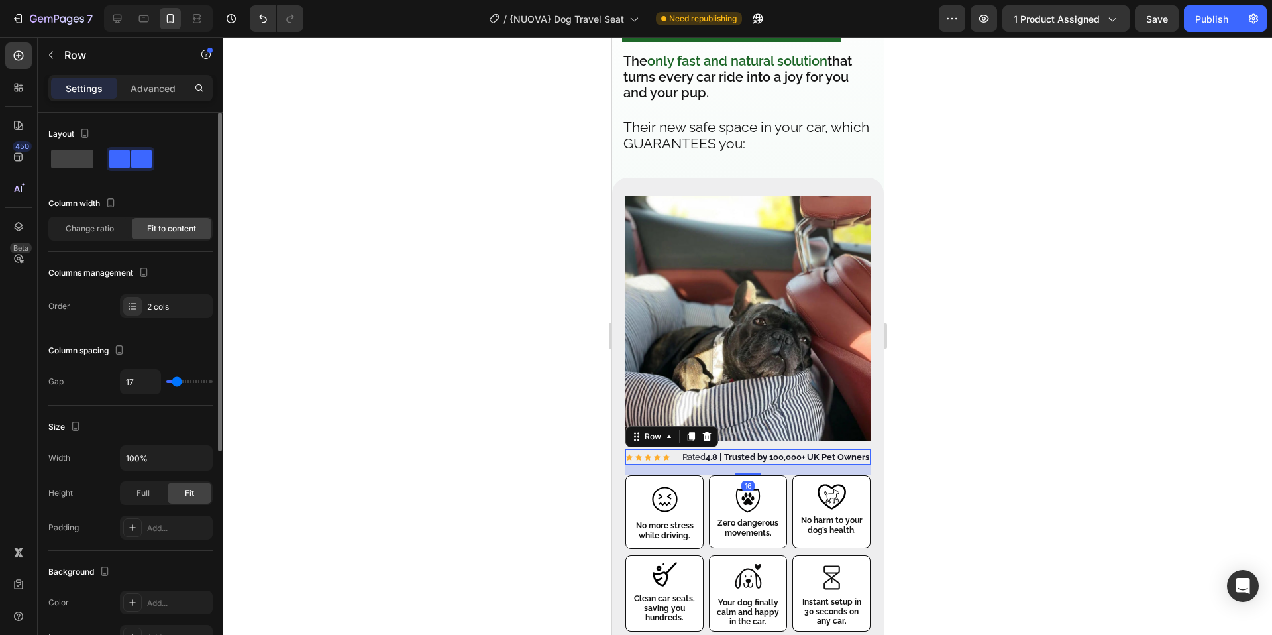
type input "16"
type input "15"
type input "14"
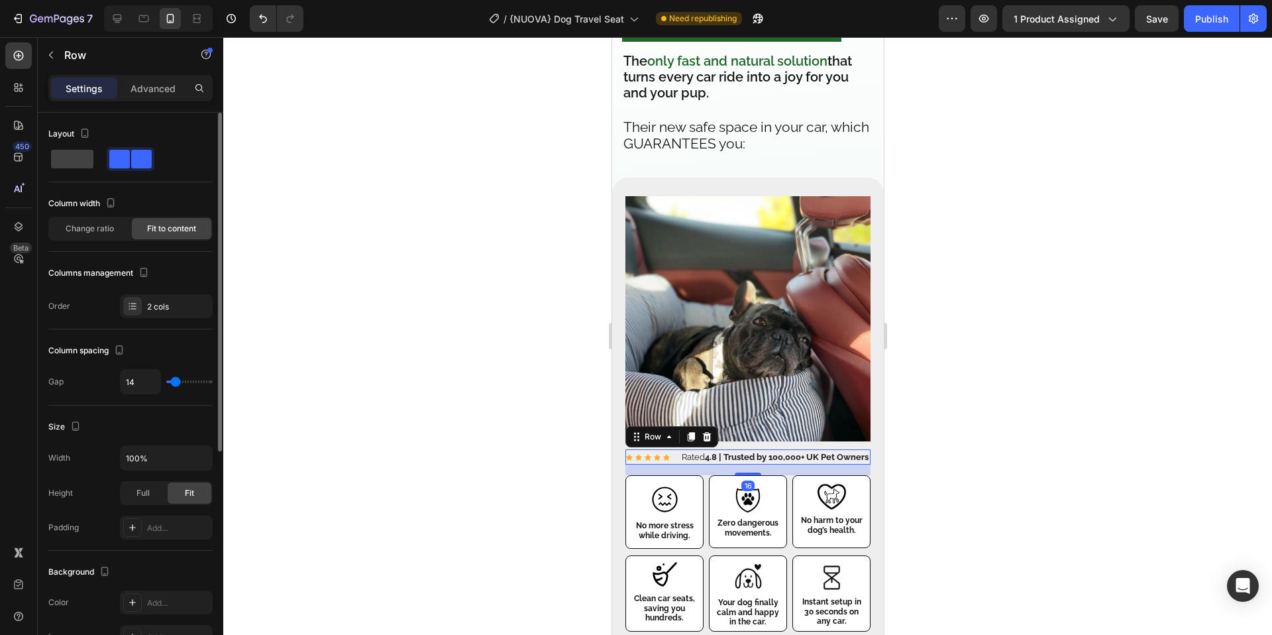
type input "13"
type input "12"
type input "11"
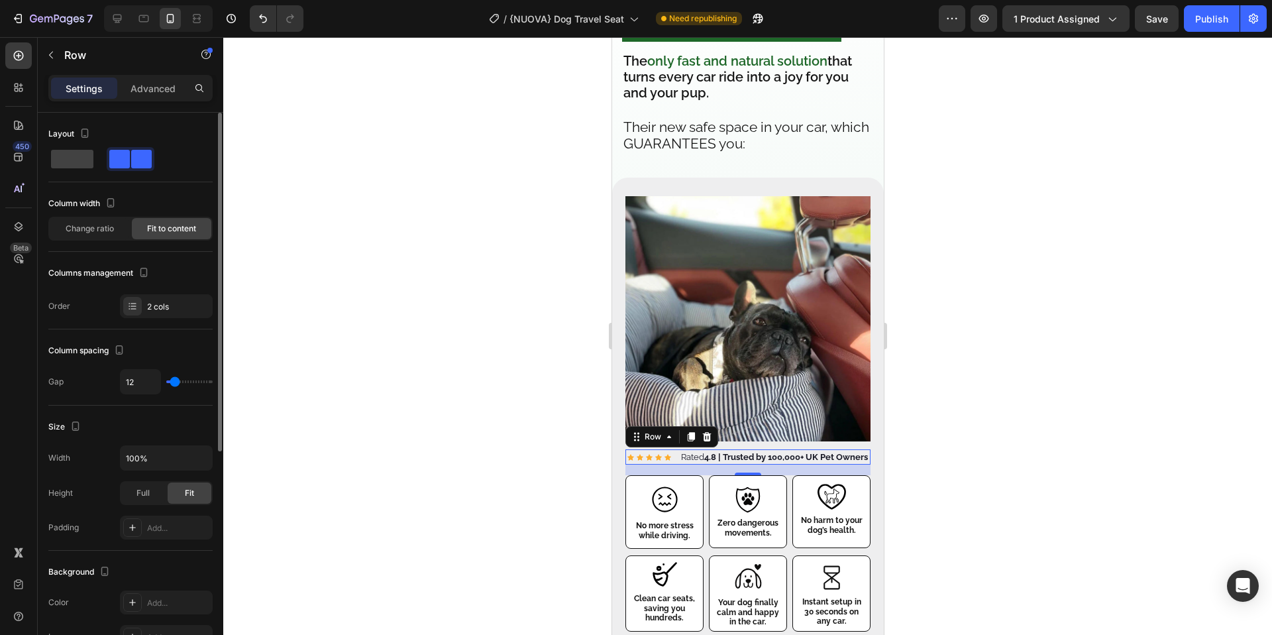
type input "11"
type input "10"
type input "8"
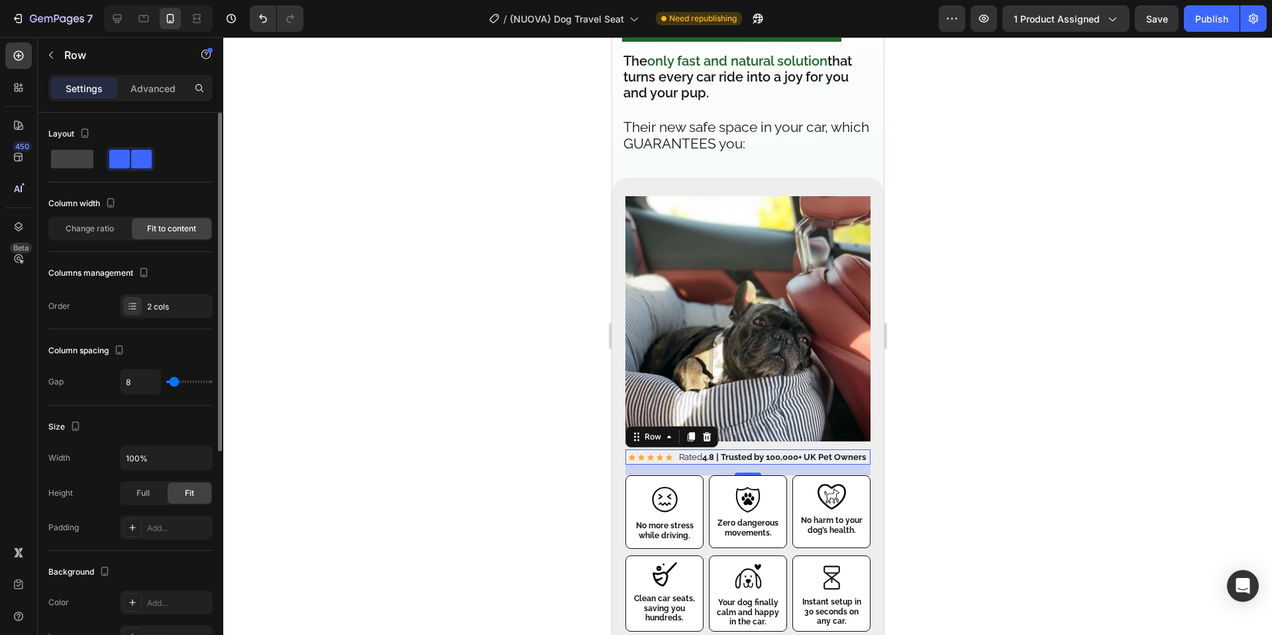
type input "4"
type input "3"
type input "5"
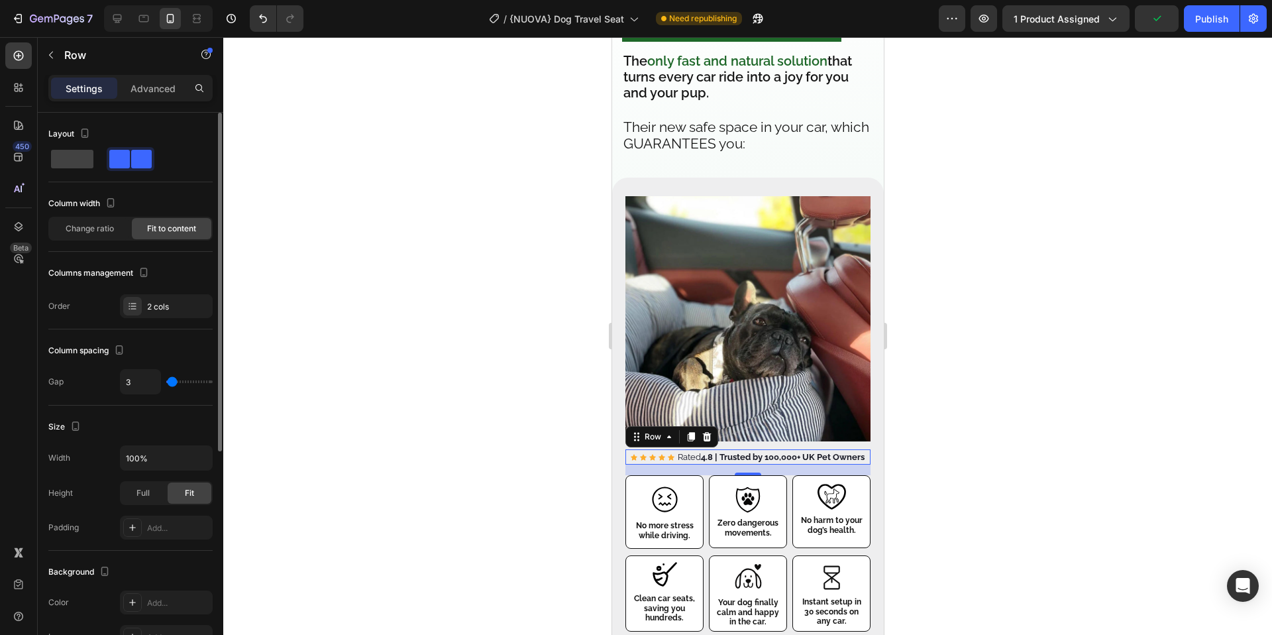
type input "5"
type input "6"
type input "3"
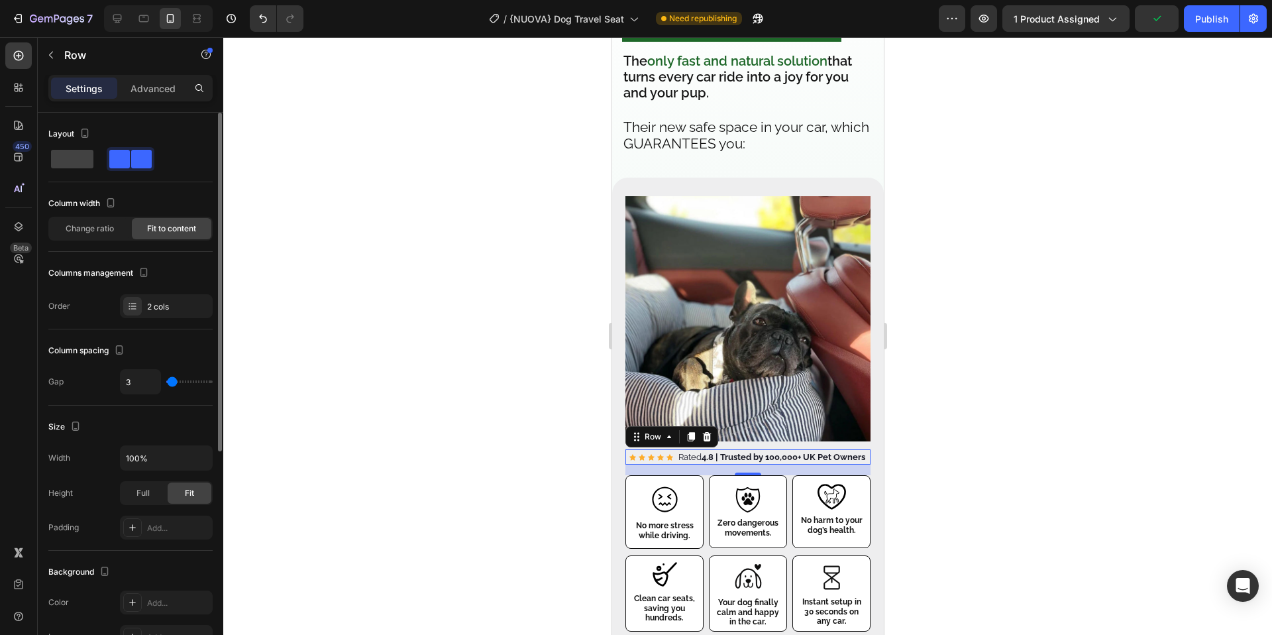
type input "1"
type input "0"
type input "2"
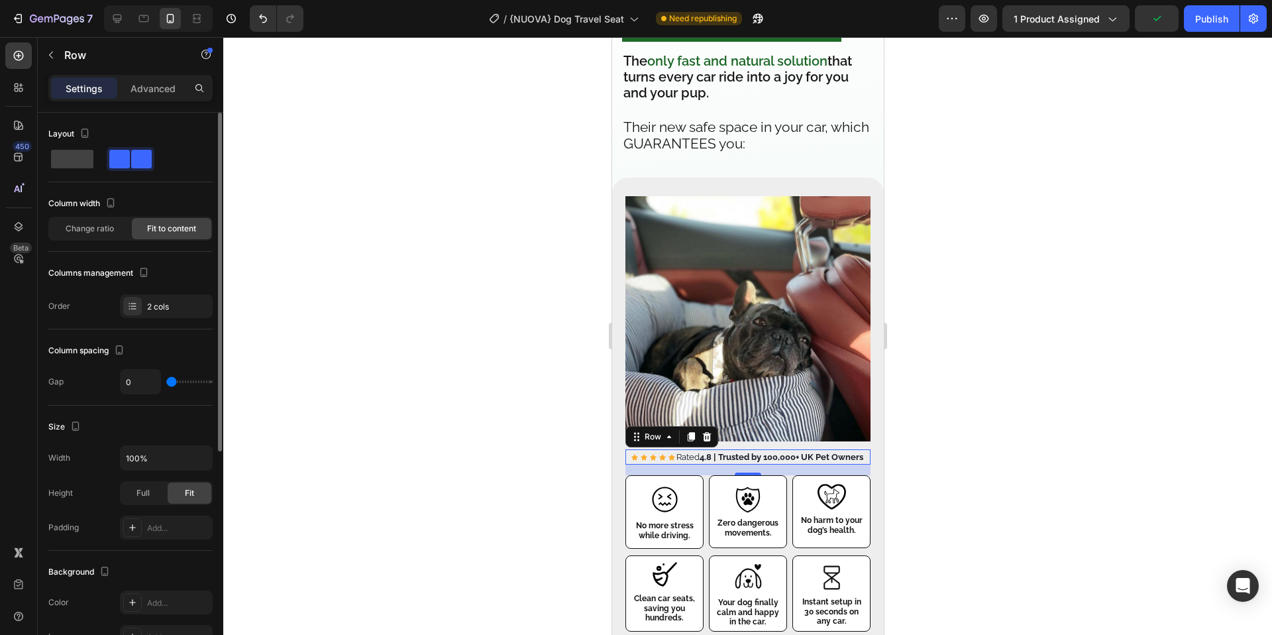
type input "2"
type input "5"
type input "7"
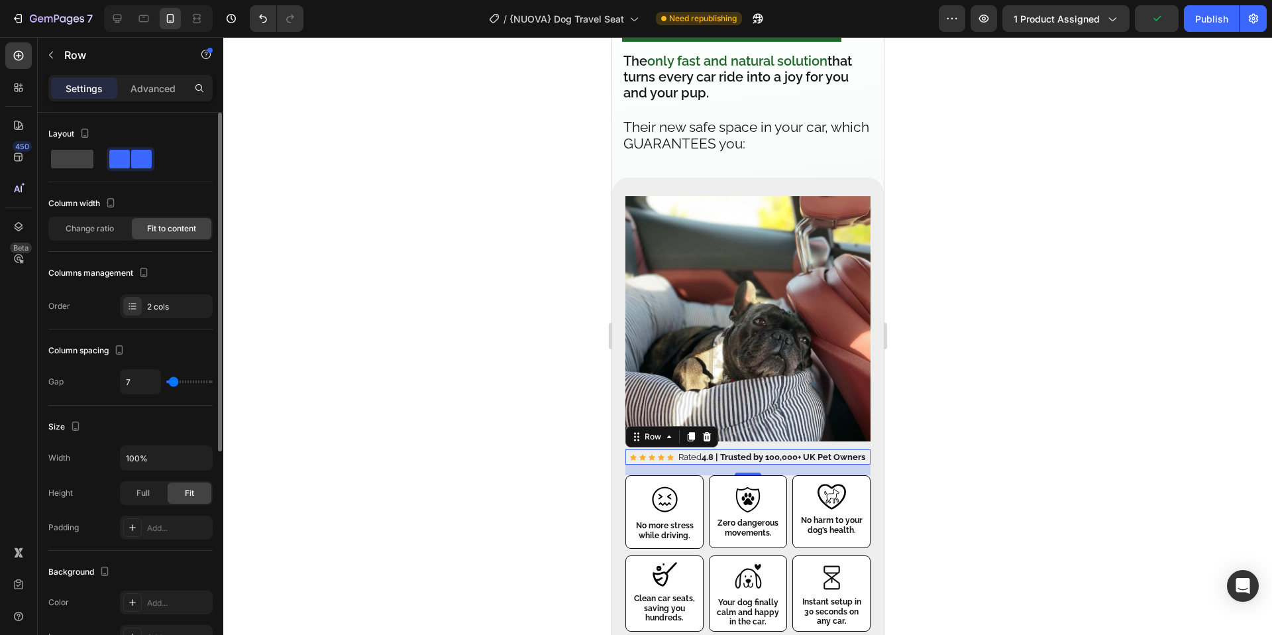
type input "8"
type input "7"
type input "6"
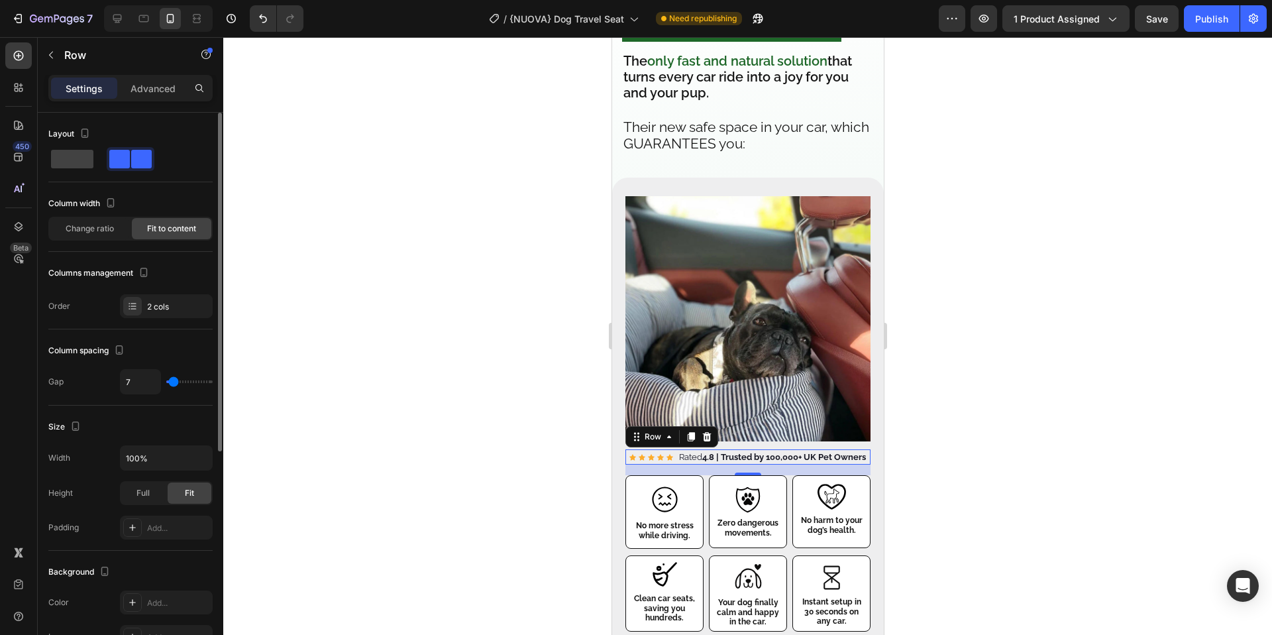
type input "6"
type input "5"
type input "4"
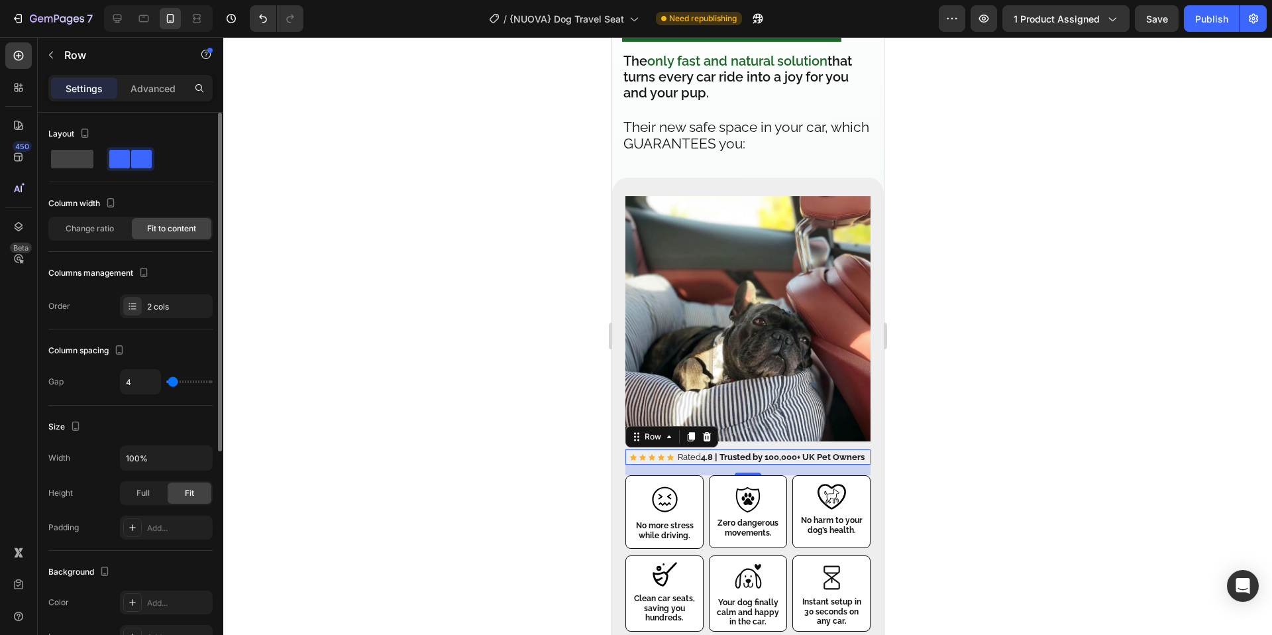
type input "6"
type input "7"
type input "8"
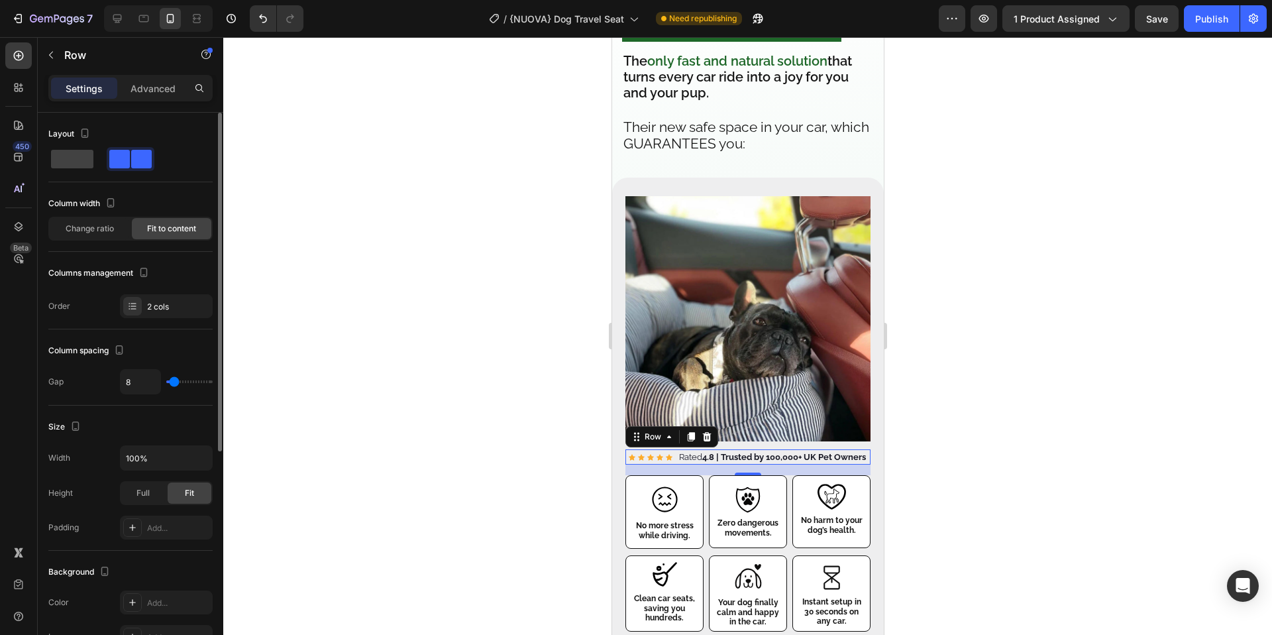
type input "8"
click at [174, 383] on input "range" at bounding box center [189, 381] width 46 height 3
click at [776, 452] on strong "4.8 | Trusted by 100,000+ UK Pet Owners" at bounding box center [783, 457] width 164 height 10
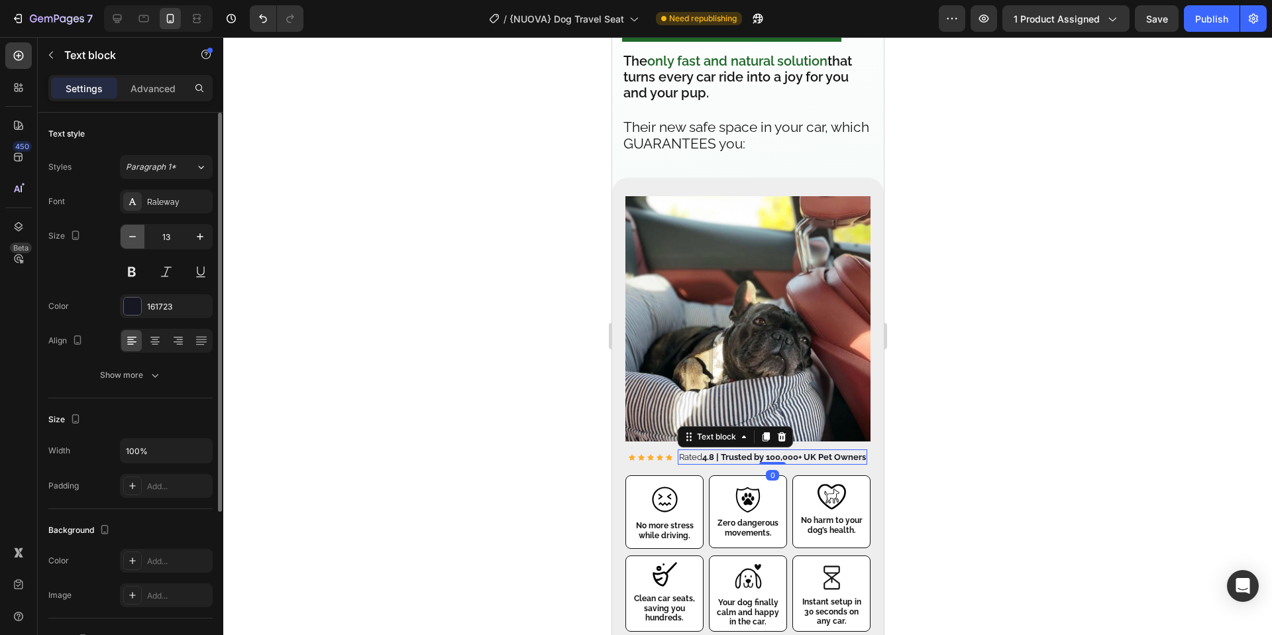
click at [133, 241] on icon "button" at bounding box center [132, 236] width 13 height 13
type input "12"
click at [1048, 479] on div at bounding box center [747, 335] width 1048 height 597
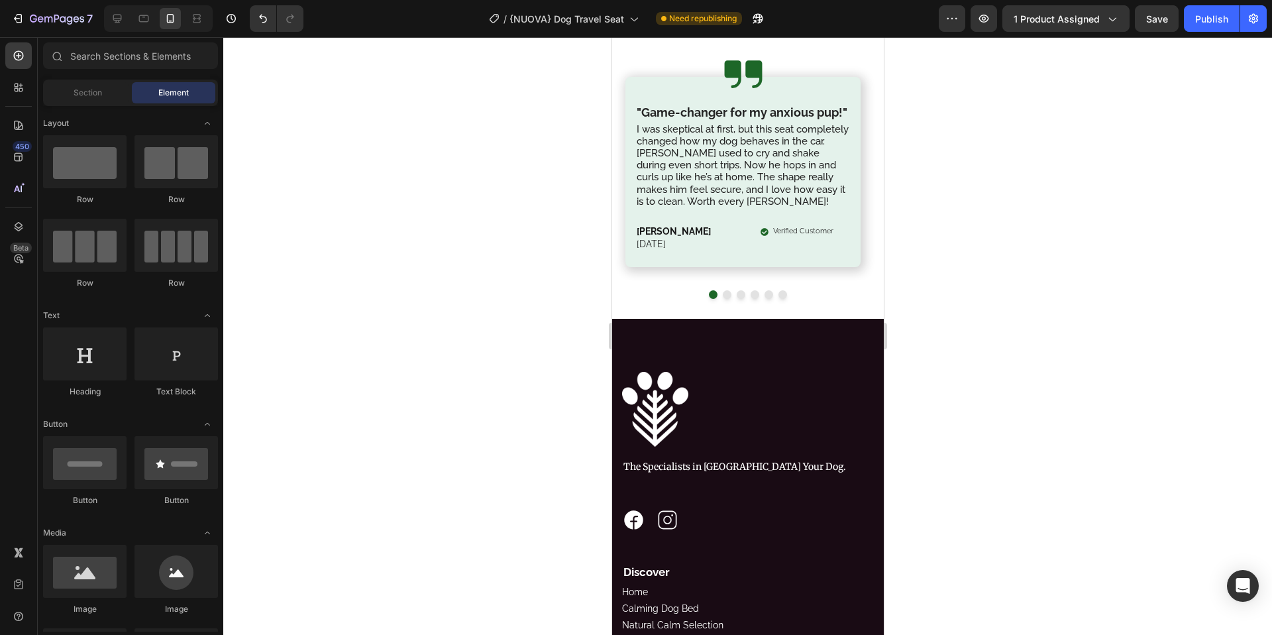
scroll to position [6823, 0]
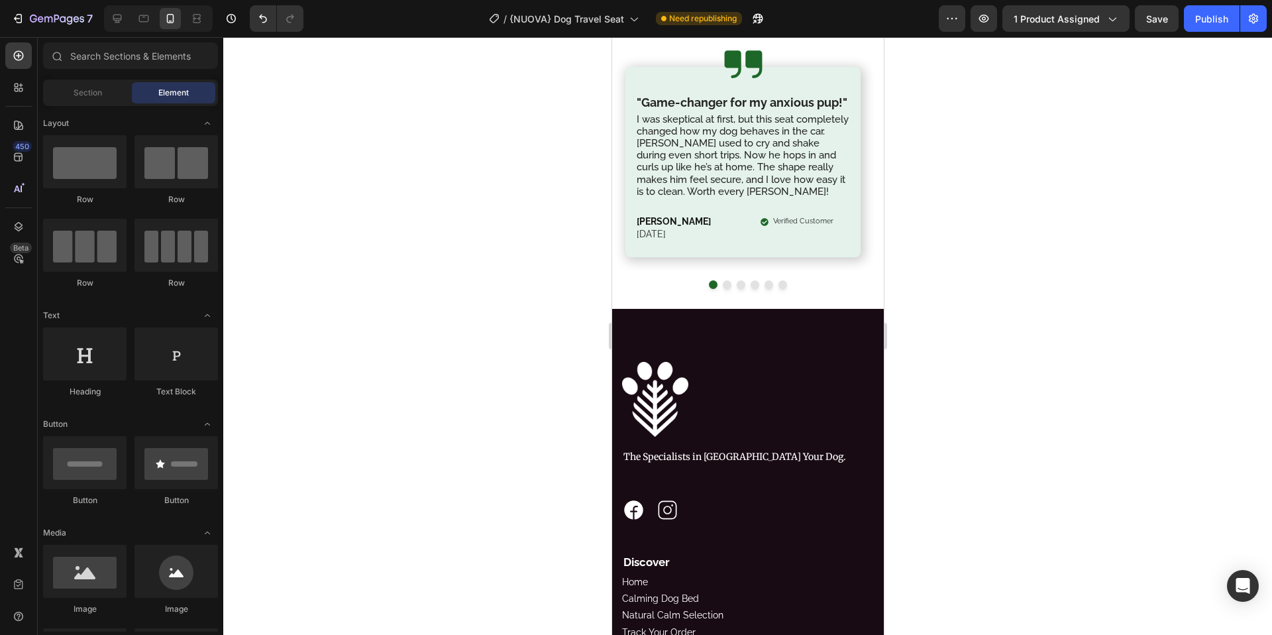
click at [1157, 416] on div at bounding box center [747, 335] width 1048 height 597
click at [1204, 20] on div "Publish" at bounding box center [1211, 19] width 33 height 14
